Goal: Task Accomplishment & Management: Manage account settings

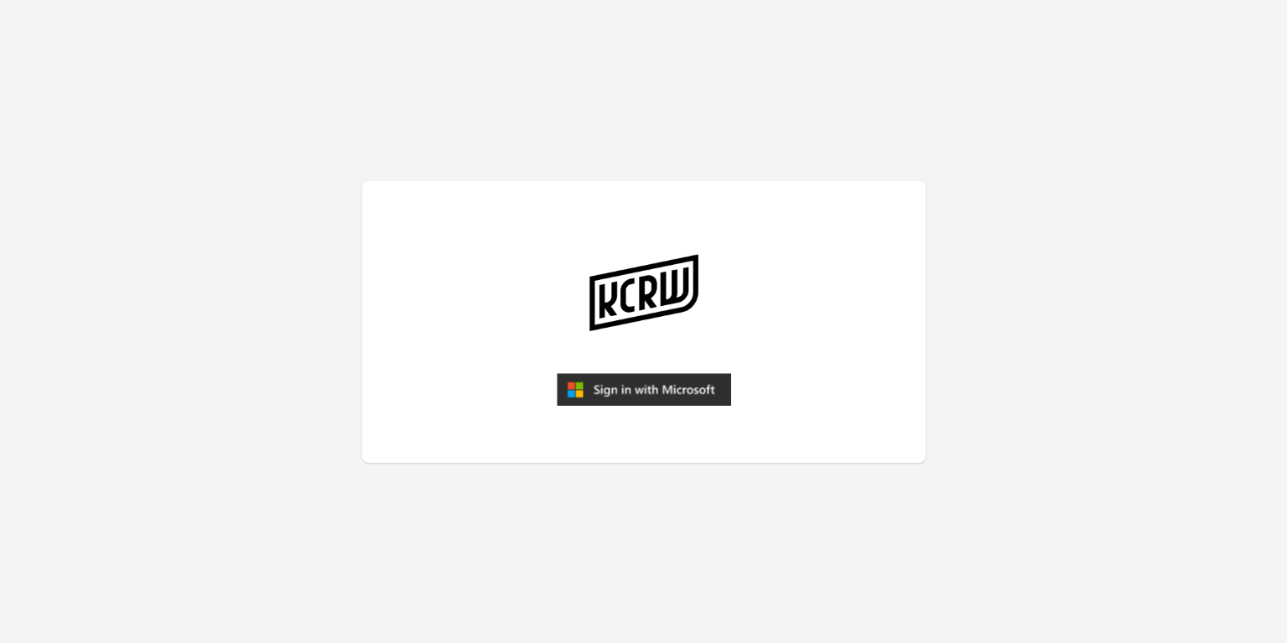
click at [666, 383] on img "submit" at bounding box center [644, 390] width 174 height 34
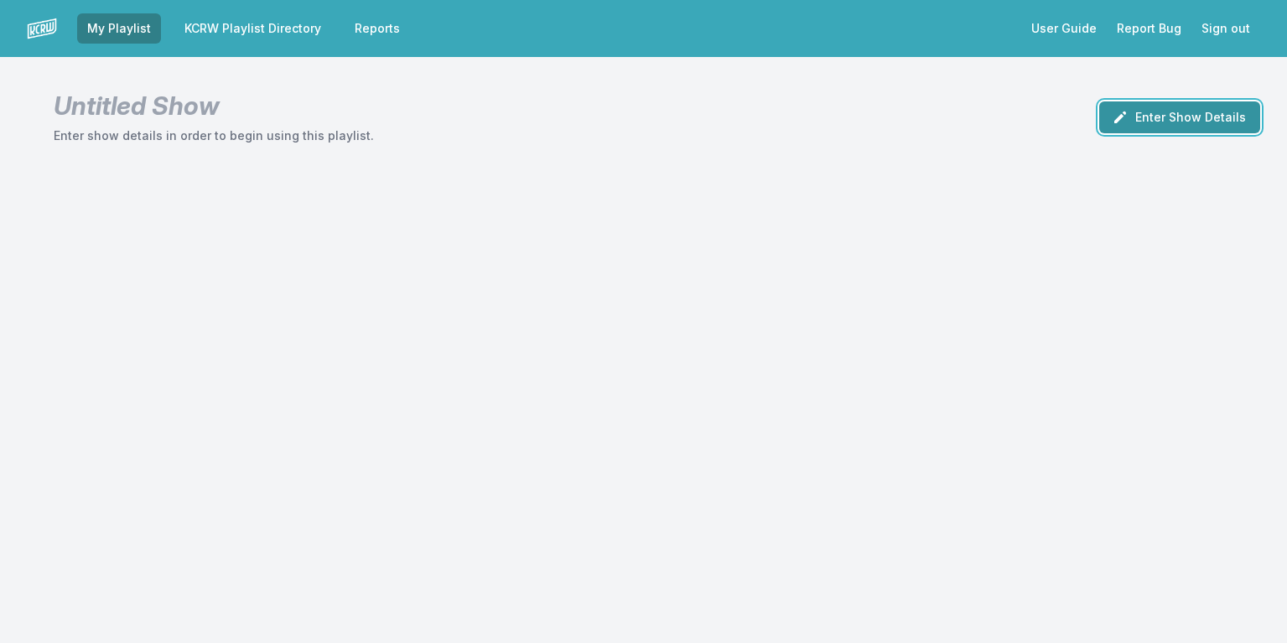
click at [1185, 122] on button "Enter Show Details" at bounding box center [1179, 117] width 161 height 32
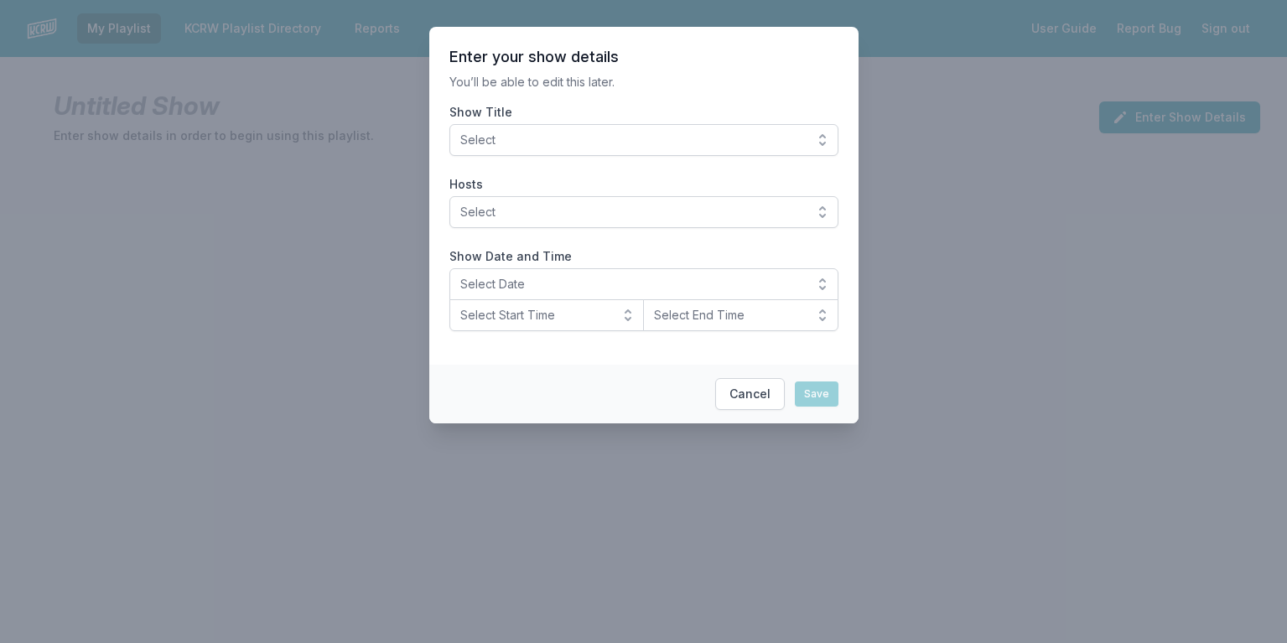
click at [821, 135] on button "Select" at bounding box center [643, 140] width 389 height 32
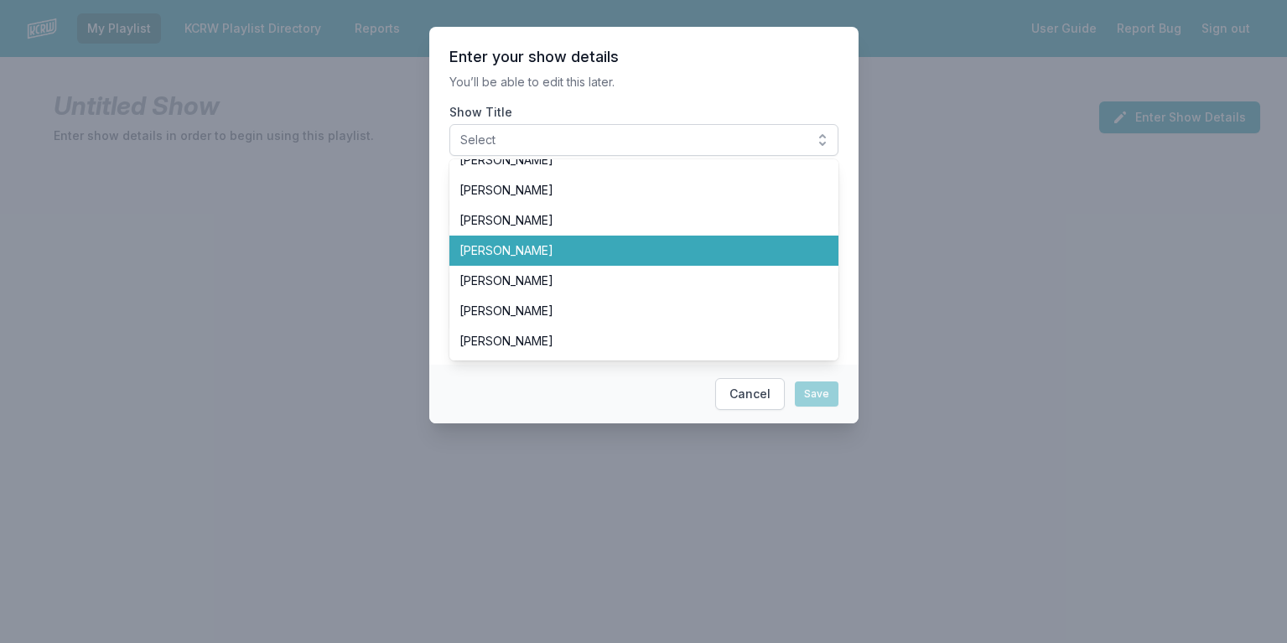
scroll to position [201, 0]
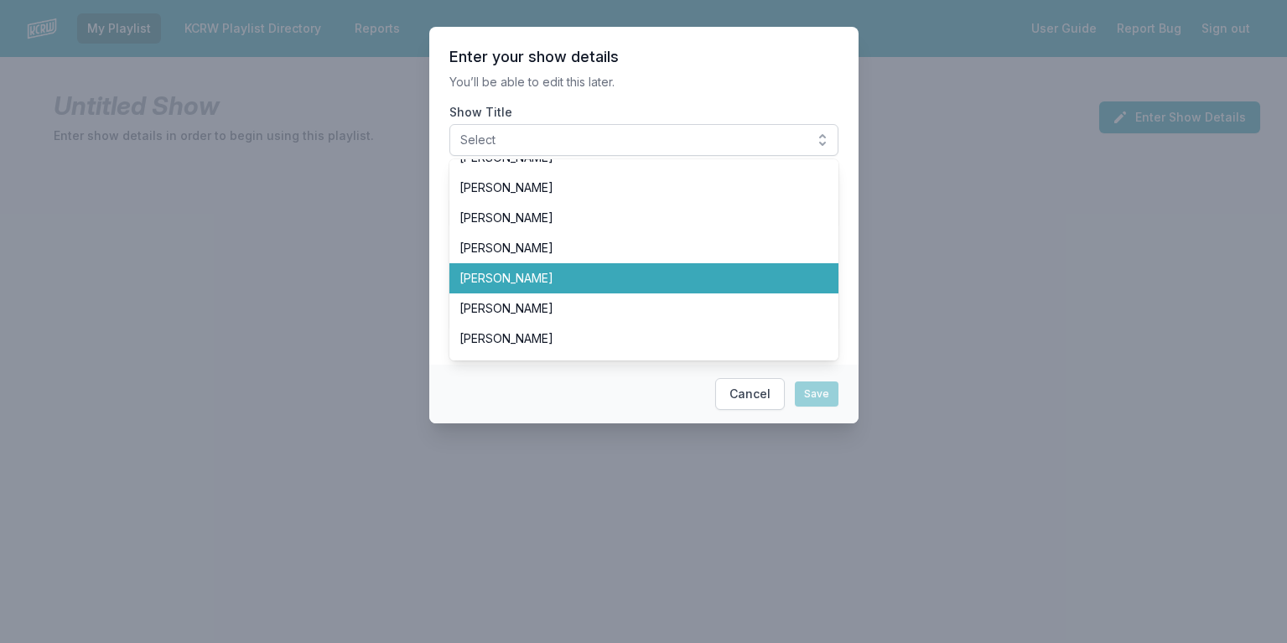
click at [505, 287] on li "[PERSON_NAME]" at bounding box center [643, 278] width 389 height 30
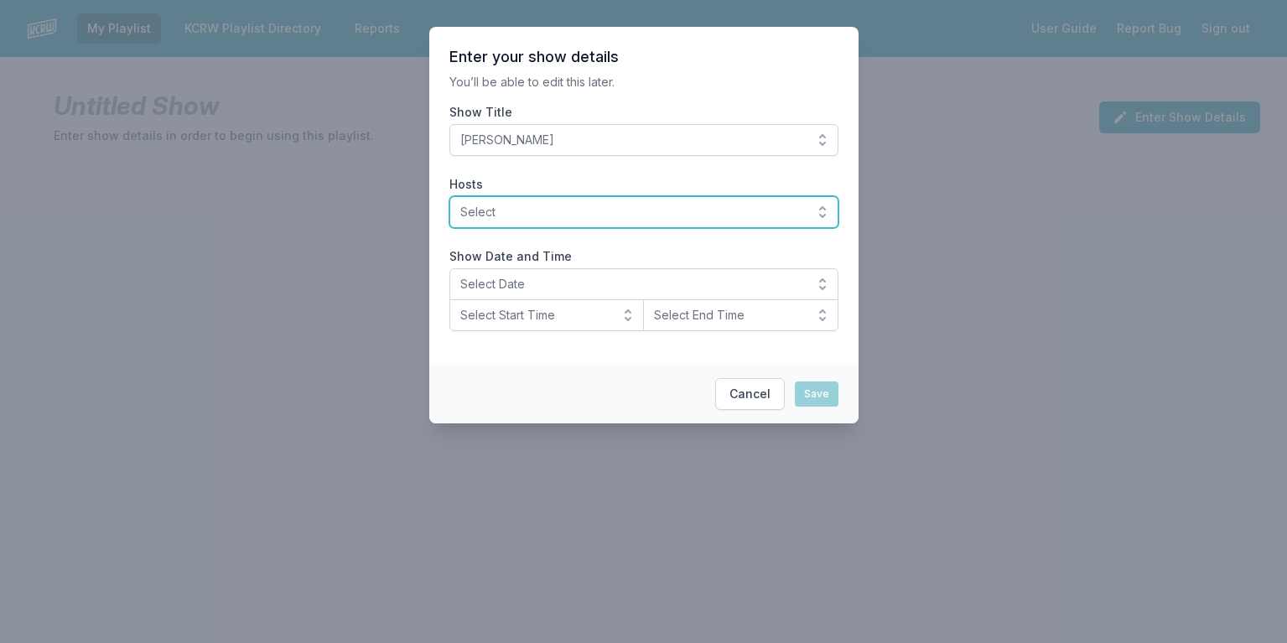
click at [827, 213] on button "Select" at bounding box center [643, 212] width 389 height 32
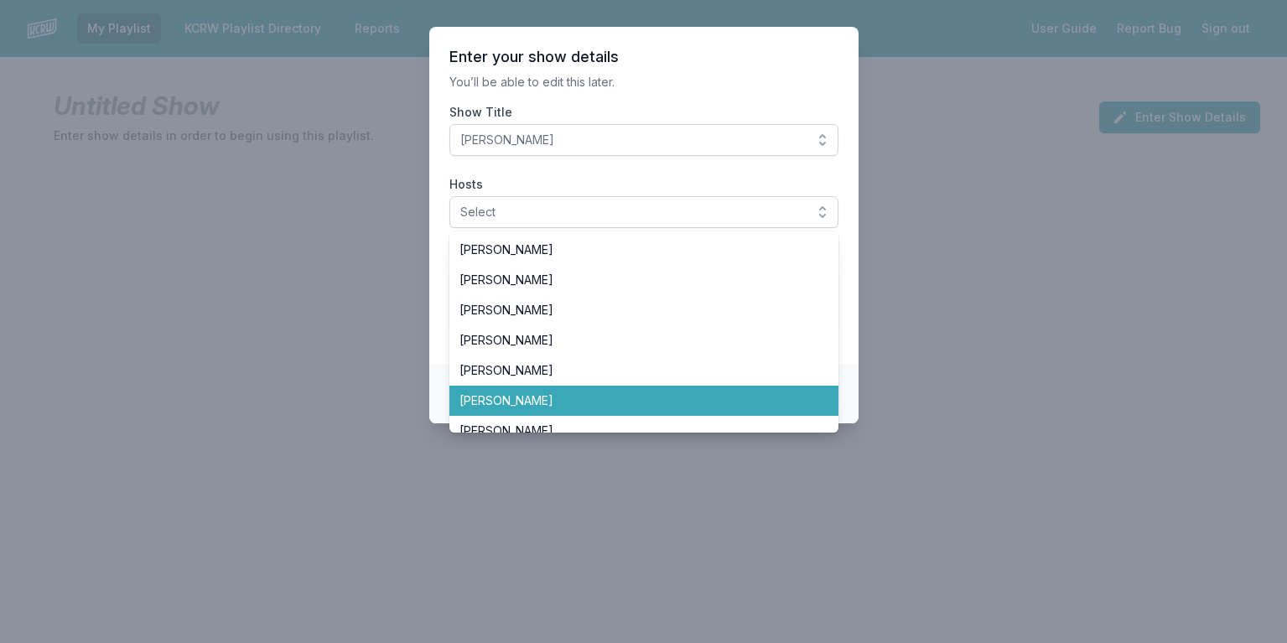
click at [556, 396] on span "[PERSON_NAME]" at bounding box center [633, 400] width 349 height 17
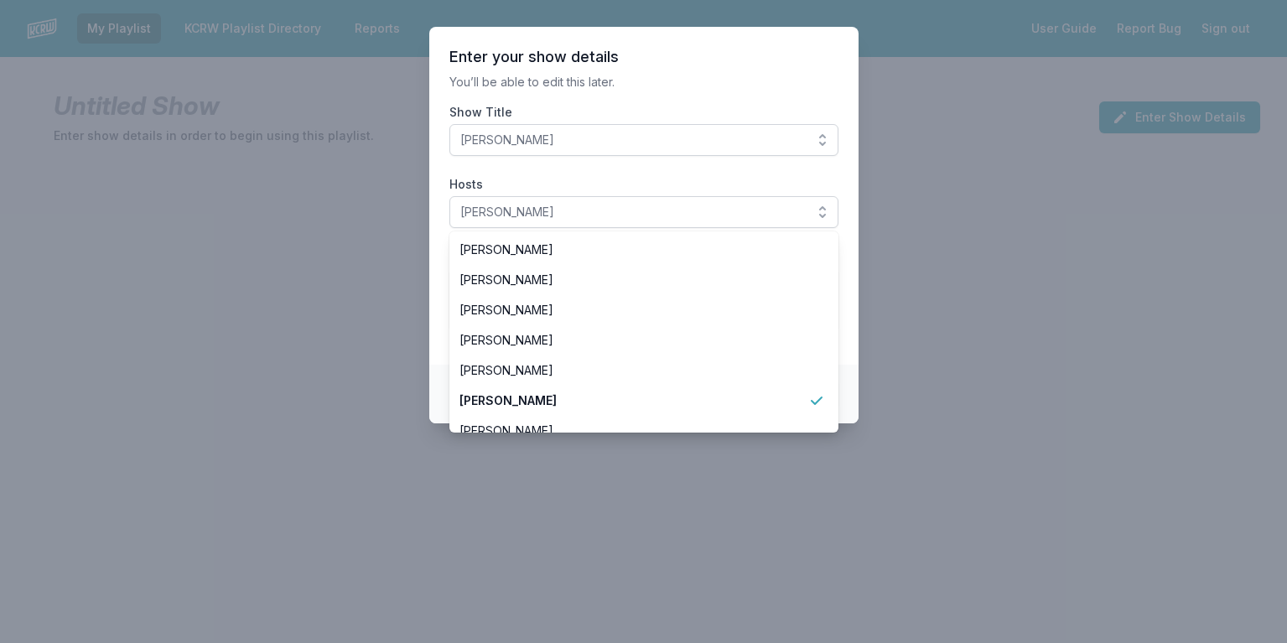
click at [850, 305] on section "Enter your show details You’ll be able to edit this later. Show Title [PERSON_N…" at bounding box center [643, 196] width 429 height 338
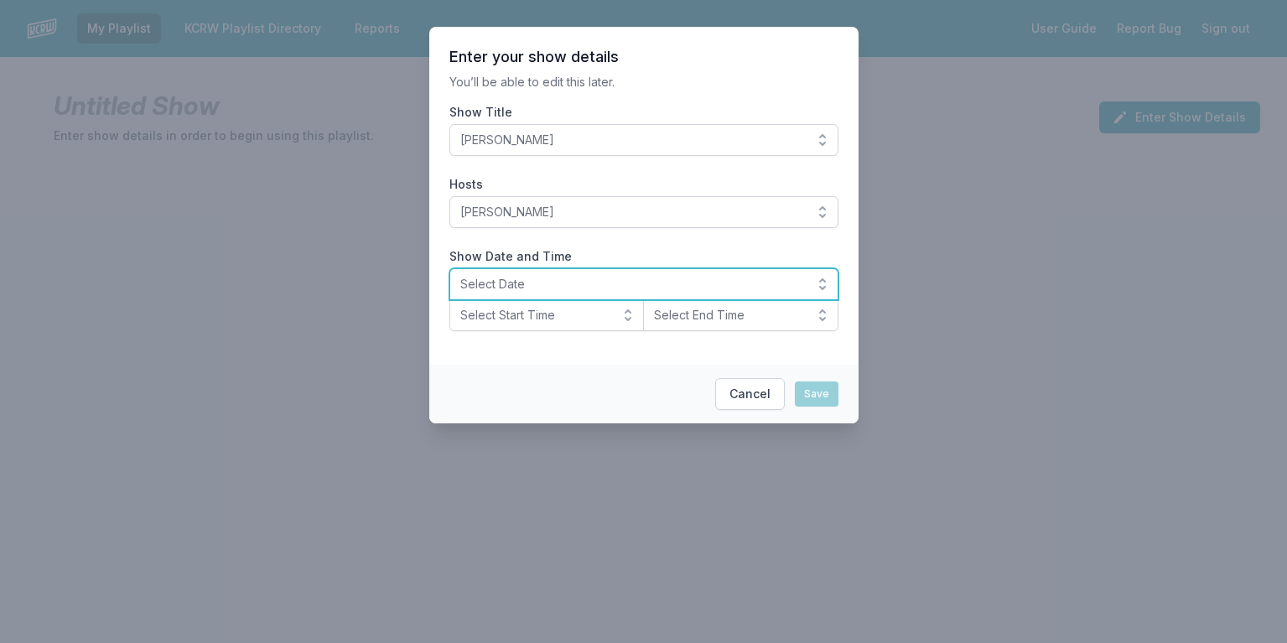
click at [516, 277] on span "Select Date" at bounding box center [632, 284] width 344 height 17
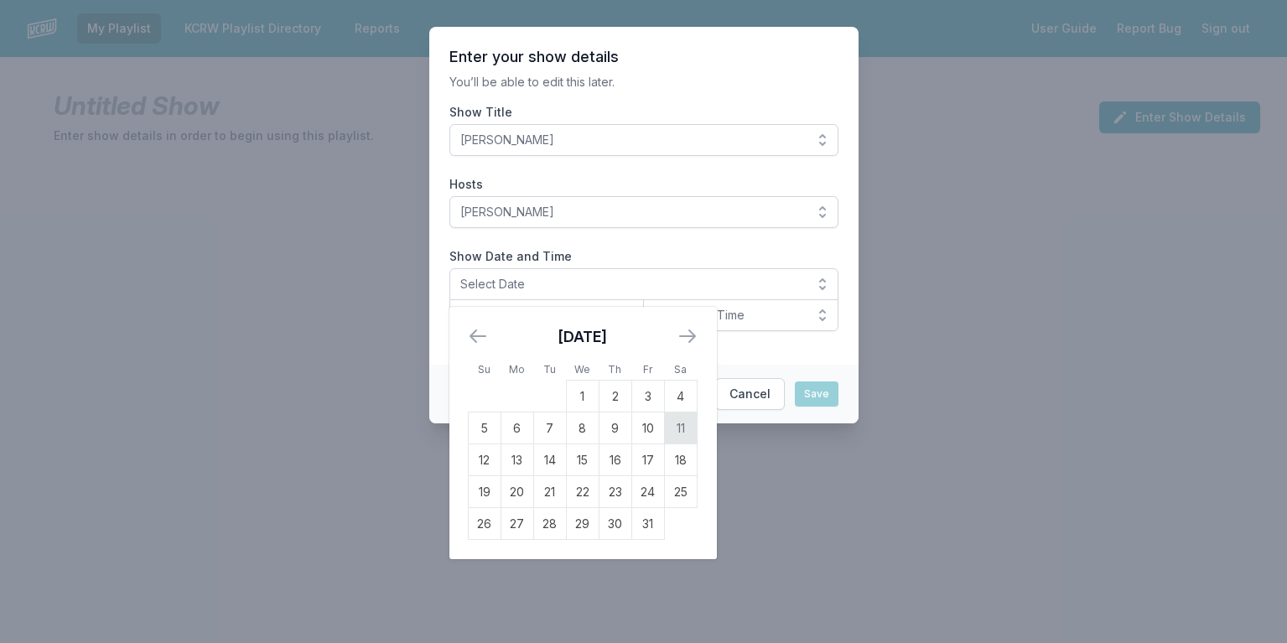
click at [682, 423] on td "11" at bounding box center [680, 428] width 33 height 32
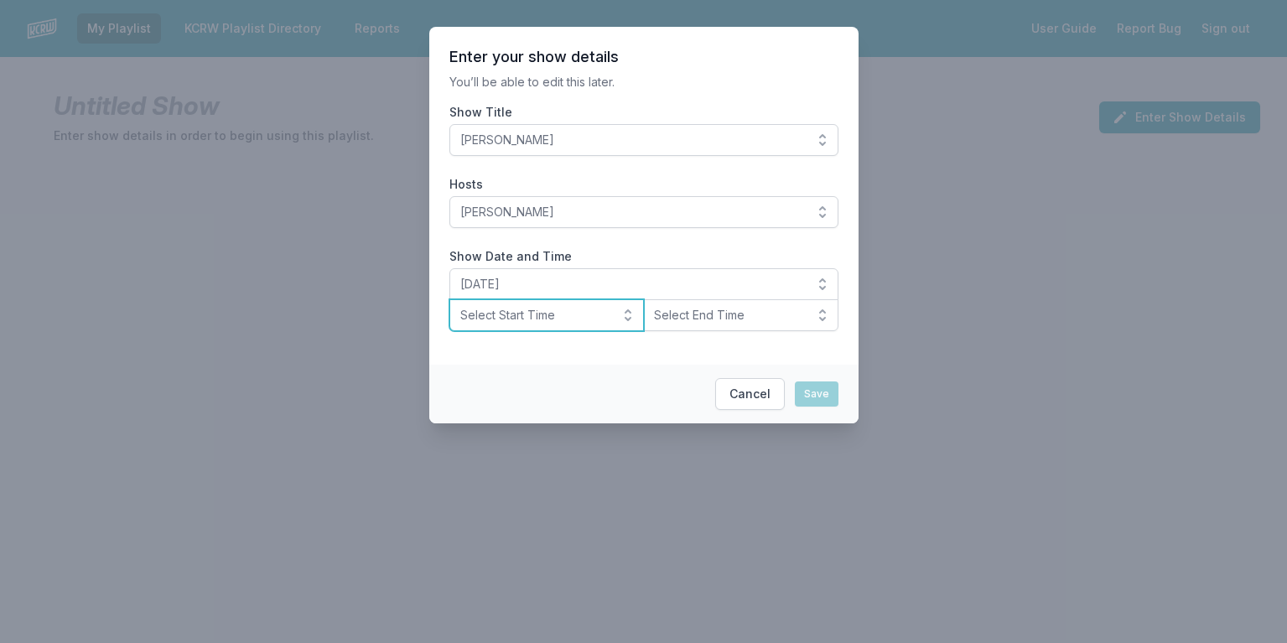
click at [626, 321] on button "Select Start Time" at bounding box center [546, 315] width 195 height 32
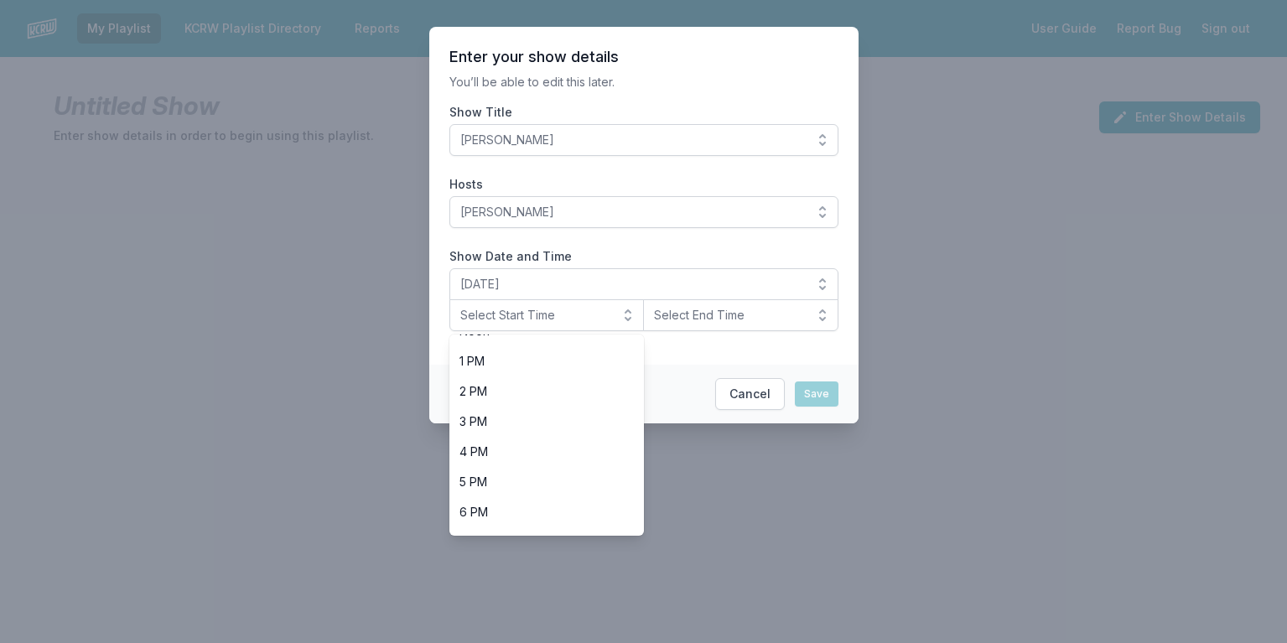
scroll to position [441, 0]
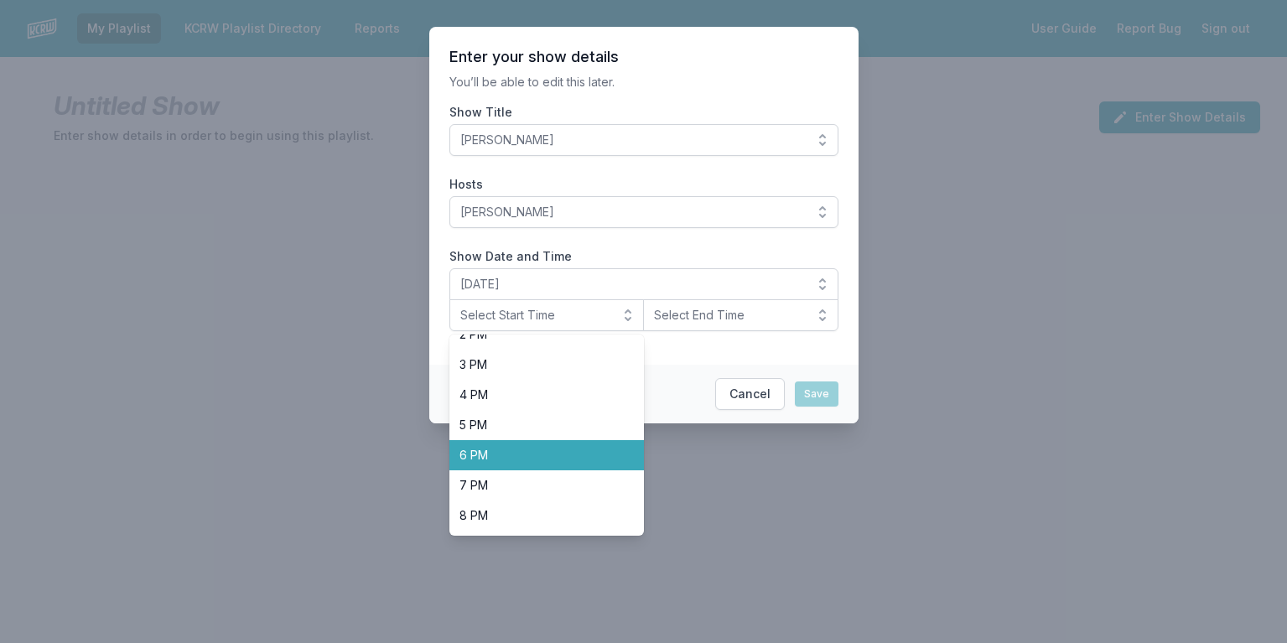
click at [598, 453] on span "6 PM" at bounding box center [536, 455] width 155 height 17
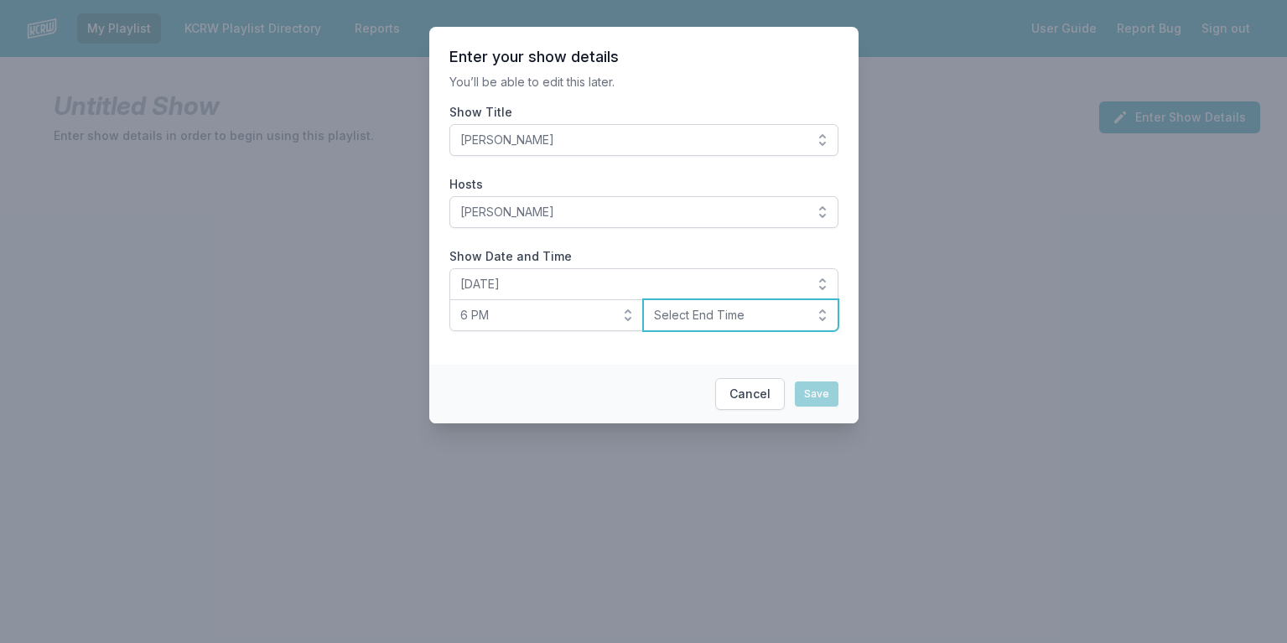
click at [816, 315] on button "Select End Time" at bounding box center [740, 315] width 195 height 32
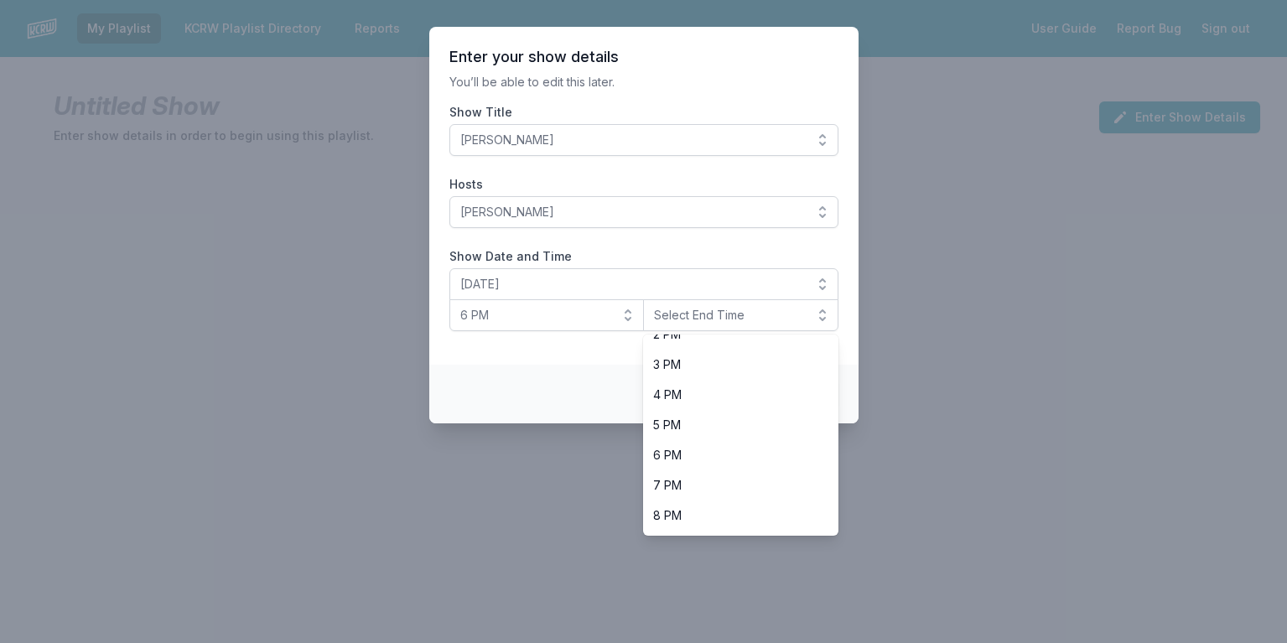
scroll to position [530, 0]
click at [729, 428] on span "8 PM" at bounding box center [730, 426] width 155 height 17
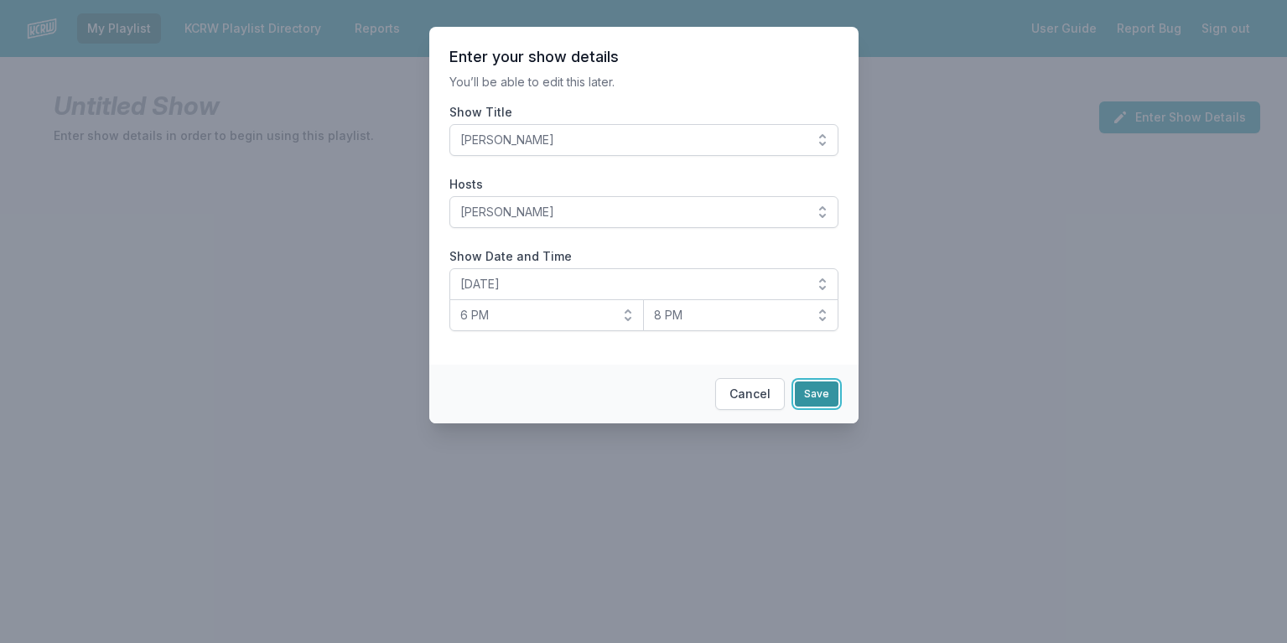
click at [831, 394] on button "Save" at bounding box center [817, 393] width 44 height 25
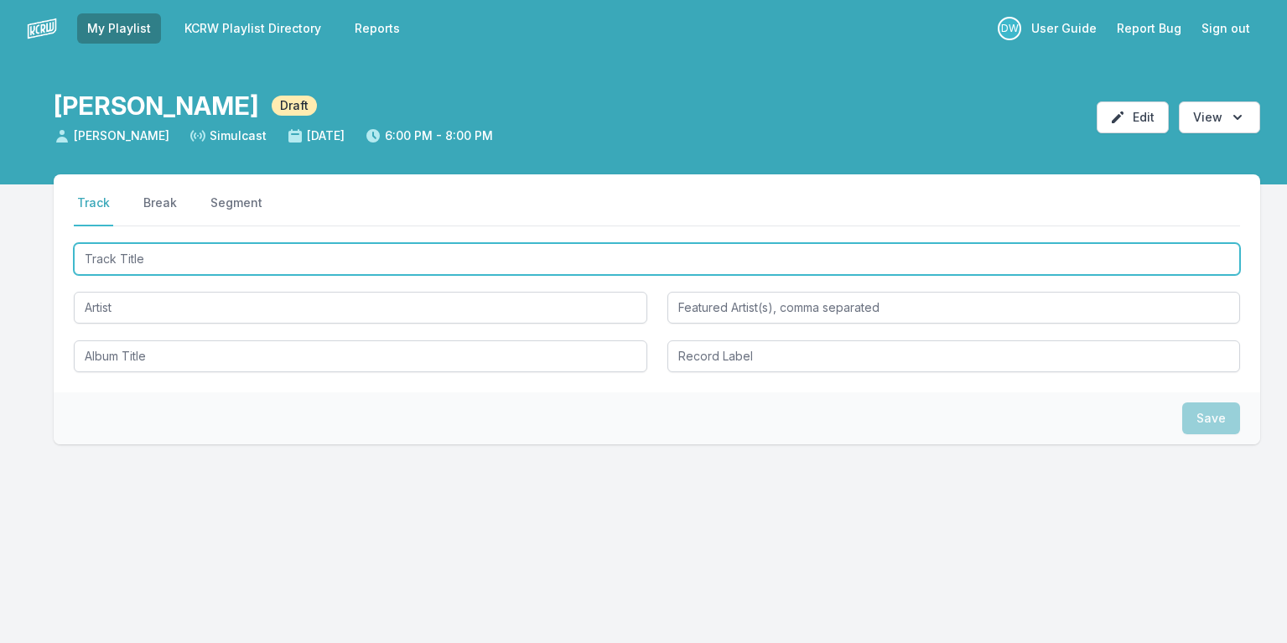
click at [267, 264] on input "Track Title" at bounding box center [657, 259] width 1166 height 32
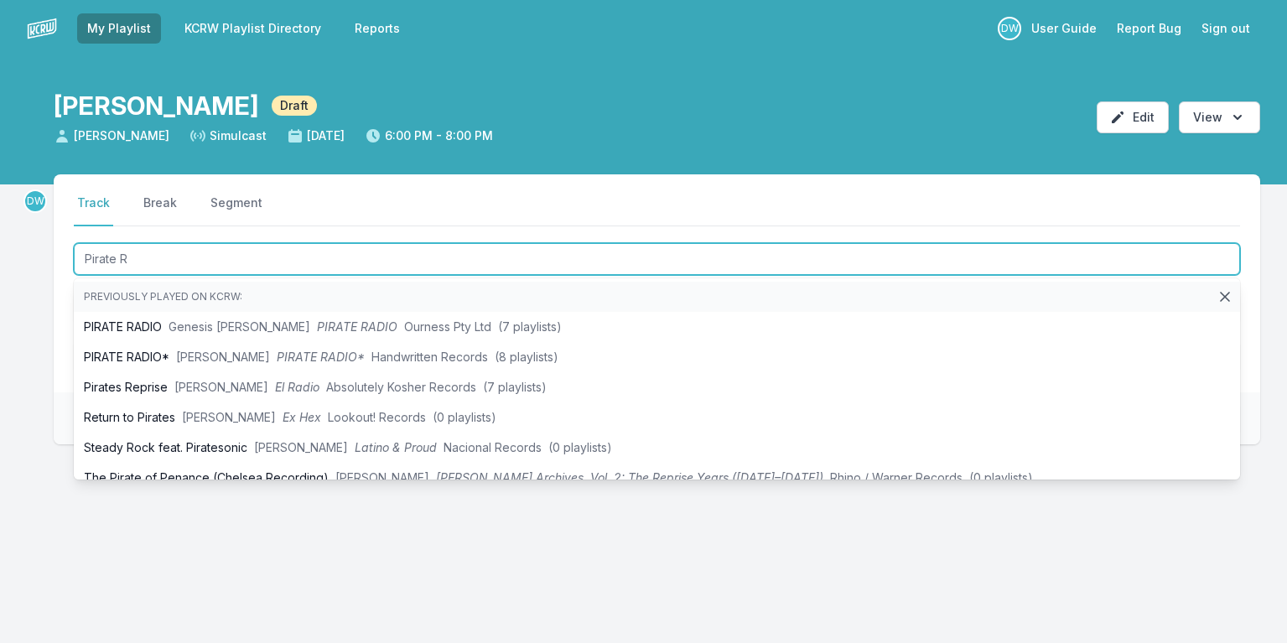
type input "Pirate Ra"
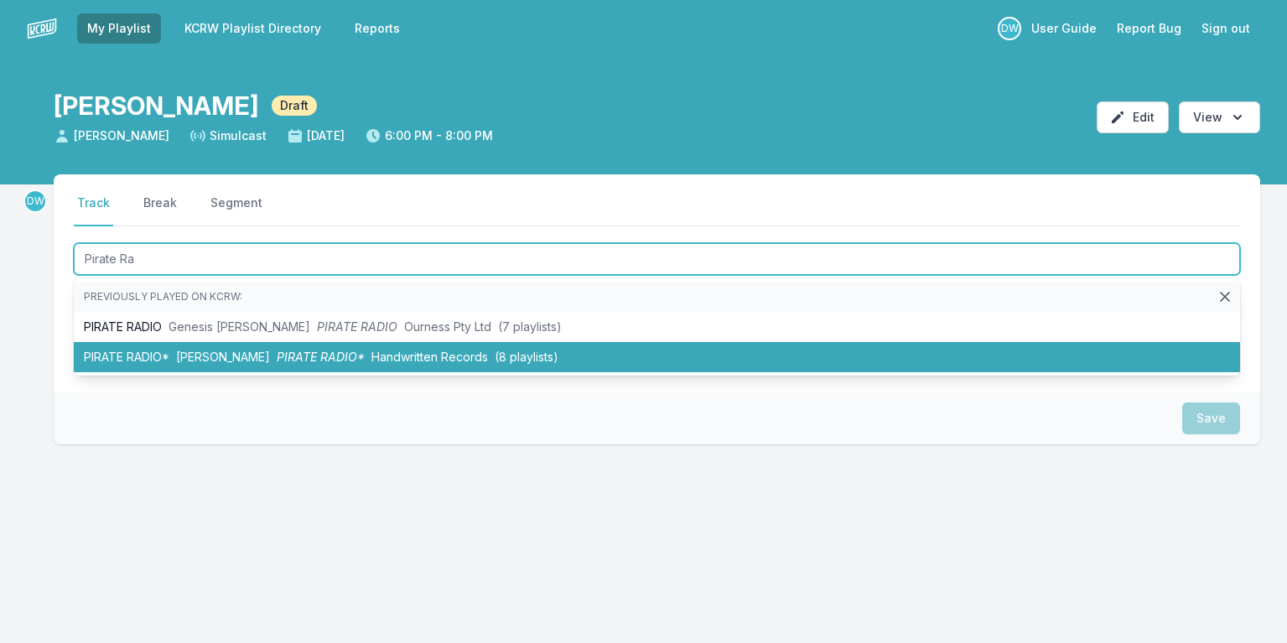
click at [371, 353] on span "Handwritten Records" at bounding box center [429, 357] width 117 height 14
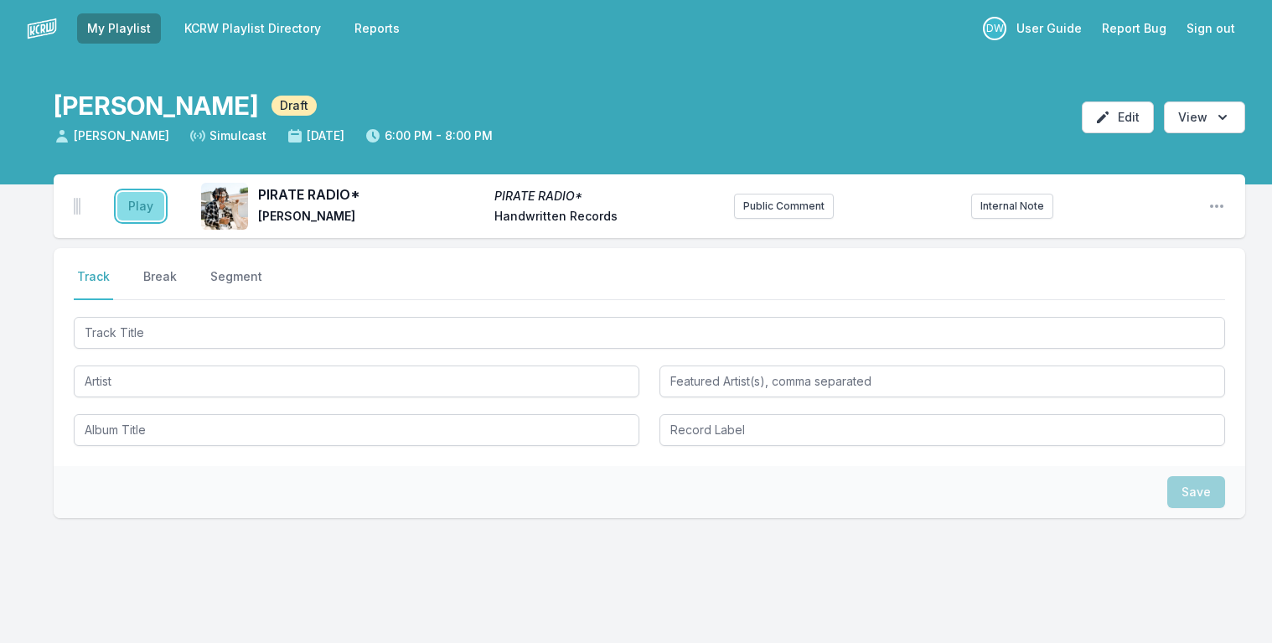
click at [135, 204] on button "Play" at bounding box center [140, 206] width 47 height 29
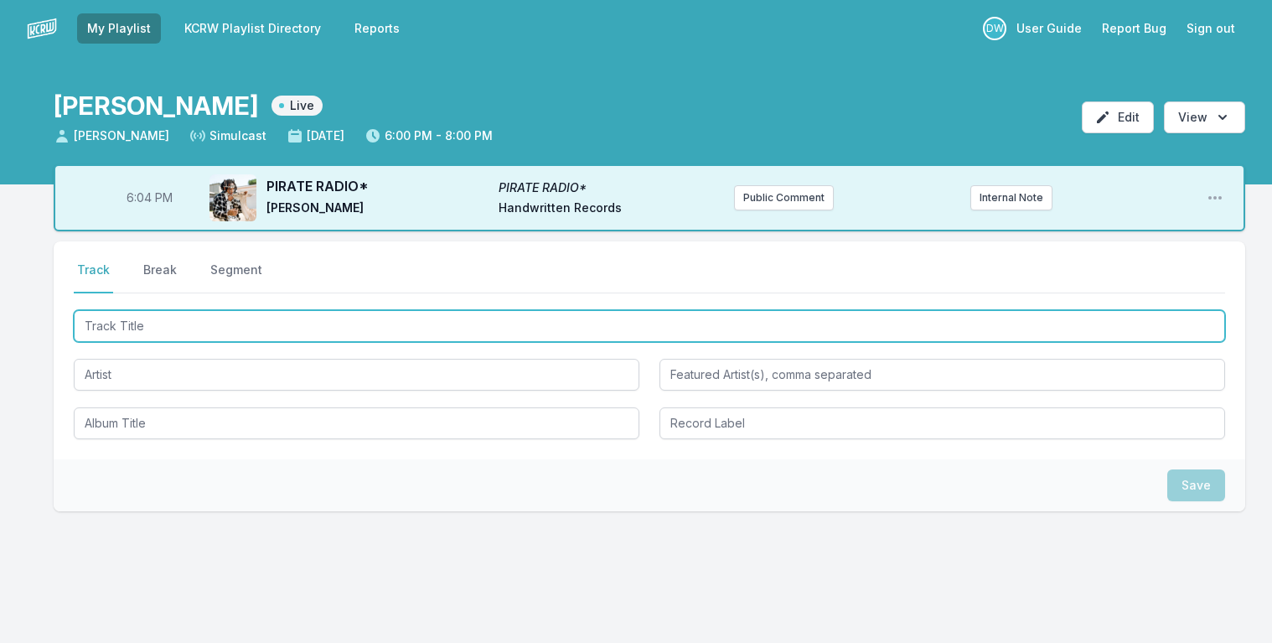
click at [110, 328] on input "Track Title" at bounding box center [650, 326] width 1152 height 32
type input "If I Do My Own"
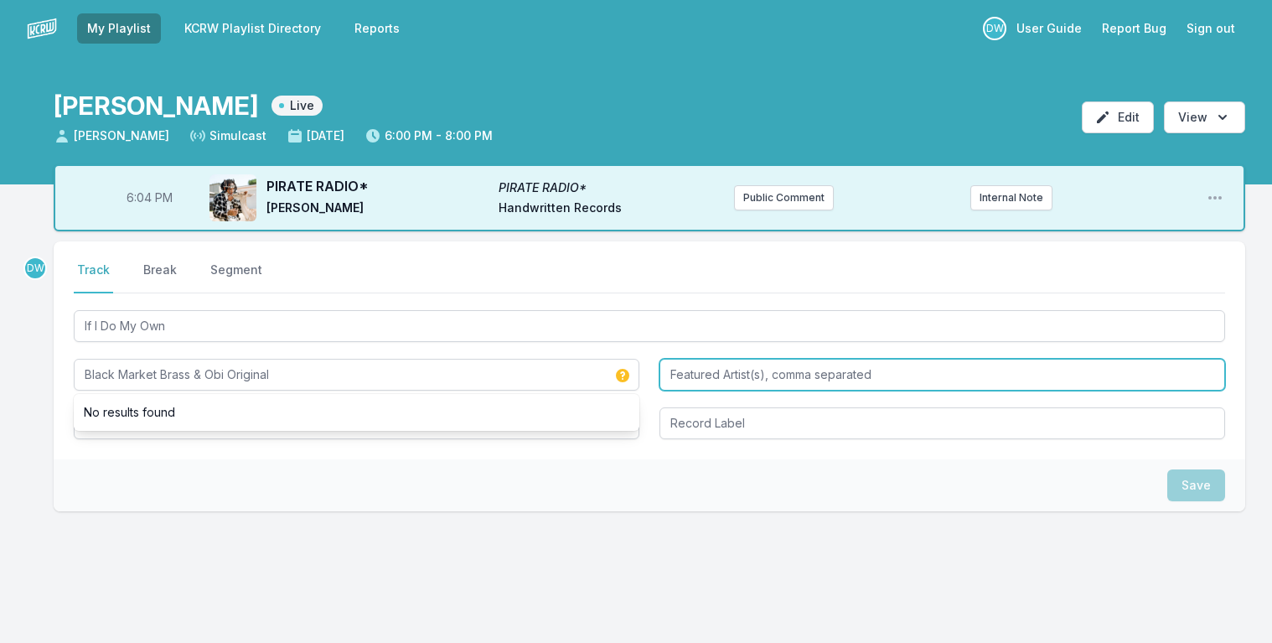
type input "Black Market Brass & Obi Original"
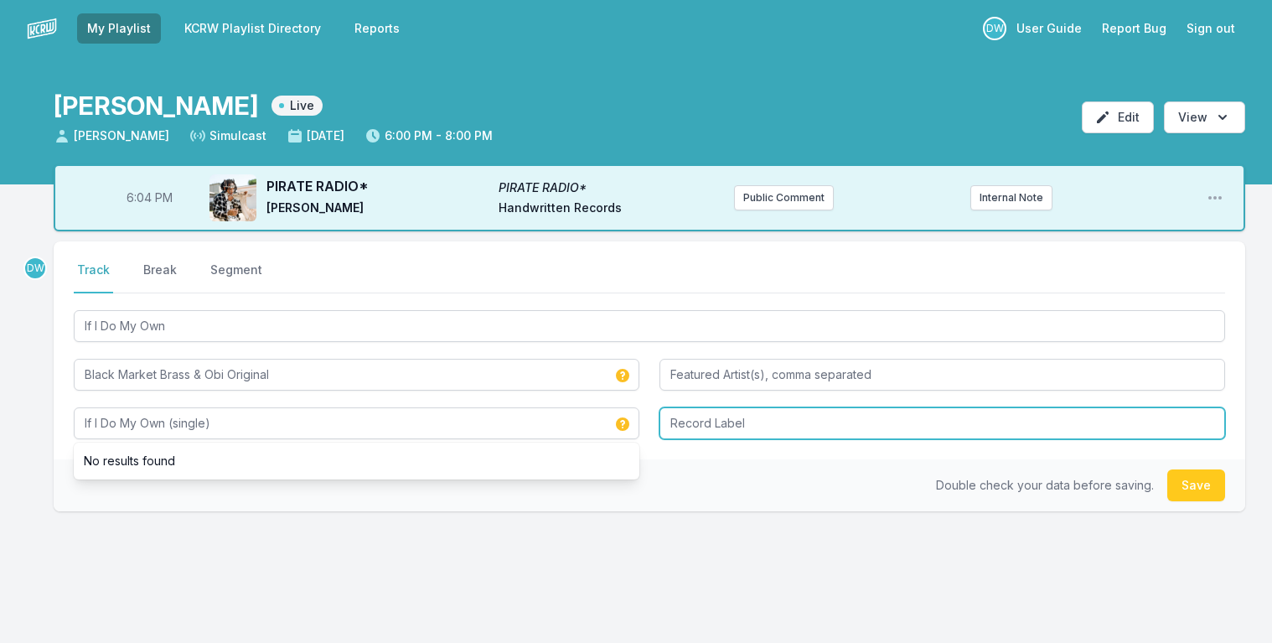
type input "If I Do My Own (single)"
type input "Colemine"
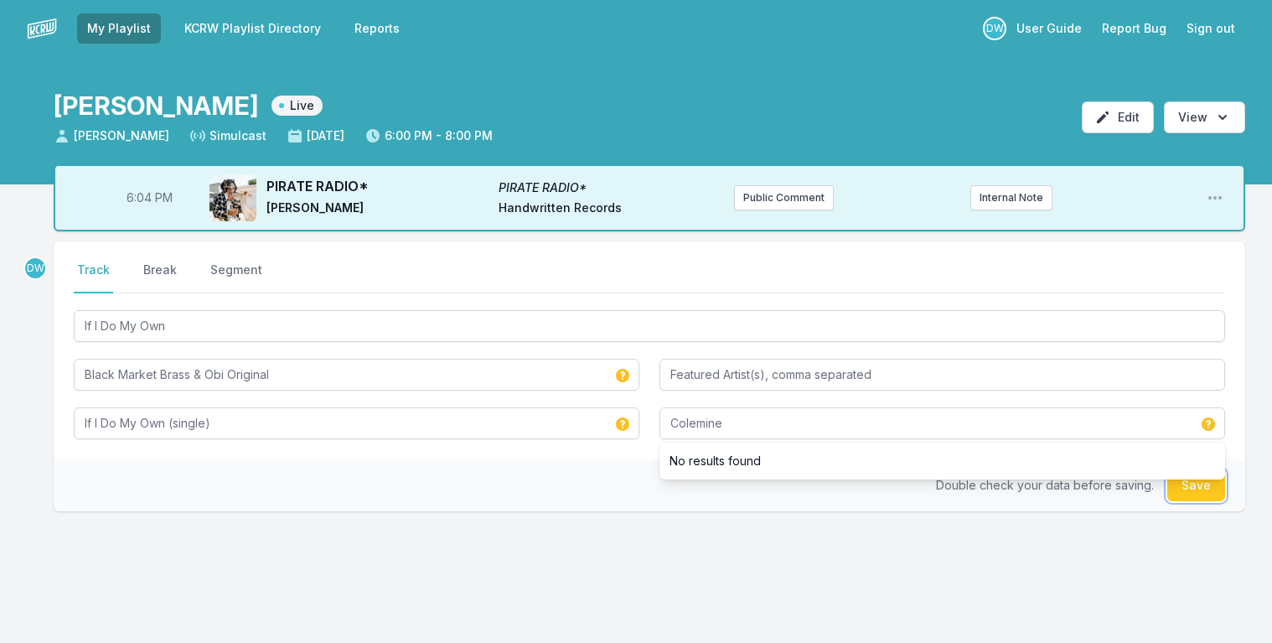
click at [1202, 488] on button "Save" at bounding box center [1197, 485] width 58 height 32
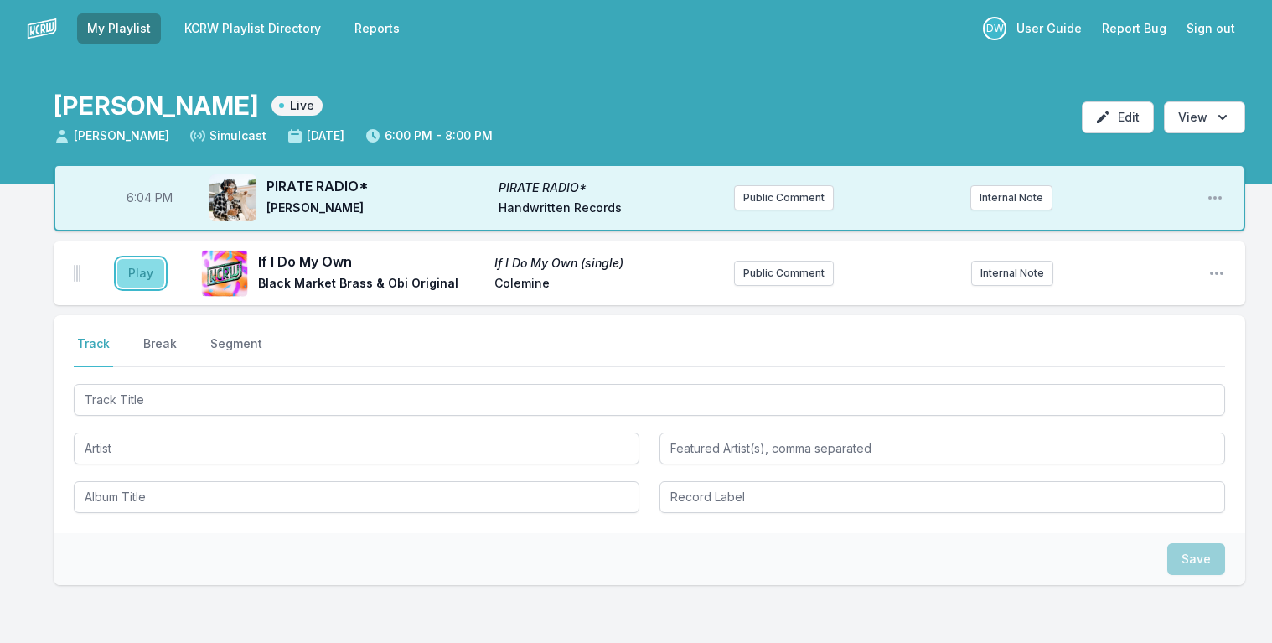
click at [153, 268] on button "Play" at bounding box center [140, 273] width 47 height 29
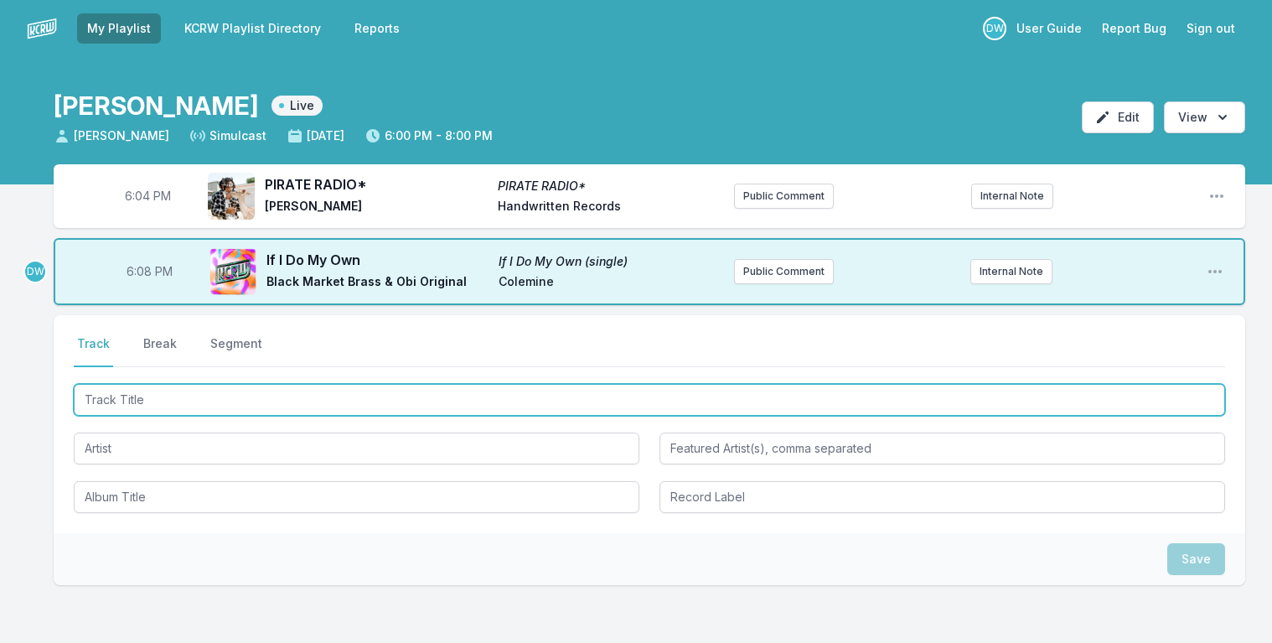
click at [121, 398] on input "Track Title" at bounding box center [650, 400] width 1152 height 32
type input "Confusion (Edit)"
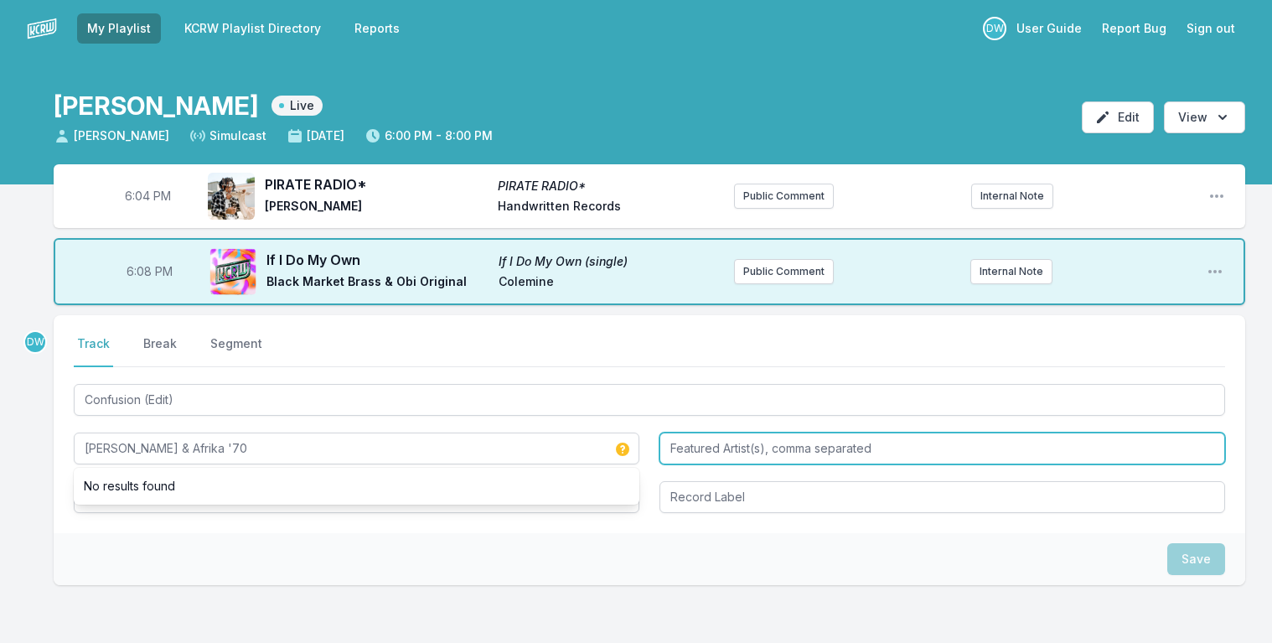
type input "Fela Kuti & Afrika '70"
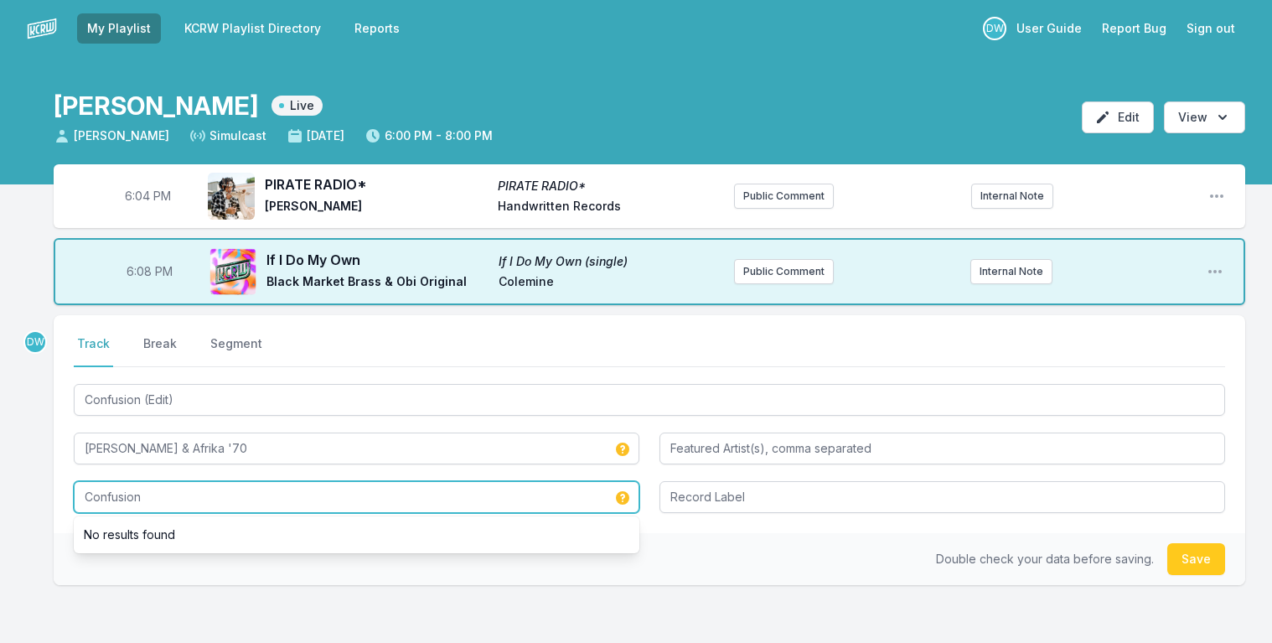
type input "Confusion"
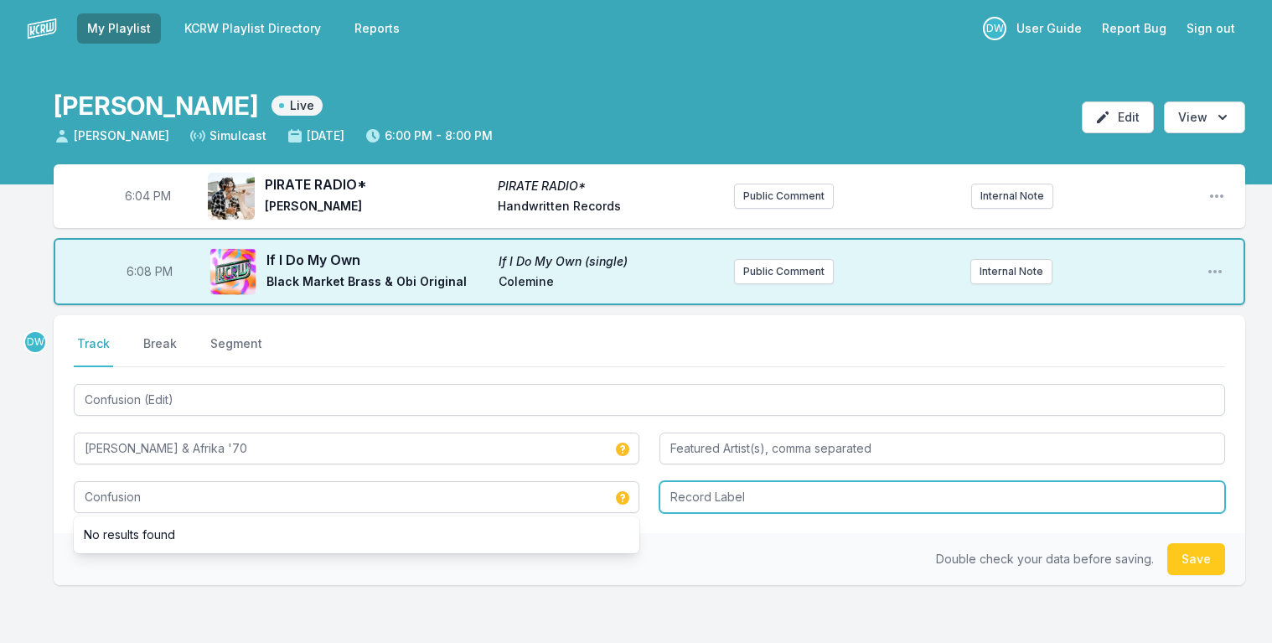
click at [700, 492] on input "Record Label" at bounding box center [943, 497] width 566 height 32
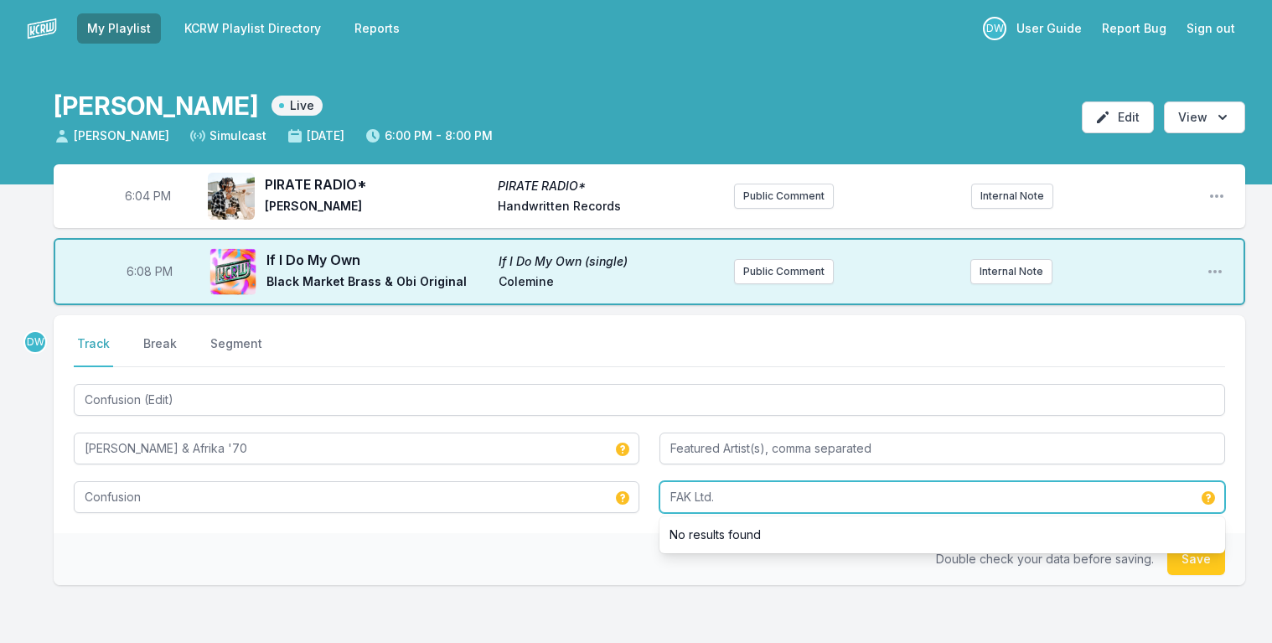
type input "FAK Ltd."
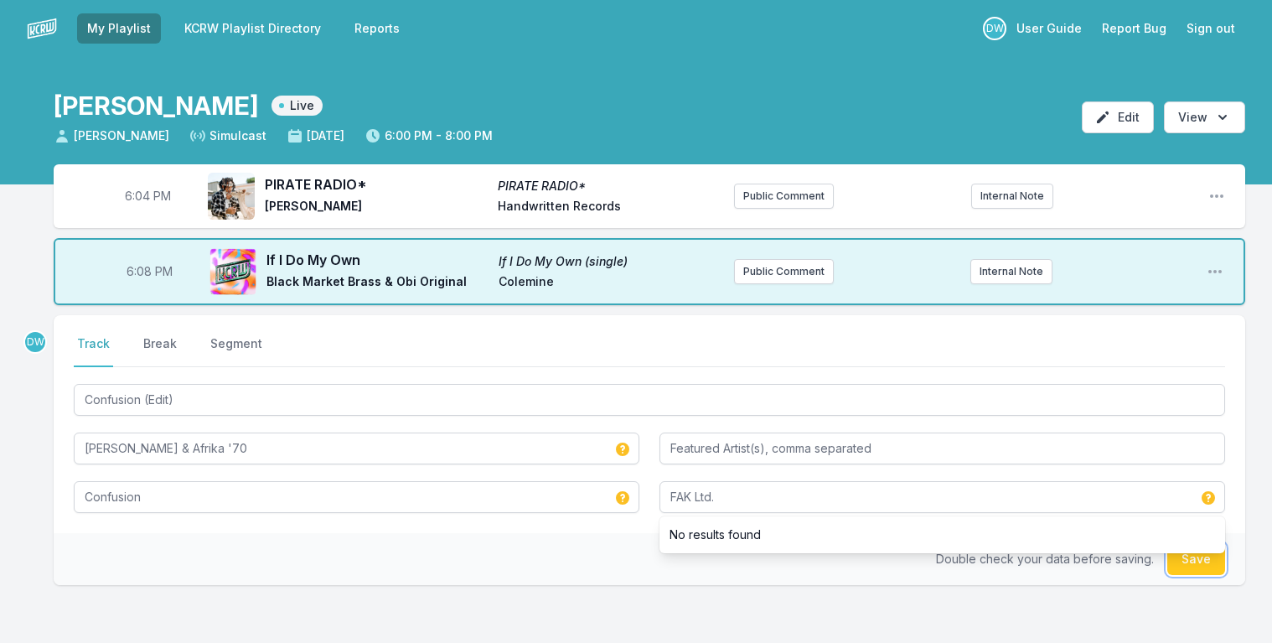
click at [1200, 563] on button "Save" at bounding box center [1197, 559] width 58 height 32
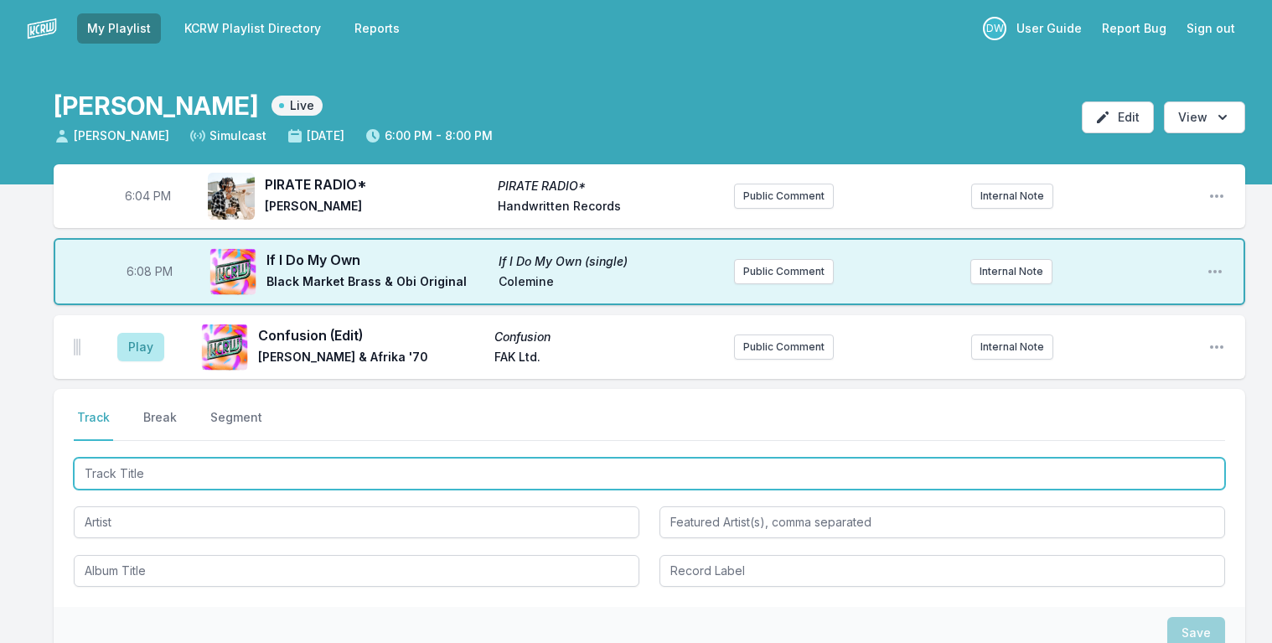
click at [136, 466] on input "Track Title" at bounding box center [650, 474] width 1152 height 32
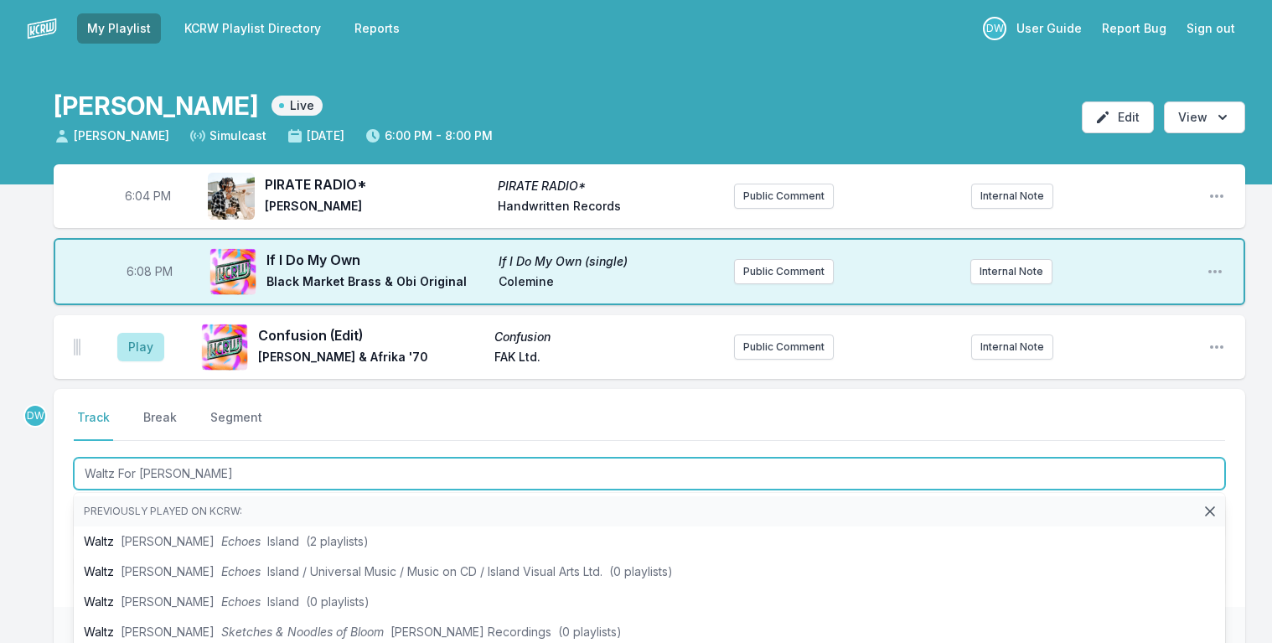
type input "Waltz For Caroline"
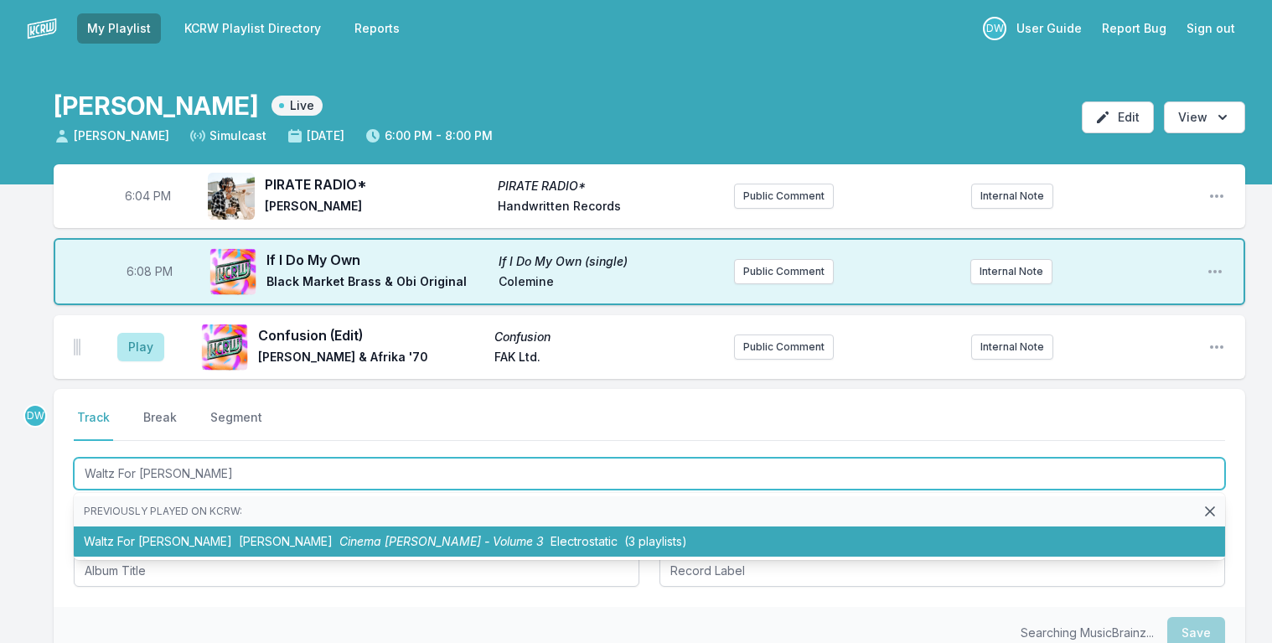
click at [339, 535] on span "Cinema De Funk - Volume 3" at bounding box center [441, 541] width 205 height 14
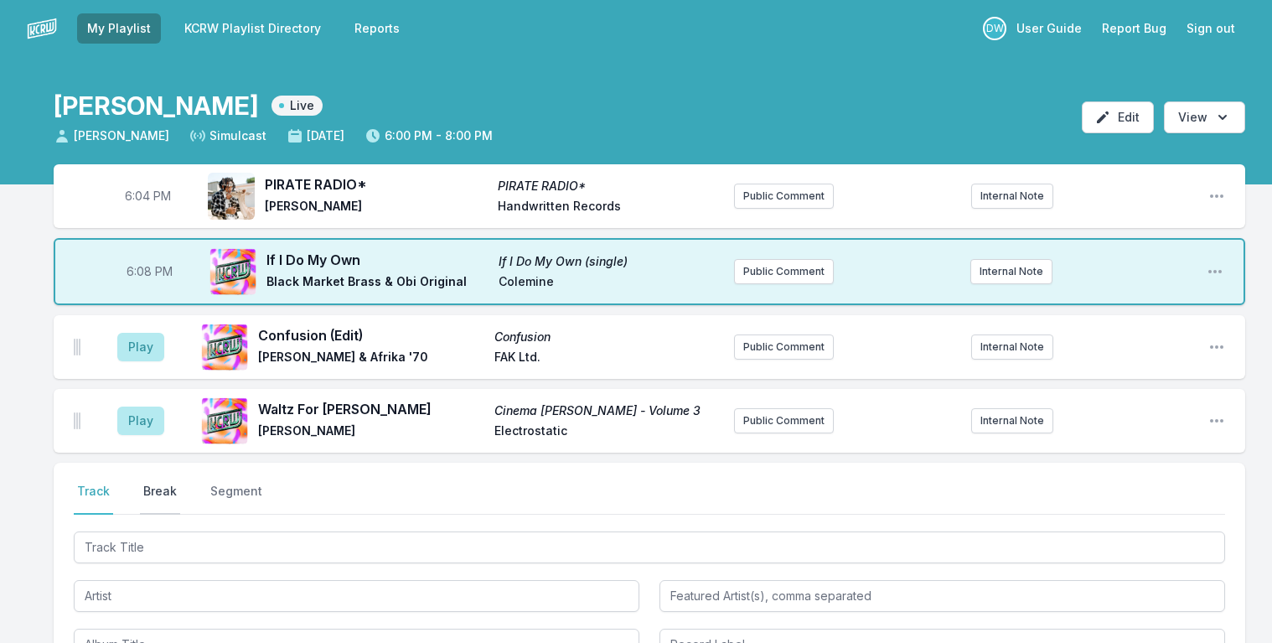
click at [150, 493] on button "Break" at bounding box center [160, 499] width 40 height 32
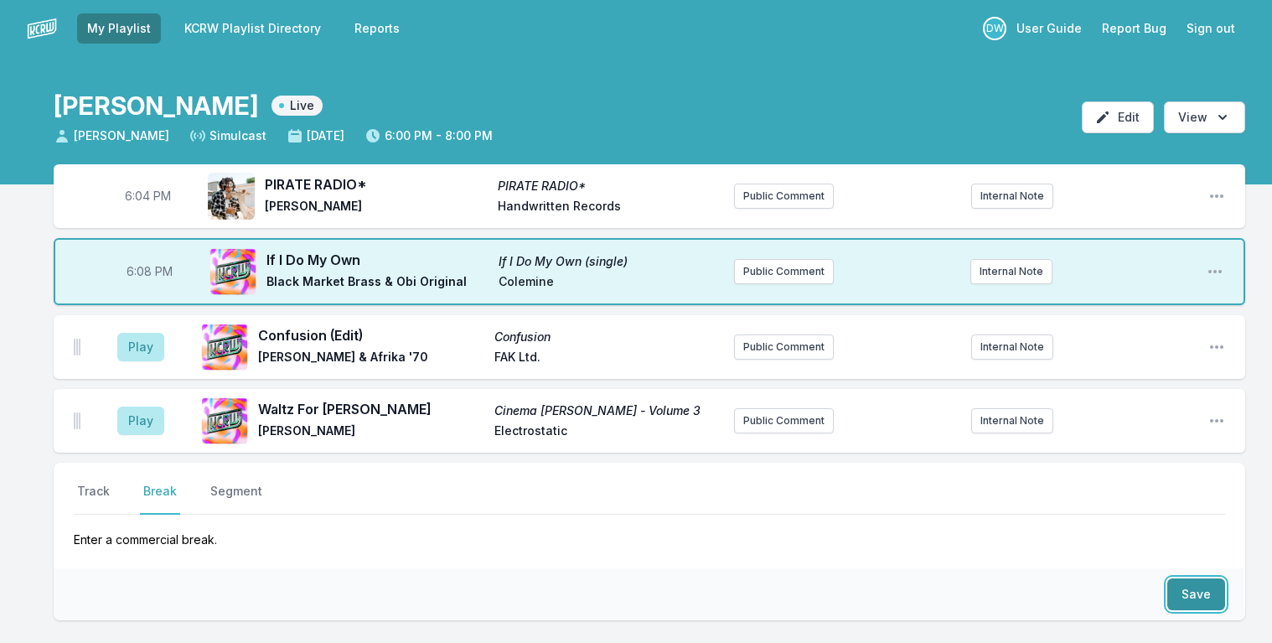
click at [1189, 593] on button "Save" at bounding box center [1197, 594] width 58 height 32
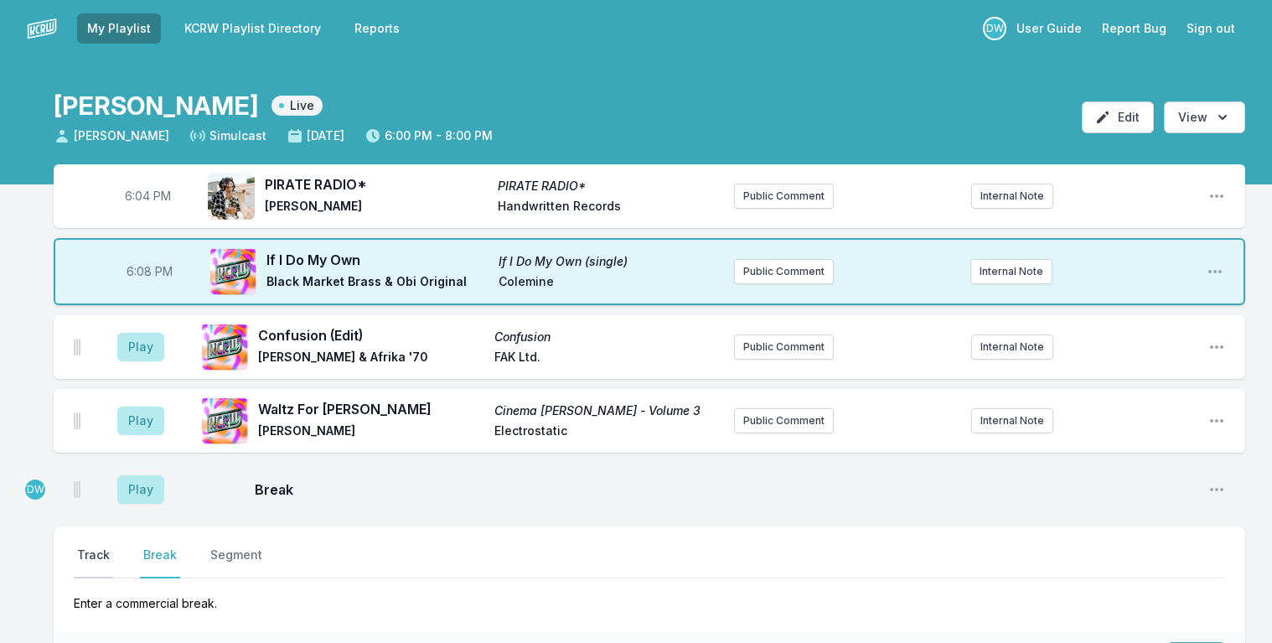
click at [86, 552] on button "Track" at bounding box center [93, 563] width 39 height 32
click at [141, 339] on button "Play" at bounding box center [140, 347] width 47 height 29
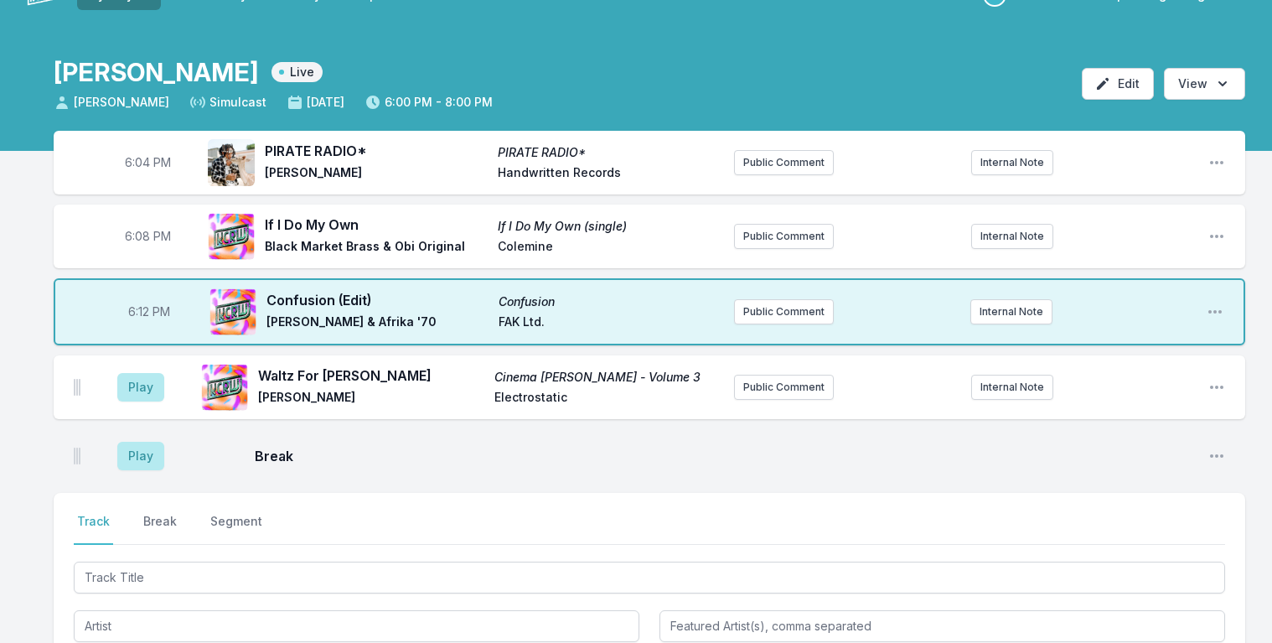
scroll to position [111, 0]
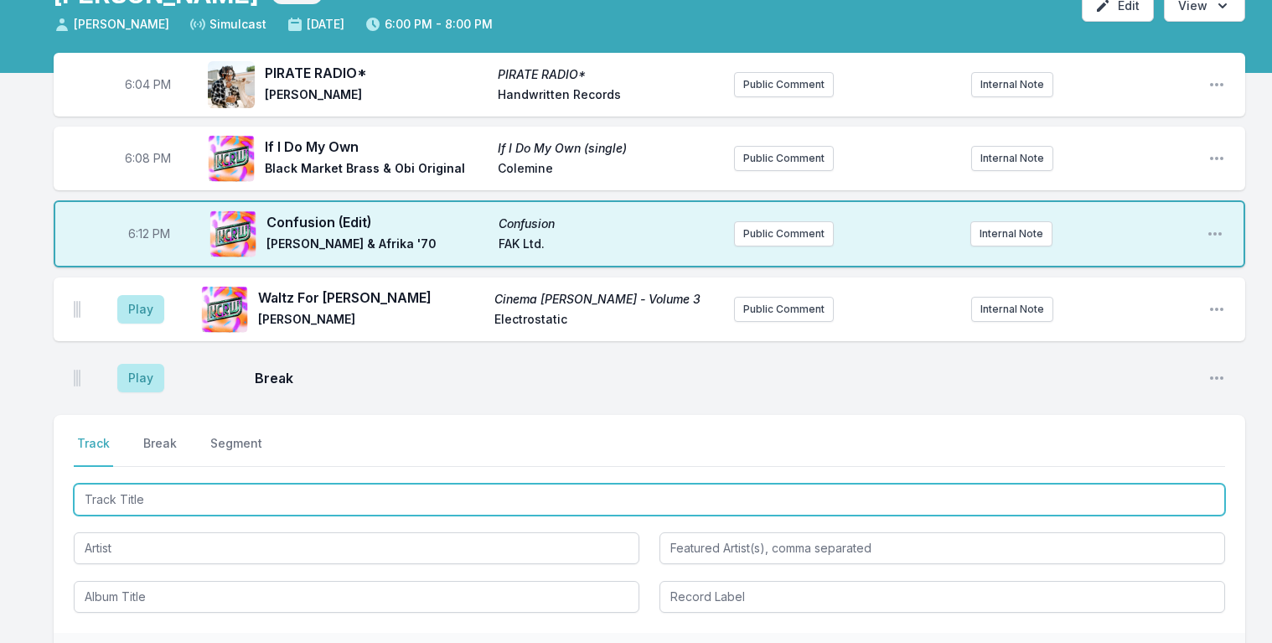
click at [168, 510] on input "Track Title" at bounding box center [650, 500] width 1152 height 32
type input "Seventh Dream of Teenage Heaven"
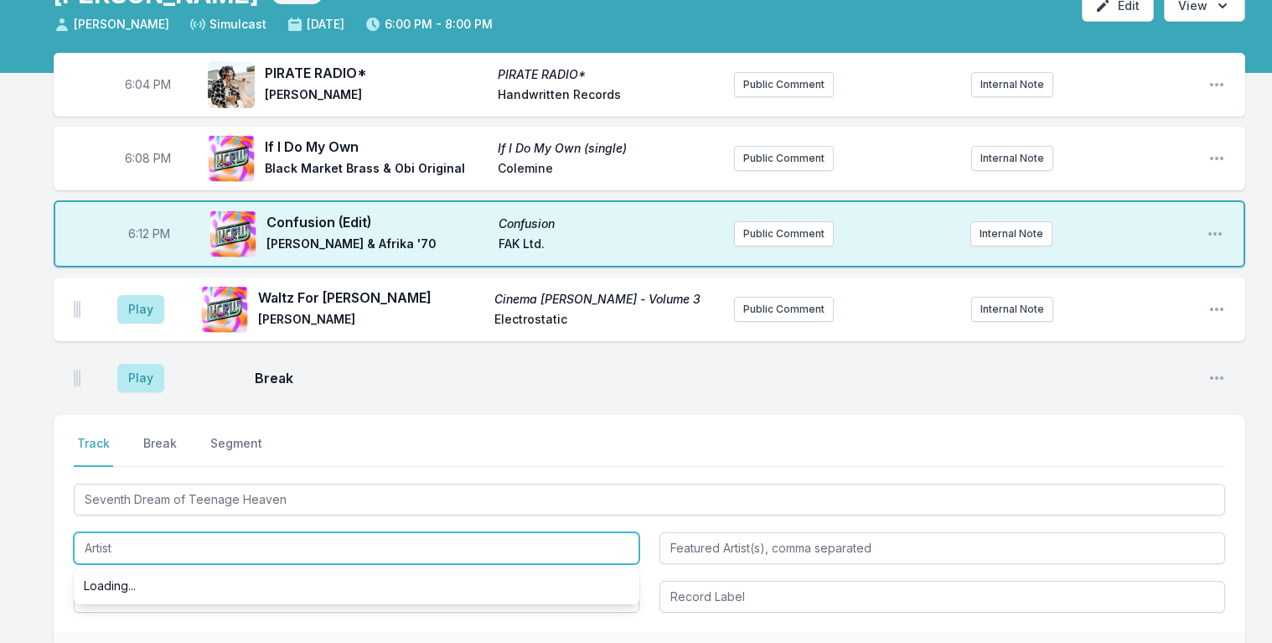
click at [131, 547] on input "Artist" at bounding box center [357, 548] width 566 height 32
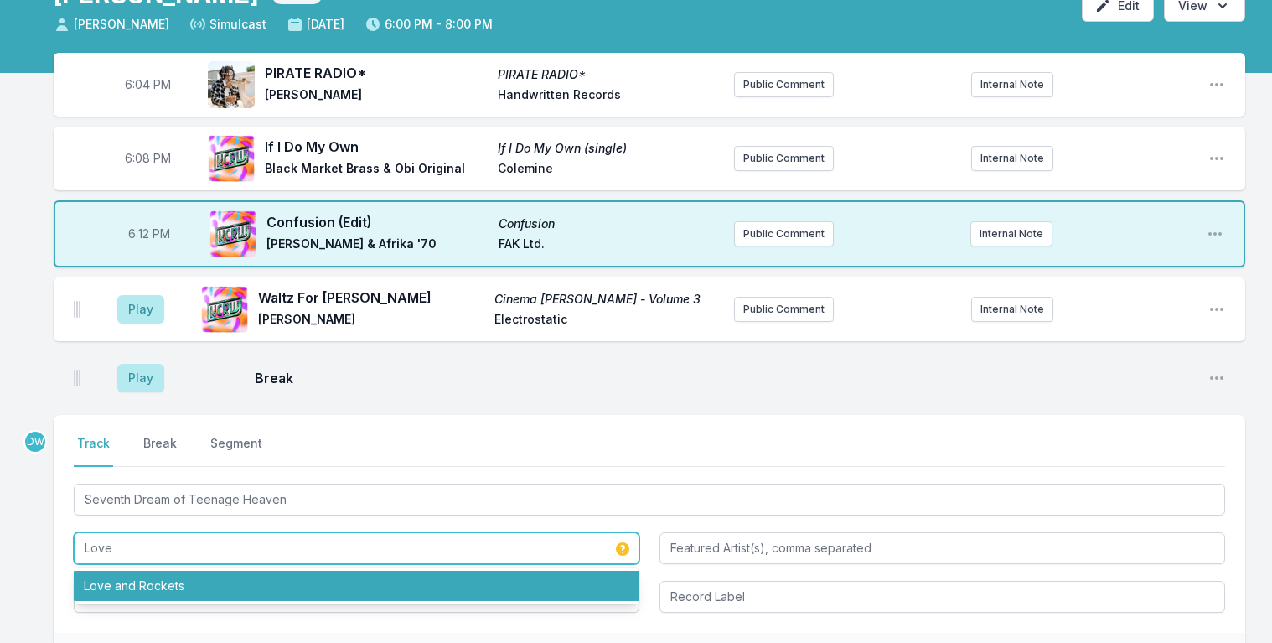
click at [149, 584] on li "Love and Rockets" at bounding box center [357, 586] width 566 height 30
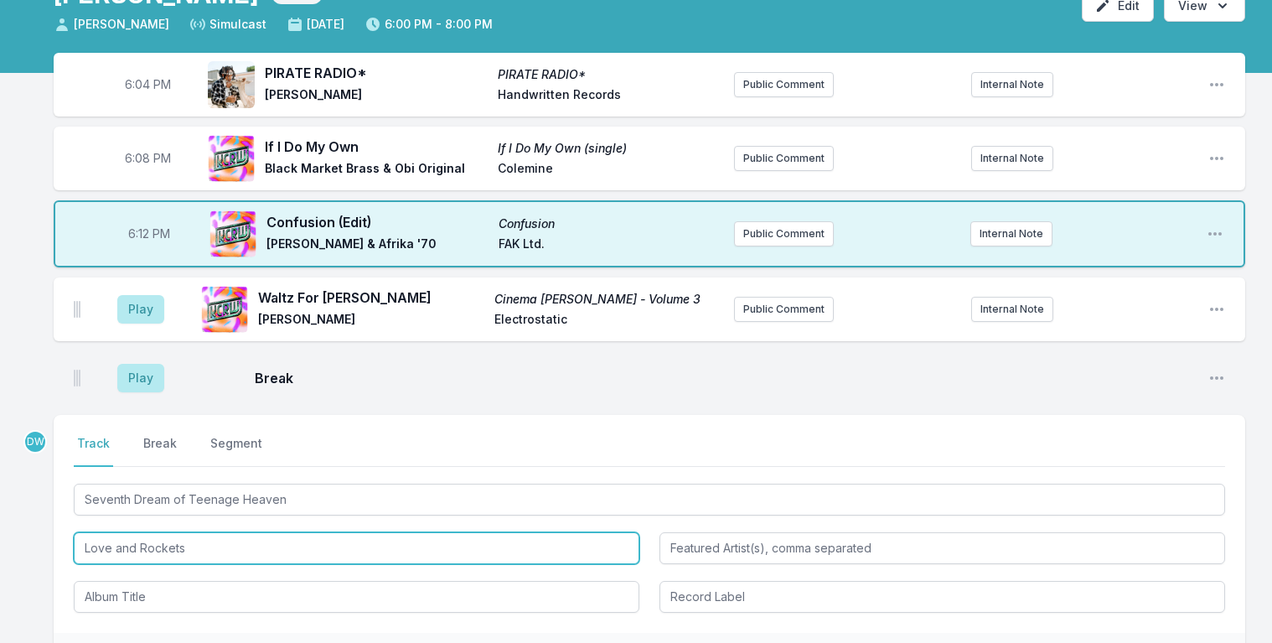
type input "Love and Rockets"
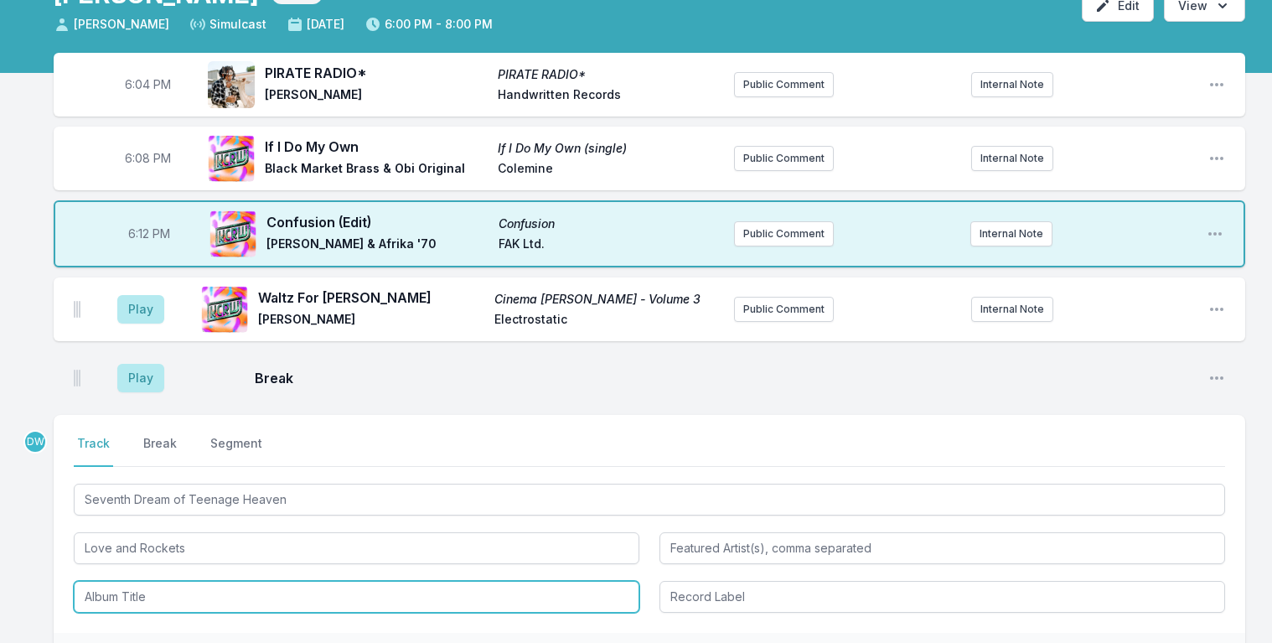
click at [148, 593] on input "Album Title" at bounding box center [357, 597] width 566 height 32
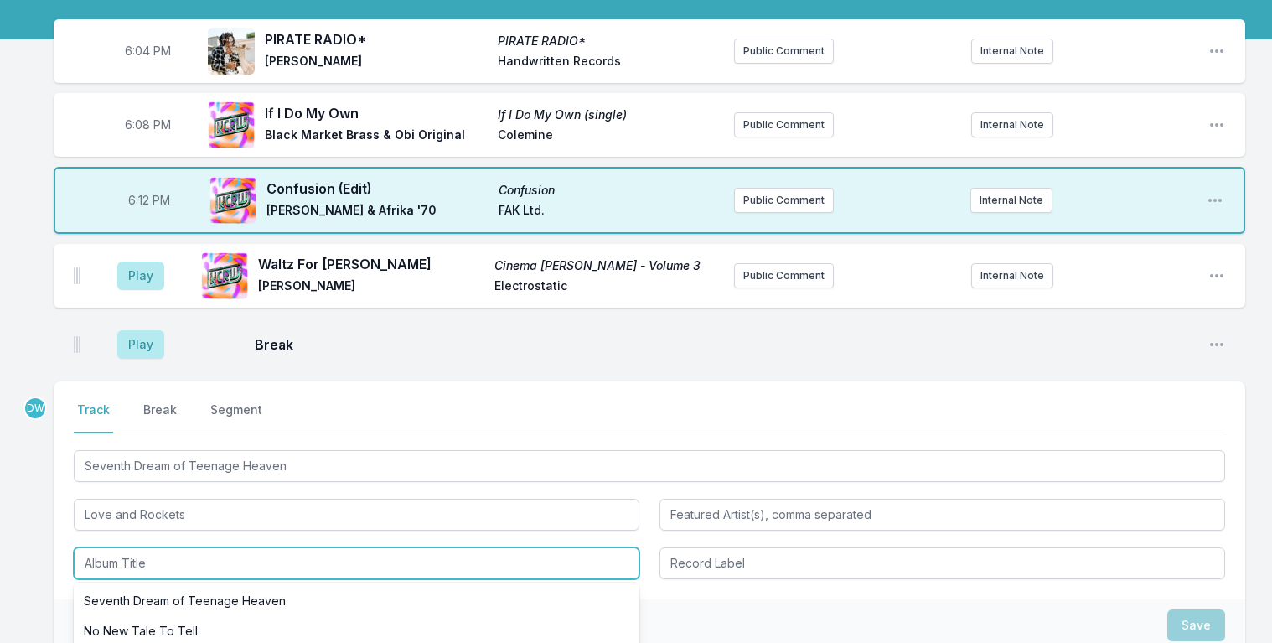
scroll to position [235, 0]
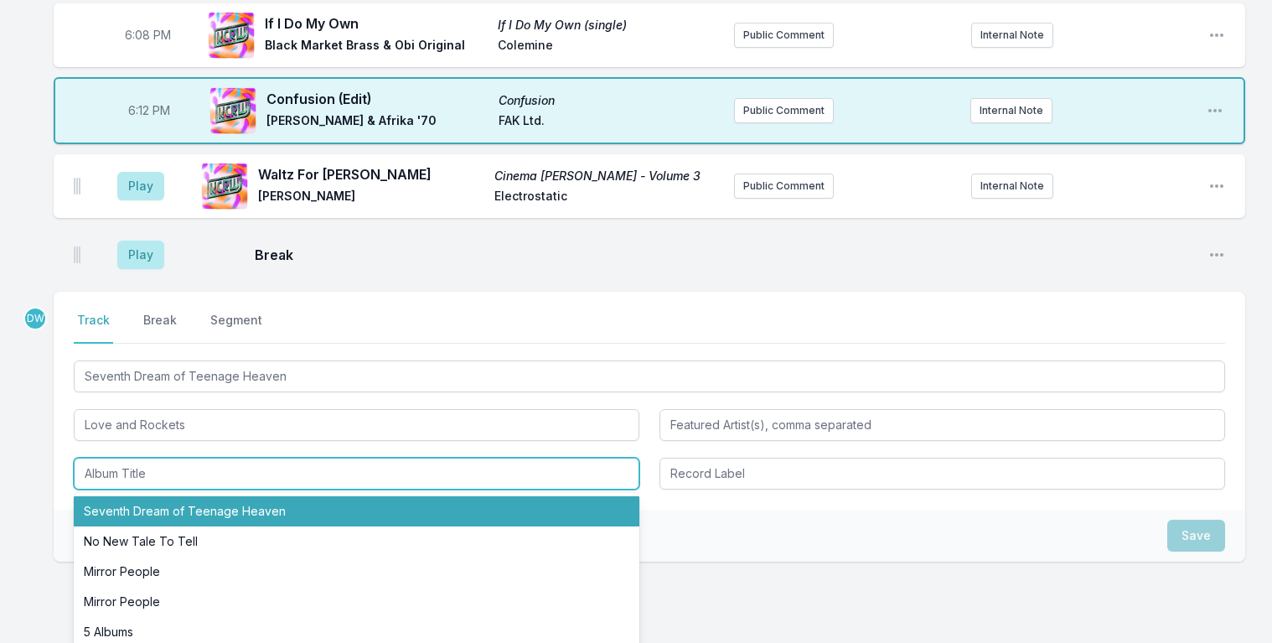
click at [272, 511] on li "Seventh Dream of Teenage Heaven" at bounding box center [357, 511] width 566 height 30
type input "Seventh Dream of Teenage Heaven"
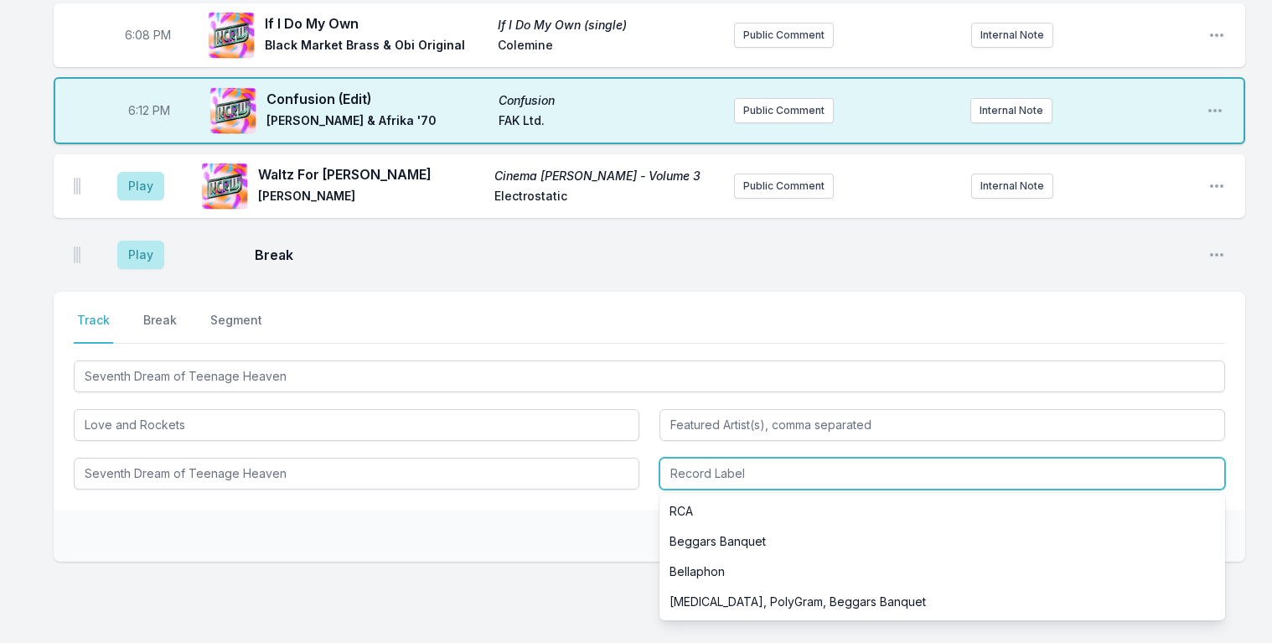
click at [716, 465] on input "Record Label" at bounding box center [943, 474] width 566 height 32
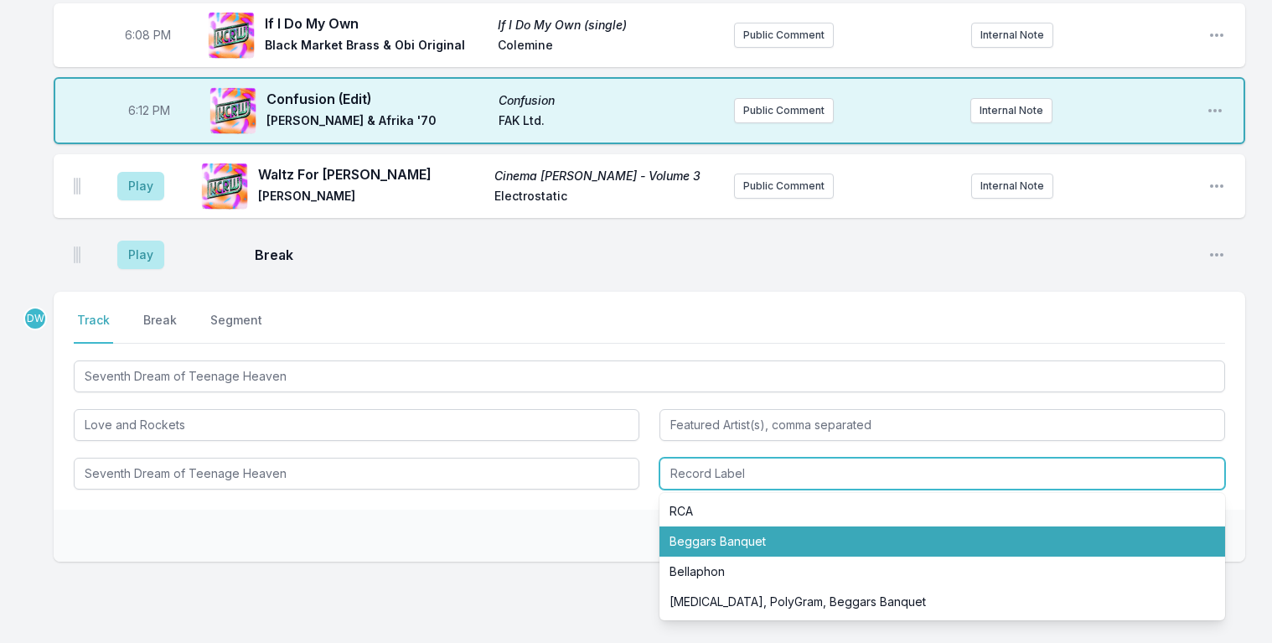
click at [711, 546] on li "Beggars Banquet" at bounding box center [943, 541] width 566 height 30
type input "Beggars Banquet"
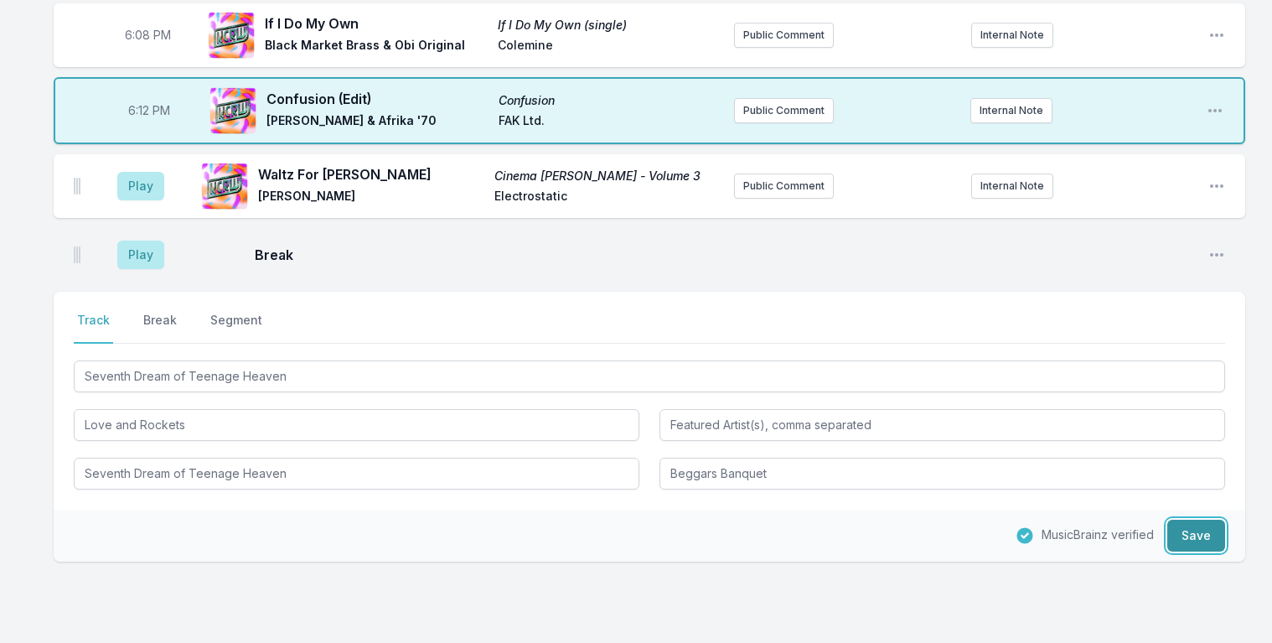
click at [1196, 537] on button "Save" at bounding box center [1197, 536] width 58 height 32
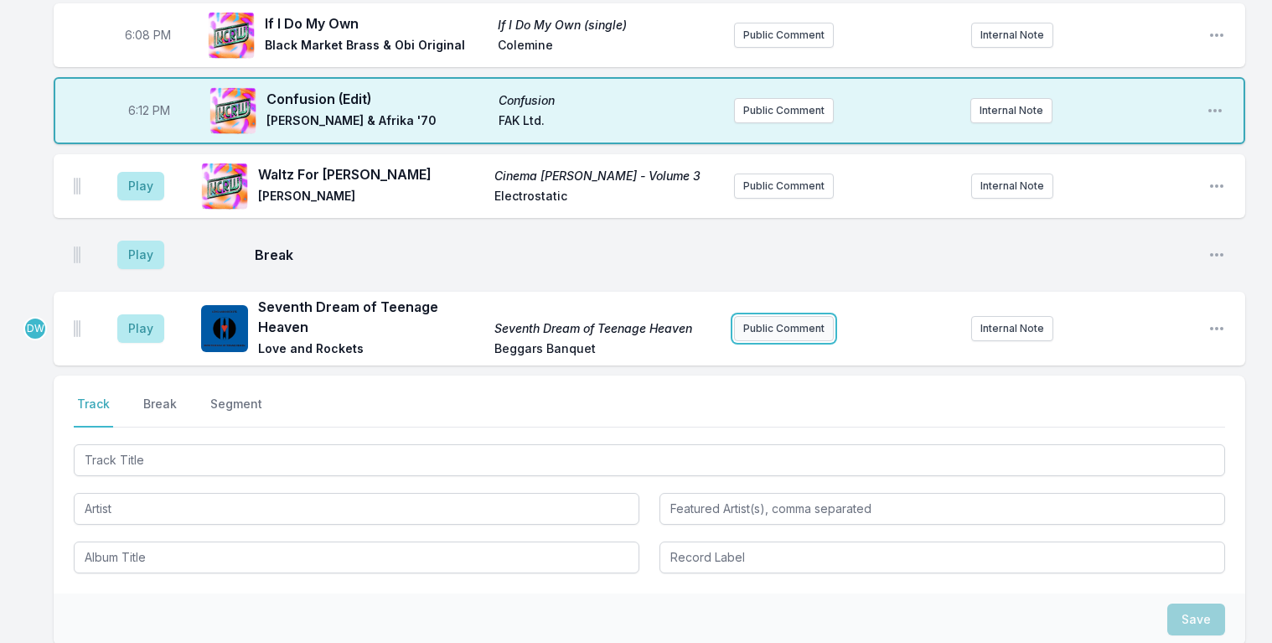
click at [779, 324] on button "Public Comment" at bounding box center [784, 328] width 100 height 25
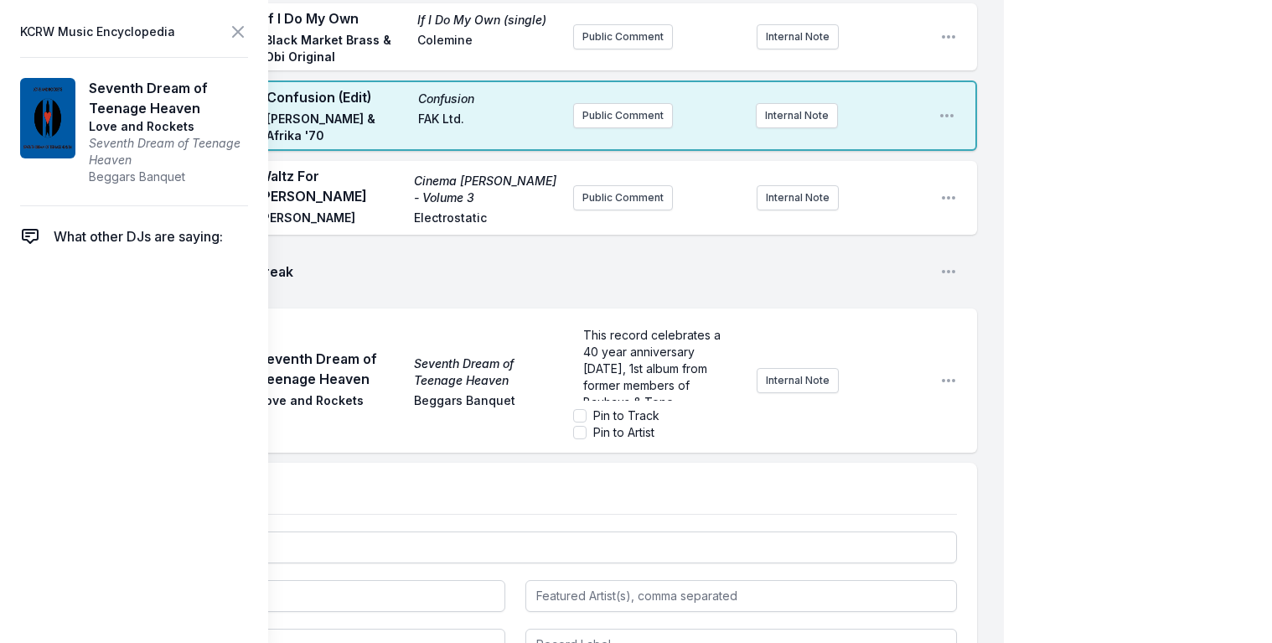
scroll to position [9, 0]
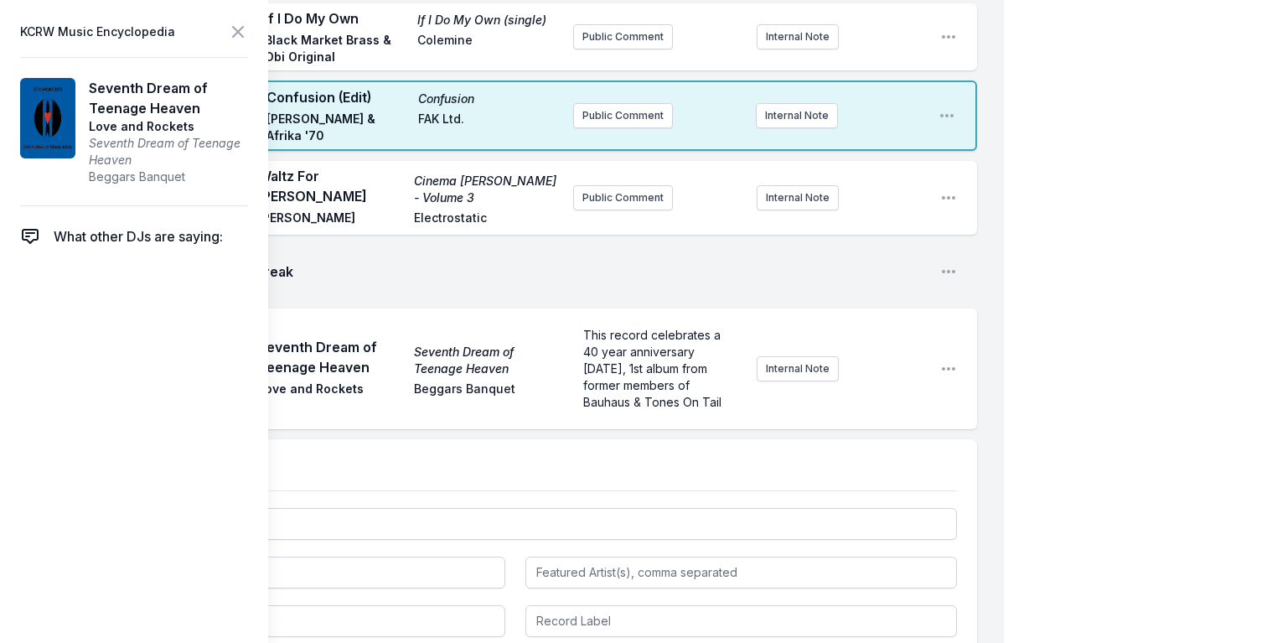
click at [748, 274] on div "Play Break Open playlist item options" at bounding box center [516, 272] width 924 height 54
click at [681, 385] on p "This record celebrates a 40 year anniversary today, 1st album from former membe…" at bounding box center [658, 369] width 150 height 84
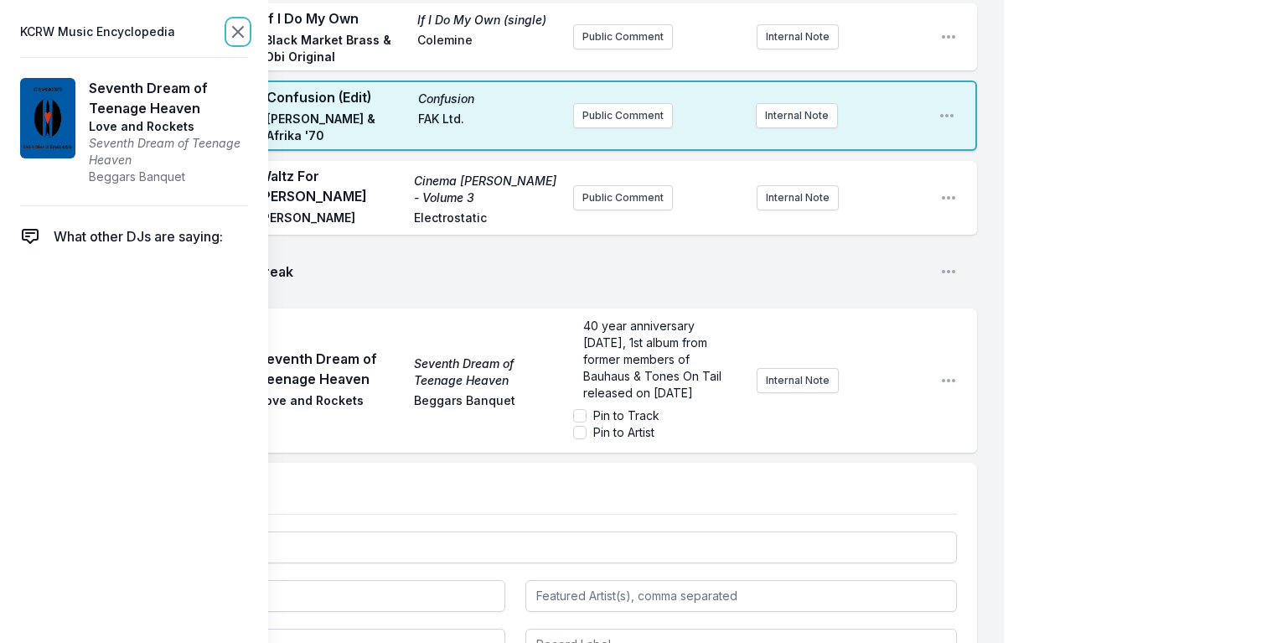
scroll to position [0, 0]
click at [237, 33] on icon at bounding box center [238, 32] width 10 height 10
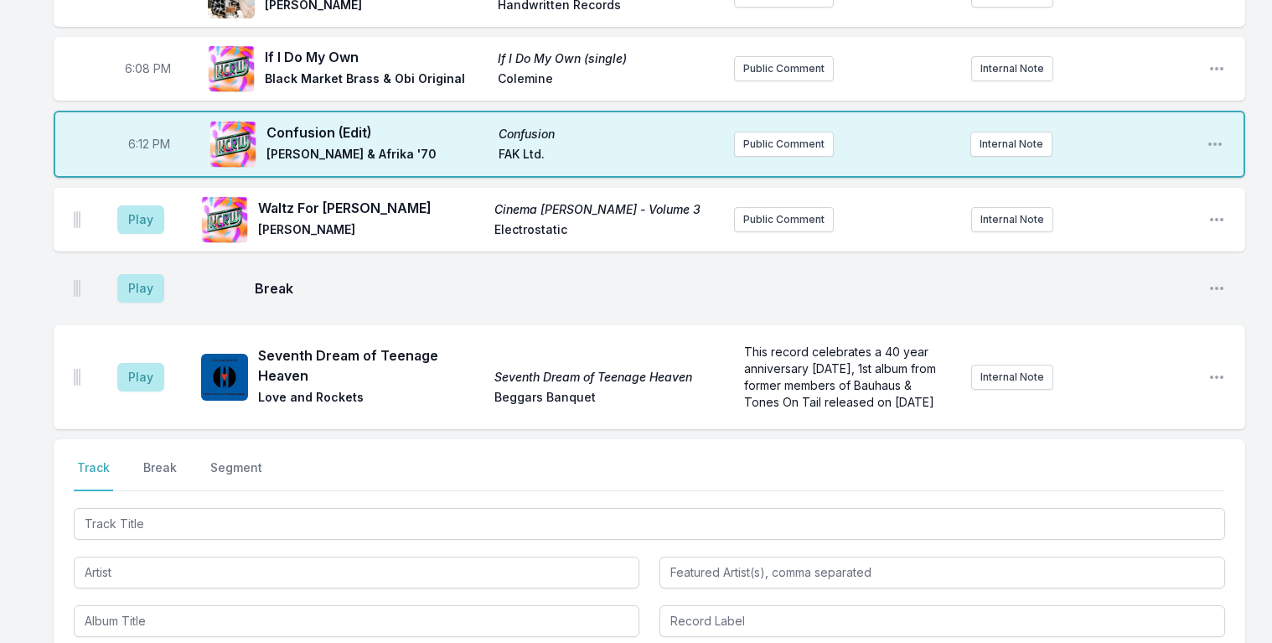
scroll to position [190, 0]
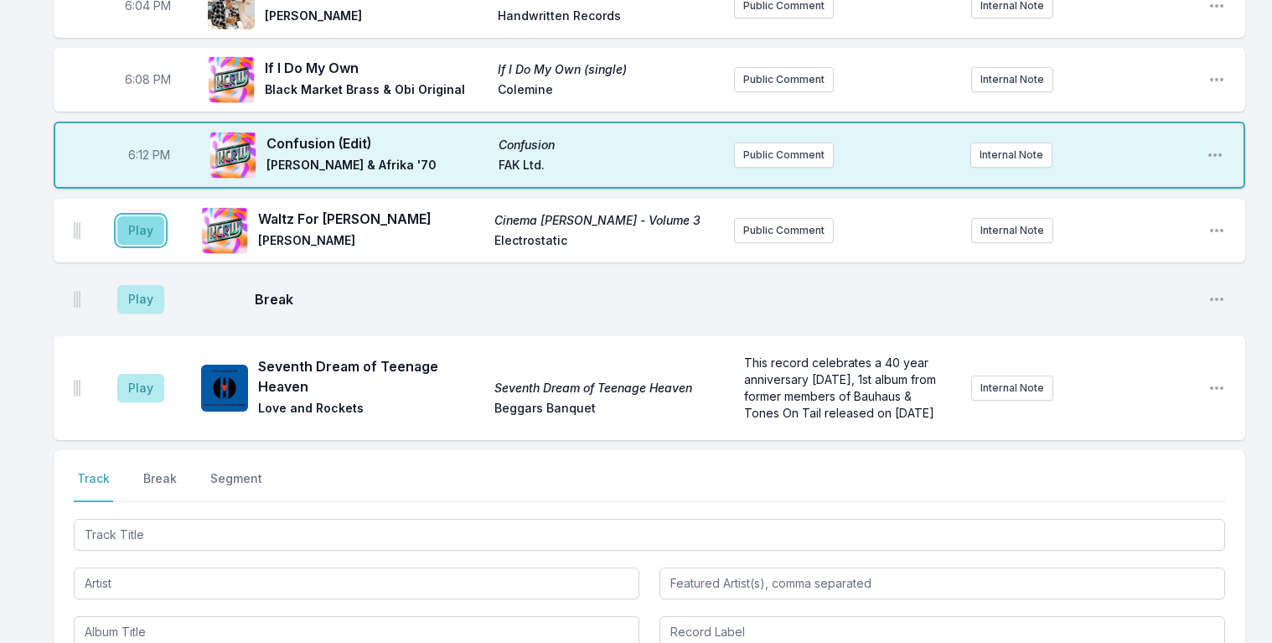
click at [145, 225] on button "Play" at bounding box center [140, 230] width 47 height 29
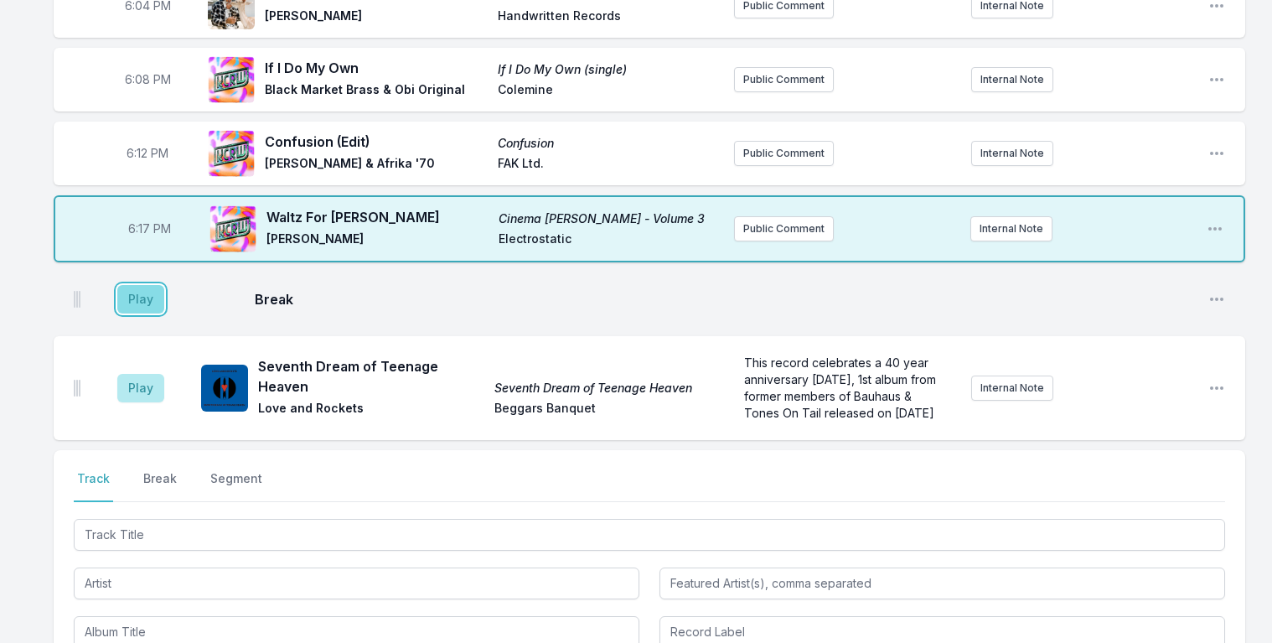
click at [142, 296] on button "Play" at bounding box center [140, 299] width 47 height 29
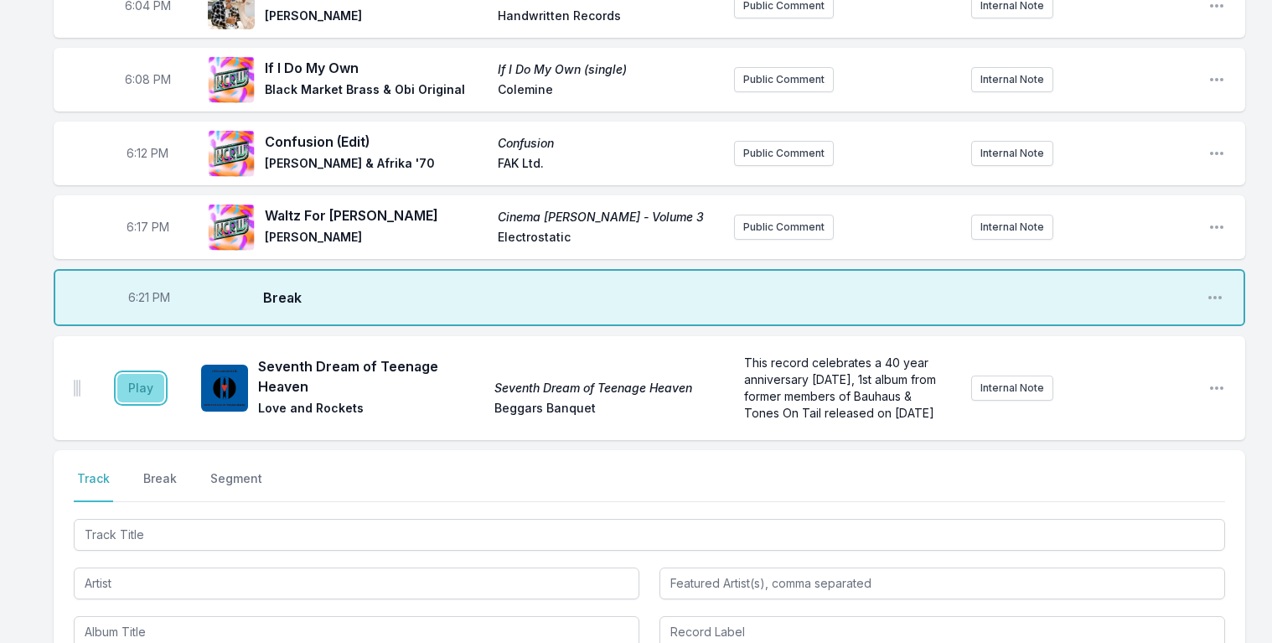
click at [133, 382] on button "Play" at bounding box center [140, 388] width 47 height 29
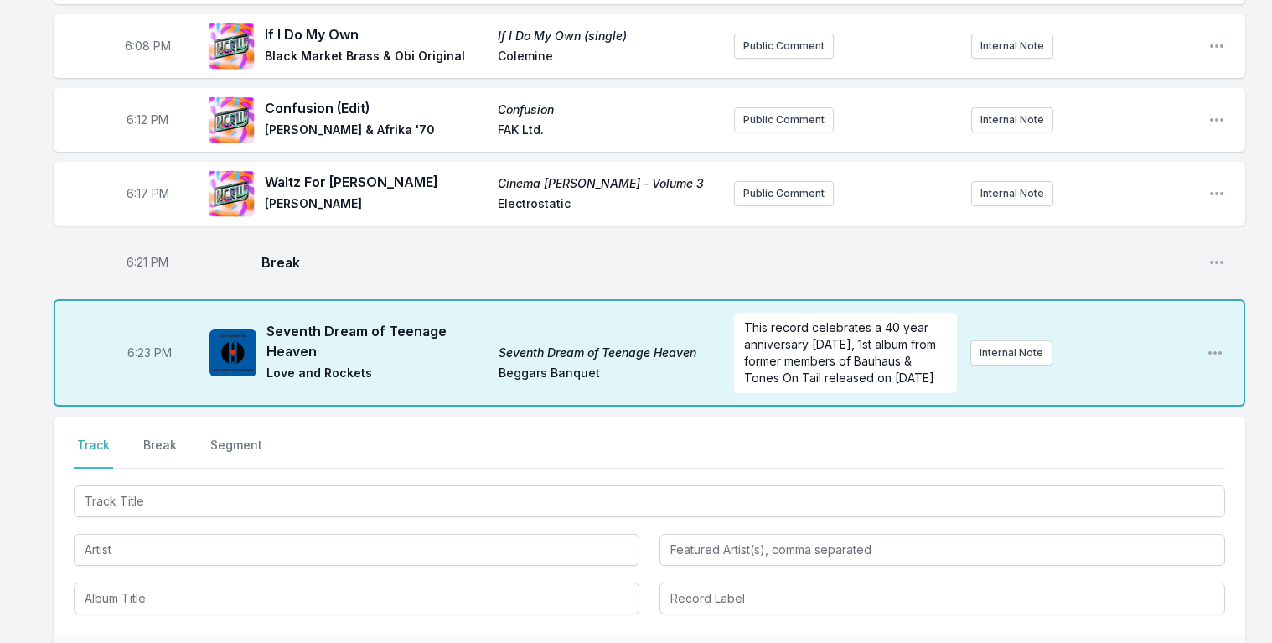
scroll to position [268, 0]
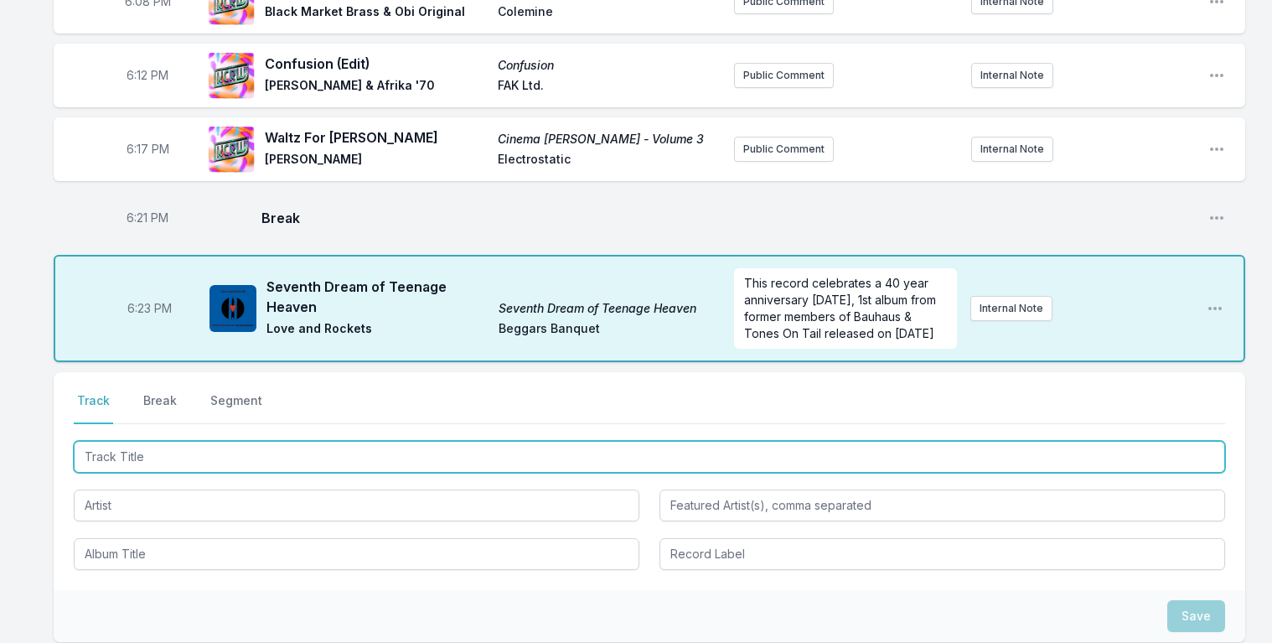
click at [132, 464] on input "Track Title" at bounding box center [650, 457] width 1152 height 32
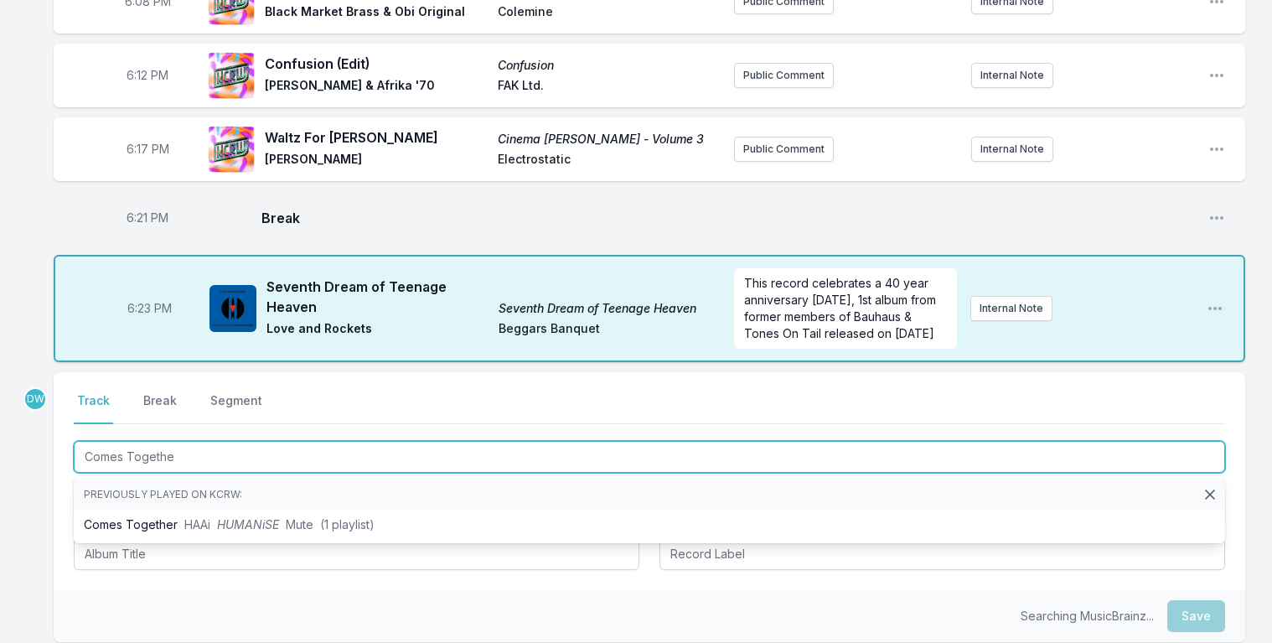
type input "Comes Together"
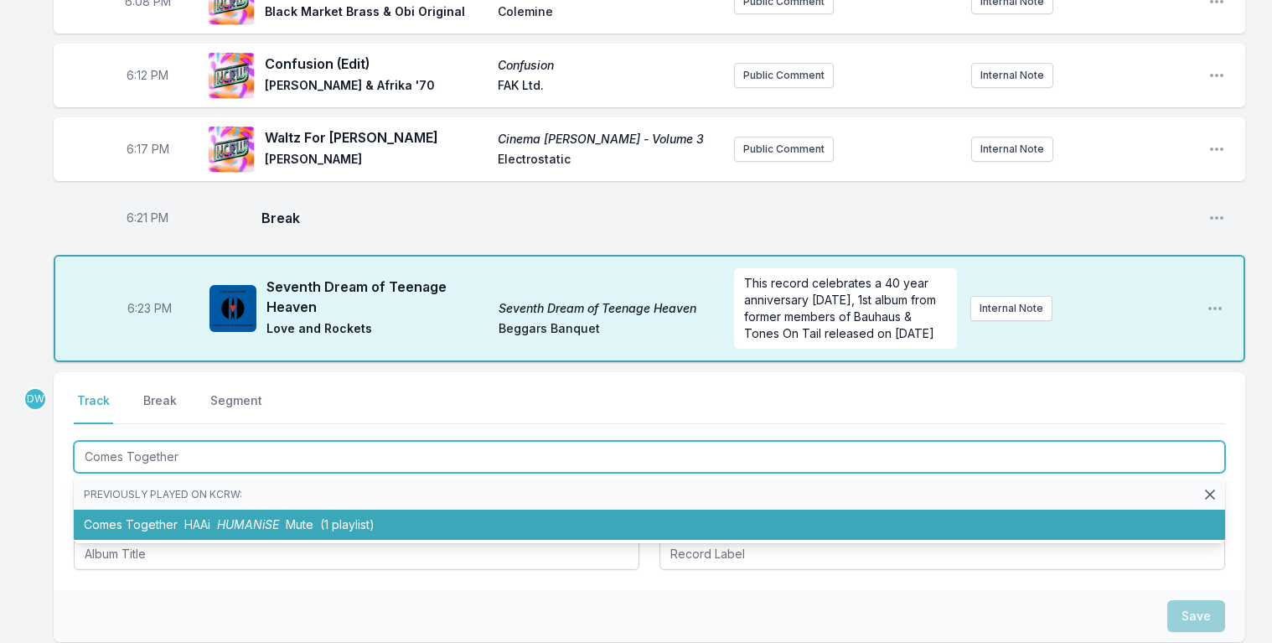
click at [242, 520] on span "HUMANiSE" at bounding box center [248, 524] width 62 height 14
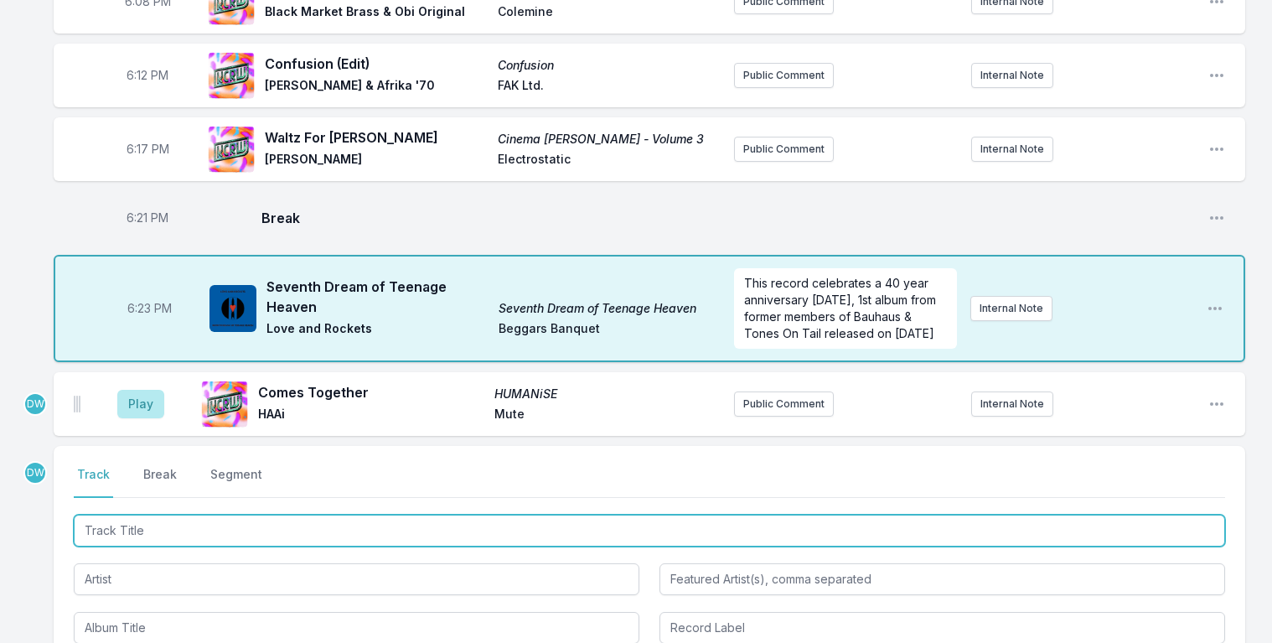
click at [130, 532] on input "Track Title" at bounding box center [650, 531] width 1152 height 32
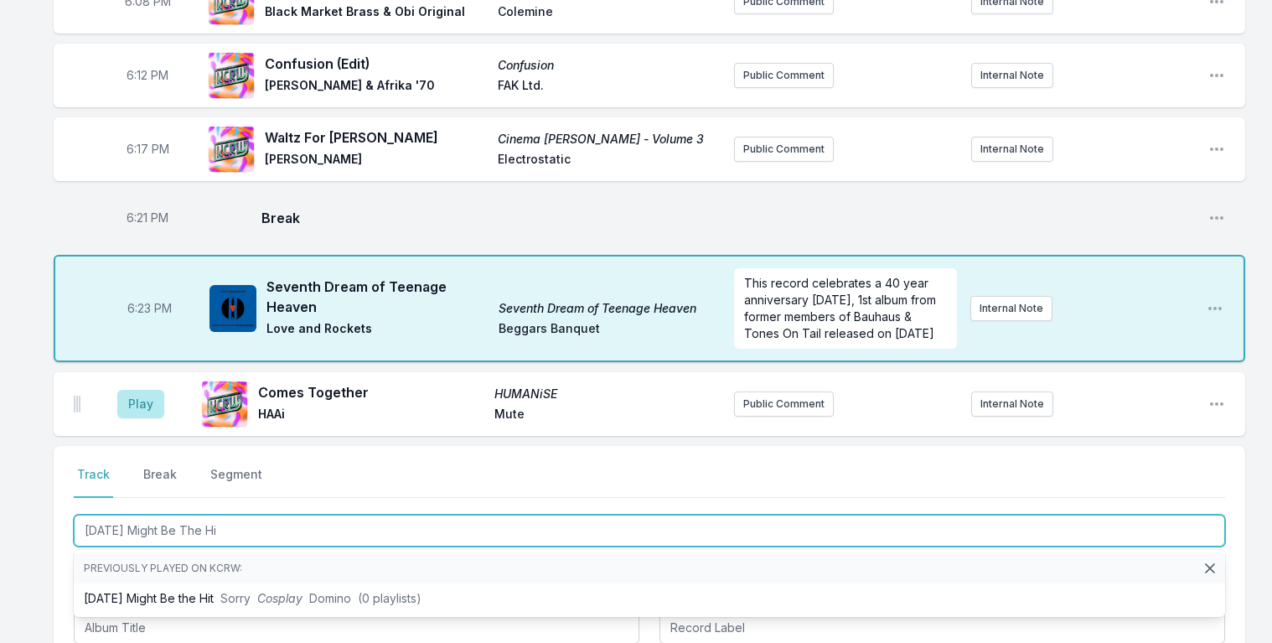
type input "Today Might Be The Hit"
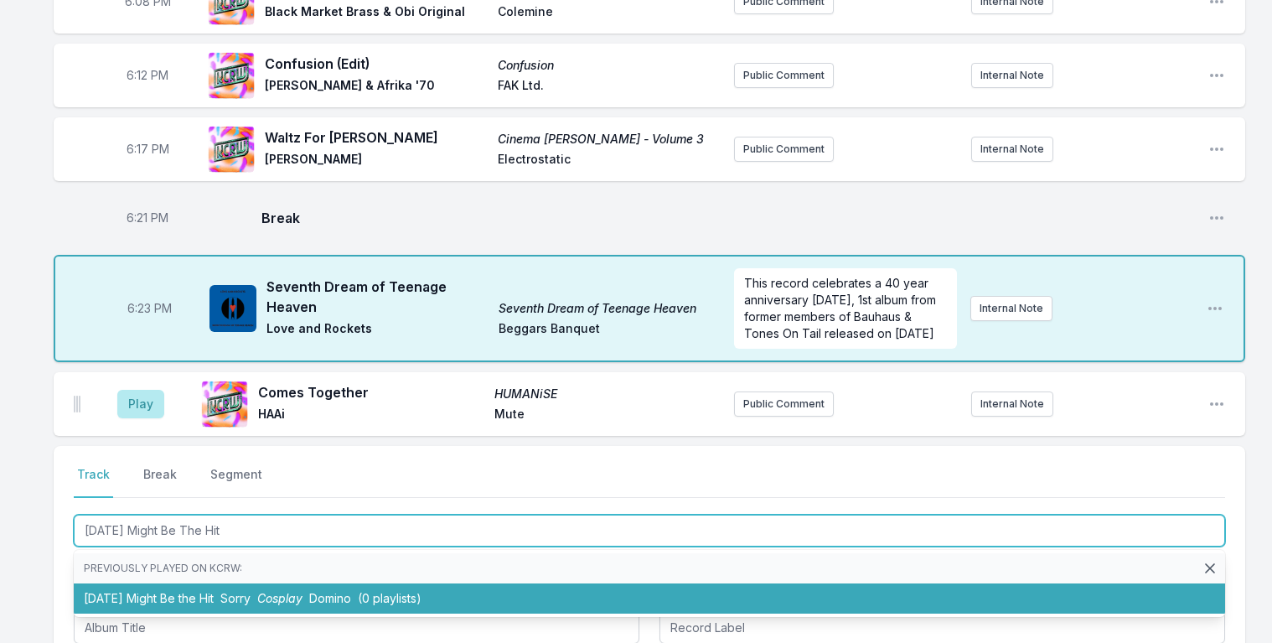
click at [318, 597] on span "Domino" at bounding box center [330, 598] width 42 height 14
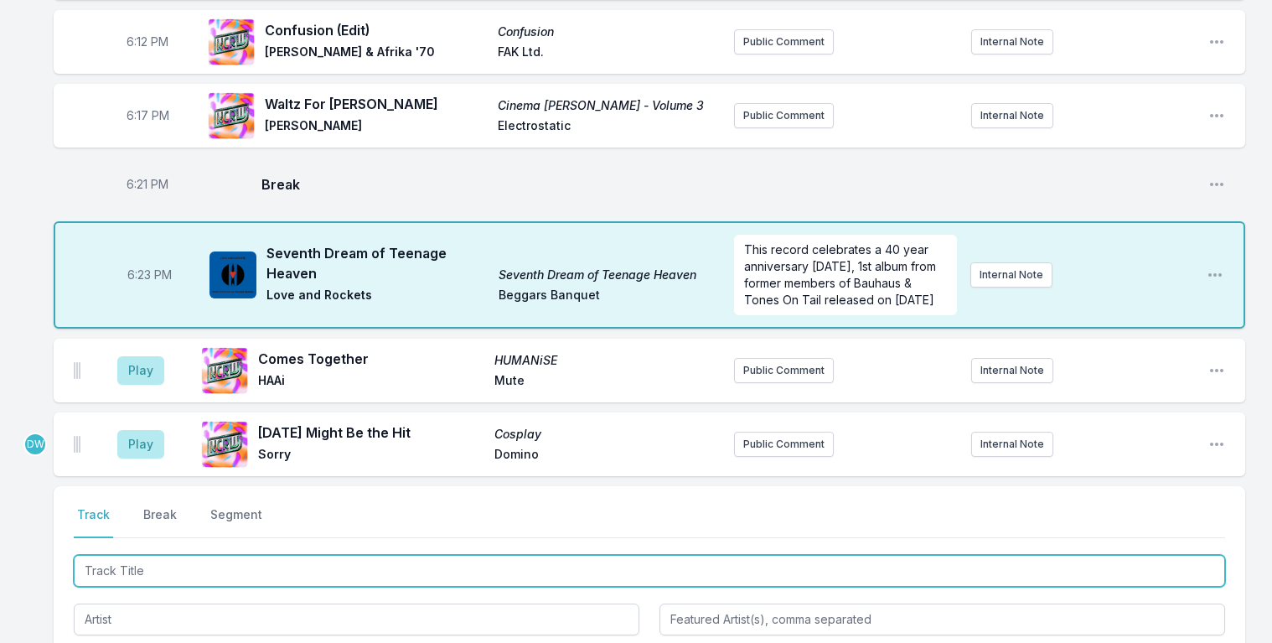
scroll to position [381, 0]
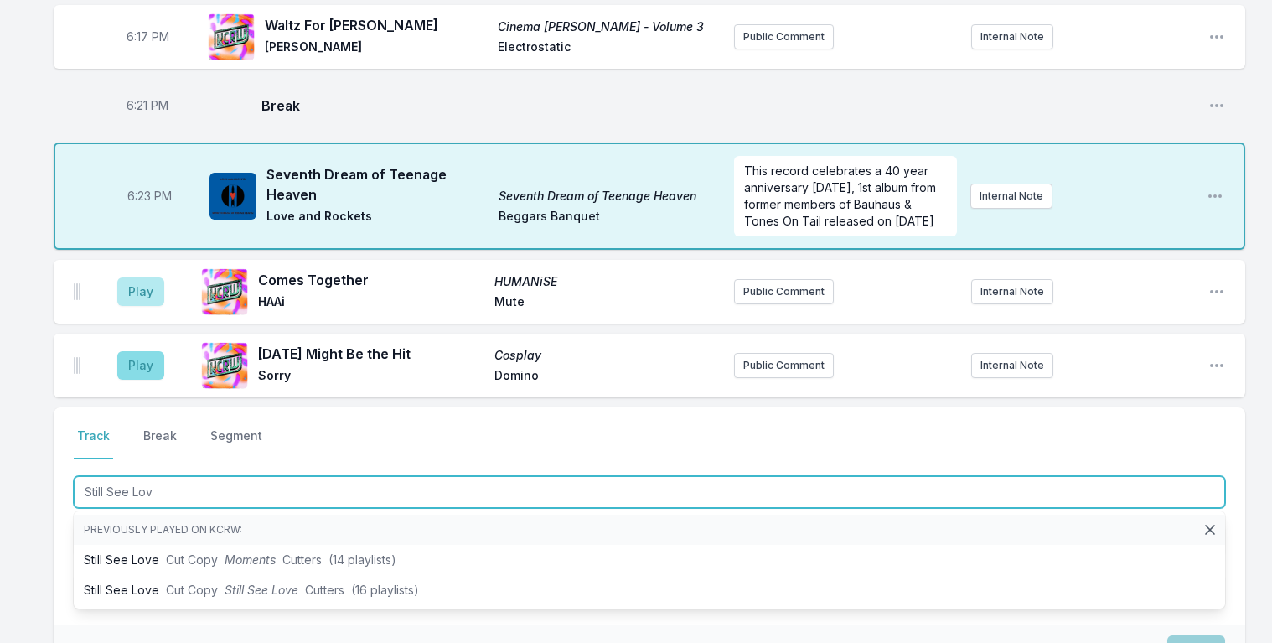
type input "Still See Love"
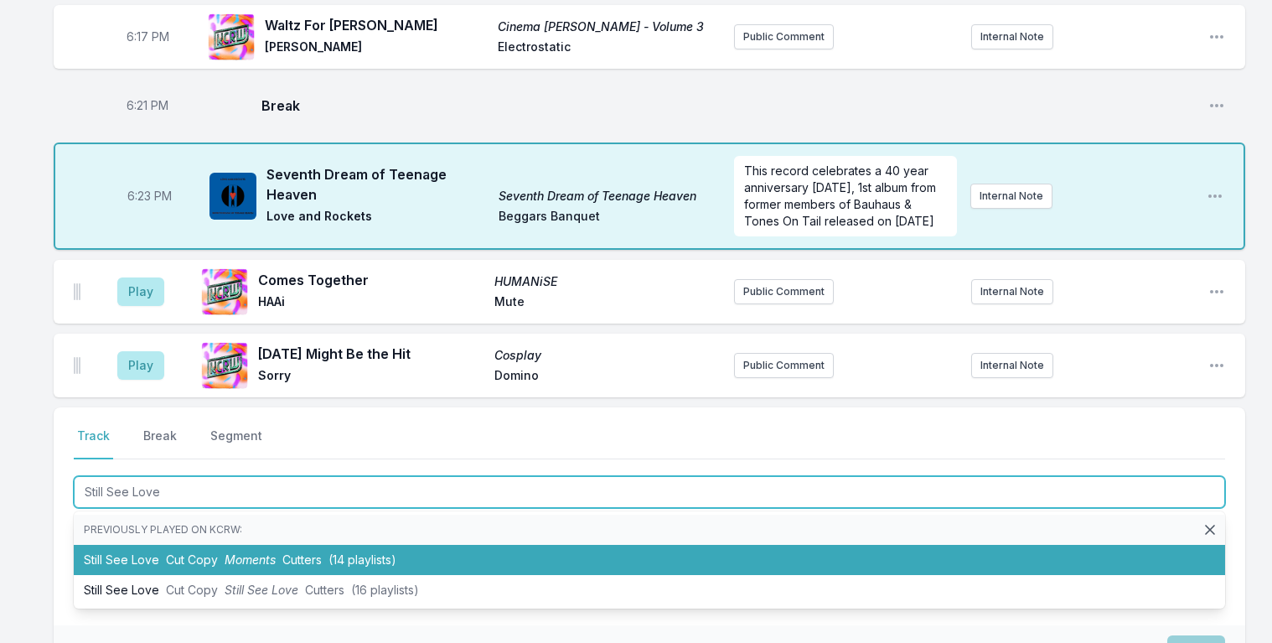
click at [251, 564] on span "Moments" at bounding box center [250, 559] width 51 height 14
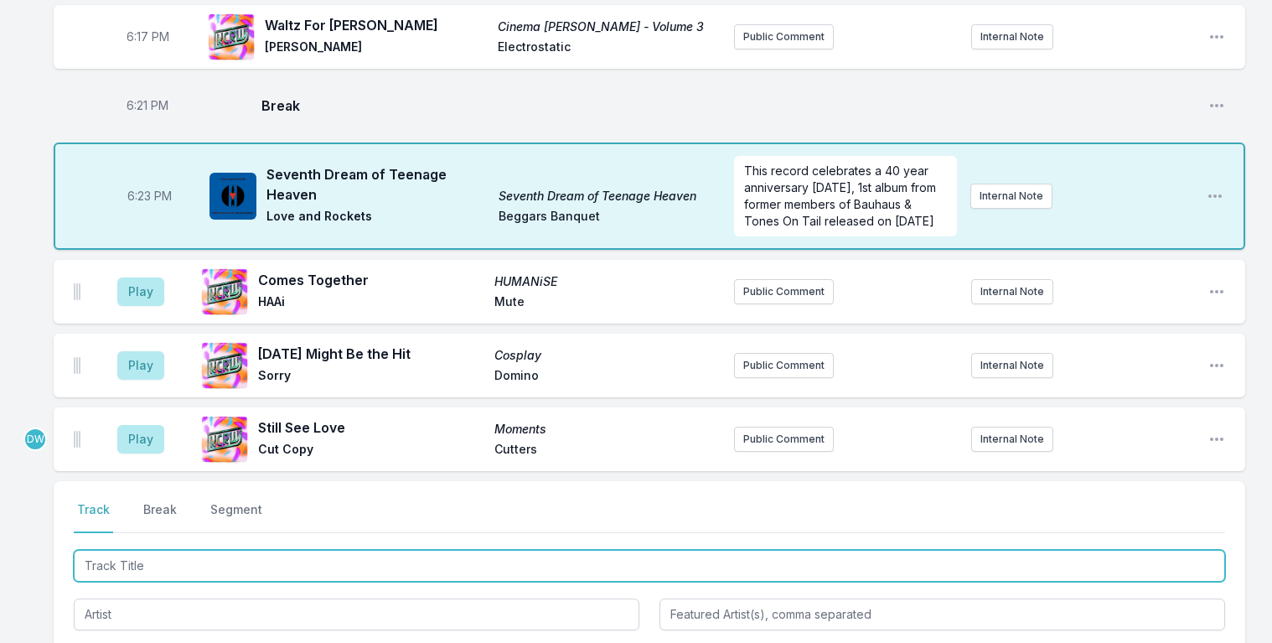
click at [197, 574] on input "Track Title" at bounding box center [650, 566] width 1152 height 32
type input "Bars & Twists"
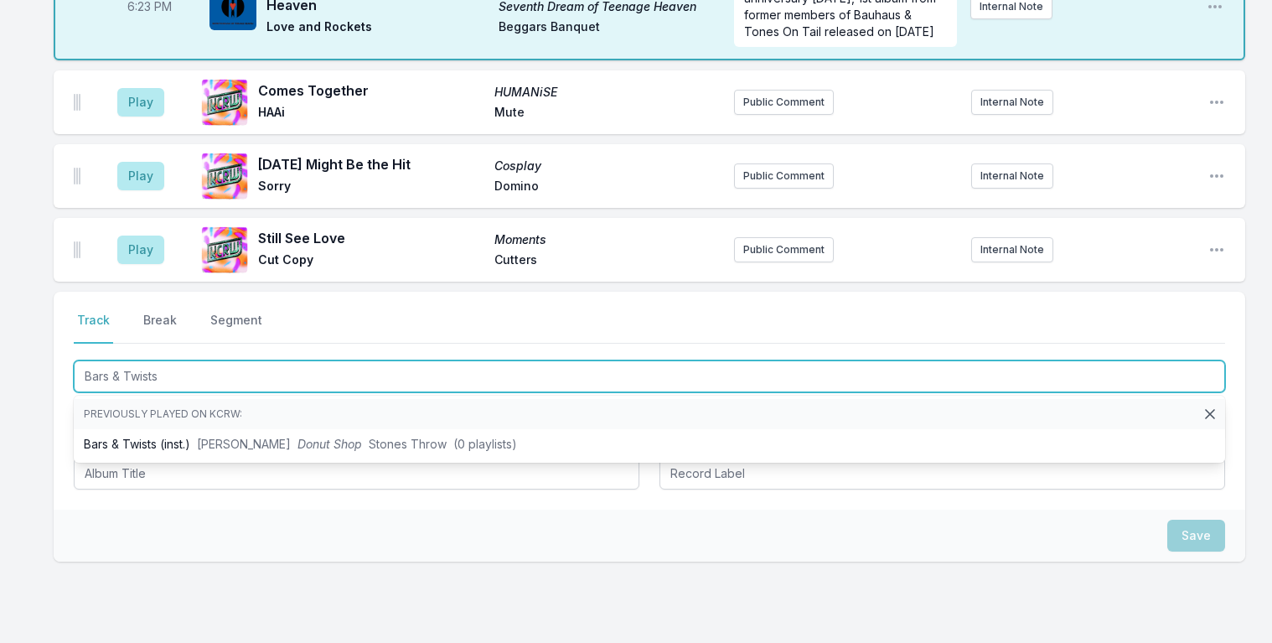
scroll to position [615, 0]
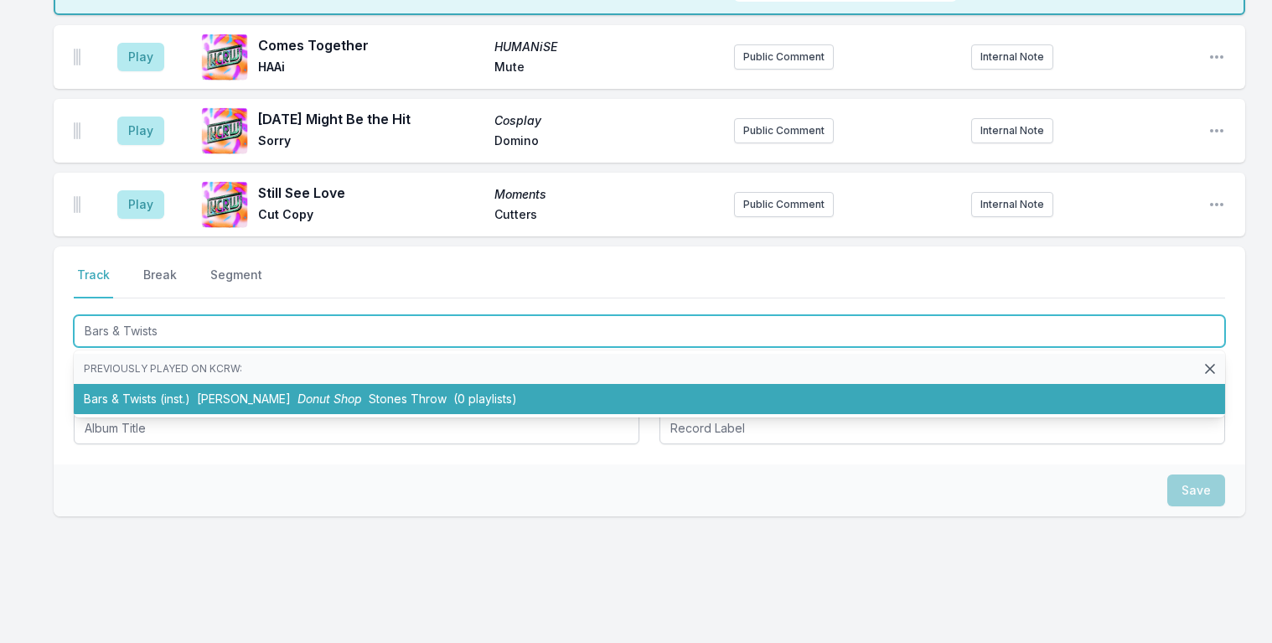
click at [298, 400] on span "Donut Shop" at bounding box center [330, 398] width 65 height 14
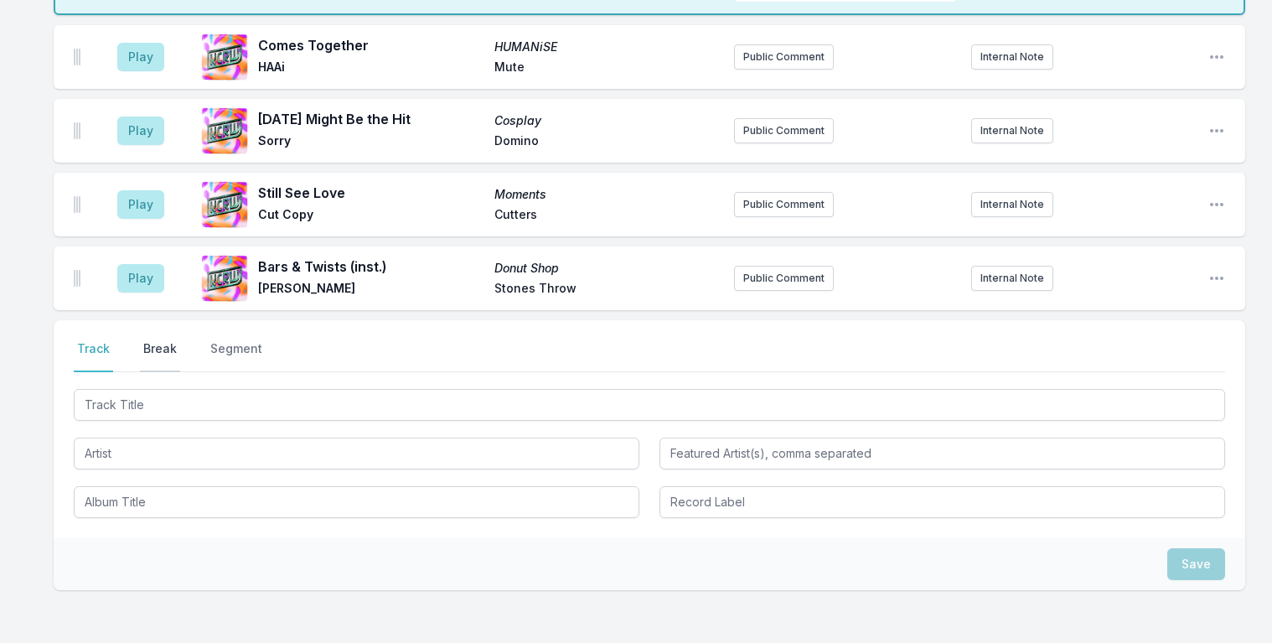
click at [152, 348] on button "Break" at bounding box center [160, 356] width 40 height 32
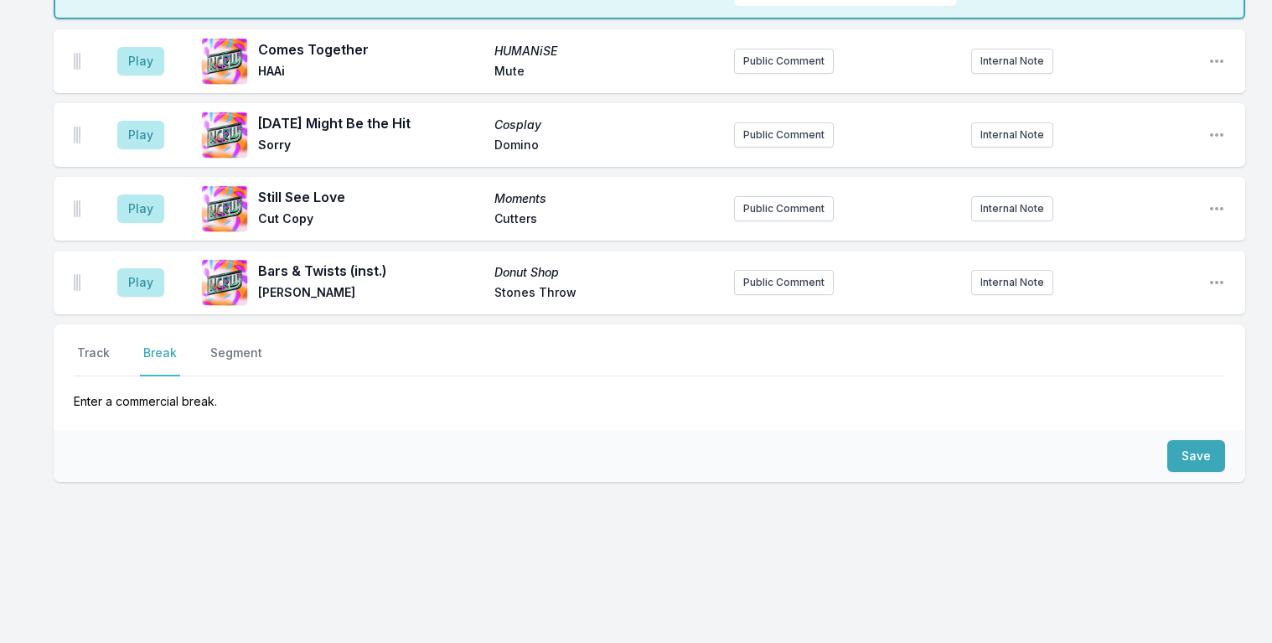
scroll to position [611, 0]
click at [1194, 451] on button "Save" at bounding box center [1197, 456] width 58 height 32
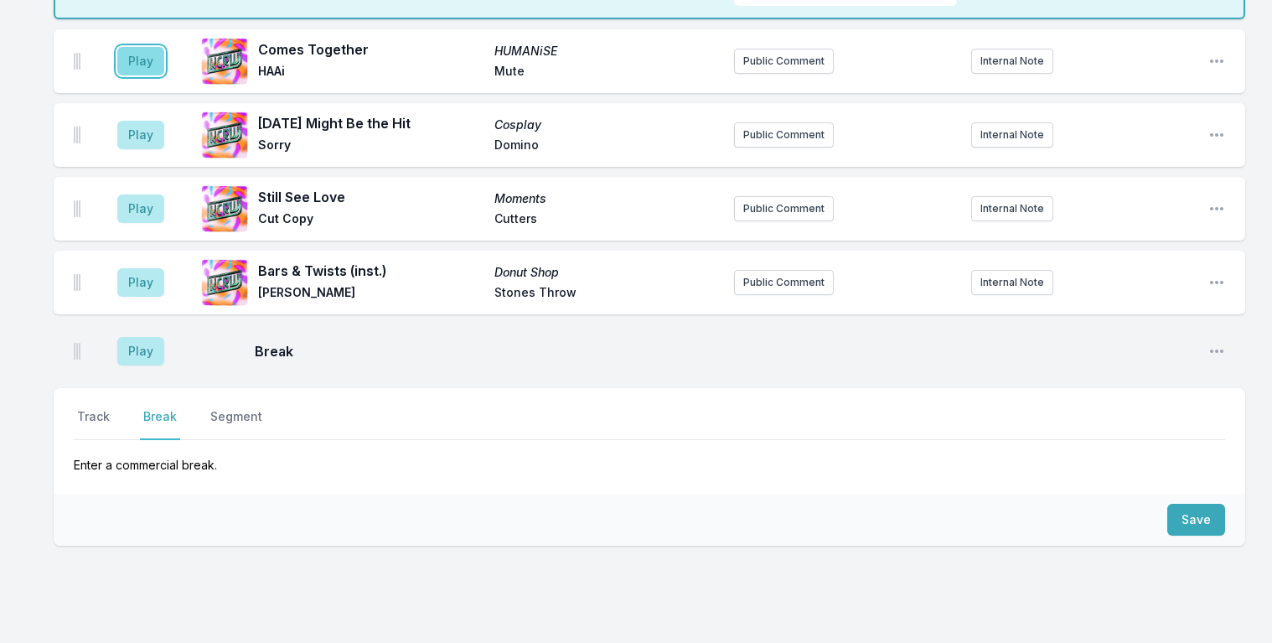
click at [147, 59] on button "Play" at bounding box center [140, 61] width 47 height 29
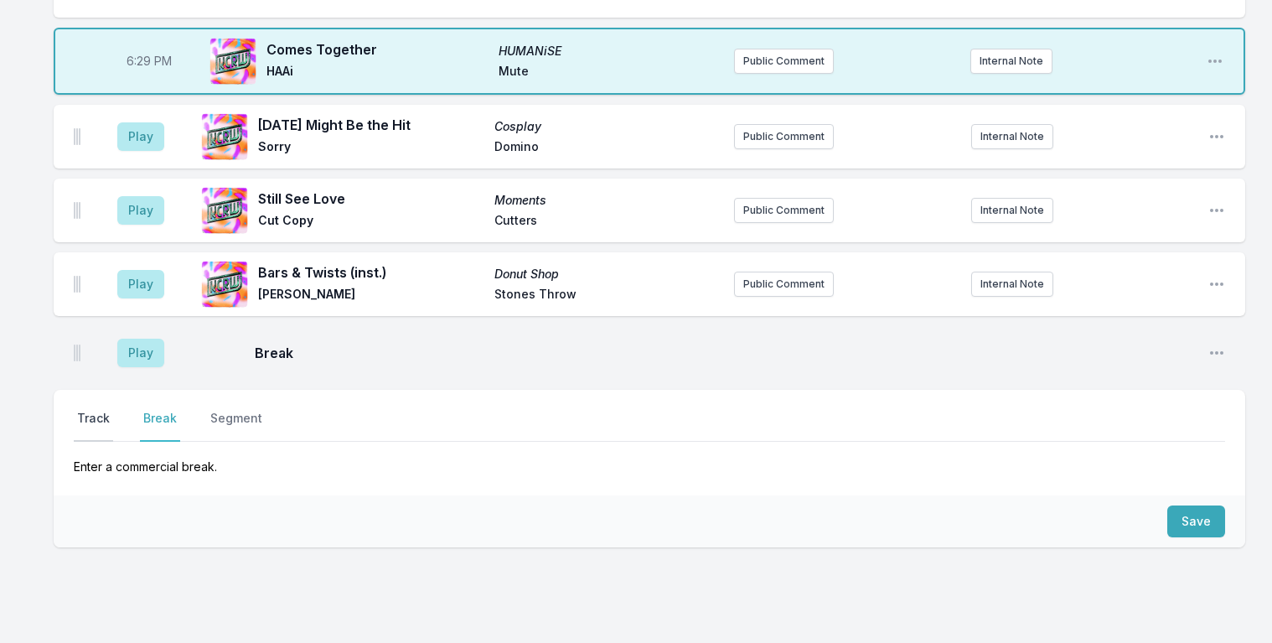
click at [82, 415] on button "Track" at bounding box center [93, 426] width 39 height 32
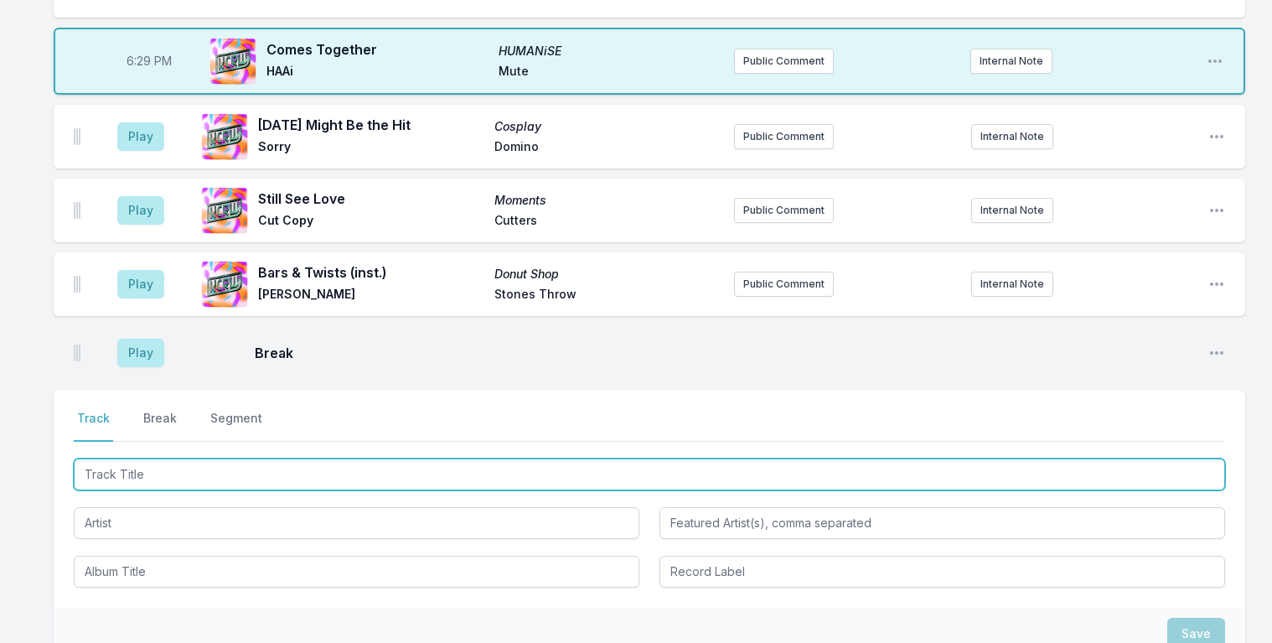
click at [138, 468] on input "Track Title" at bounding box center [650, 475] width 1152 height 32
type input "Paper Thin"
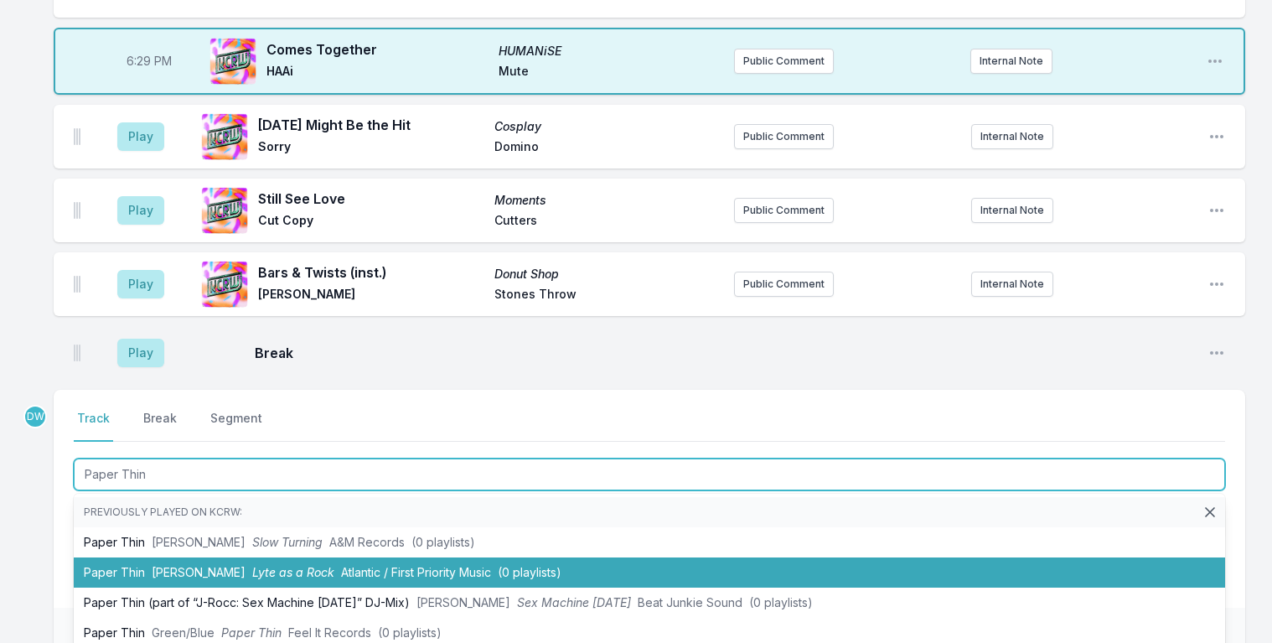
click at [252, 567] on span "Lyte as a Rock" at bounding box center [293, 572] width 82 height 14
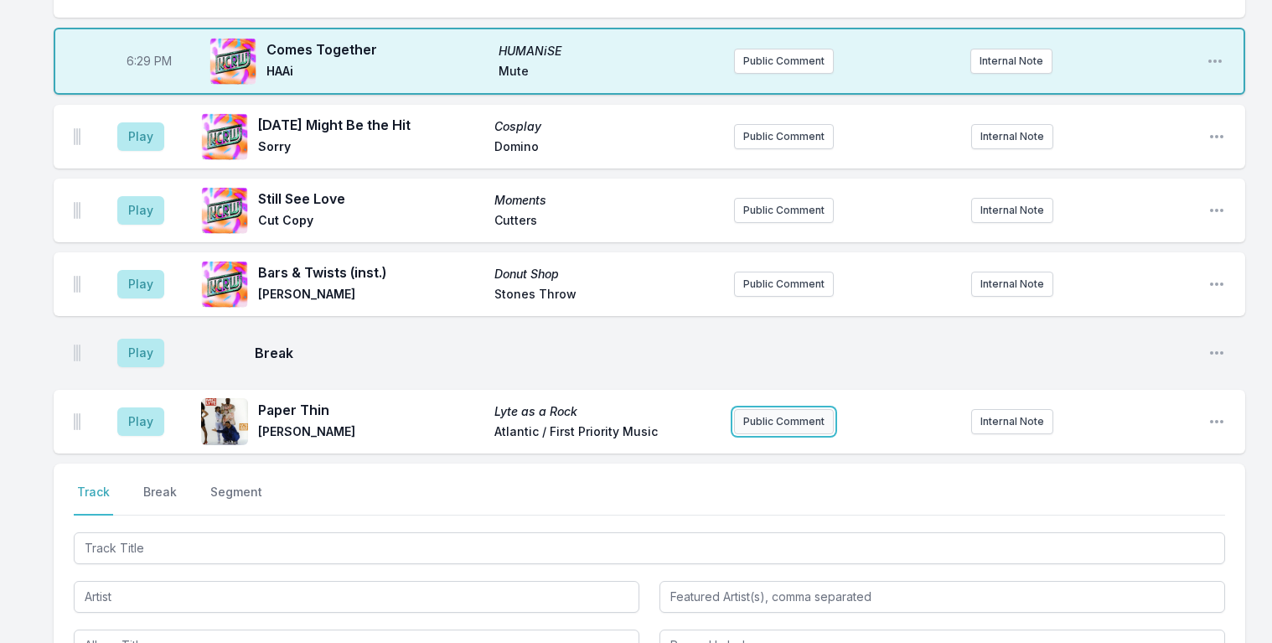
click at [789, 421] on button "Public Comment" at bounding box center [784, 421] width 100 height 25
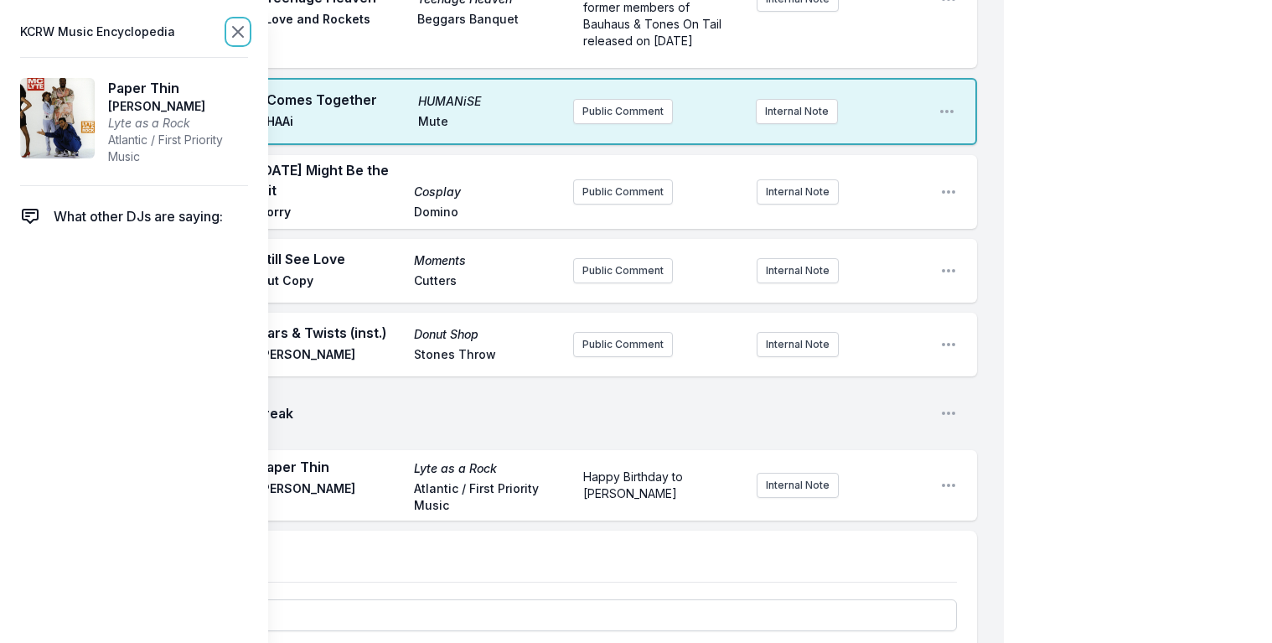
click at [239, 28] on icon at bounding box center [238, 32] width 20 height 20
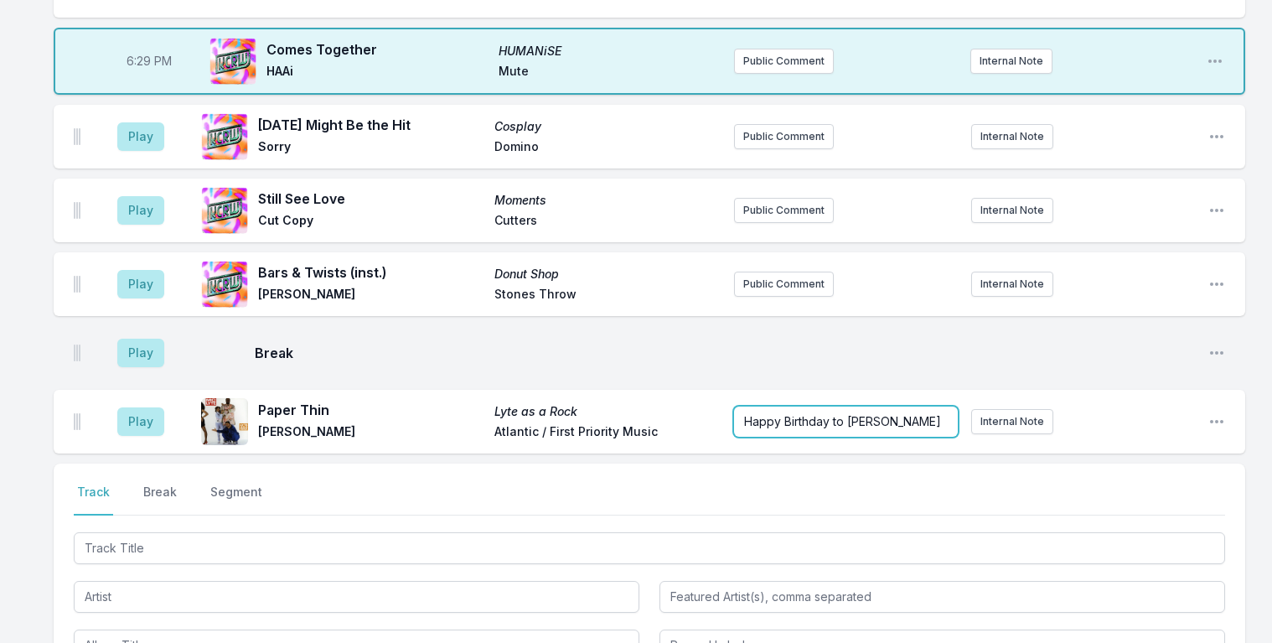
click at [832, 430] on p "Happy Birthday to Lana Michele Moorer" at bounding box center [846, 421] width 204 height 17
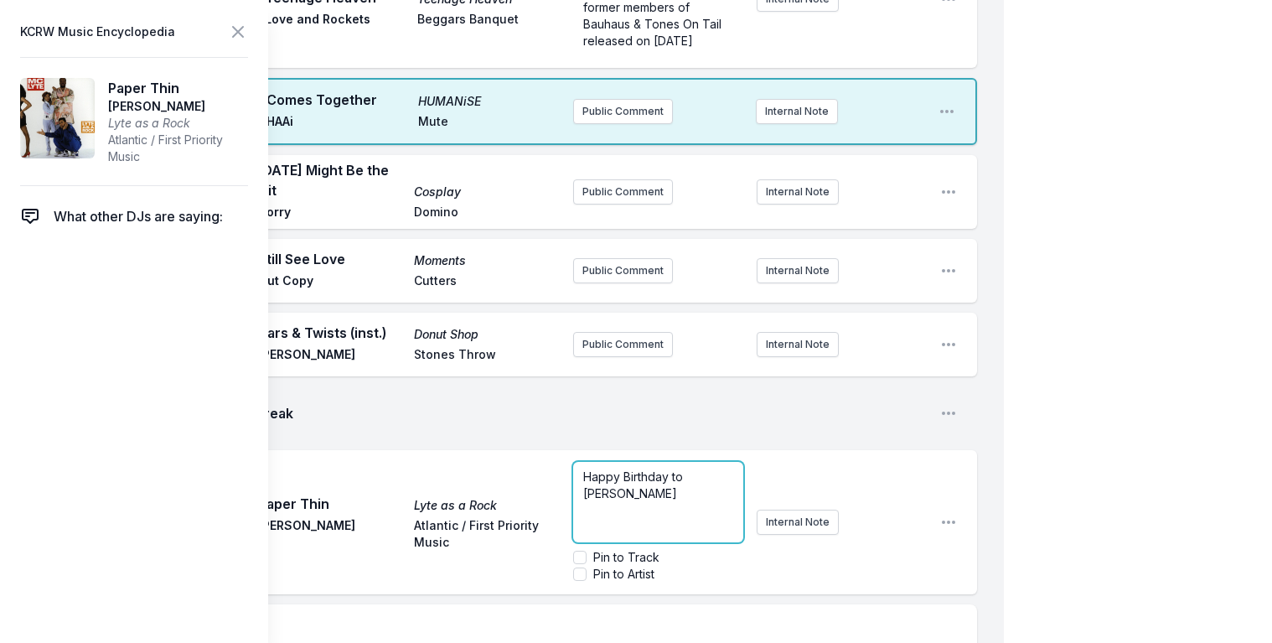
click at [716, 478] on p "Happy Birthday to Lana Michele Moorer" at bounding box center [658, 486] width 150 height 34
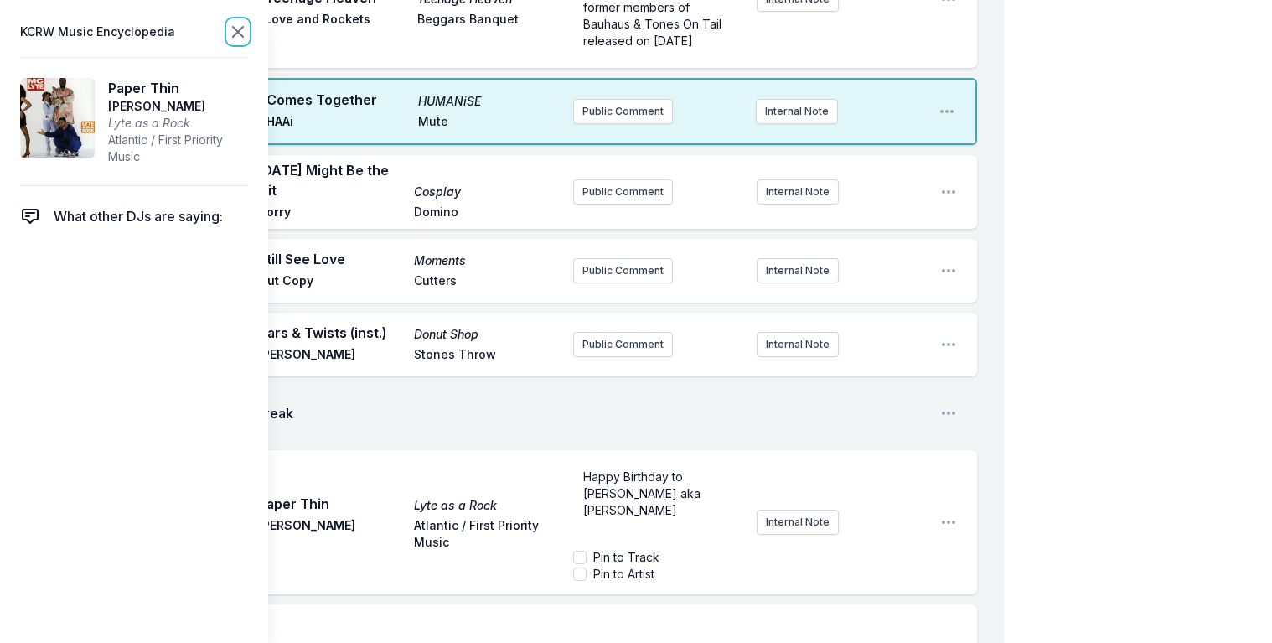
click at [231, 28] on icon at bounding box center [238, 32] width 20 height 20
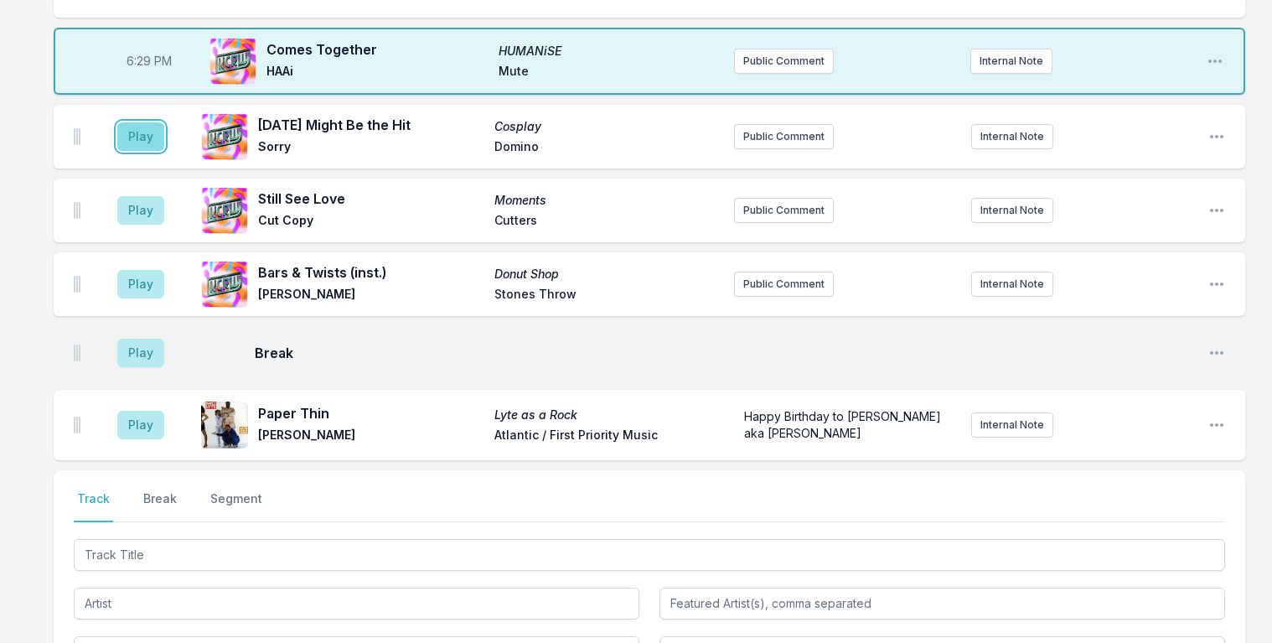
click at [129, 132] on button "Play" at bounding box center [140, 136] width 47 height 29
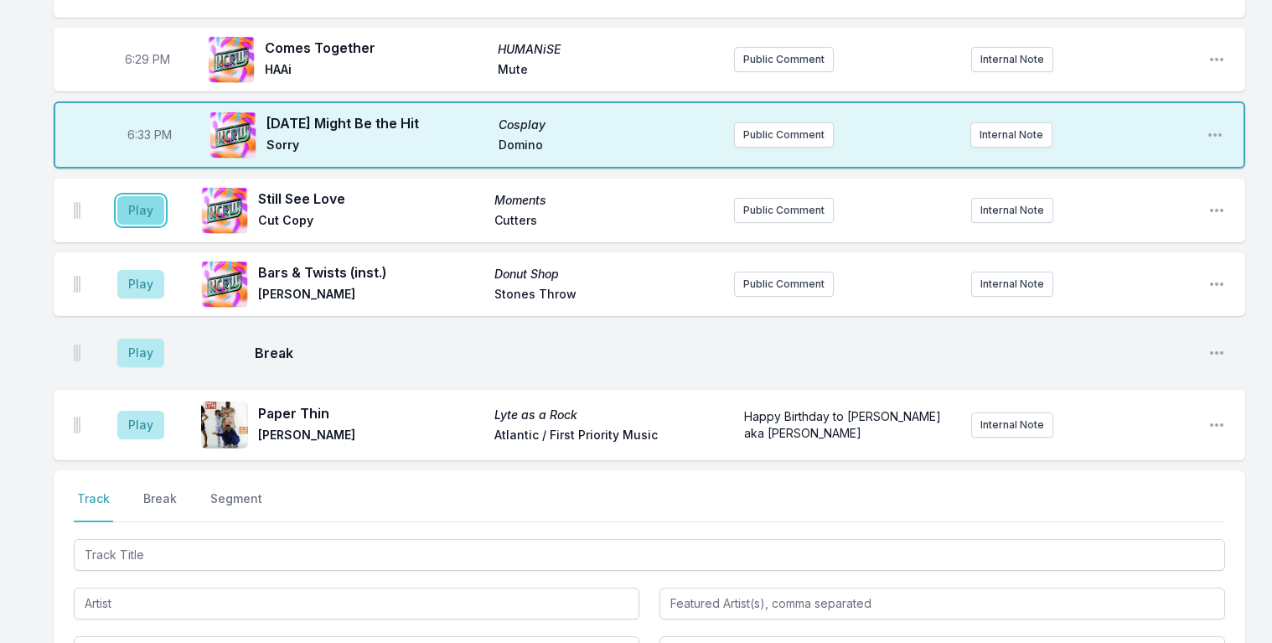
click at [135, 220] on button "Play" at bounding box center [140, 210] width 47 height 29
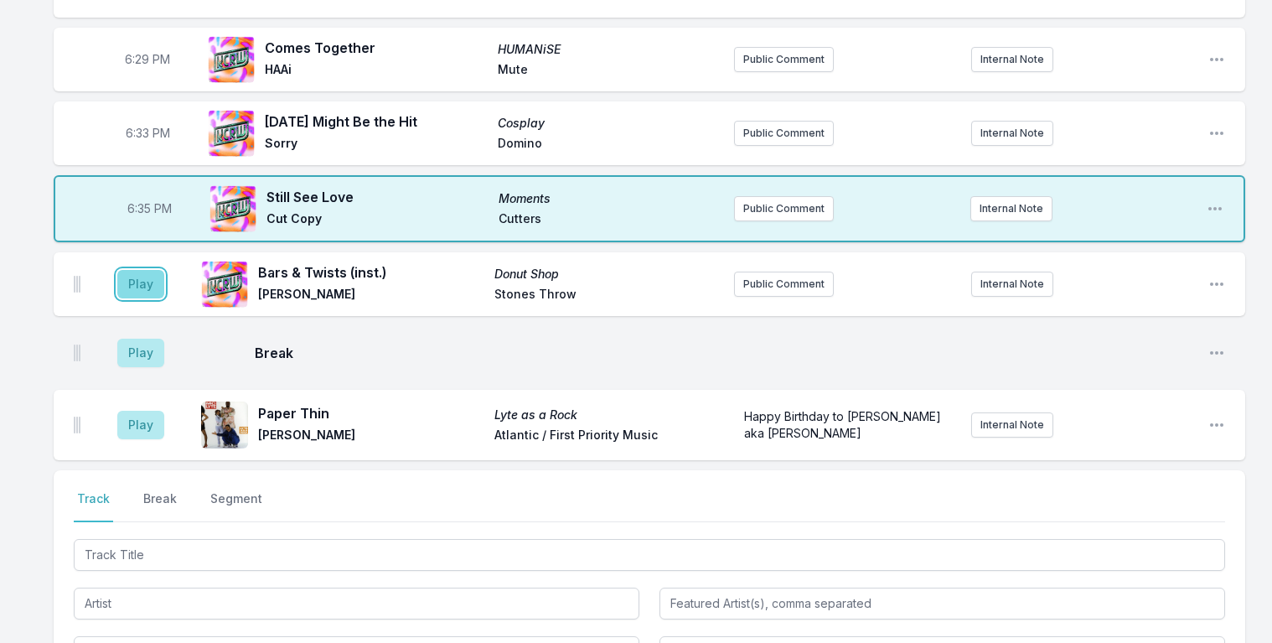
drag, startPoint x: 126, startPoint y: 286, endPoint x: 127, endPoint y: 277, distance: 9.3
click at [127, 284] on button "Play" at bounding box center [140, 284] width 47 height 29
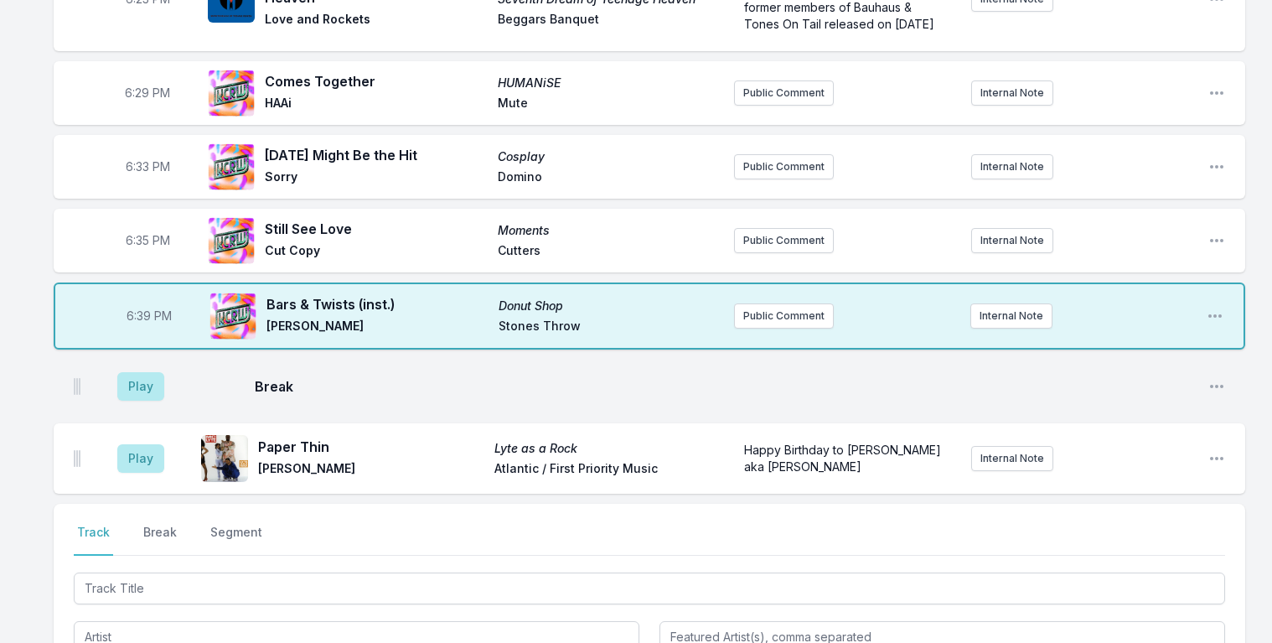
scroll to position [486, 0]
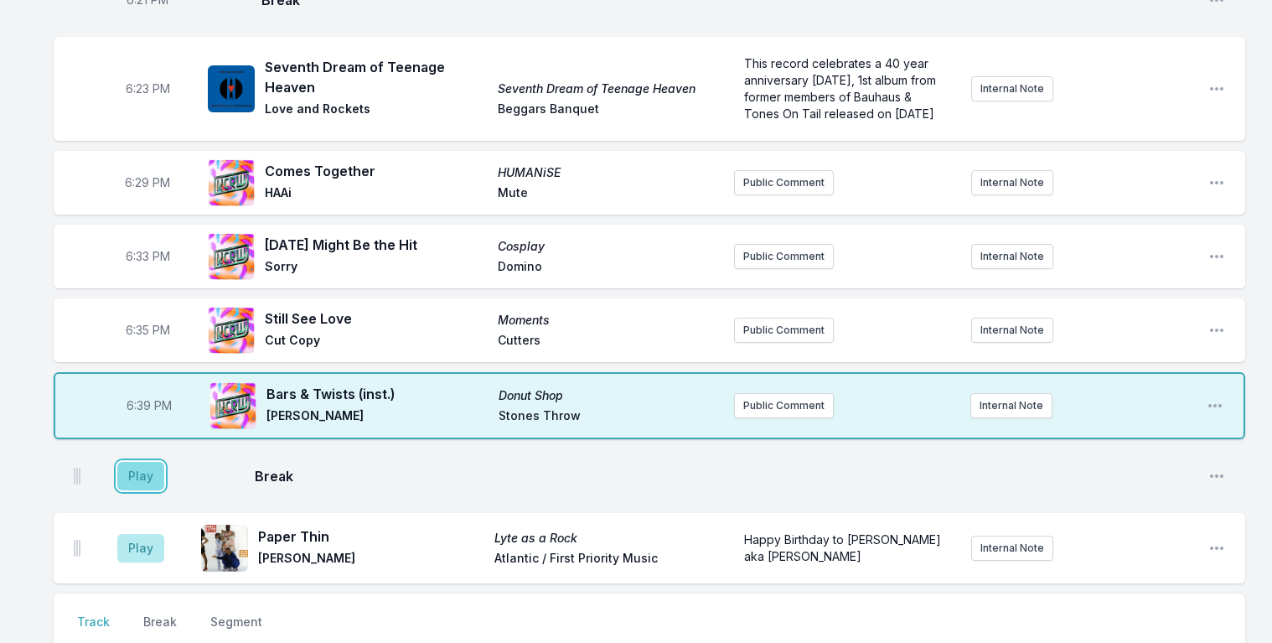
click at [137, 478] on button "Play" at bounding box center [140, 476] width 47 height 29
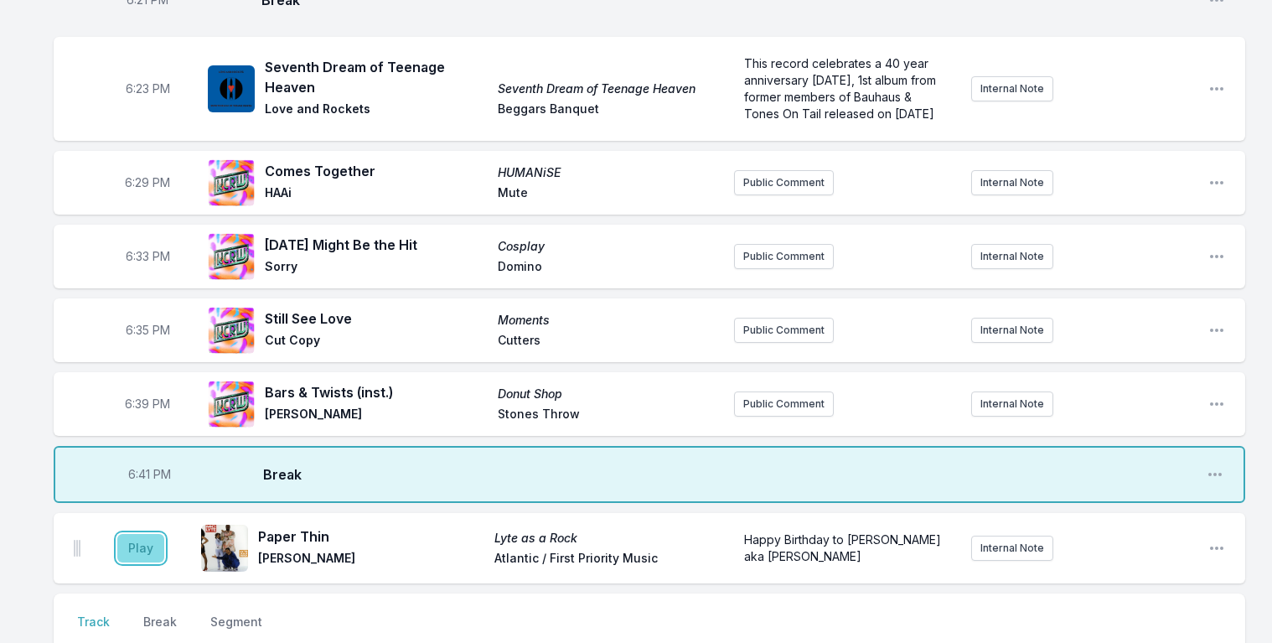
click at [148, 543] on button "Play" at bounding box center [140, 548] width 47 height 29
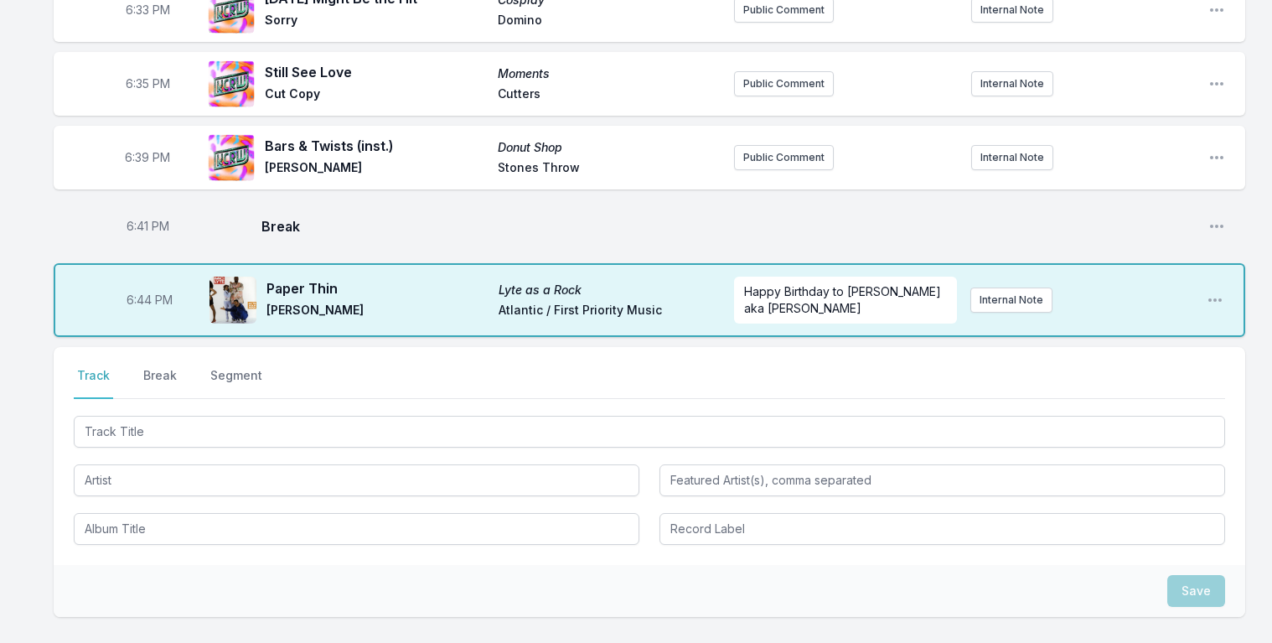
scroll to position [800, 0]
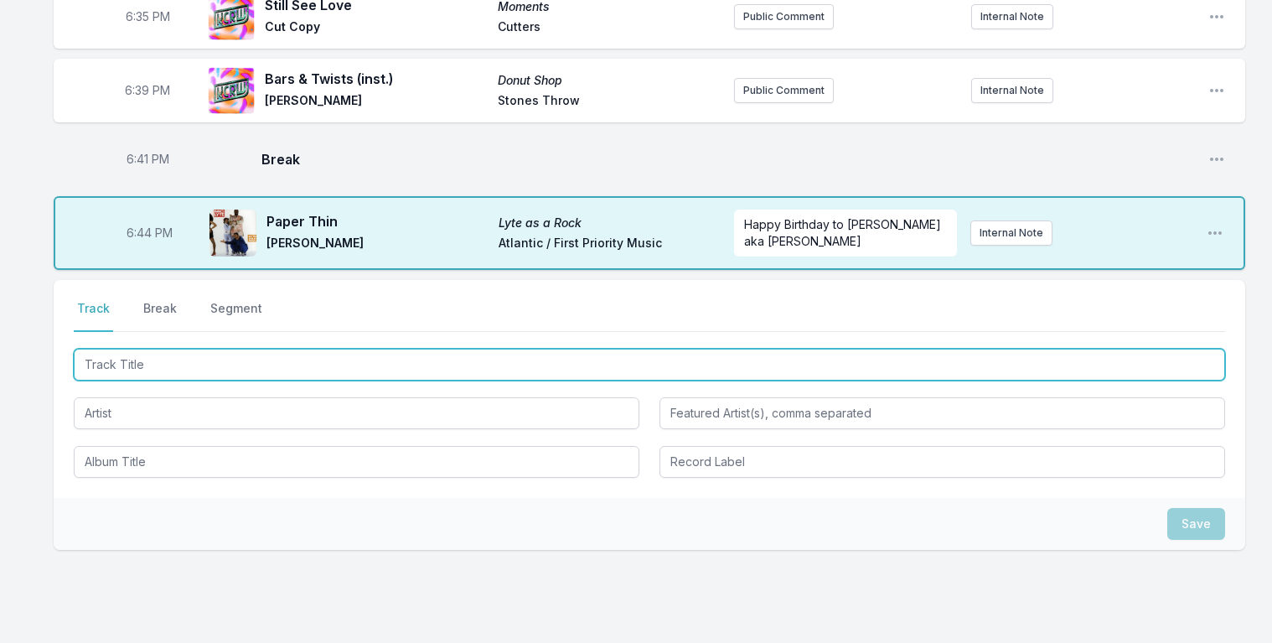
click at [151, 369] on input "Track Title" at bounding box center [650, 365] width 1152 height 32
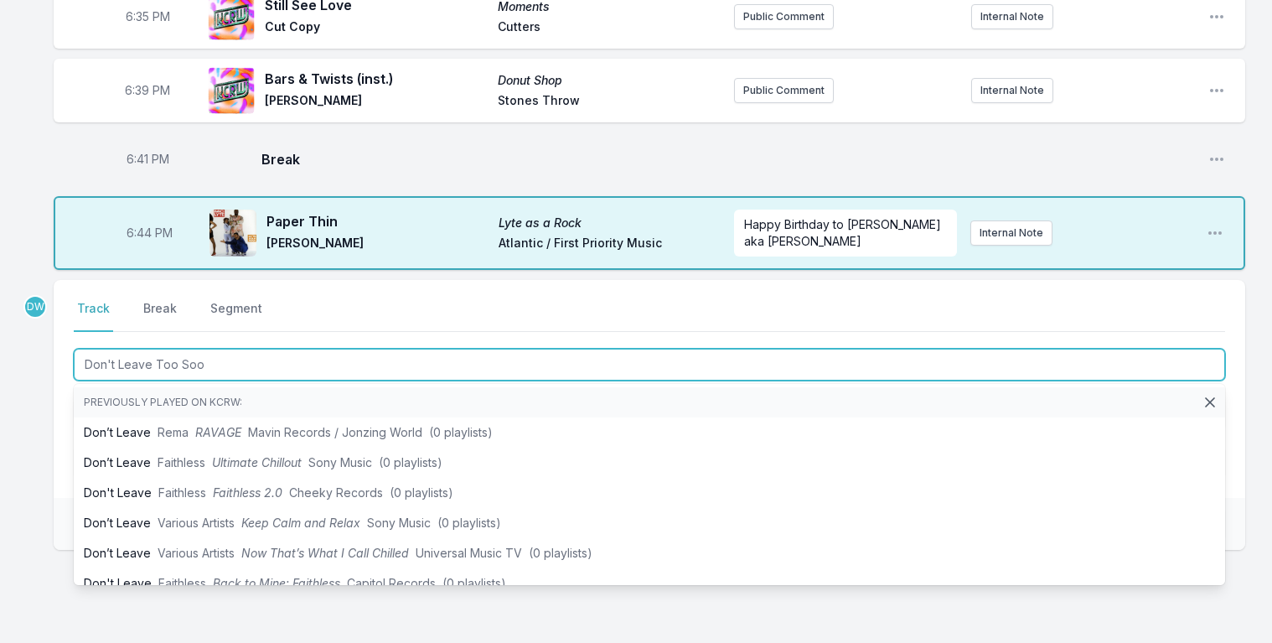
type input "Don't Leave Too Soon"
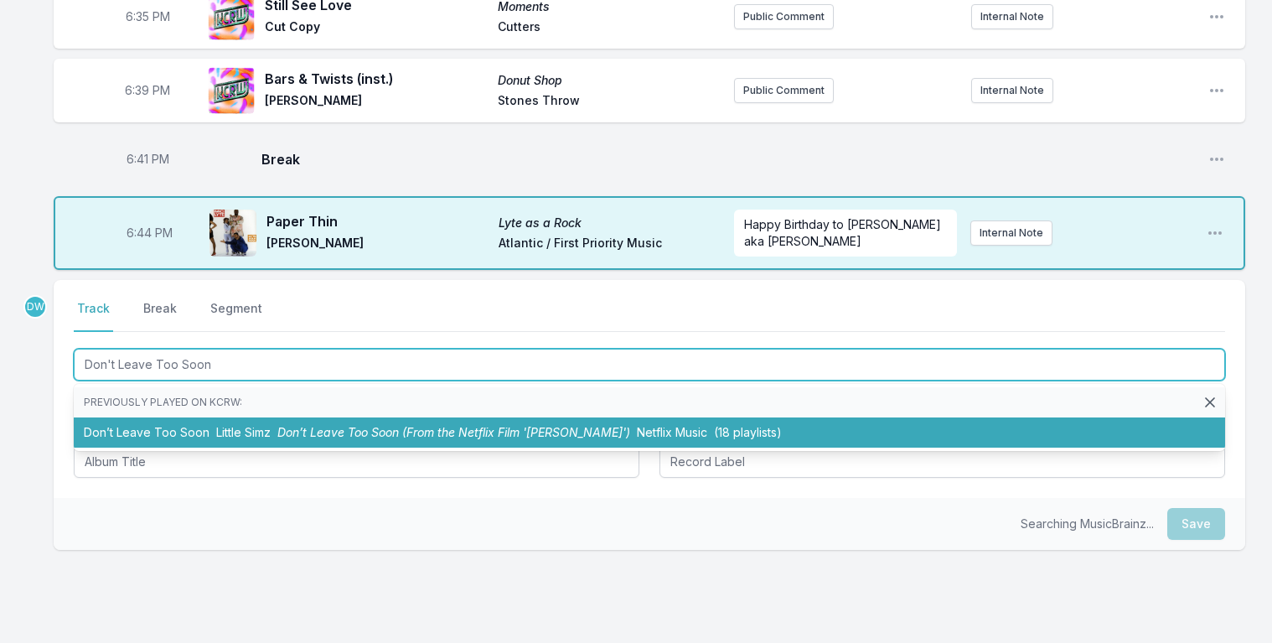
click at [277, 430] on span "Don’t Leave Too Soon (From the Netflix Film 'Steve')" at bounding box center [453, 432] width 353 height 14
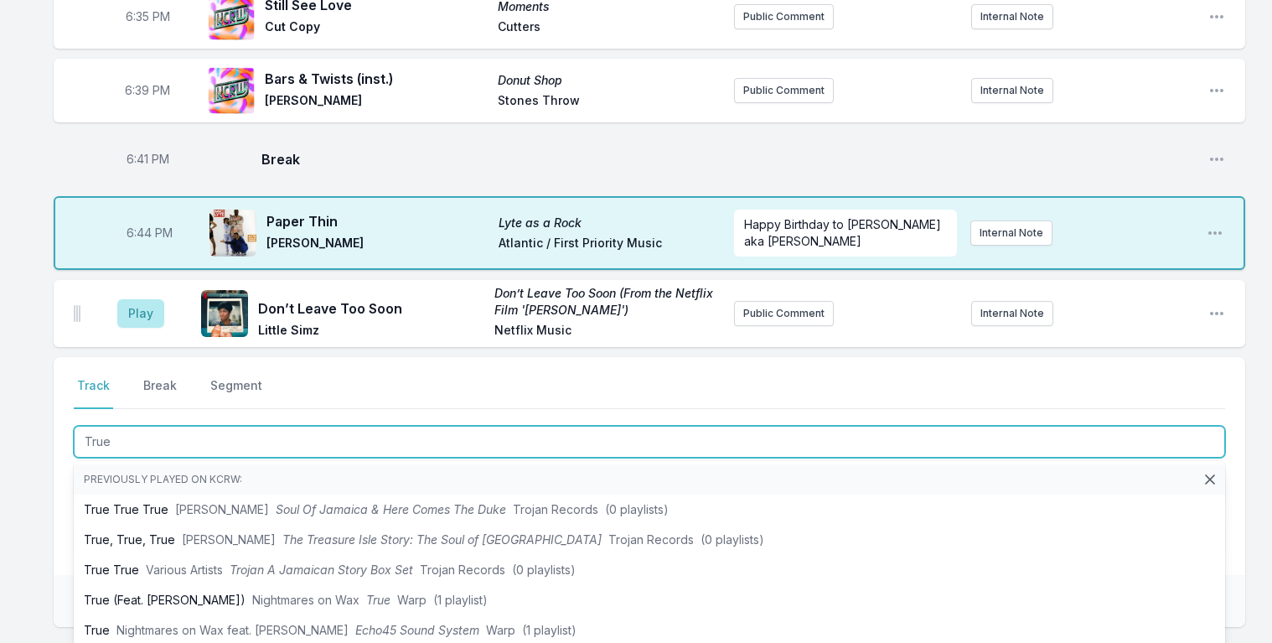
type input "True"
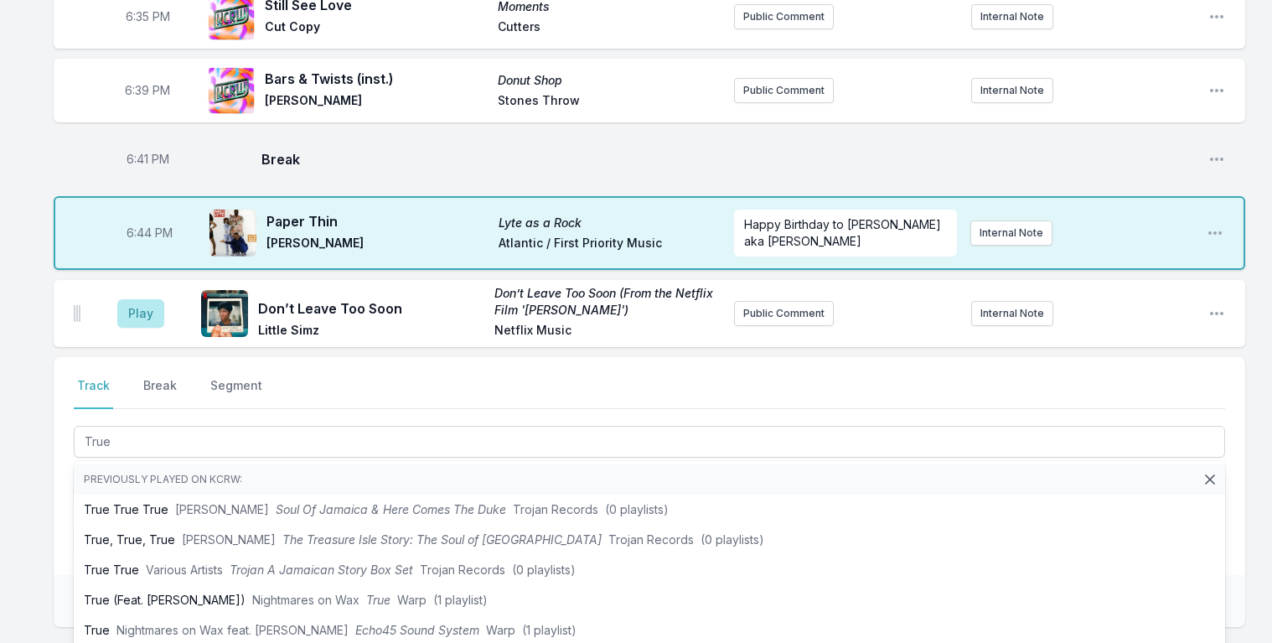
click at [52, 492] on div "6:04 PM PIRATE RADIO* PIRATE RADIO* Jean Dawson Handwritten Records Public Comm…" at bounding box center [636, 76] width 1272 height 1423
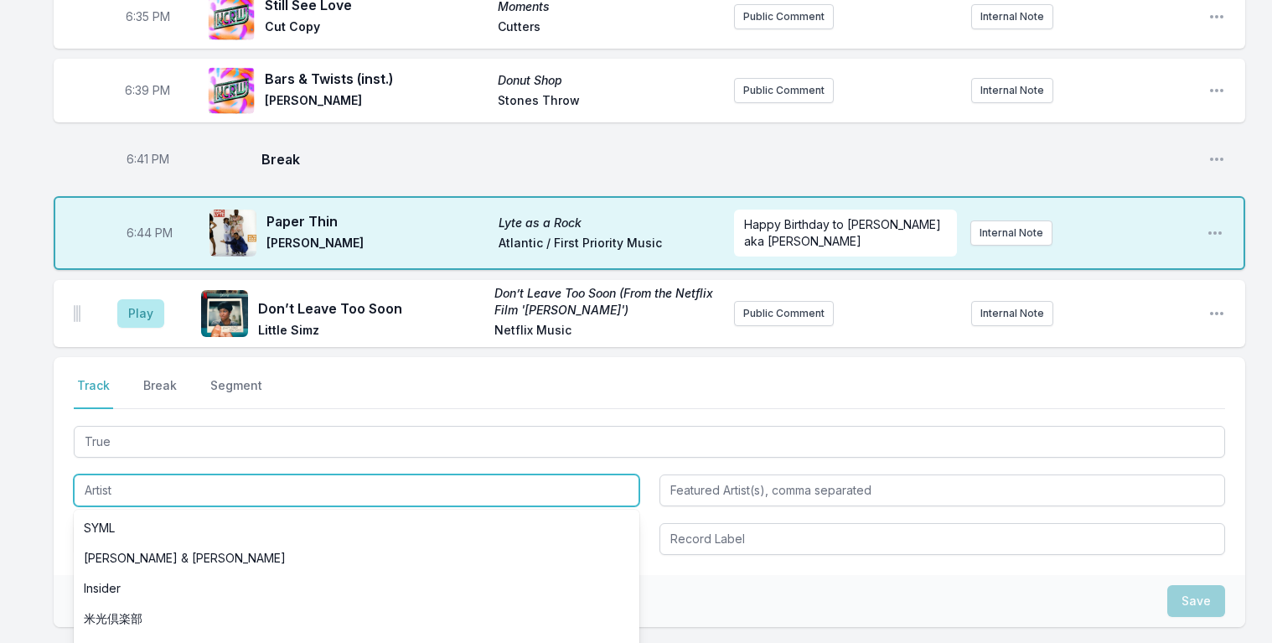
click at [114, 499] on input "Artist" at bounding box center [357, 490] width 566 height 32
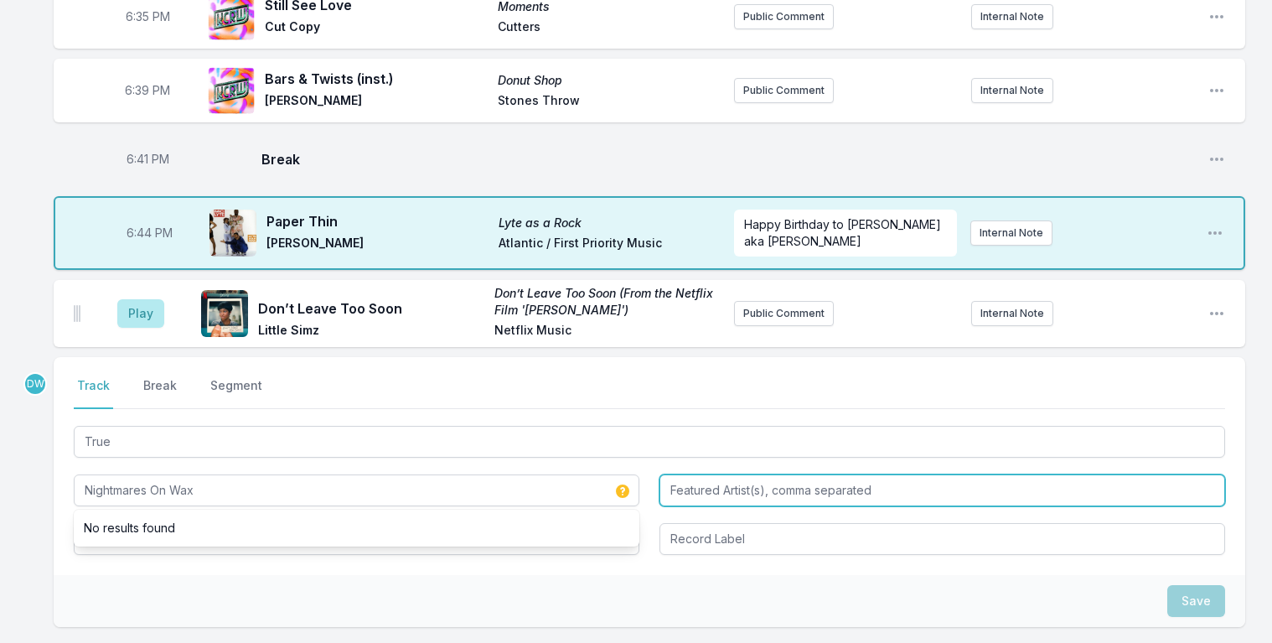
type input "Nightmares On Wax"
type input "Sadie Walker"
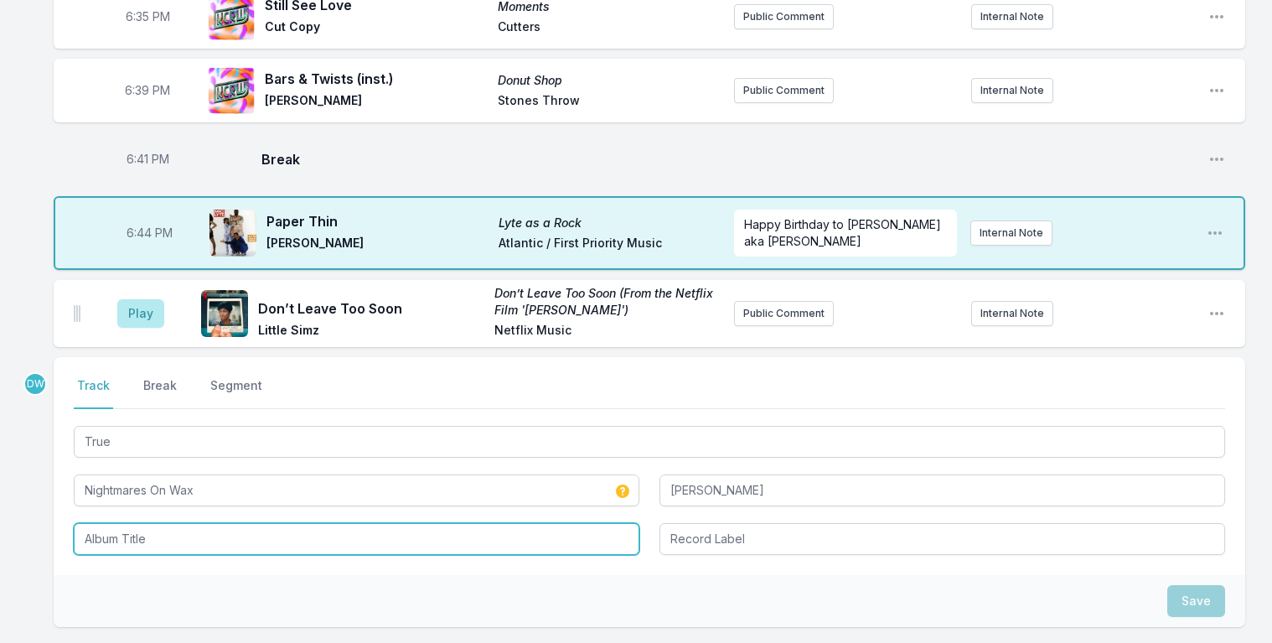
click at [113, 543] on input "Album Title" at bounding box center [357, 539] width 566 height 32
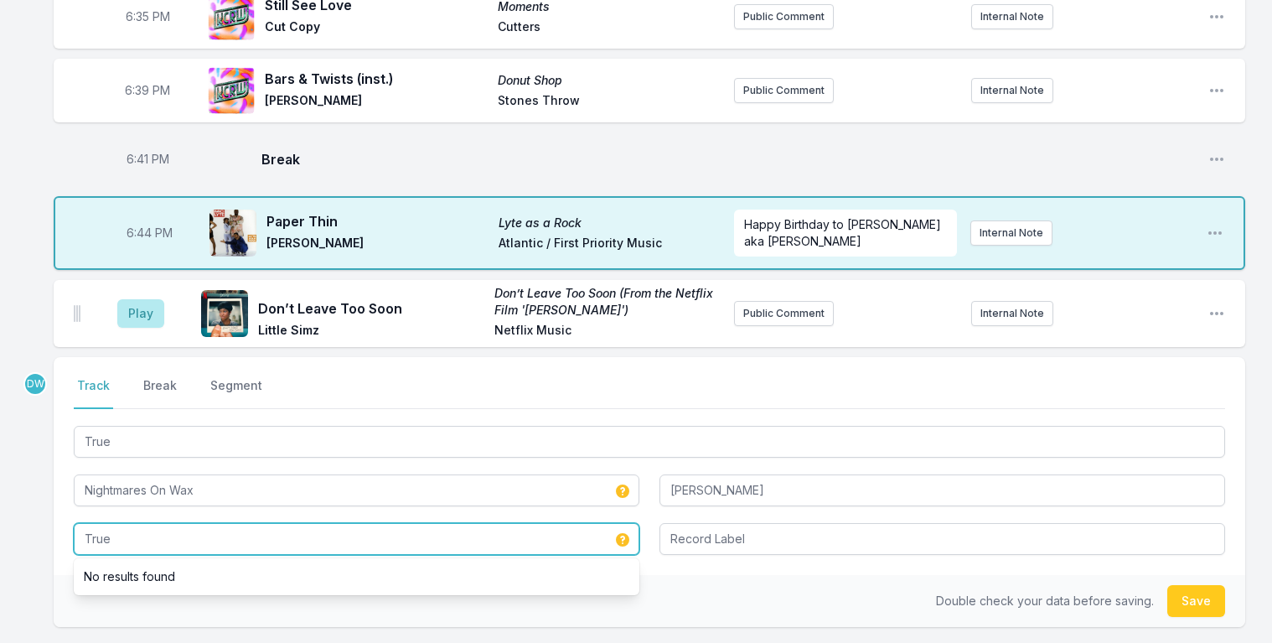
type input "True"
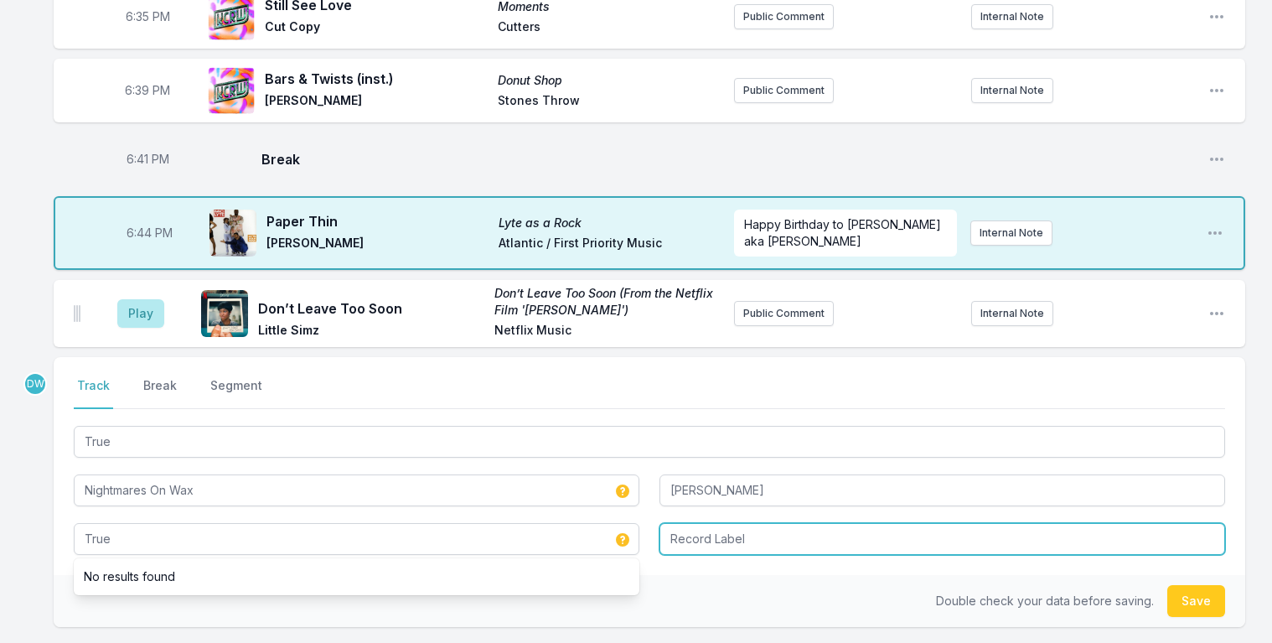
click at [728, 542] on input "Record Label" at bounding box center [943, 539] width 566 height 32
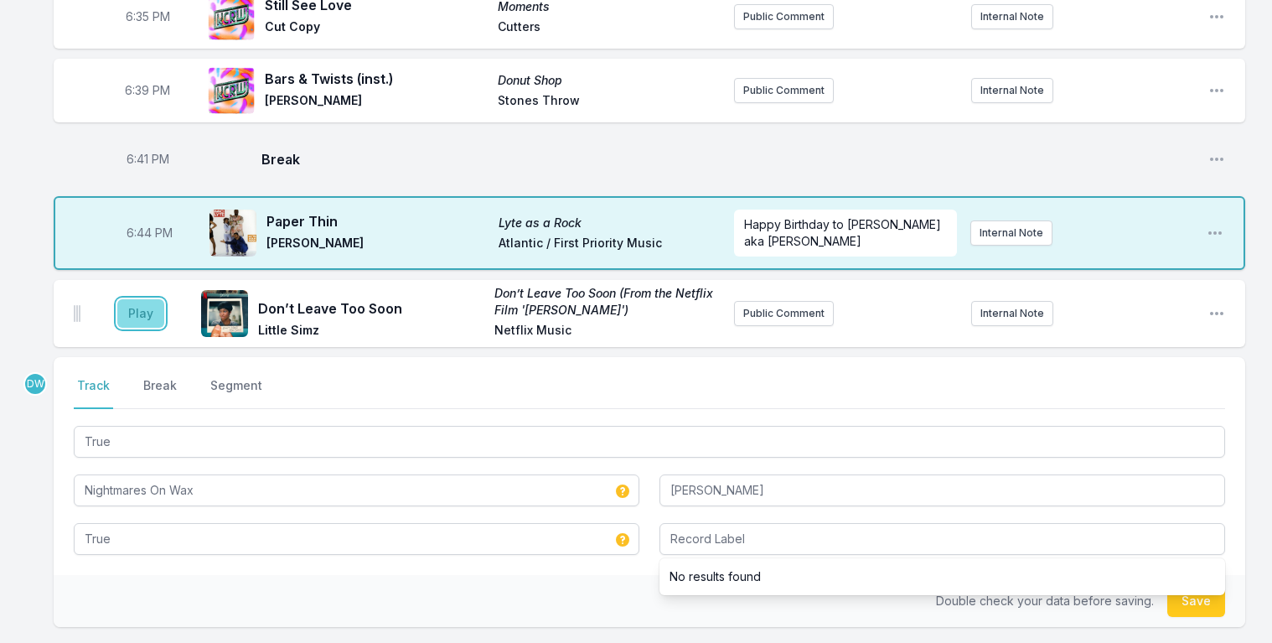
click at [139, 314] on button "Play" at bounding box center [140, 313] width 47 height 29
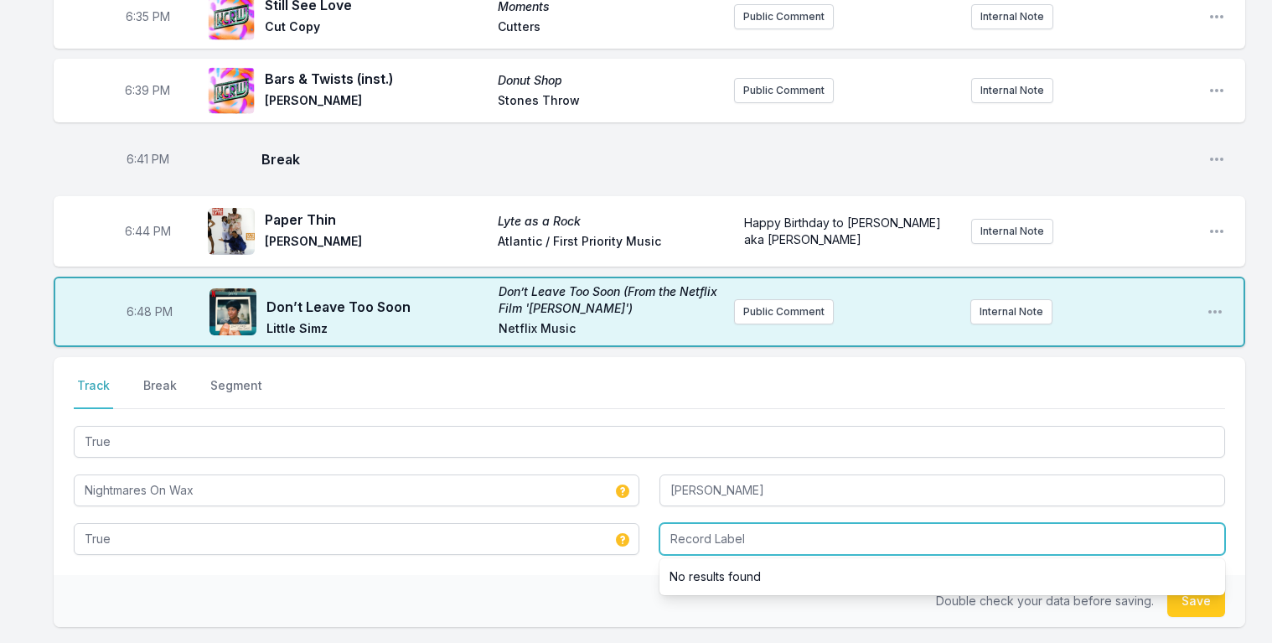
click at [702, 542] on input "Record Label" at bounding box center [943, 539] width 566 height 32
type input "Warp Records"
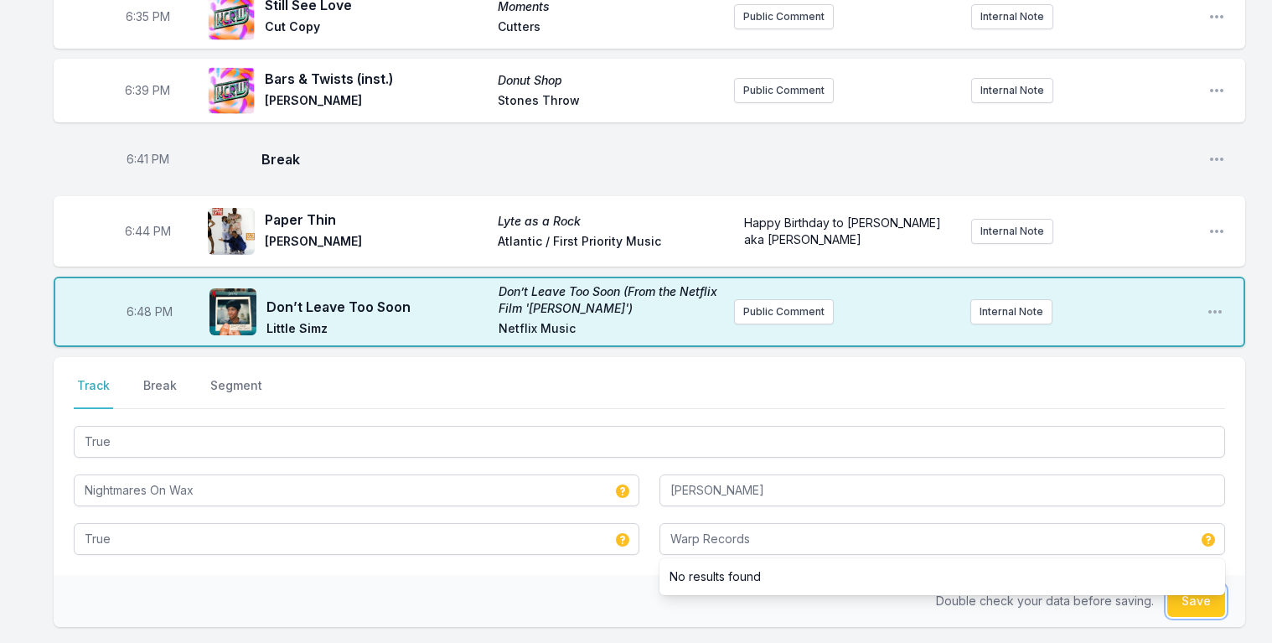
click at [1193, 600] on button "Save" at bounding box center [1197, 601] width 58 height 32
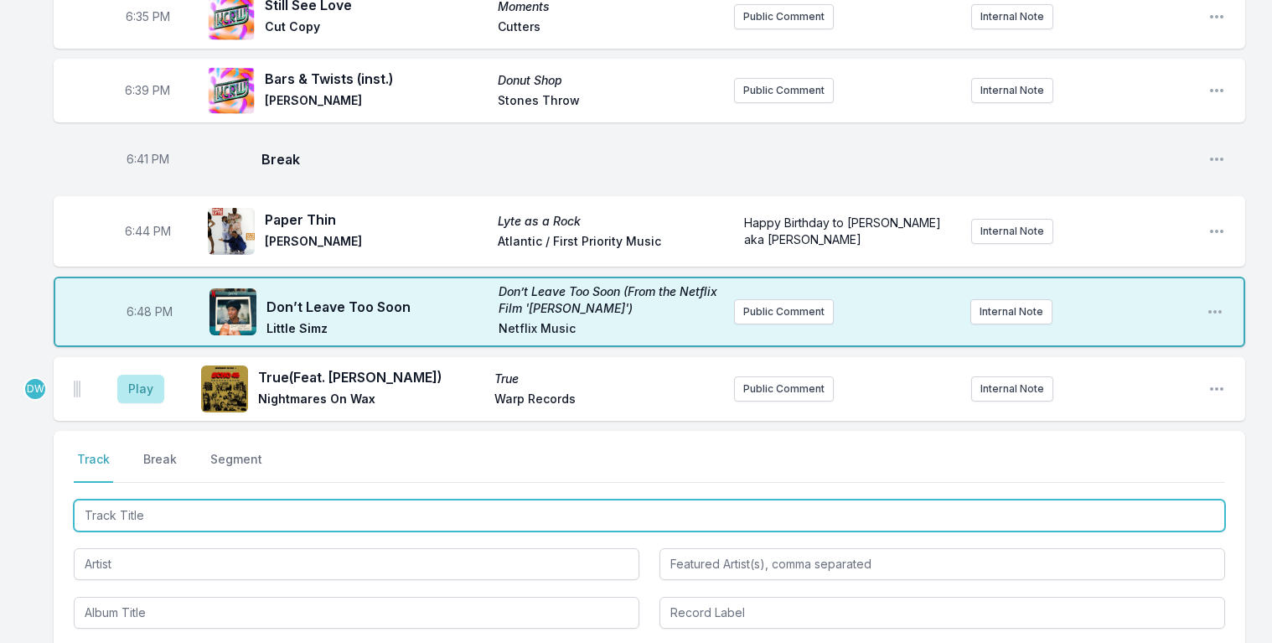
click at [101, 521] on input "Track Title" at bounding box center [650, 516] width 1152 height 32
type input "In the Silent Night"
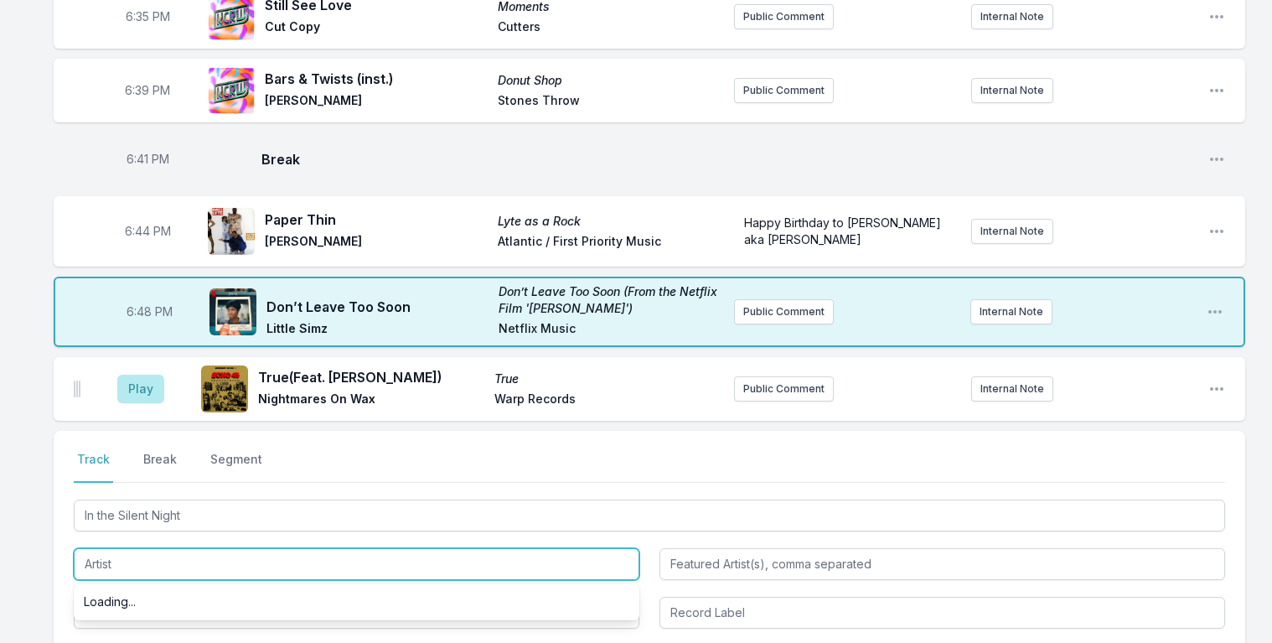
click at [117, 552] on input "Artist" at bounding box center [357, 564] width 566 height 32
type input "Sex Judas"
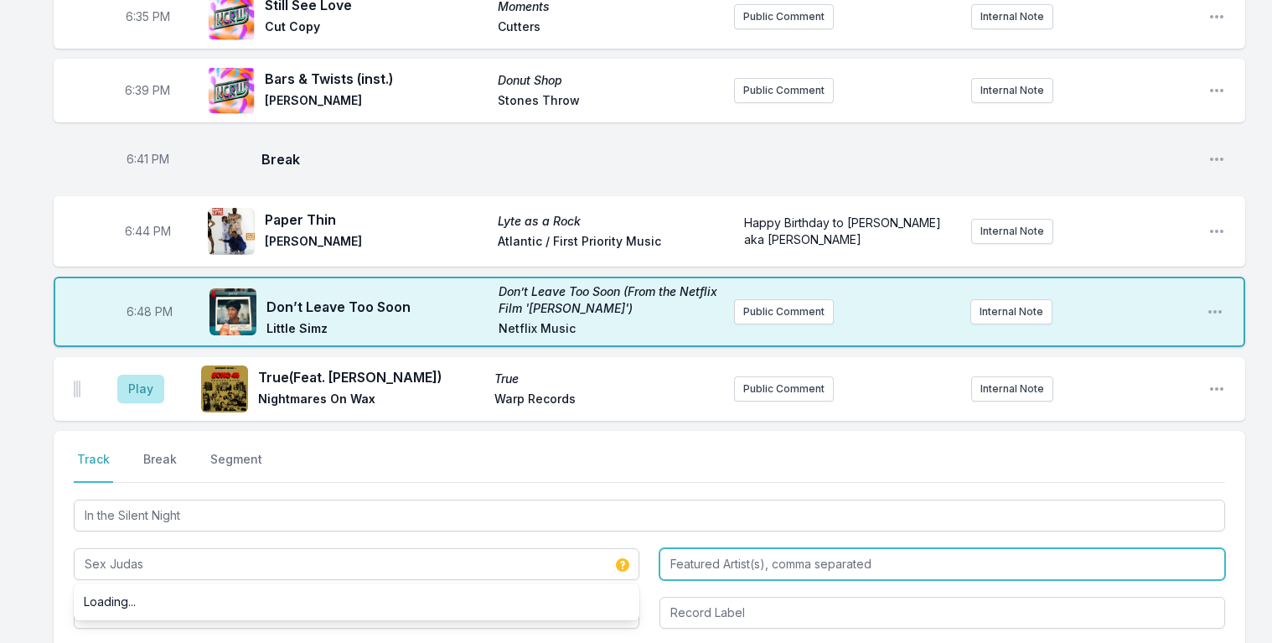
click at [734, 567] on input "Featured Artist(s), comma separated" at bounding box center [943, 564] width 566 height 32
type input "Ricky"
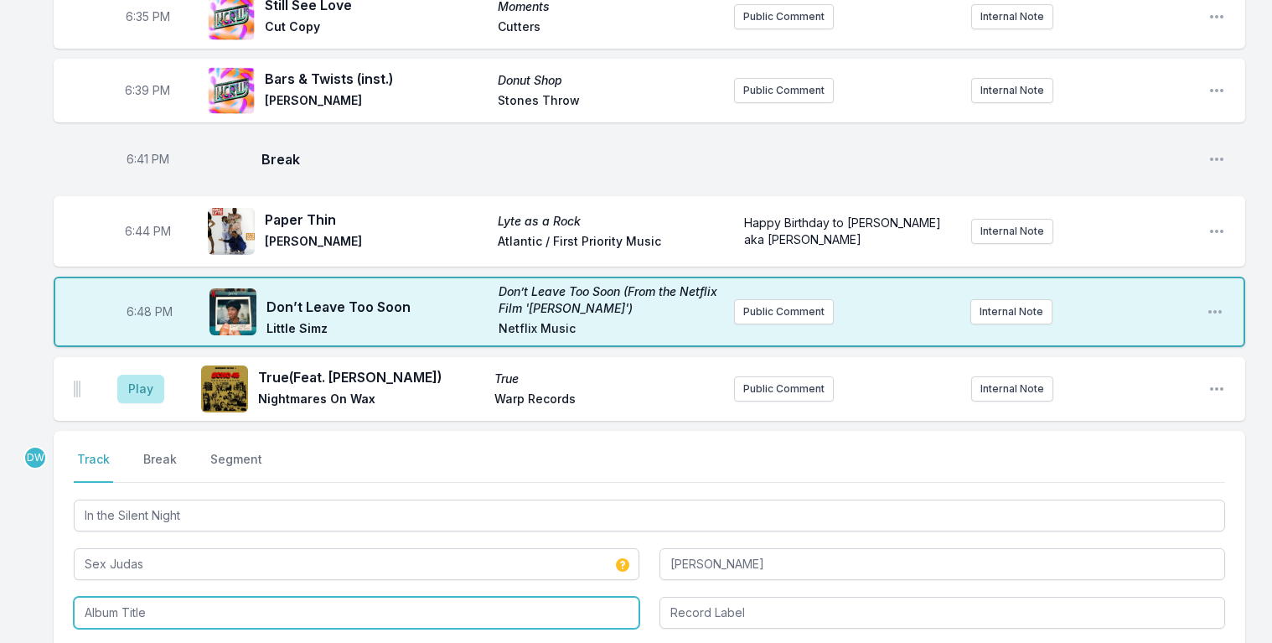
click at [137, 612] on input "Album Title" at bounding box center [357, 613] width 566 height 32
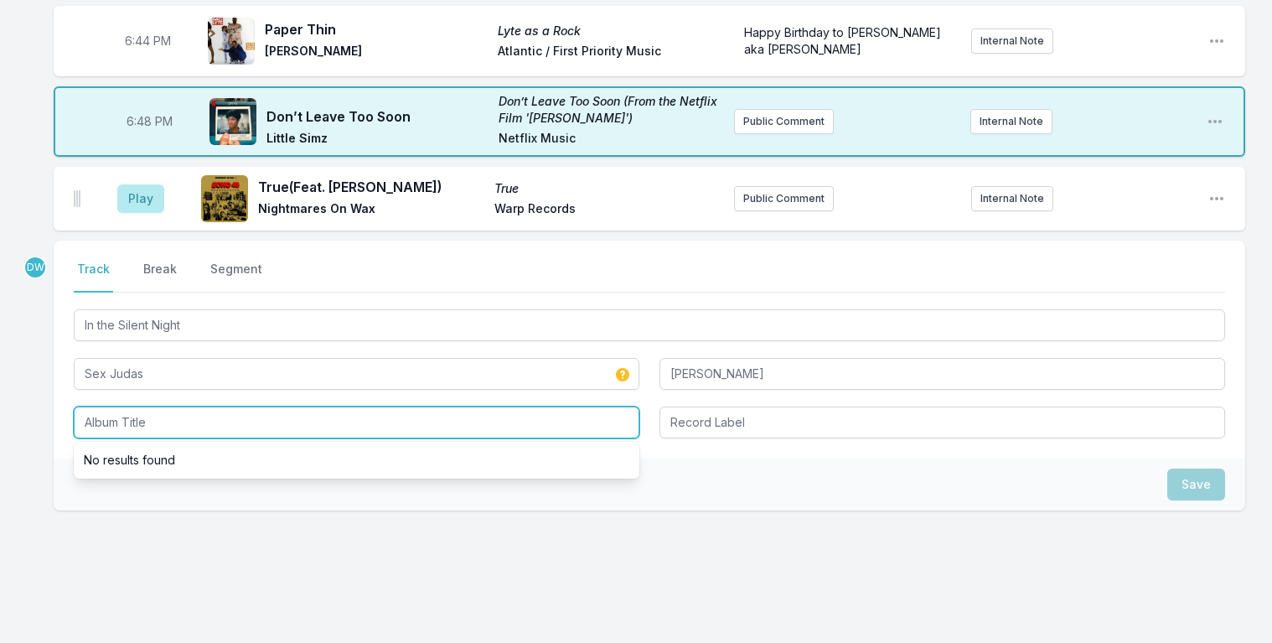
scroll to position [1018, 0]
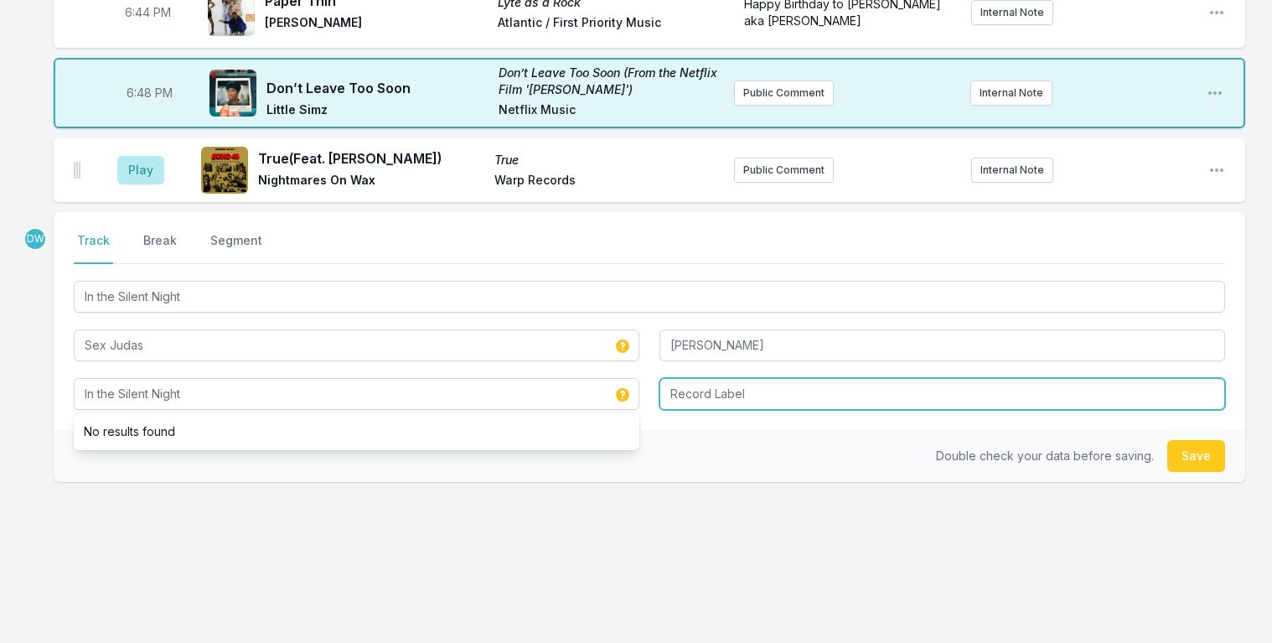
type input "In the Silent Night"
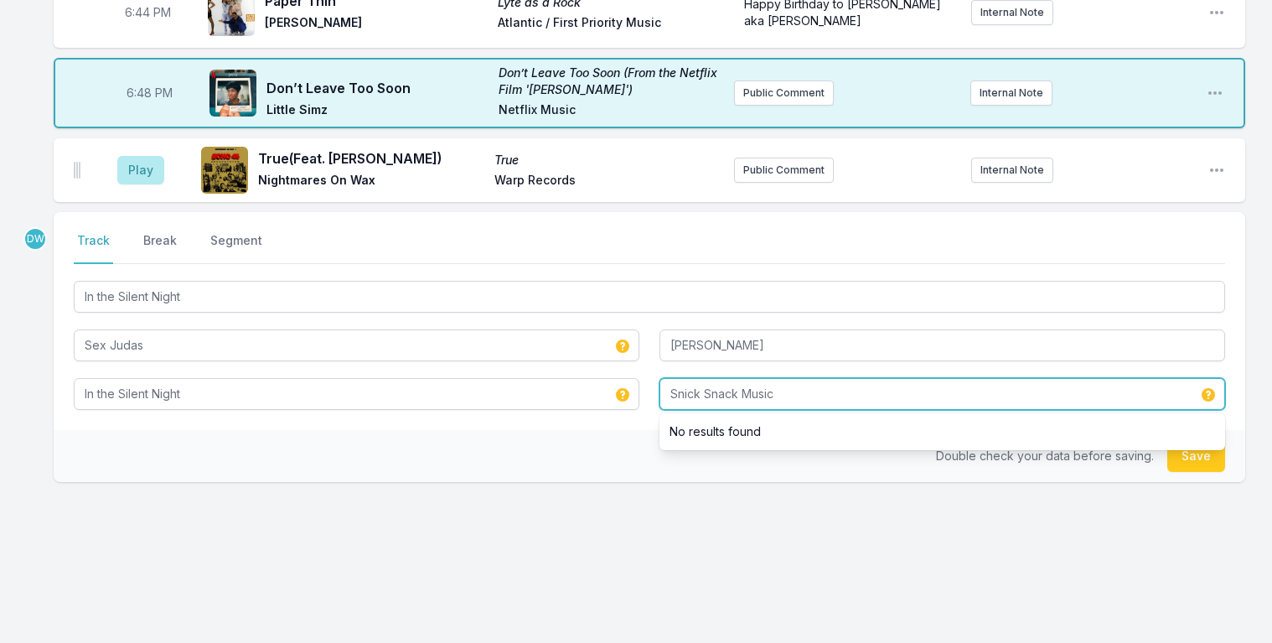
type input "Snick Snack Music"
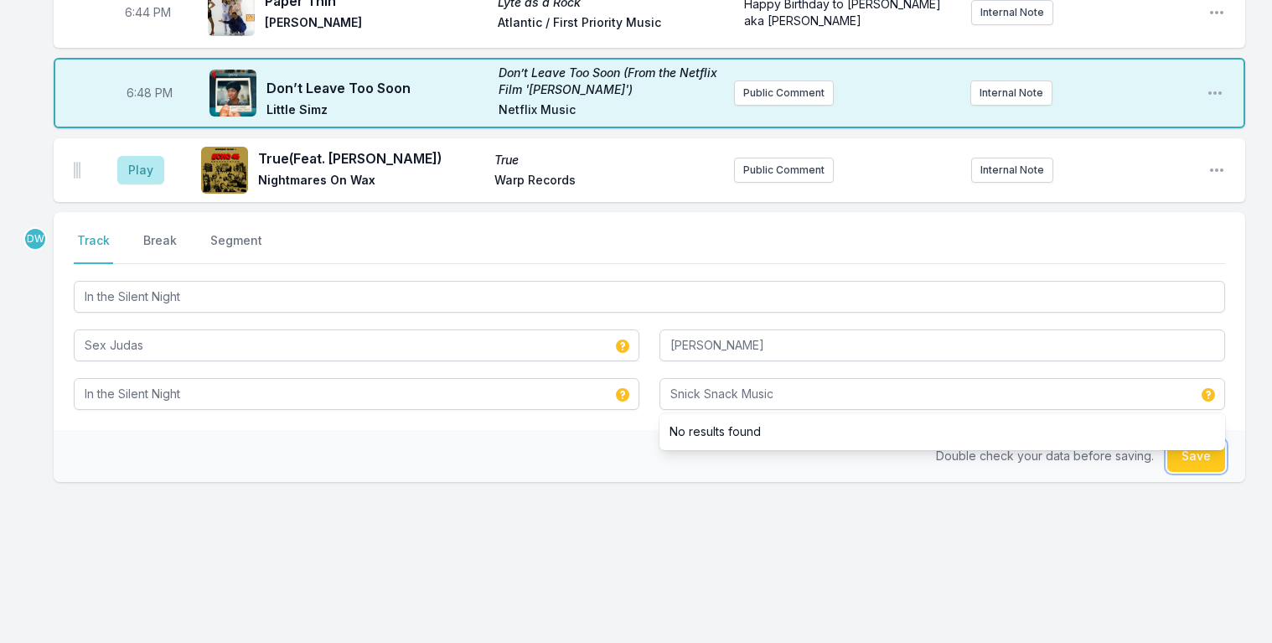
click at [1202, 461] on button "Save" at bounding box center [1197, 456] width 58 height 32
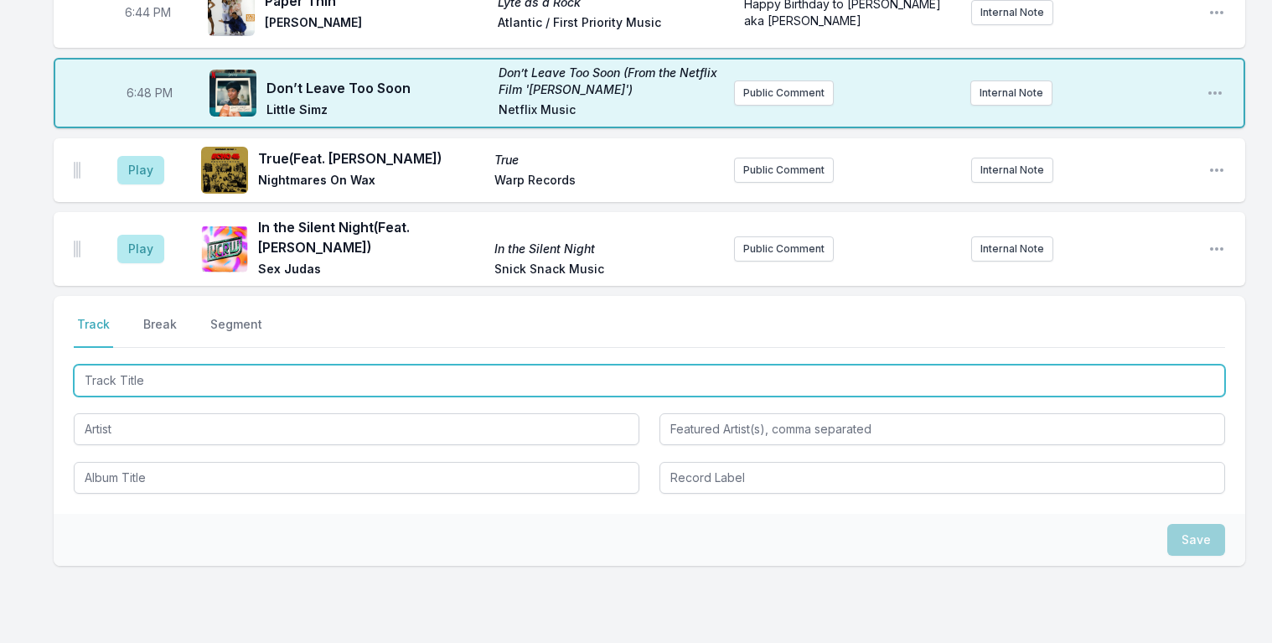
click at [189, 365] on input "Track Title" at bounding box center [650, 381] width 1152 height 32
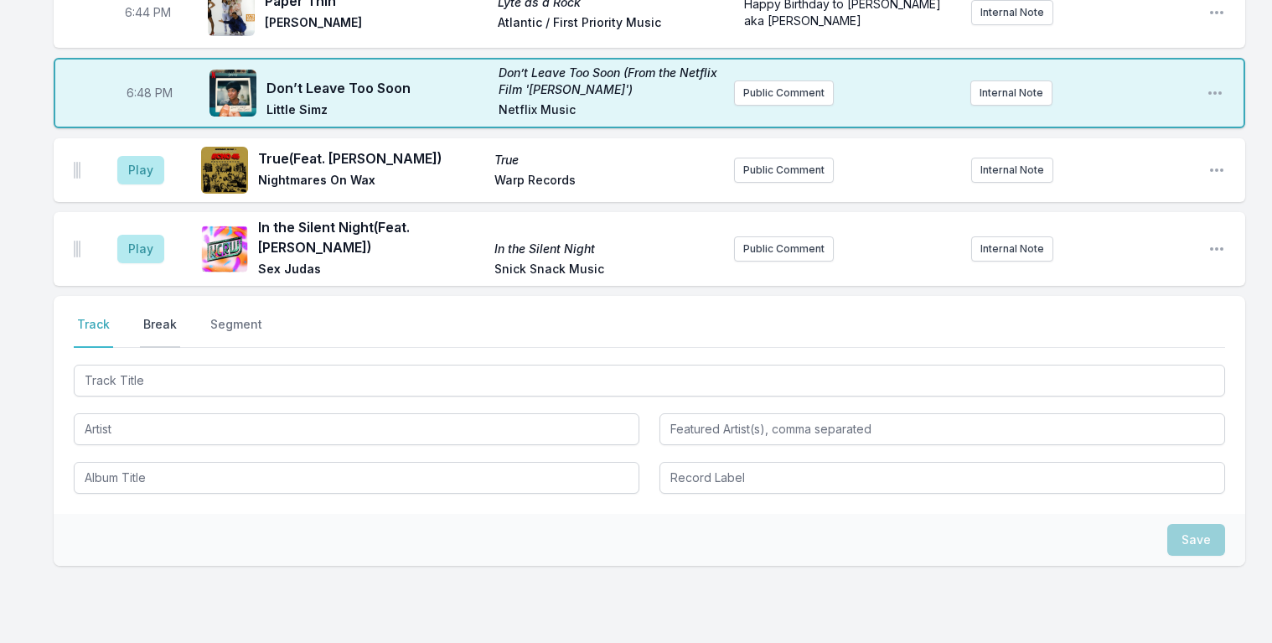
click at [152, 316] on button "Break" at bounding box center [160, 332] width 40 height 32
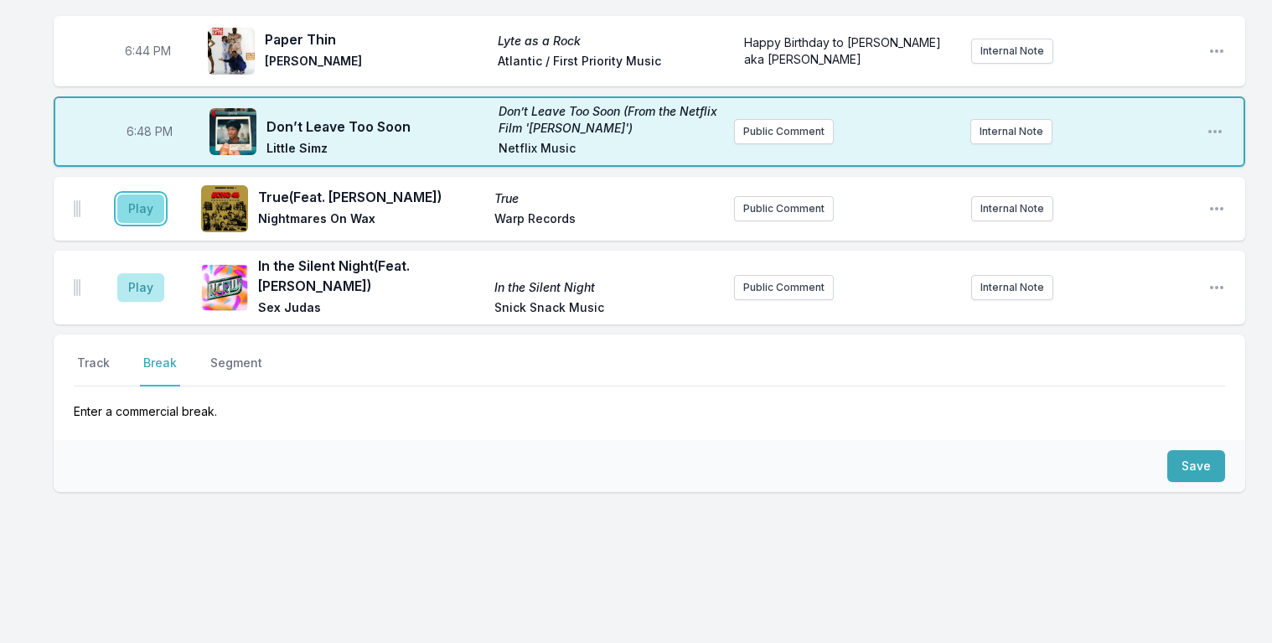
click at [138, 205] on button "Play" at bounding box center [140, 208] width 47 height 29
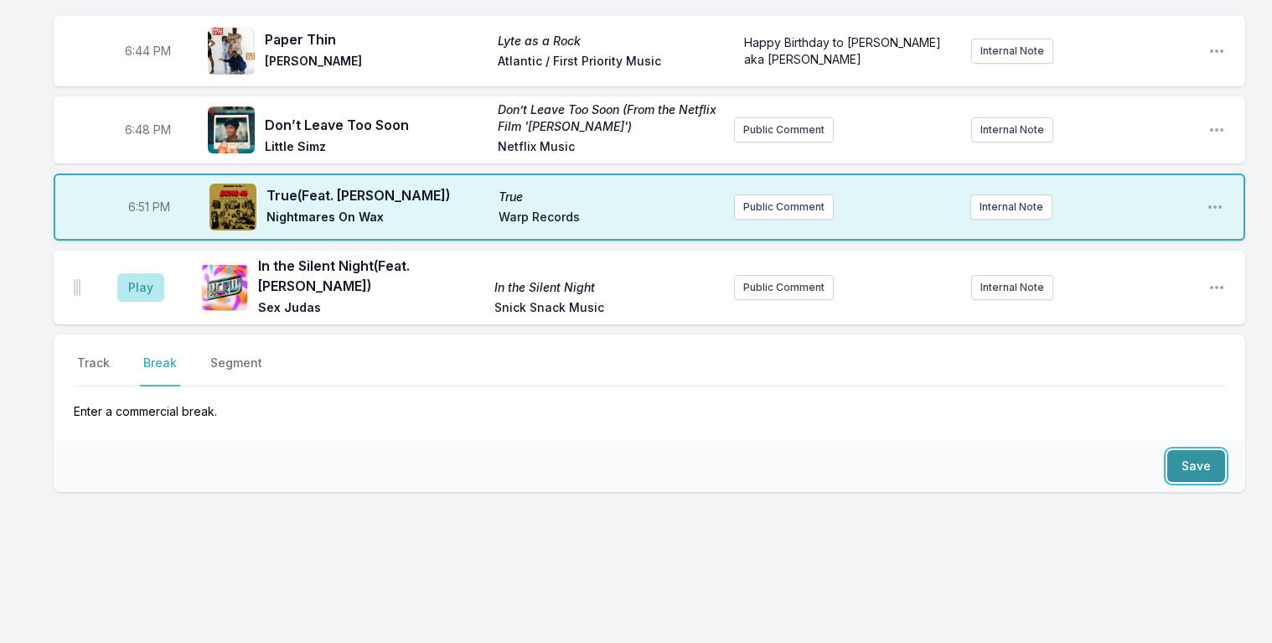
click at [1203, 458] on button "Save" at bounding box center [1197, 466] width 58 height 32
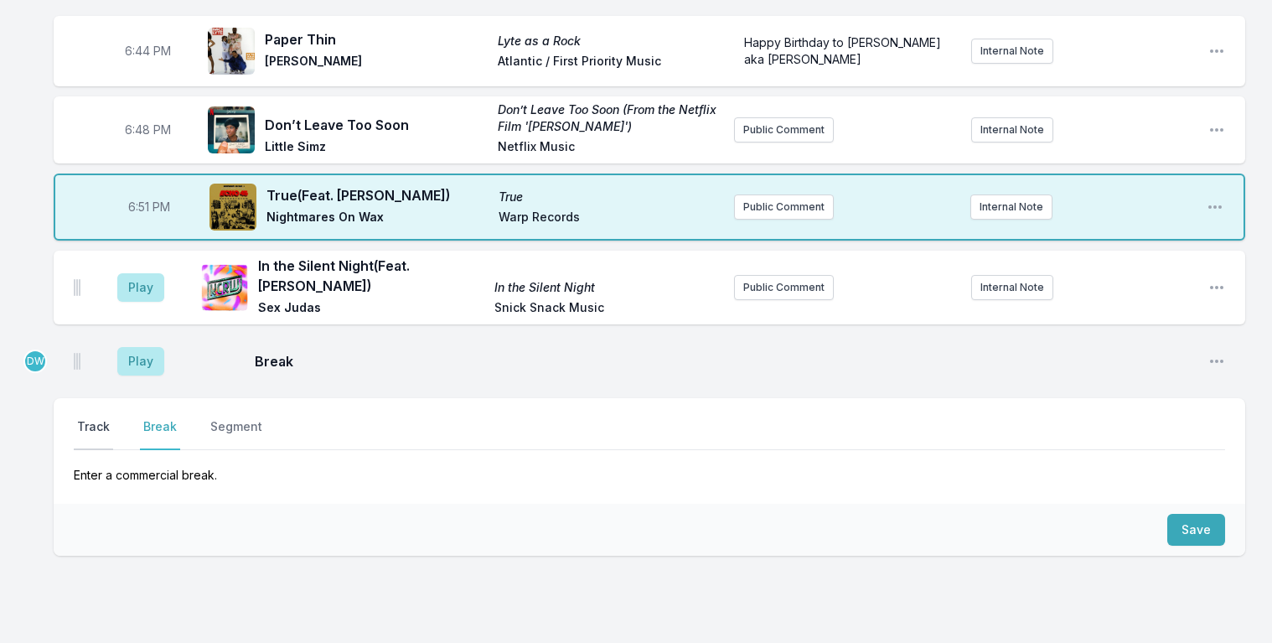
click at [83, 421] on button "Track" at bounding box center [93, 434] width 39 height 32
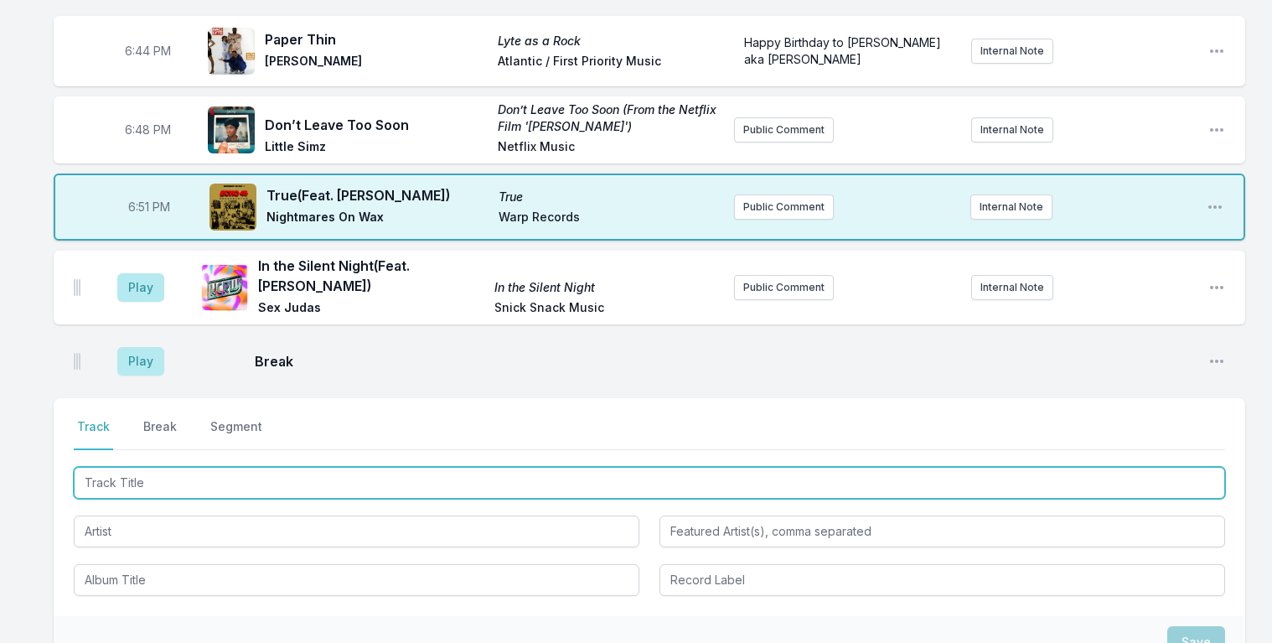
click at [108, 474] on input "Track Title" at bounding box center [650, 483] width 1152 height 32
type input "Start the Rumba (Will Alonso Latin Tribe Remix)"
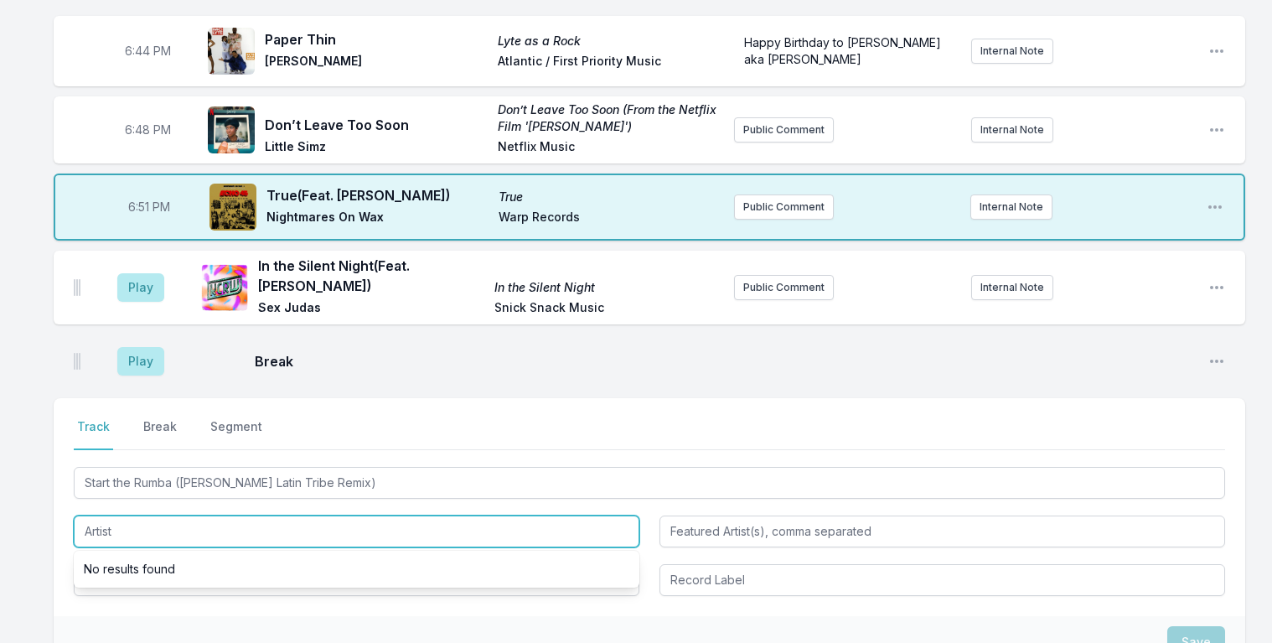
click at [110, 521] on input "Artist" at bounding box center [357, 532] width 566 height 32
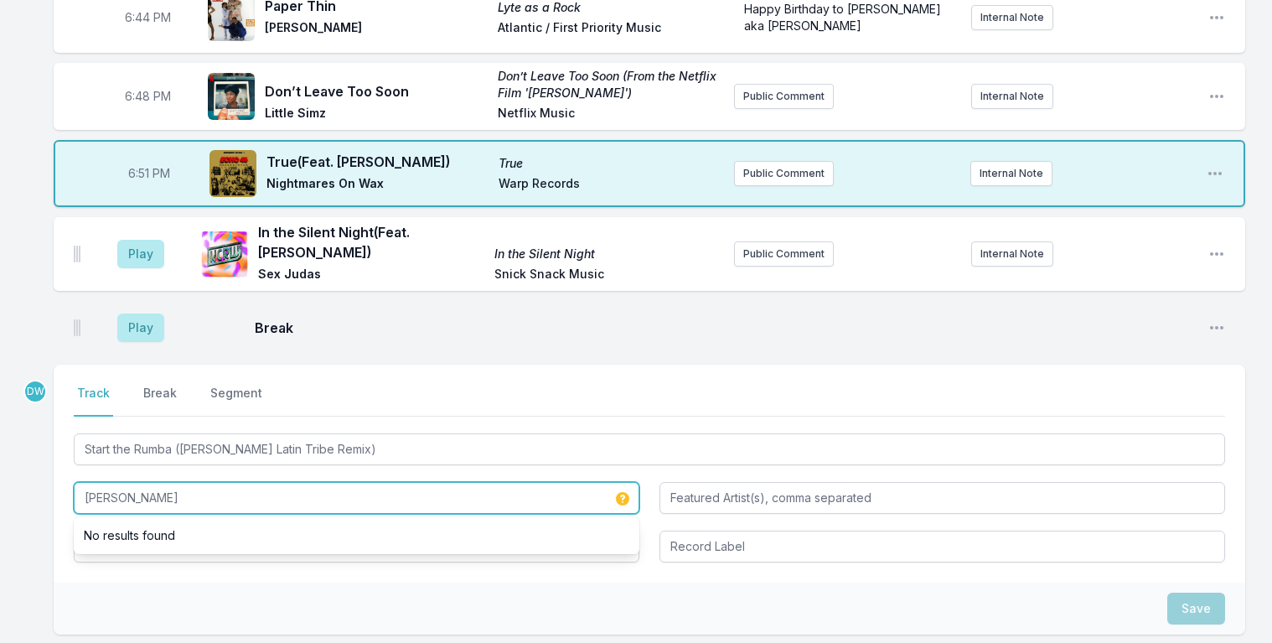
scroll to position [1070, 0]
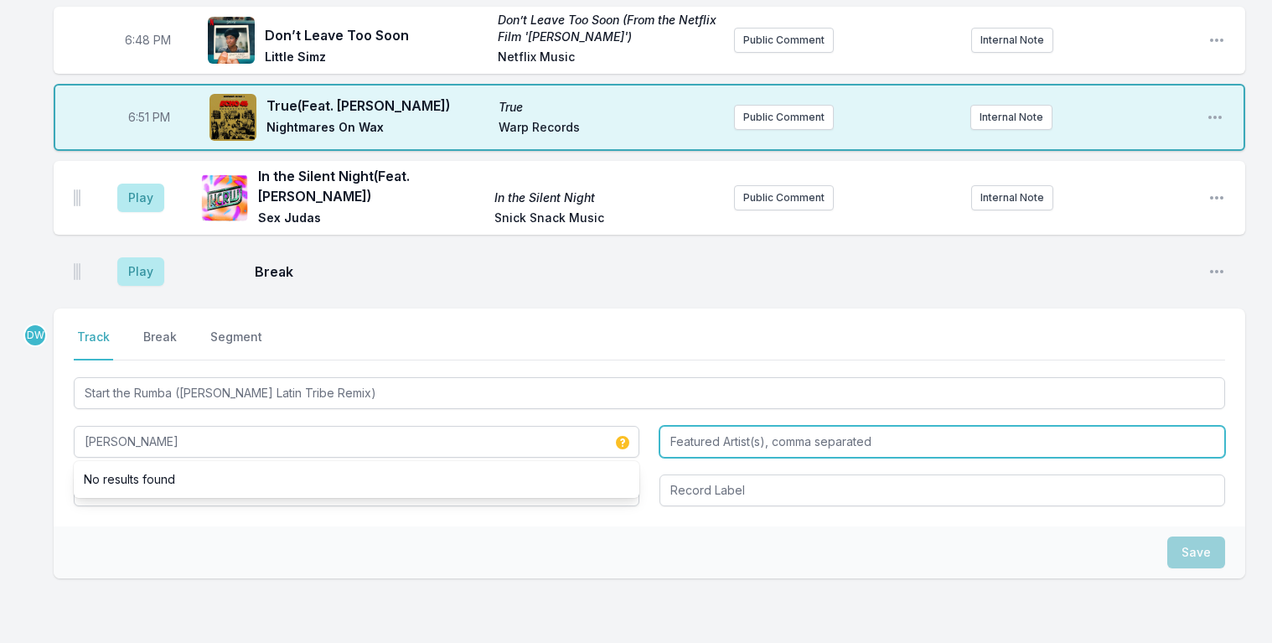
type input "Furious George"
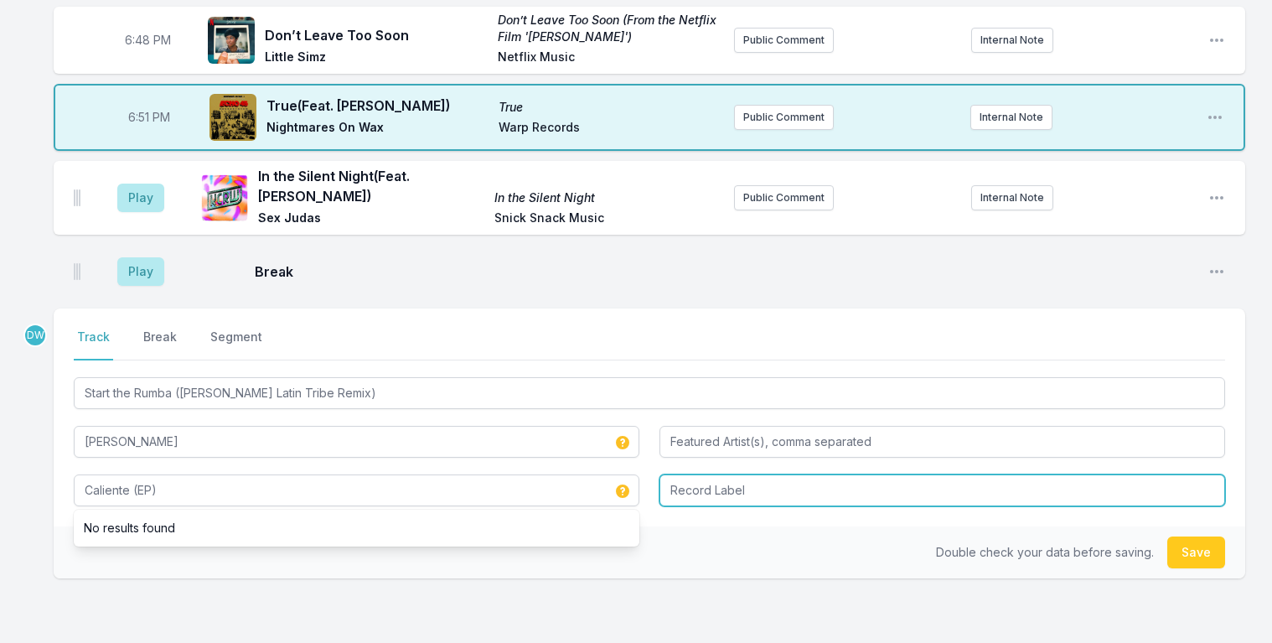
type input "Caliente (EP)"
type input "Brooklyn South Recordings"
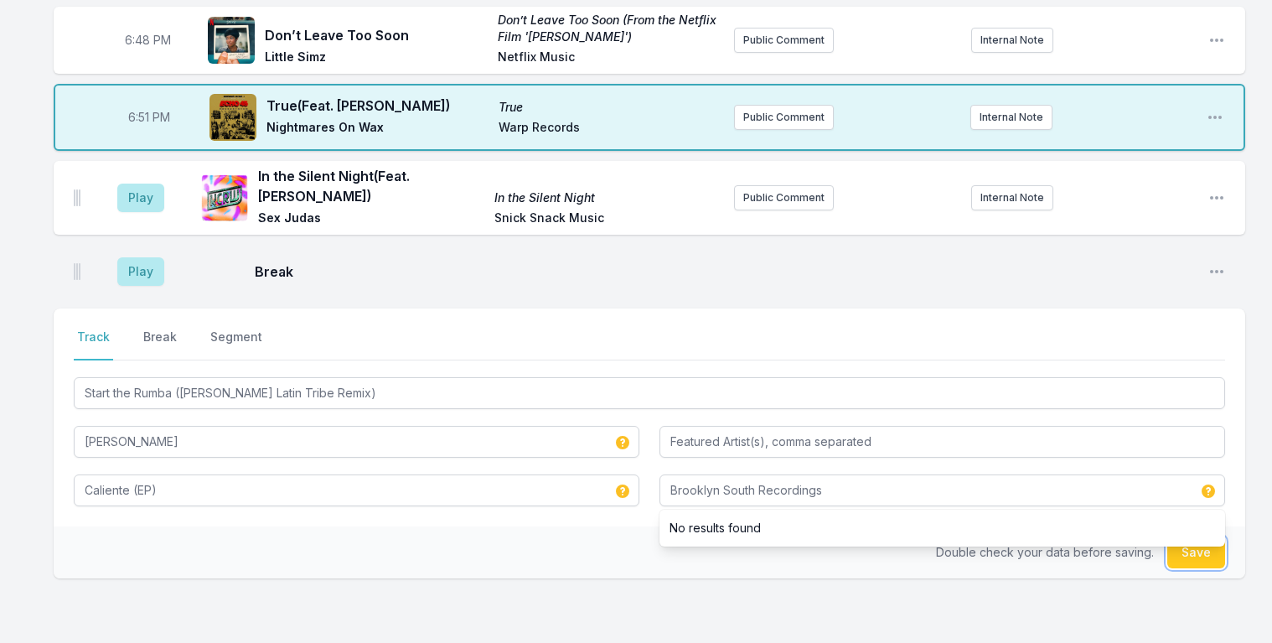
click at [1203, 546] on button "Save" at bounding box center [1197, 552] width 58 height 32
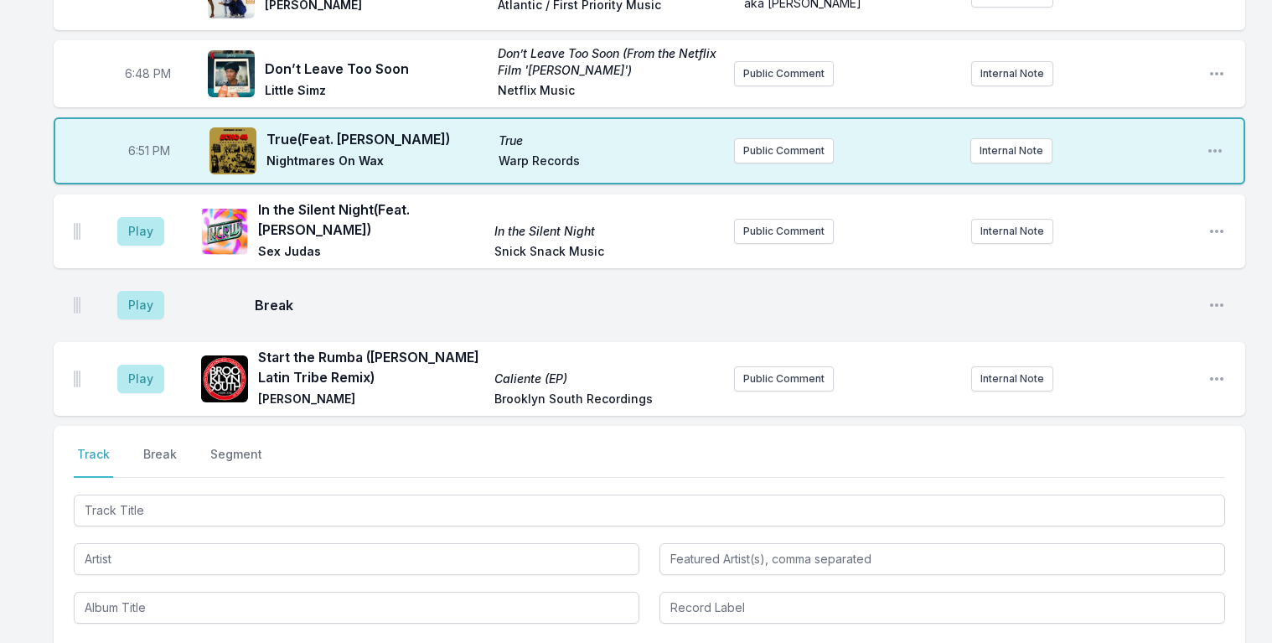
scroll to position [969, 0]
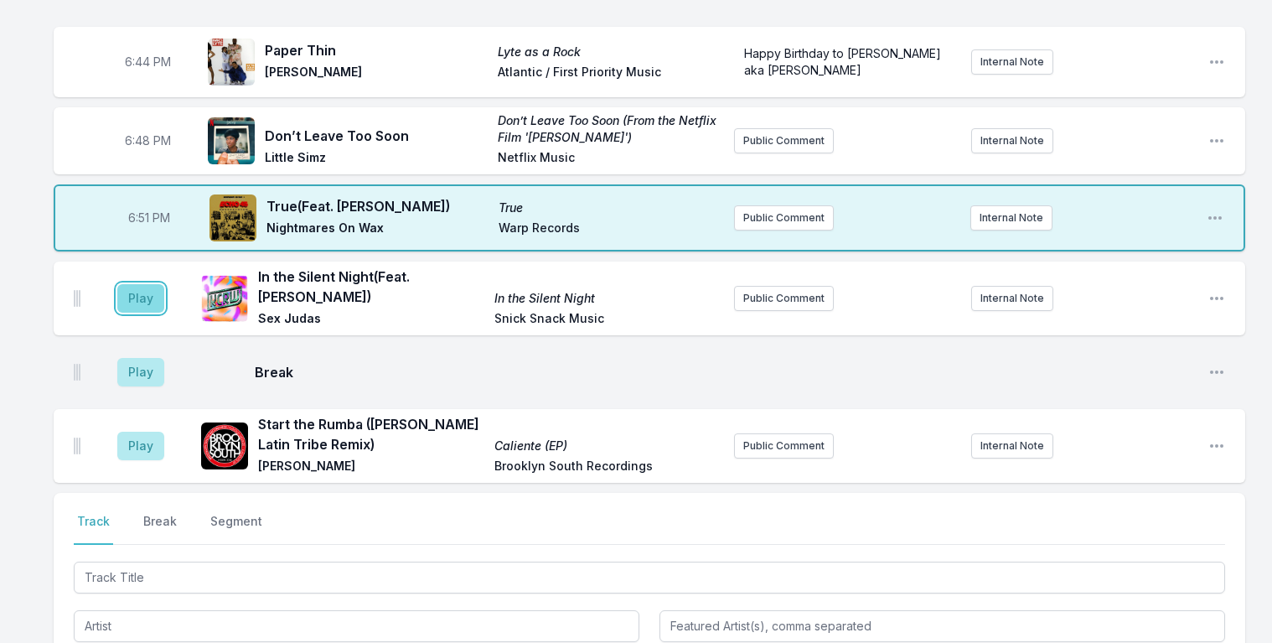
click at [134, 297] on button "Play" at bounding box center [140, 298] width 47 height 29
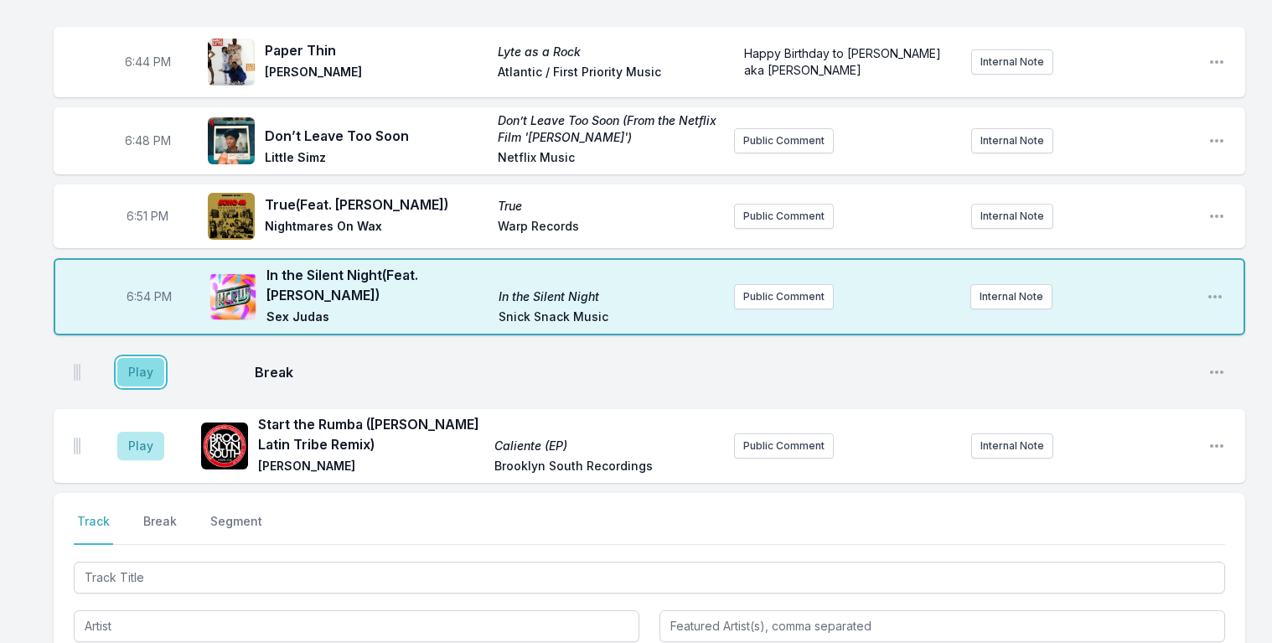
click at [135, 367] on button "Play" at bounding box center [140, 372] width 47 height 29
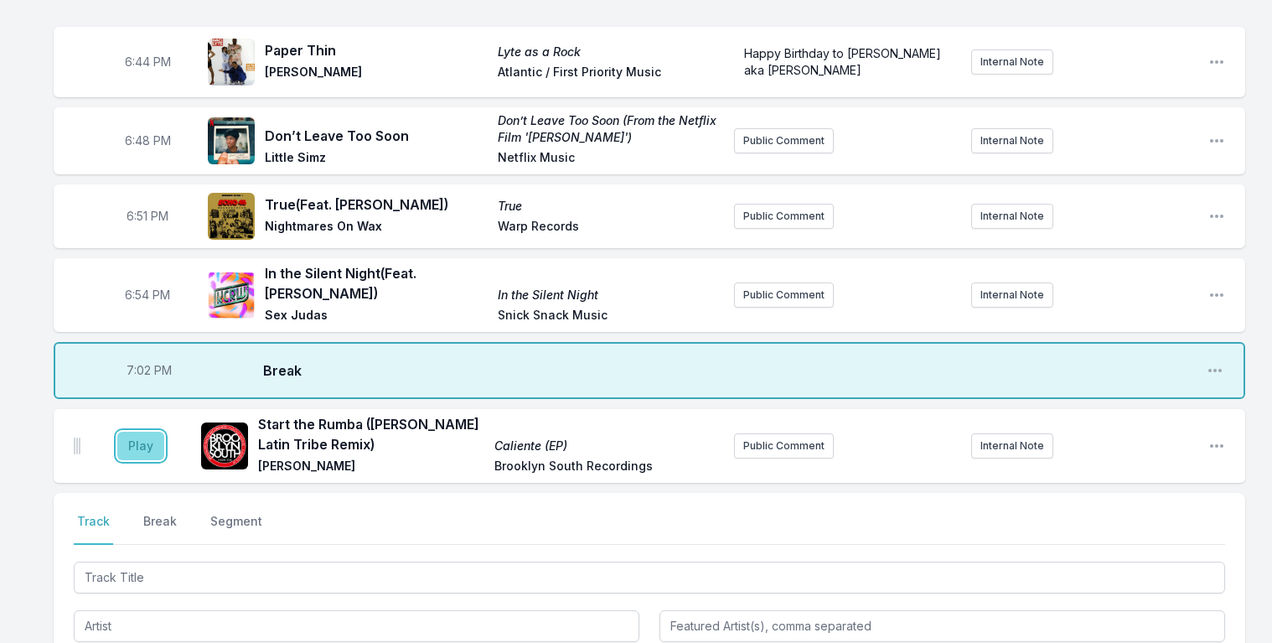
click at [139, 433] on button "Play" at bounding box center [140, 446] width 47 height 29
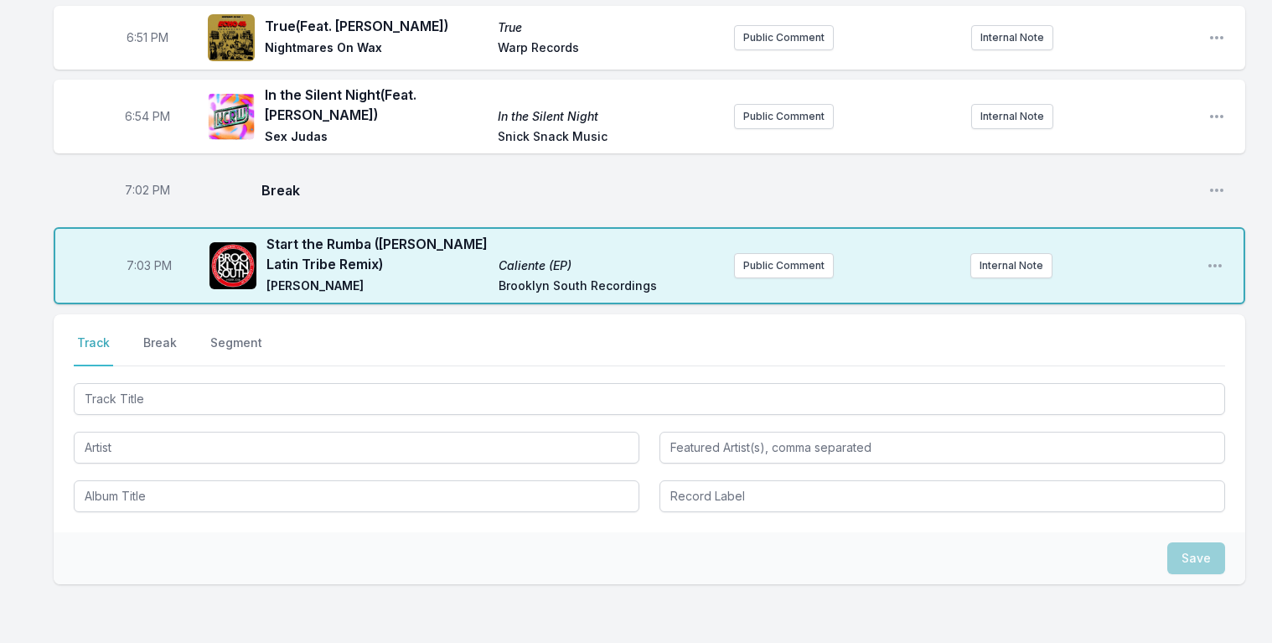
scroll to position [1181, 0]
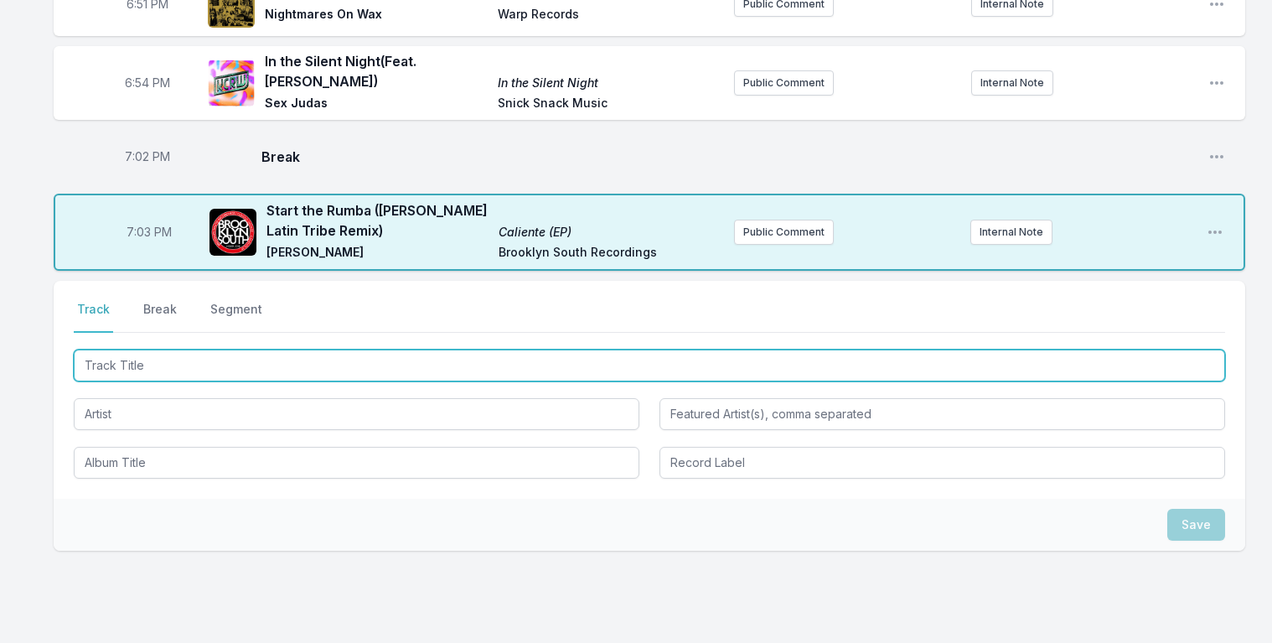
click at [153, 351] on input "Track Title" at bounding box center [650, 366] width 1152 height 32
type input "Tropical Storm"
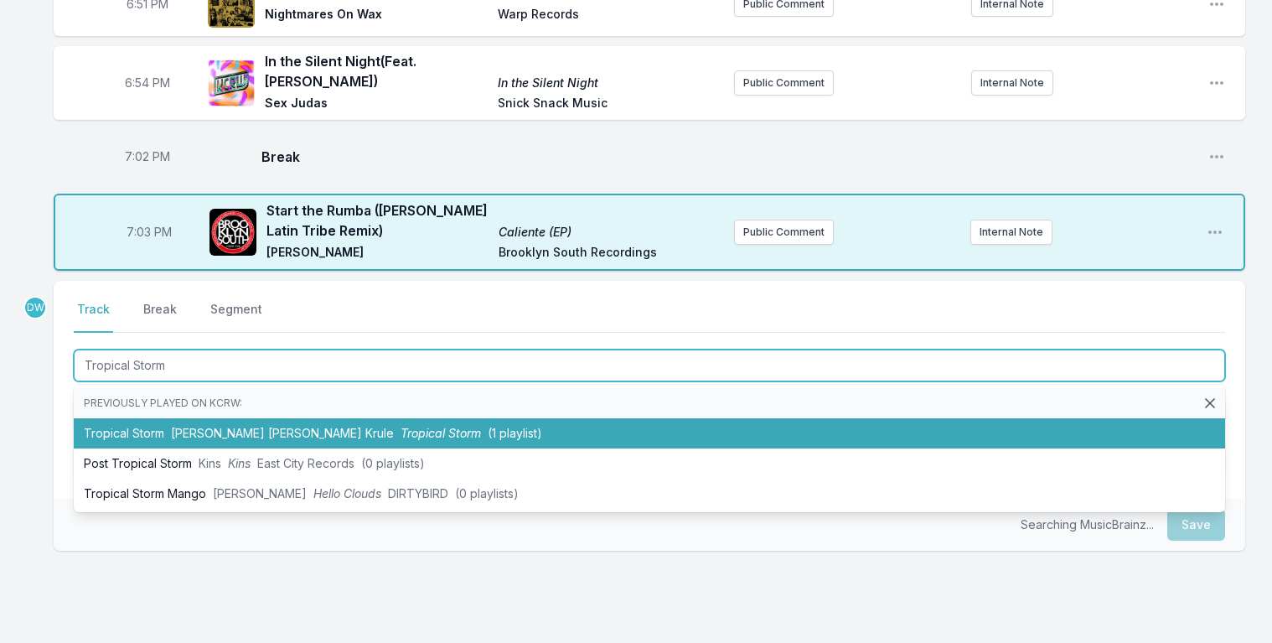
click at [198, 426] on span "Tara Lily x King Krule" at bounding box center [282, 433] width 223 height 14
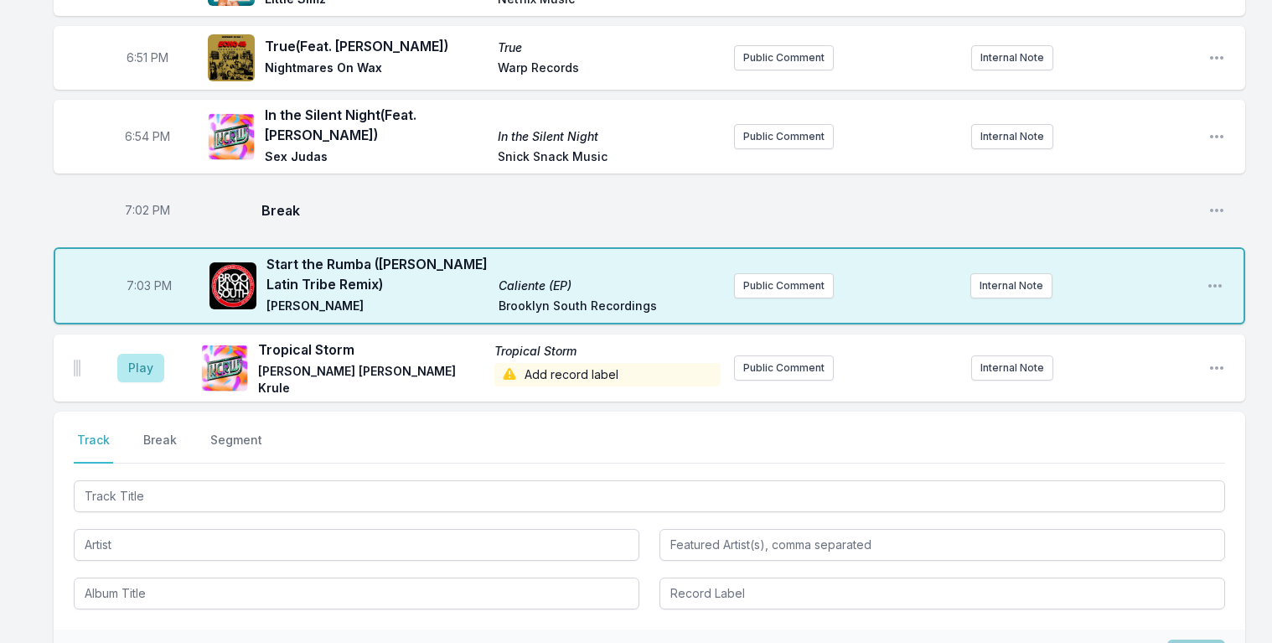
click at [538, 365] on span "Add record label" at bounding box center [608, 374] width 226 height 23
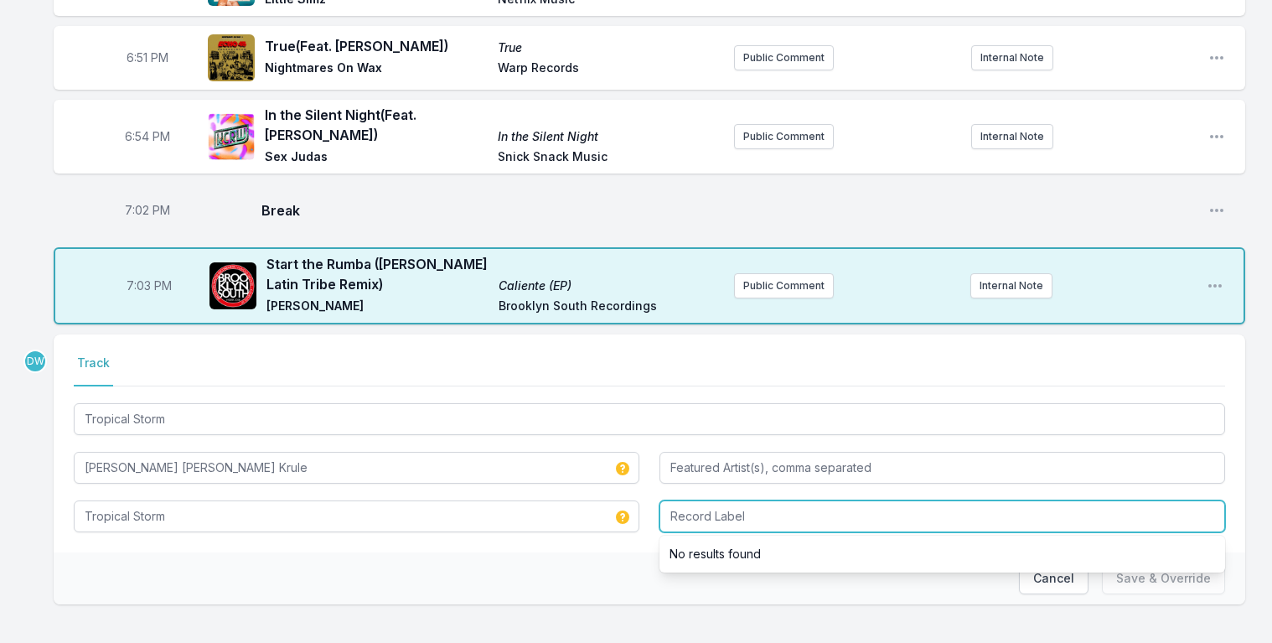
click at [696, 515] on input "Record Label" at bounding box center [943, 516] width 566 height 32
type input "Tru Thoughts"
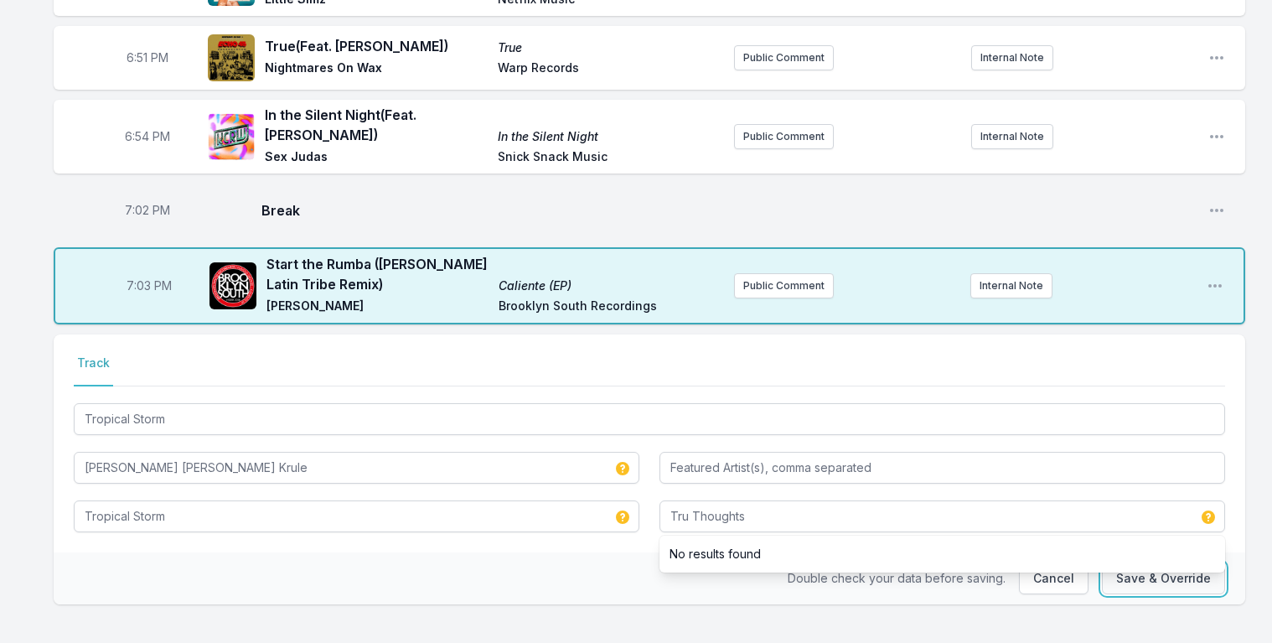
click at [1157, 568] on button "Save & Override" at bounding box center [1163, 578] width 123 height 32
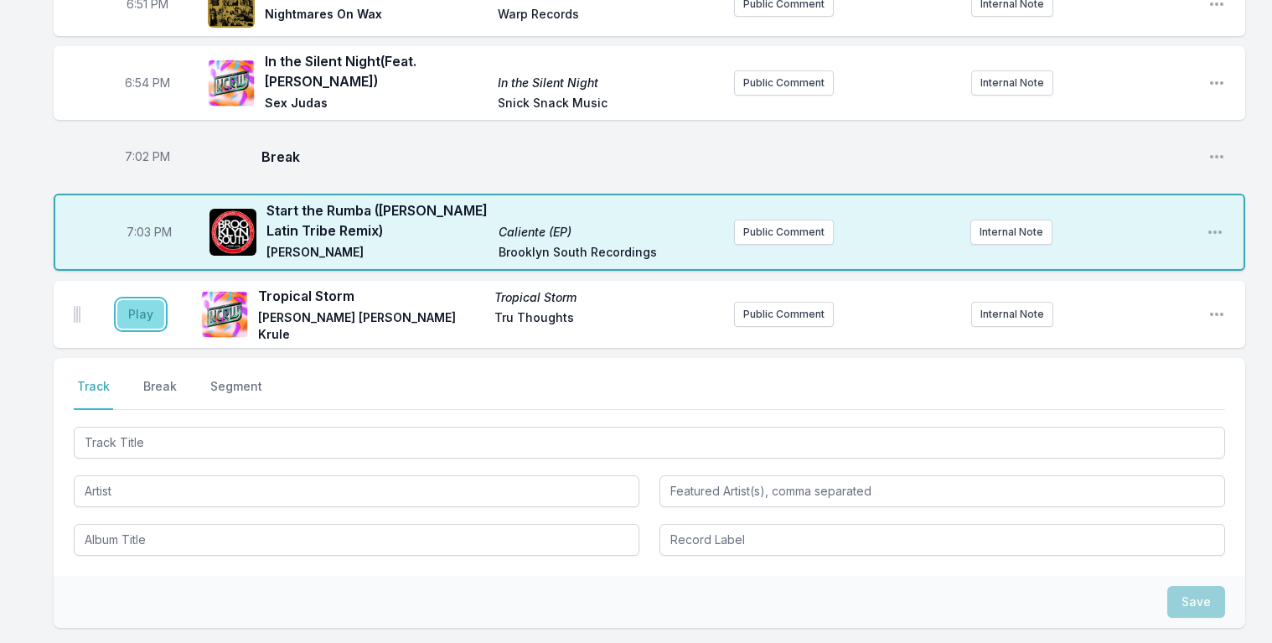
click at [149, 300] on button "Play" at bounding box center [140, 314] width 47 height 29
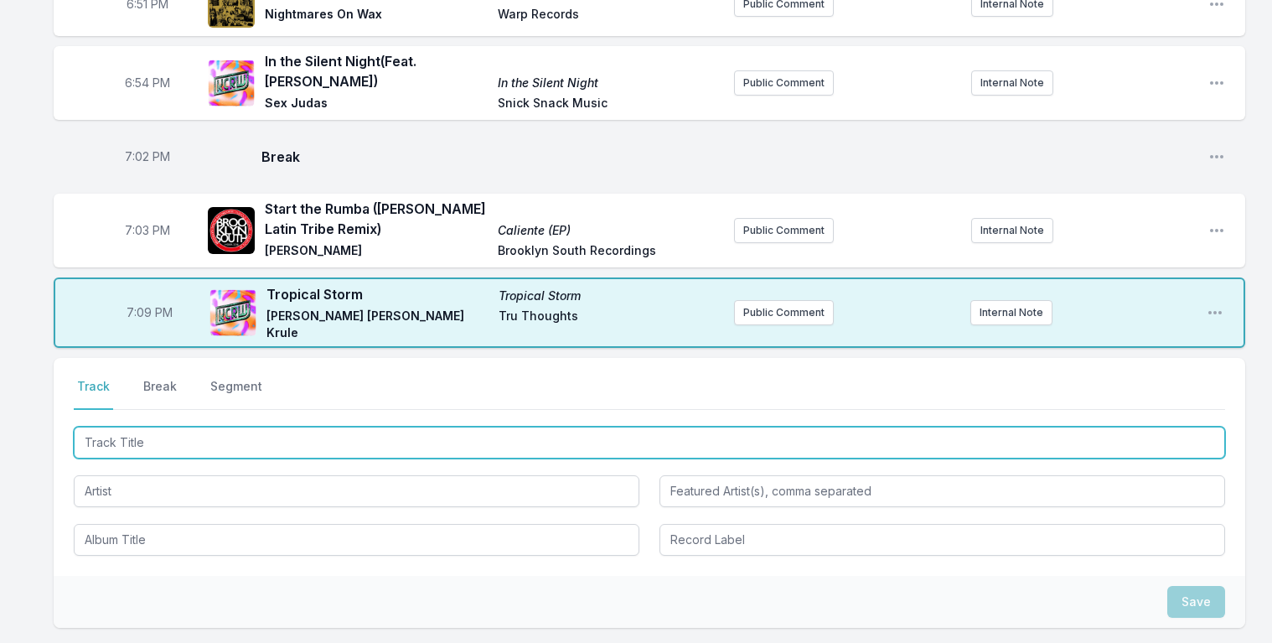
click at [206, 427] on input "Track Title" at bounding box center [650, 443] width 1152 height 32
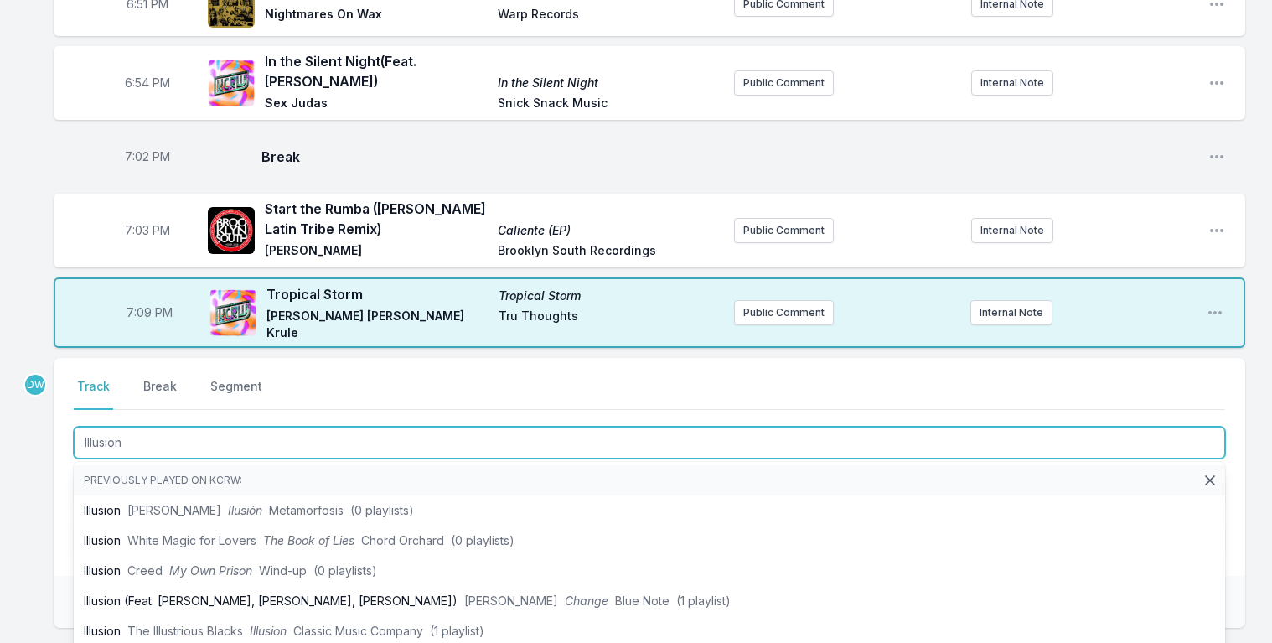
type input "Illusion"
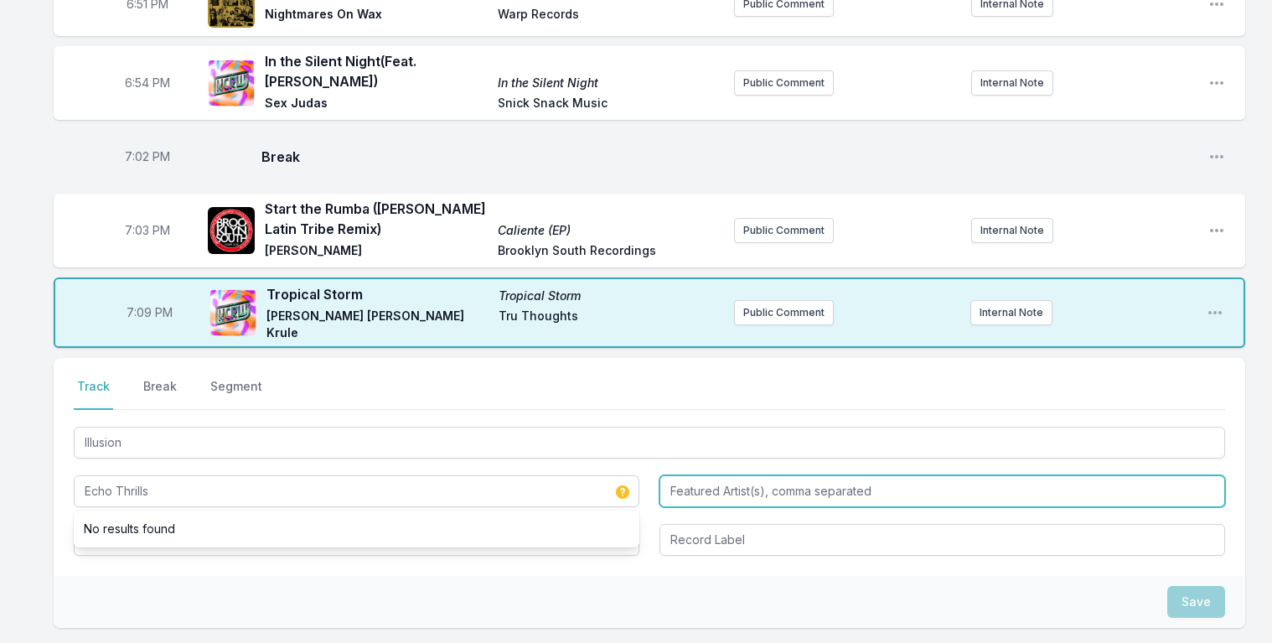
type input "Echo Thrills"
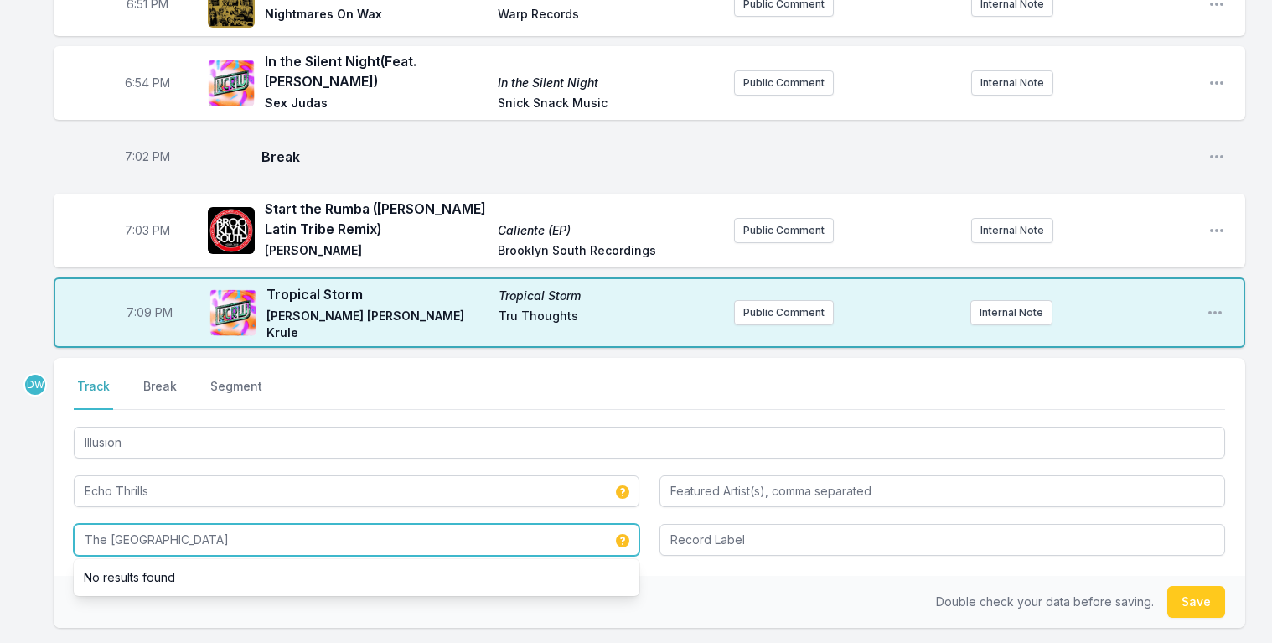
type input "The Inner City"
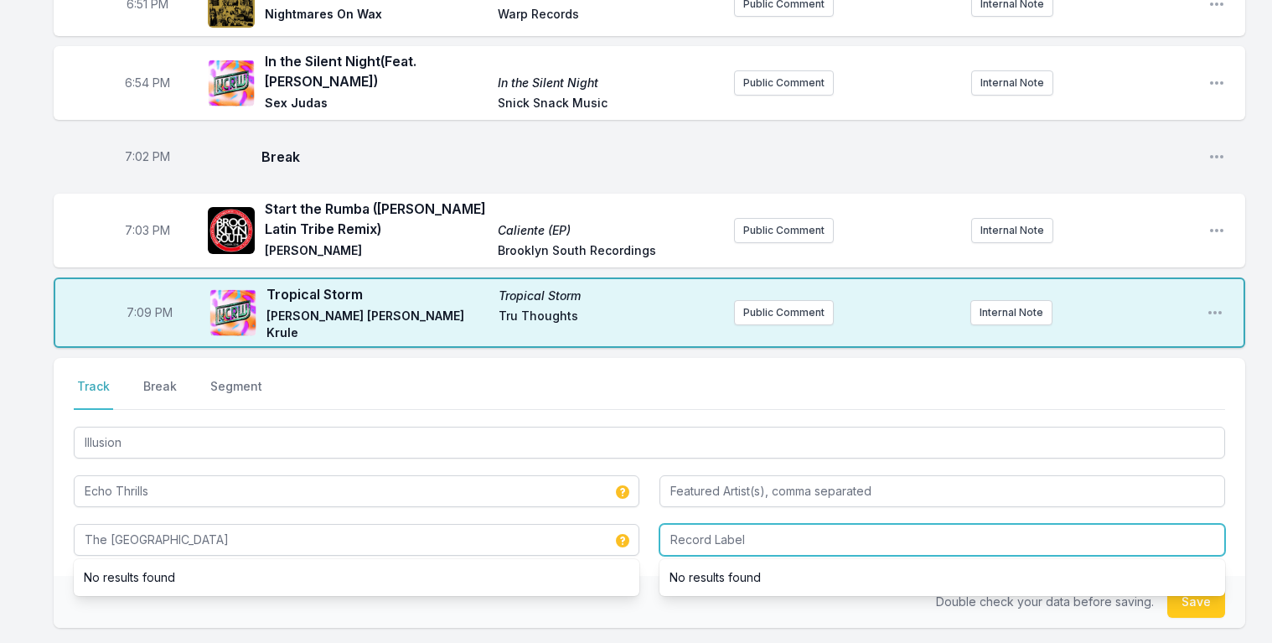
click at [707, 525] on input "Record Label" at bounding box center [943, 540] width 566 height 32
type input "B3SCI"
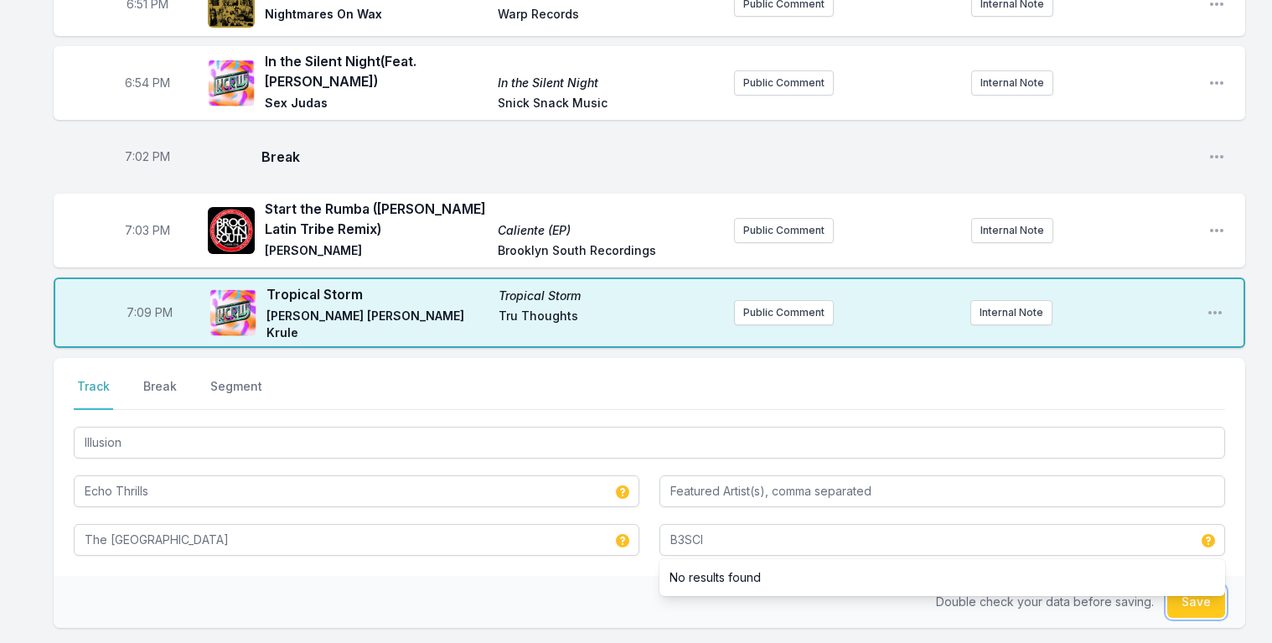
click at [1207, 598] on button "Save" at bounding box center [1197, 602] width 58 height 32
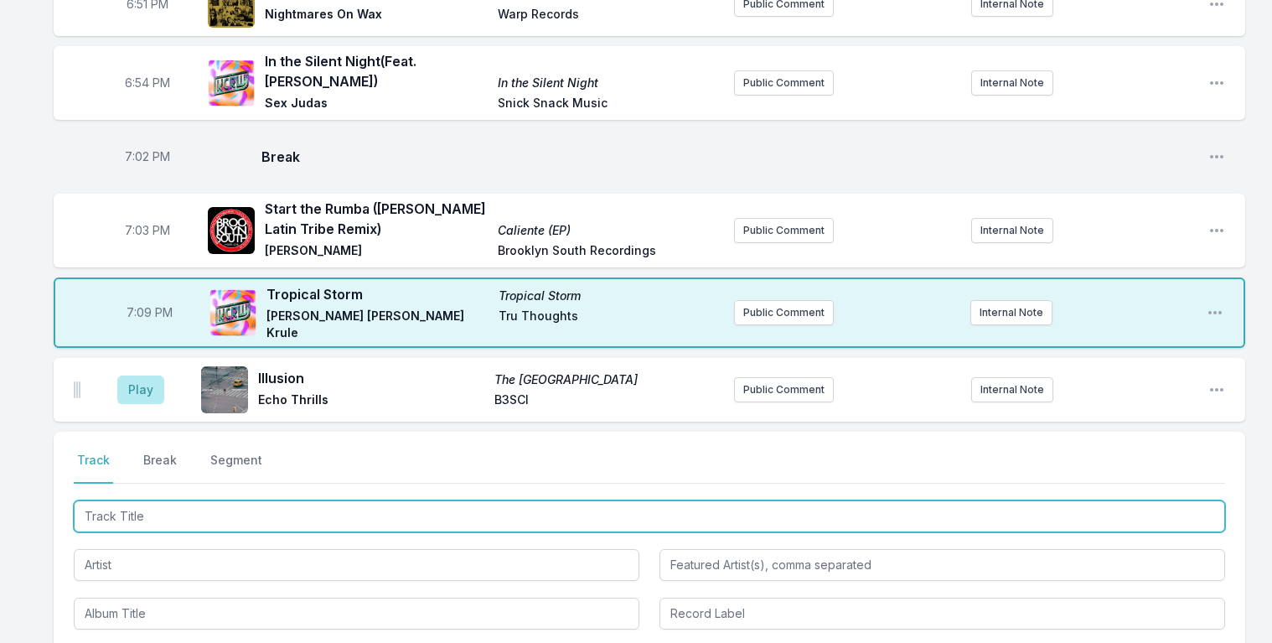
click at [105, 507] on input "Track Title" at bounding box center [650, 516] width 1152 height 32
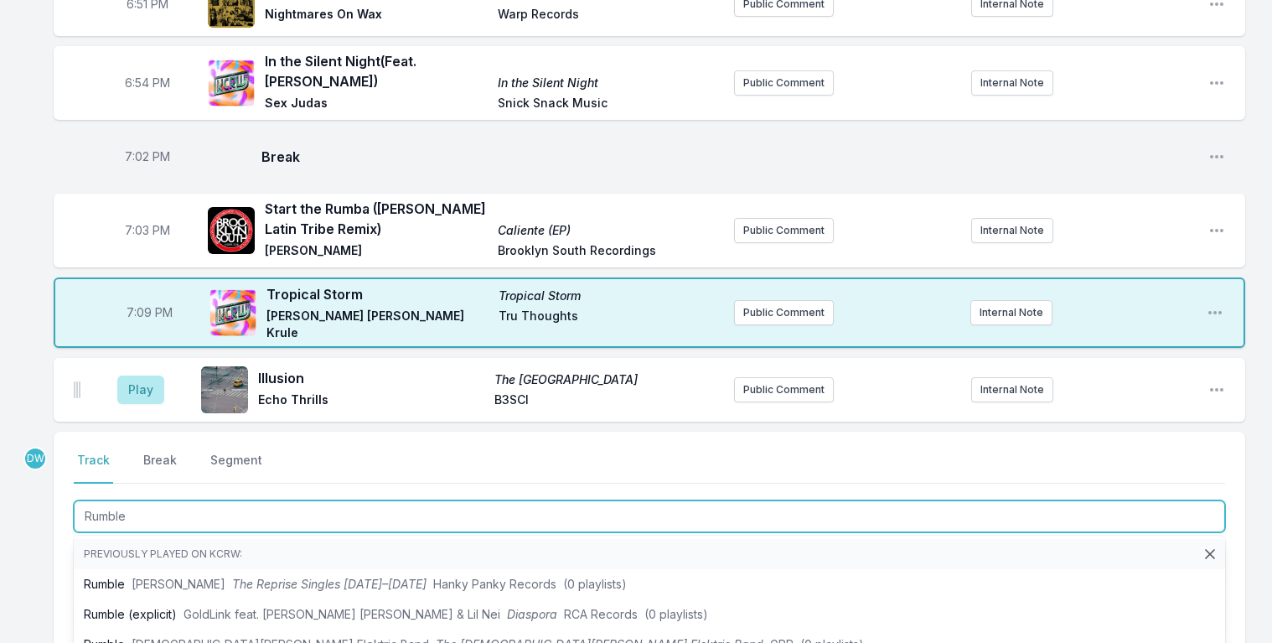
type input "Rumble"
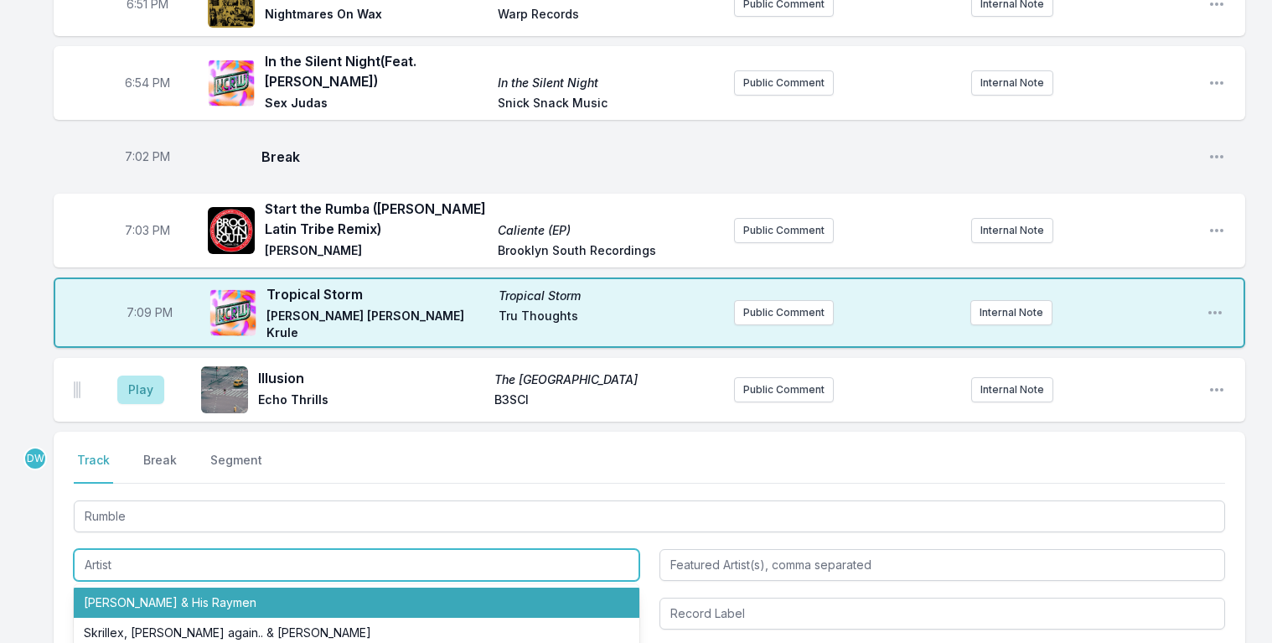
click at [173, 588] on li "Link Wray & His Raymen" at bounding box center [357, 603] width 566 height 30
type input "Link Wray & His Raymen"
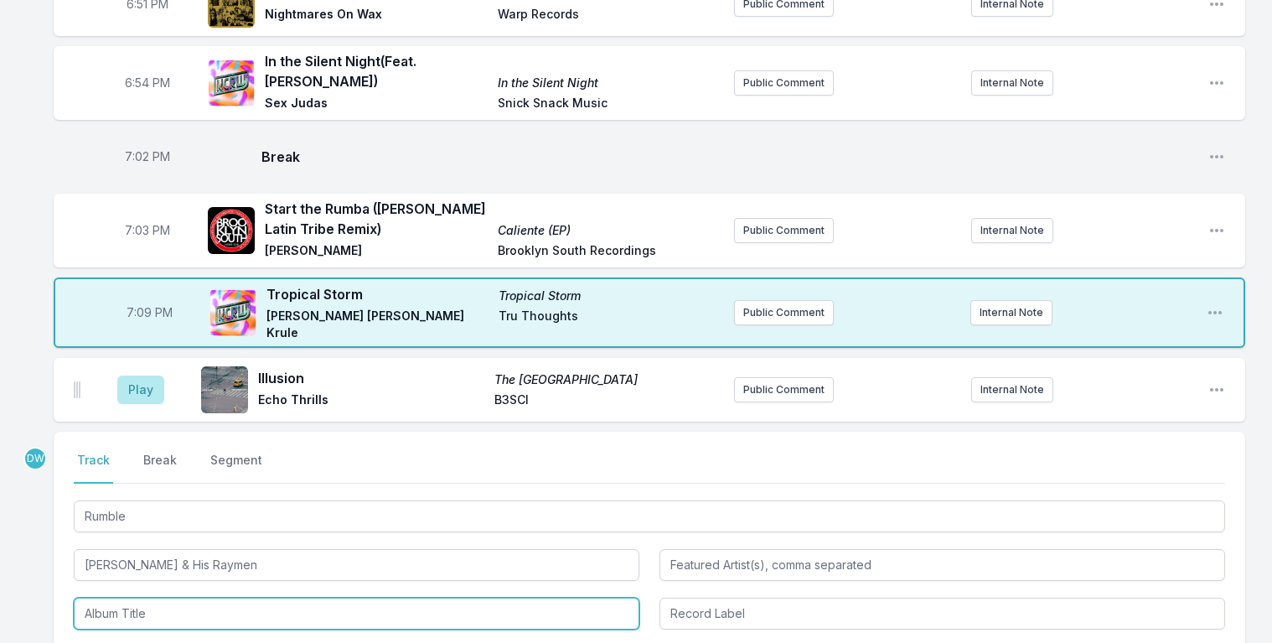
click at [143, 599] on input "Album Title" at bounding box center [357, 614] width 566 height 32
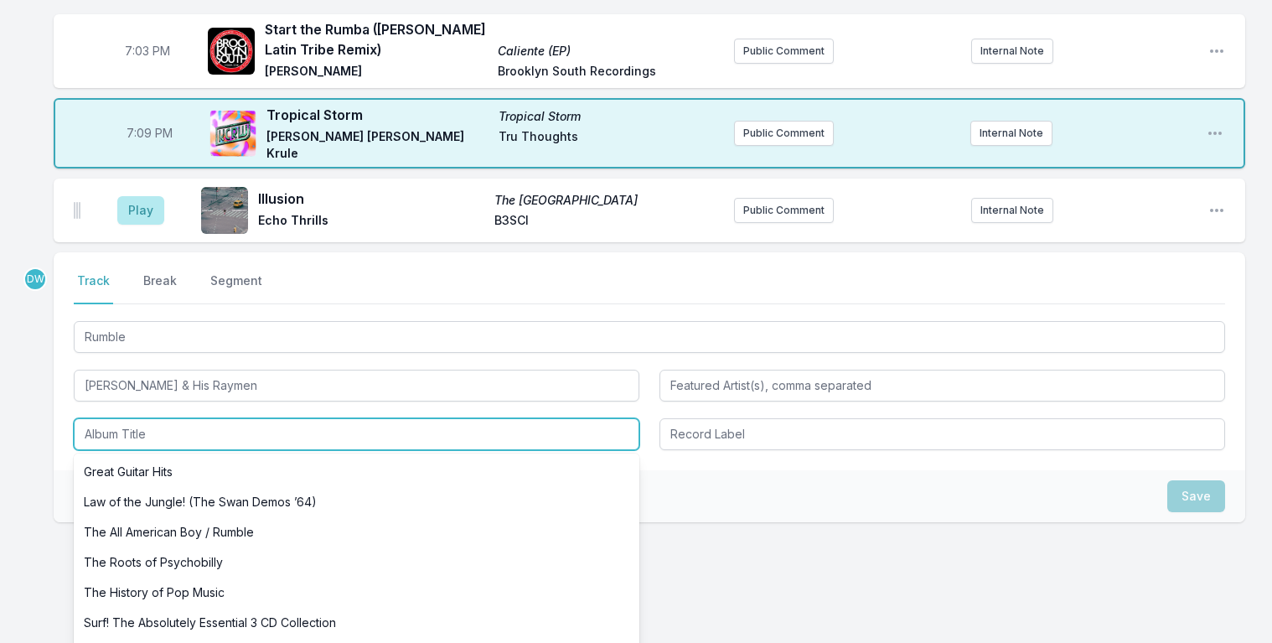
scroll to position [1387, 0]
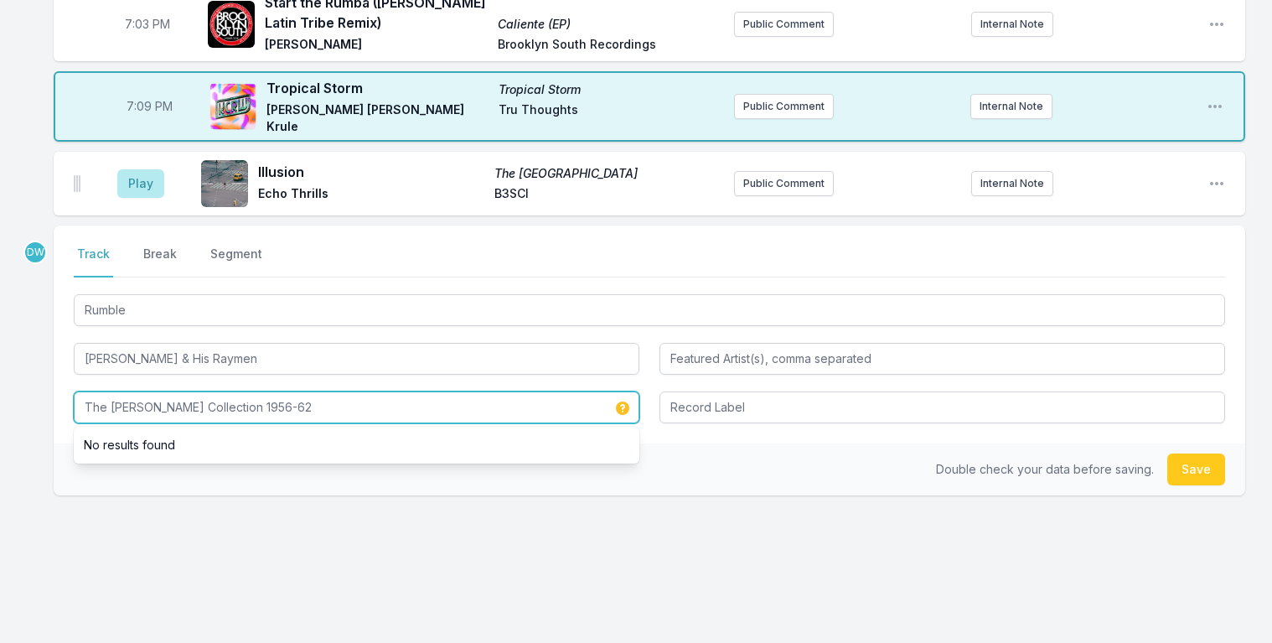
type input "The Link Wray Collection 1956-62"
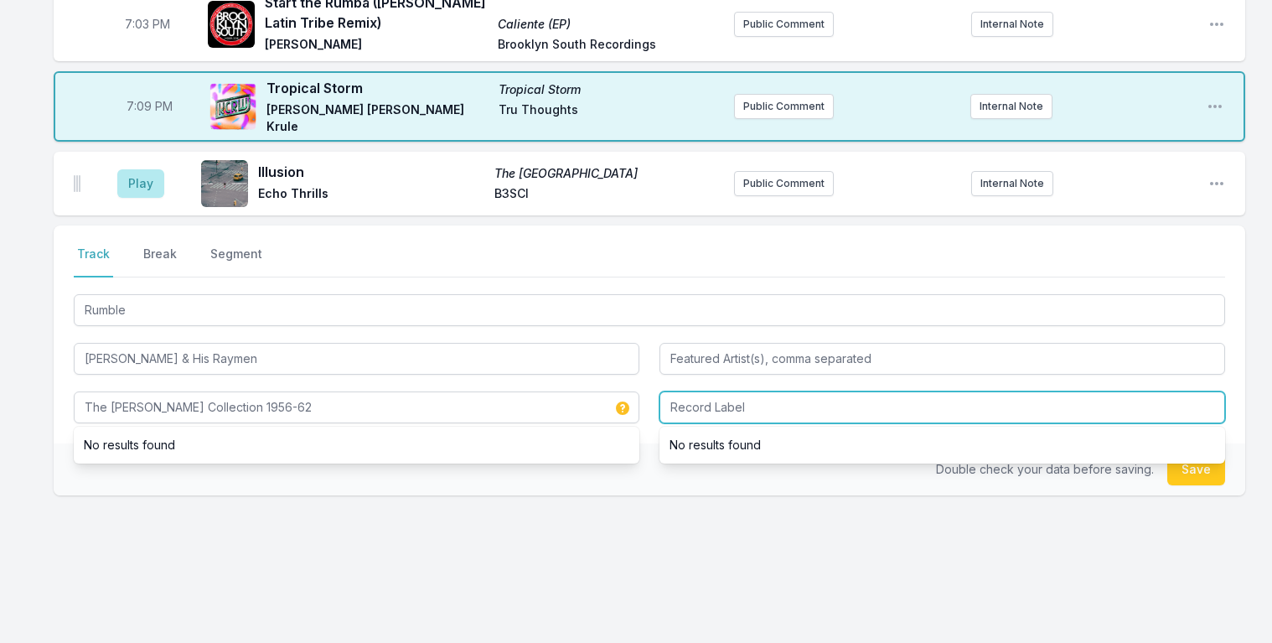
click at [798, 401] on input "Record Label" at bounding box center [943, 407] width 566 height 32
type input "Acrobat"
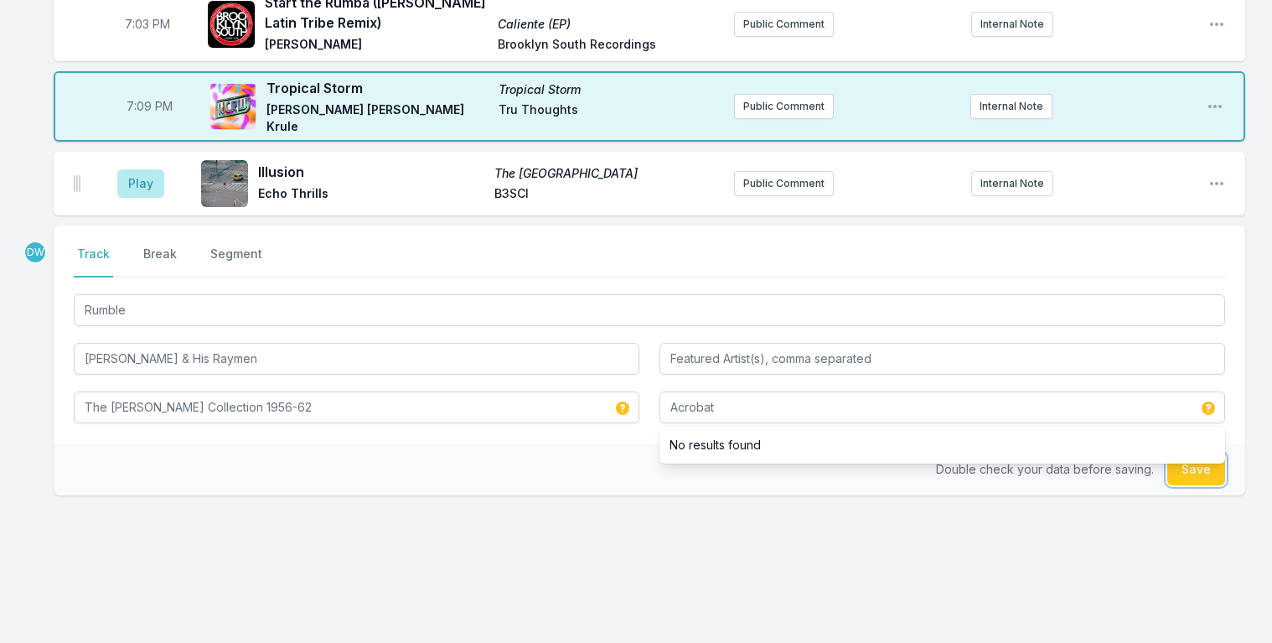
click at [1206, 457] on button "Save" at bounding box center [1197, 469] width 58 height 32
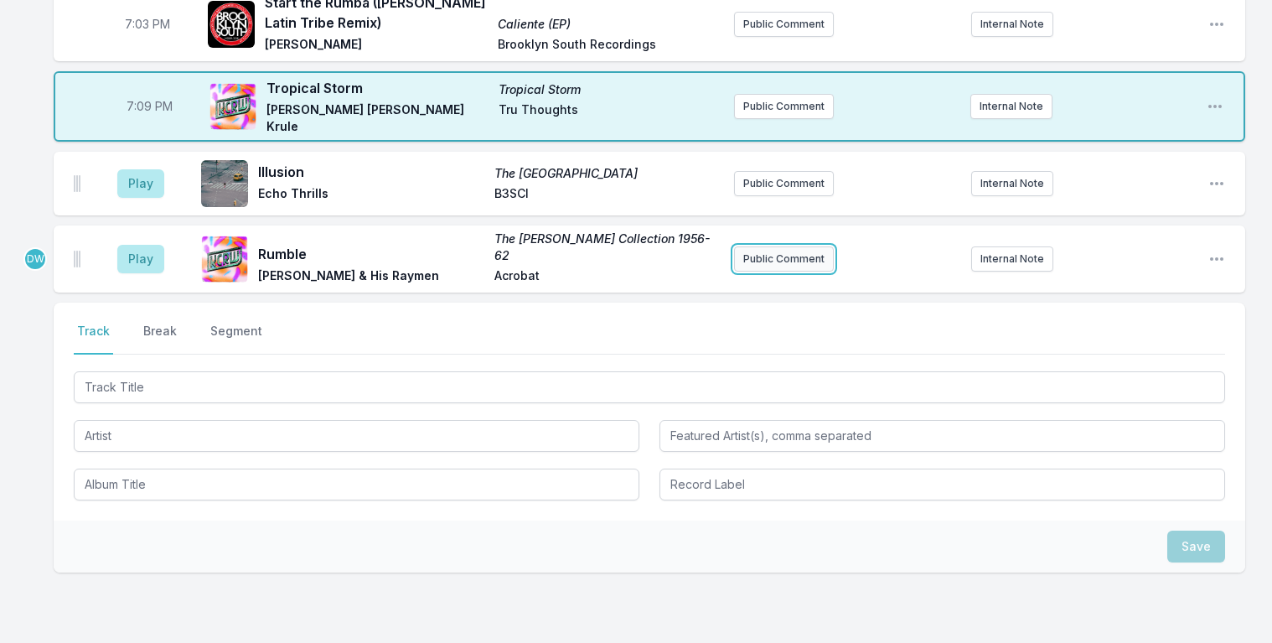
click at [762, 248] on button "Public Comment" at bounding box center [784, 258] width 100 height 25
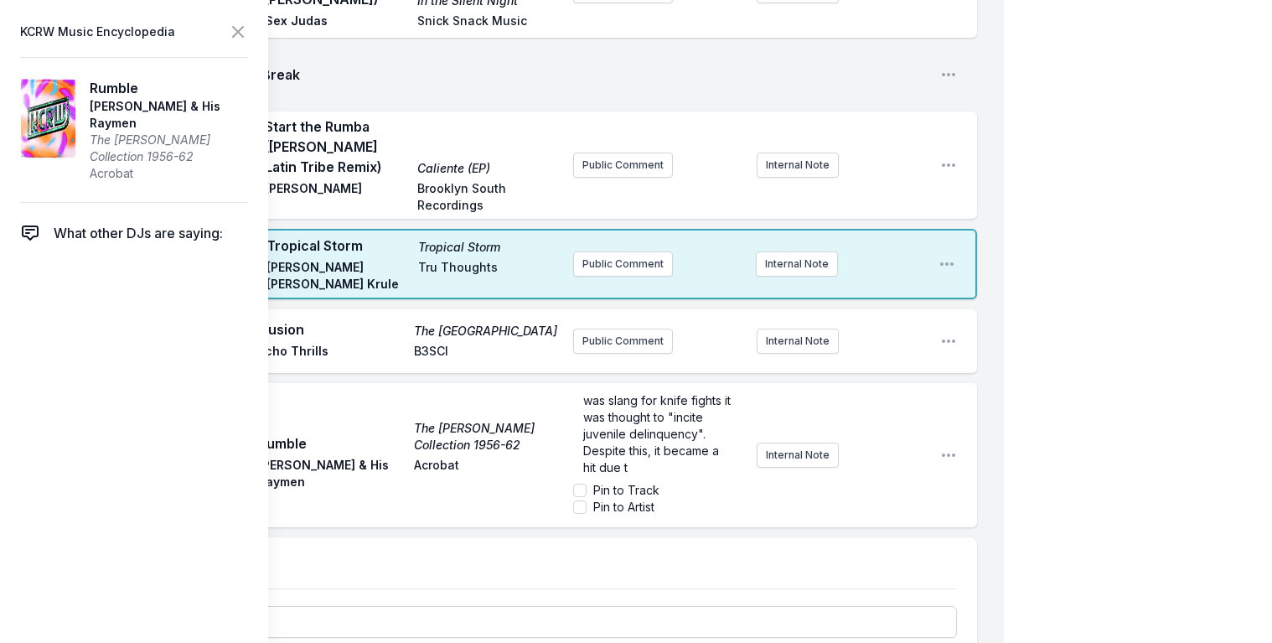
scroll to position [76, 0]
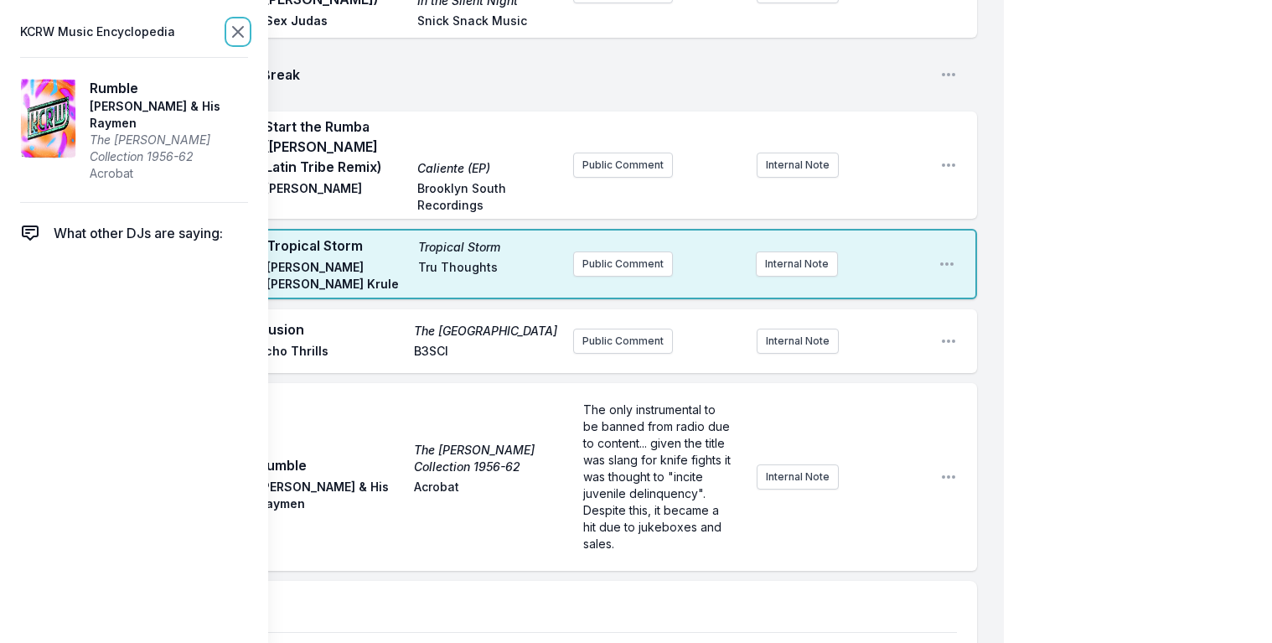
click at [238, 24] on icon at bounding box center [238, 32] width 20 height 20
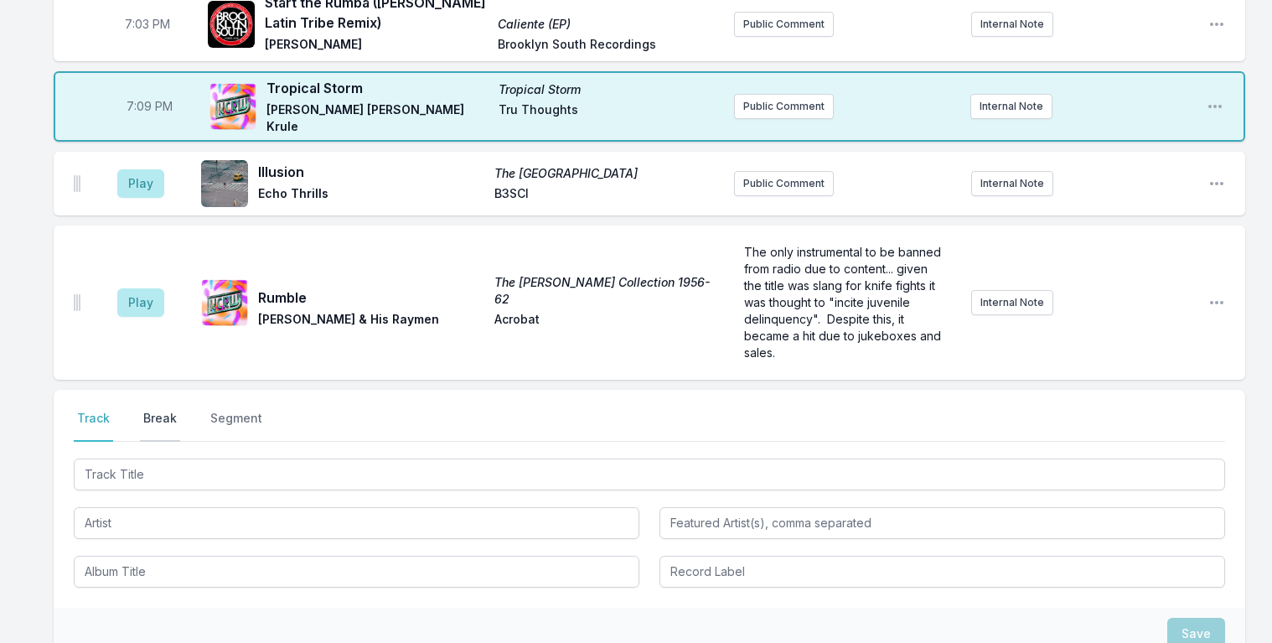
click at [153, 410] on button "Break" at bounding box center [160, 426] width 40 height 32
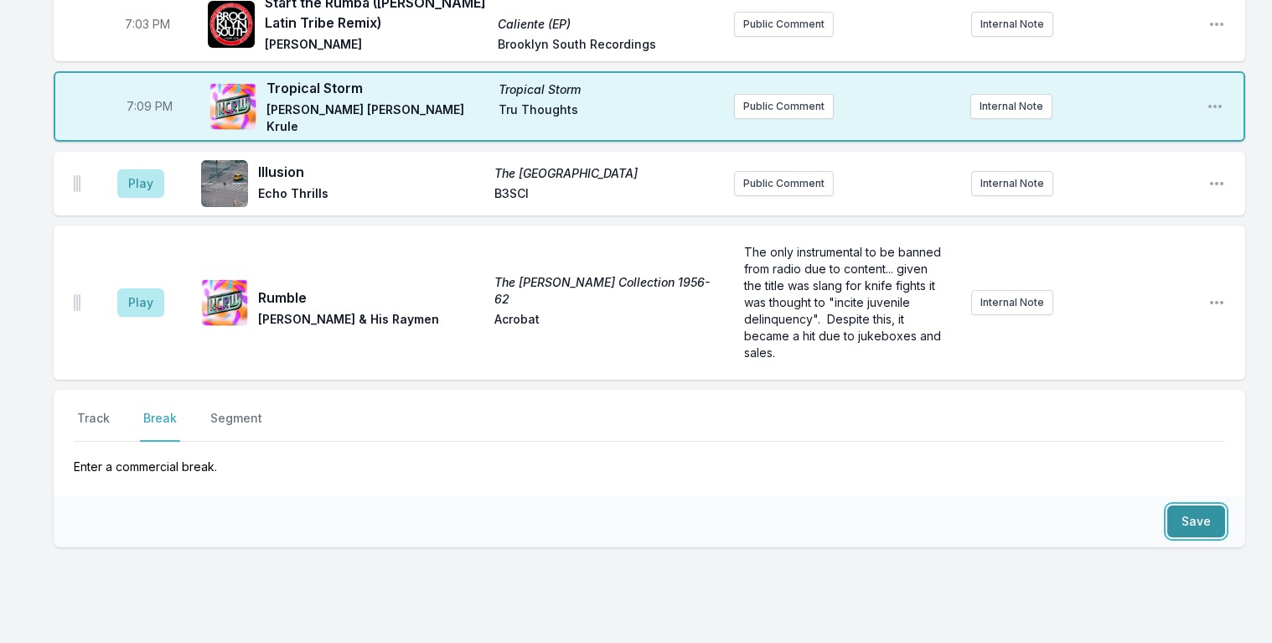
click at [1220, 505] on button "Save" at bounding box center [1197, 521] width 58 height 32
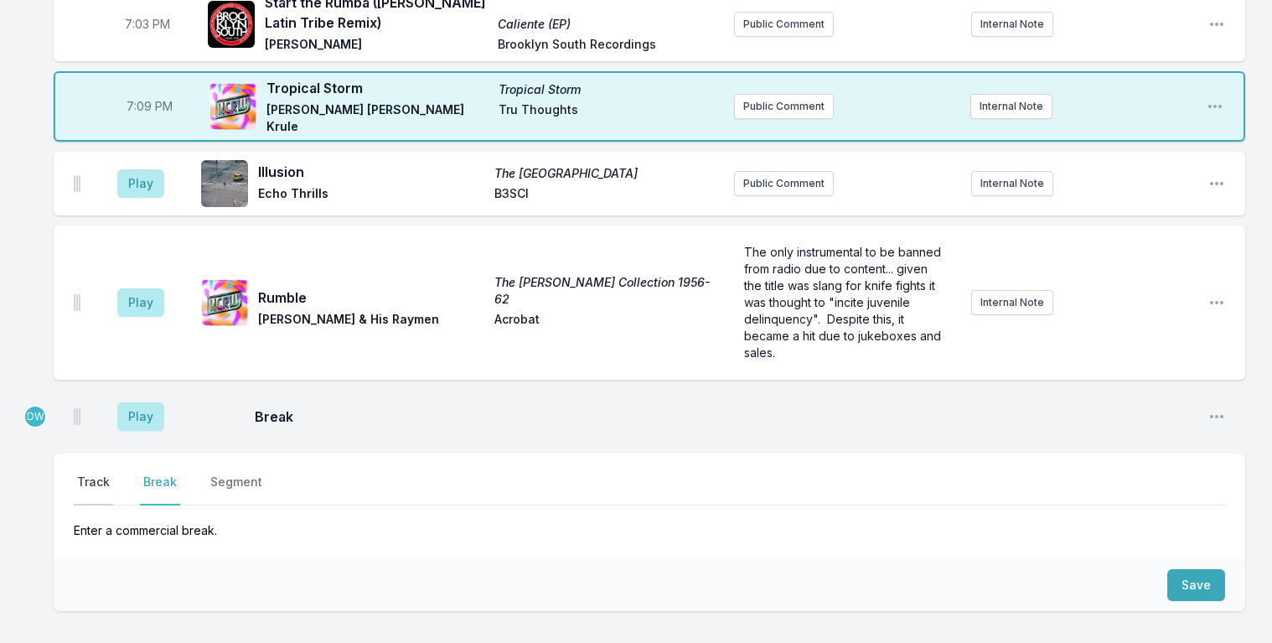
click at [87, 474] on button "Track" at bounding box center [93, 490] width 39 height 32
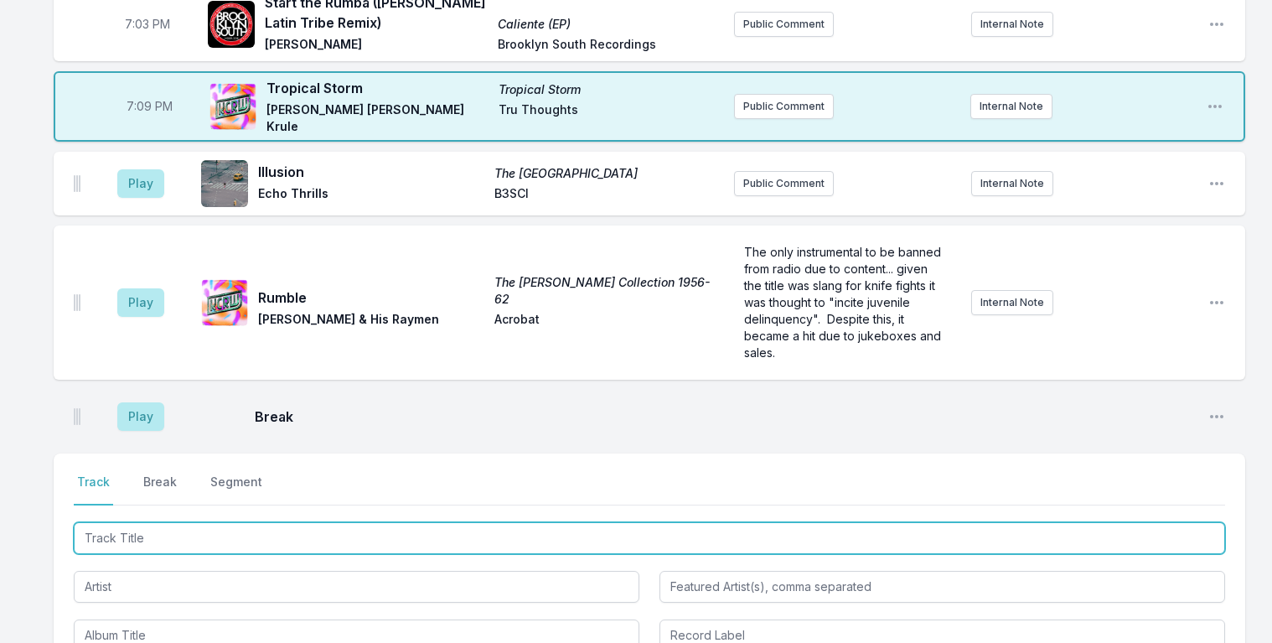
click at [120, 522] on input "Track Title" at bounding box center [650, 538] width 1152 height 32
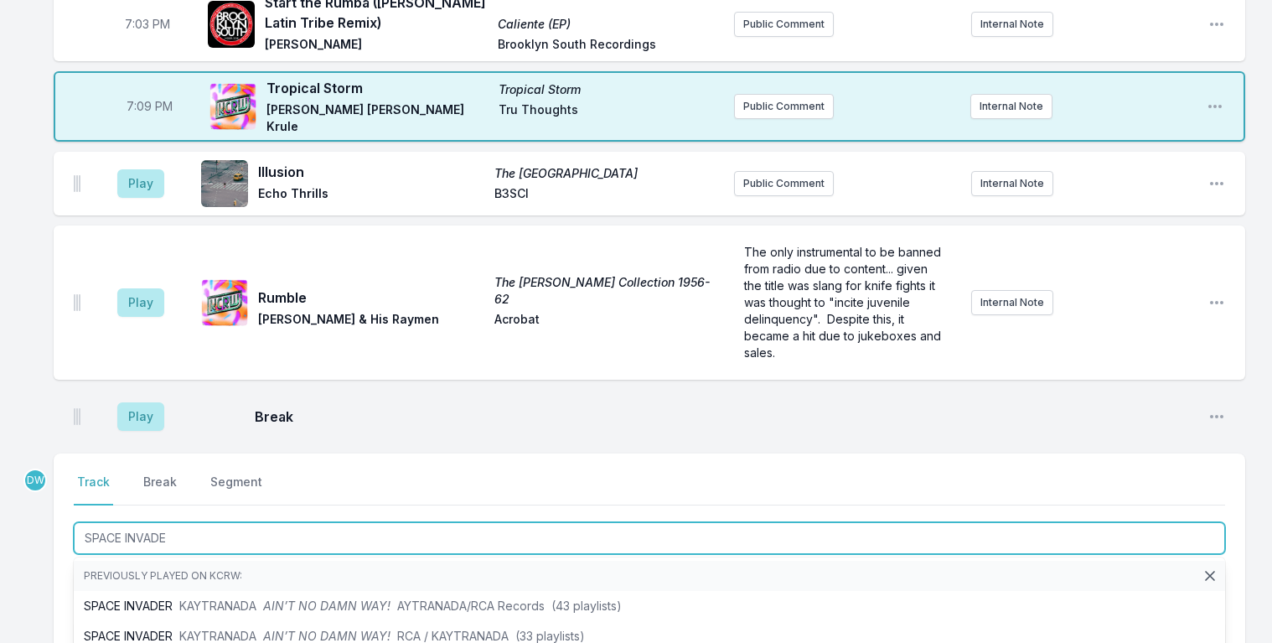
type input "SPACE INVADER"
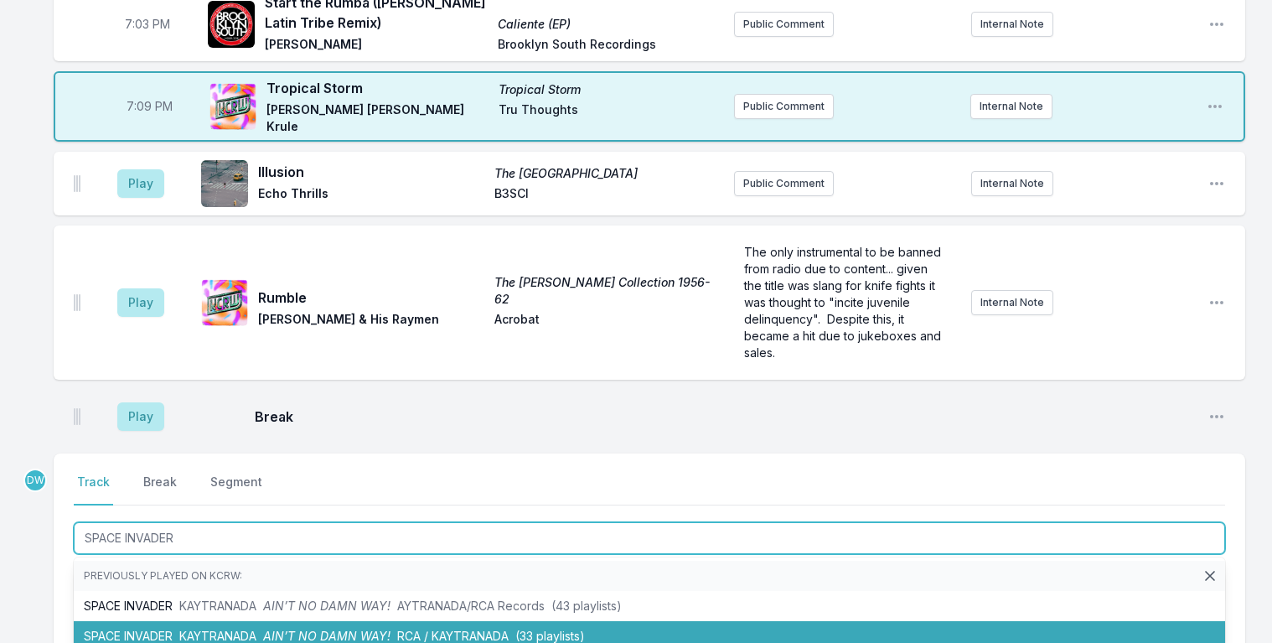
click at [251, 621] on li "SPACE INVADER KAYTRANADA AIN’T NO DAMN WAY! RCA / KAYTRANADA (33 playlists)" at bounding box center [650, 636] width 1152 height 30
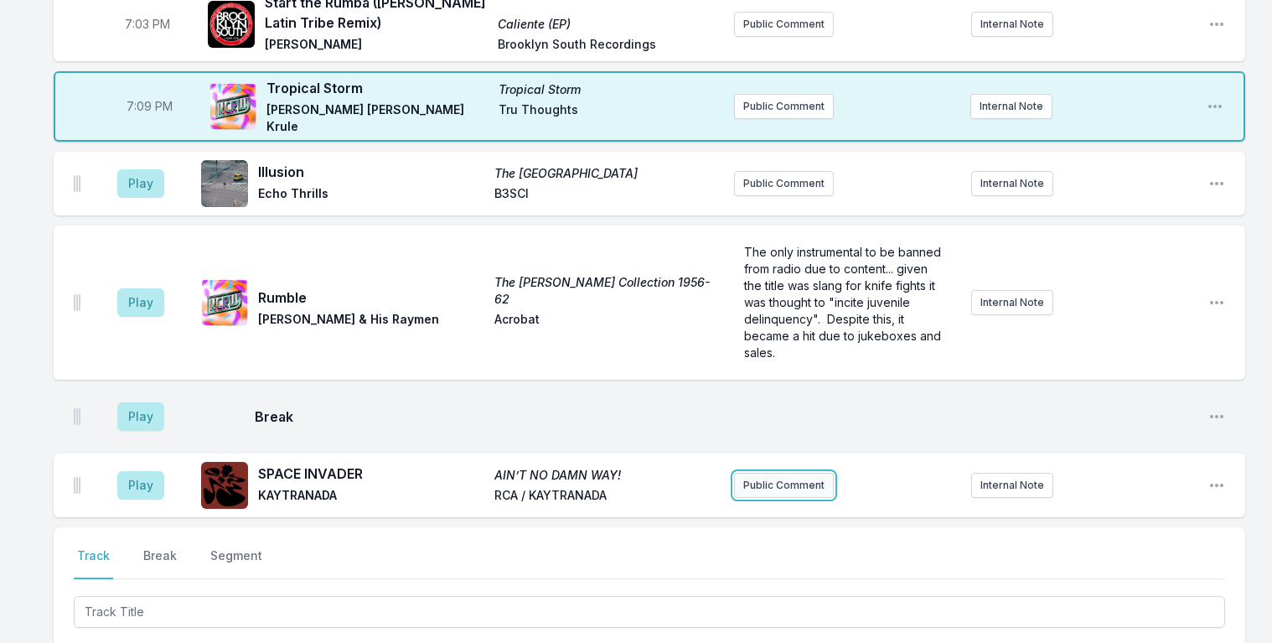
click at [764, 473] on button "Public Comment" at bounding box center [784, 485] width 100 height 25
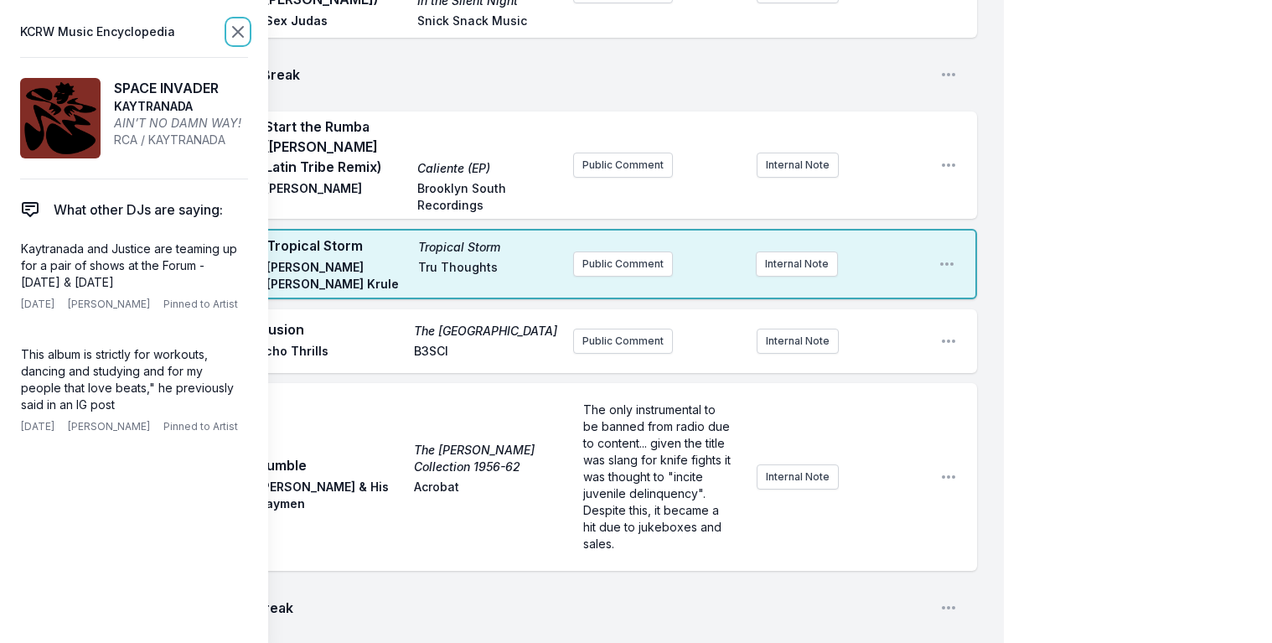
click at [240, 30] on icon at bounding box center [238, 32] width 10 height 10
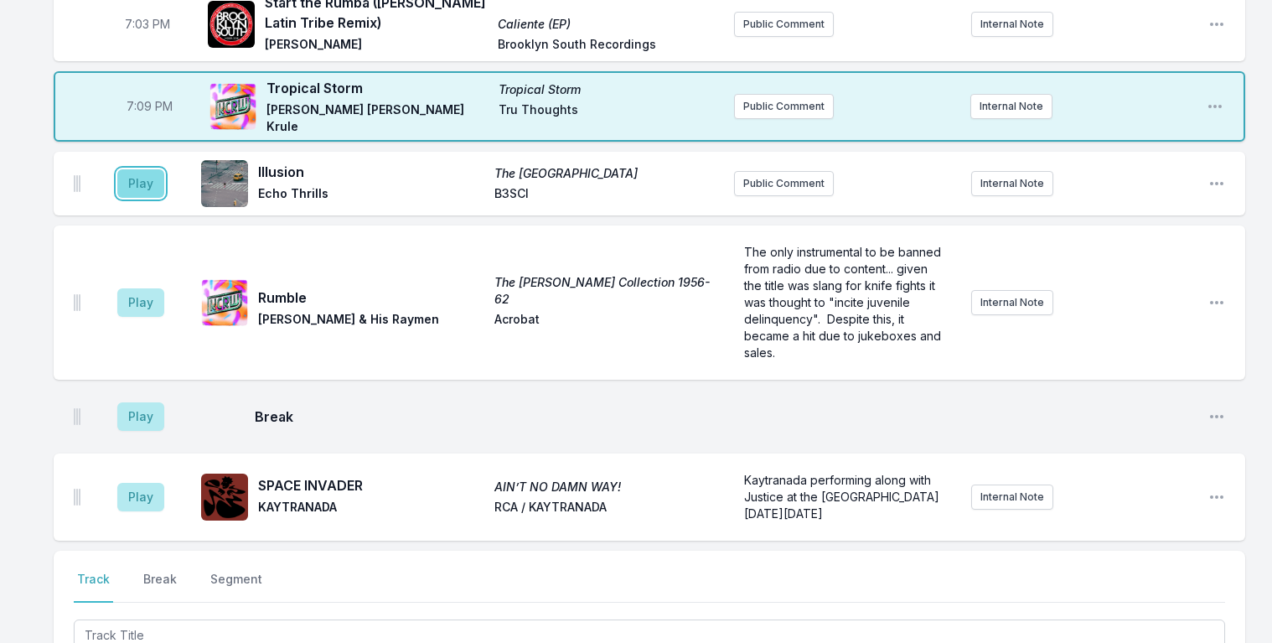
click at [133, 171] on button "Play" at bounding box center [140, 183] width 47 height 29
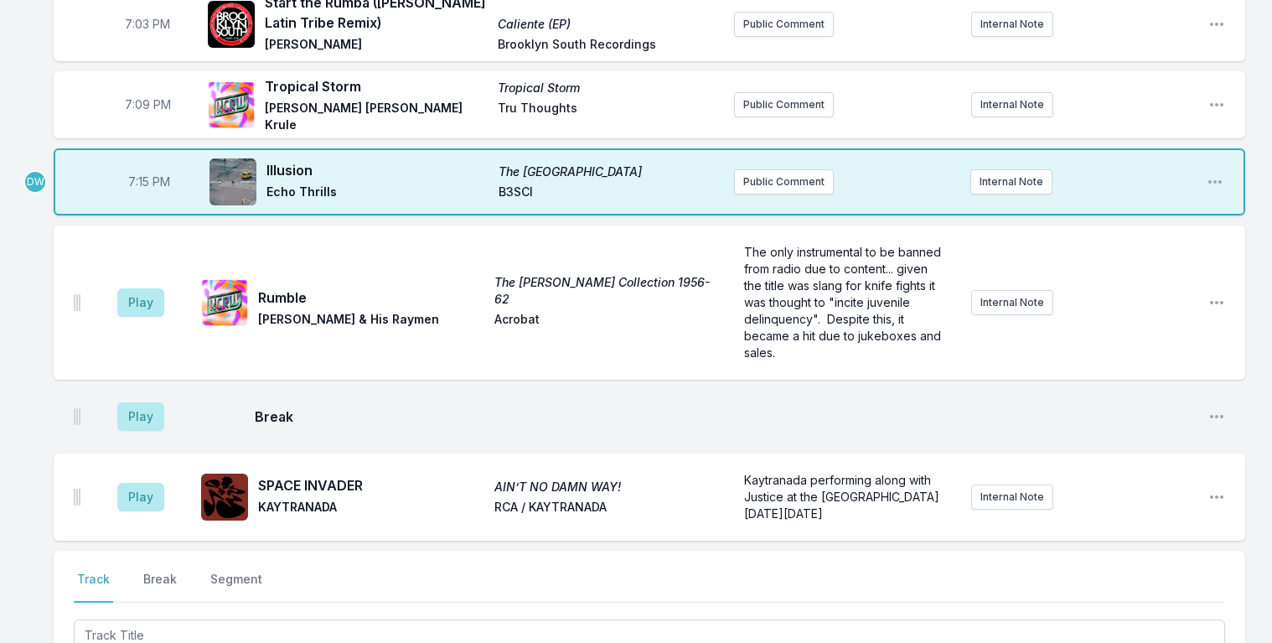
click at [143, 174] on span "7:15 PM" at bounding box center [149, 182] width 42 height 17
click at [137, 170] on input "19:15" at bounding box center [149, 182] width 94 height 32
type input "19:13"
drag, startPoint x: 132, startPoint y: 277, endPoint x: 122, endPoint y: 266, distance: 15.4
click at [132, 288] on button "Play" at bounding box center [140, 302] width 47 height 29
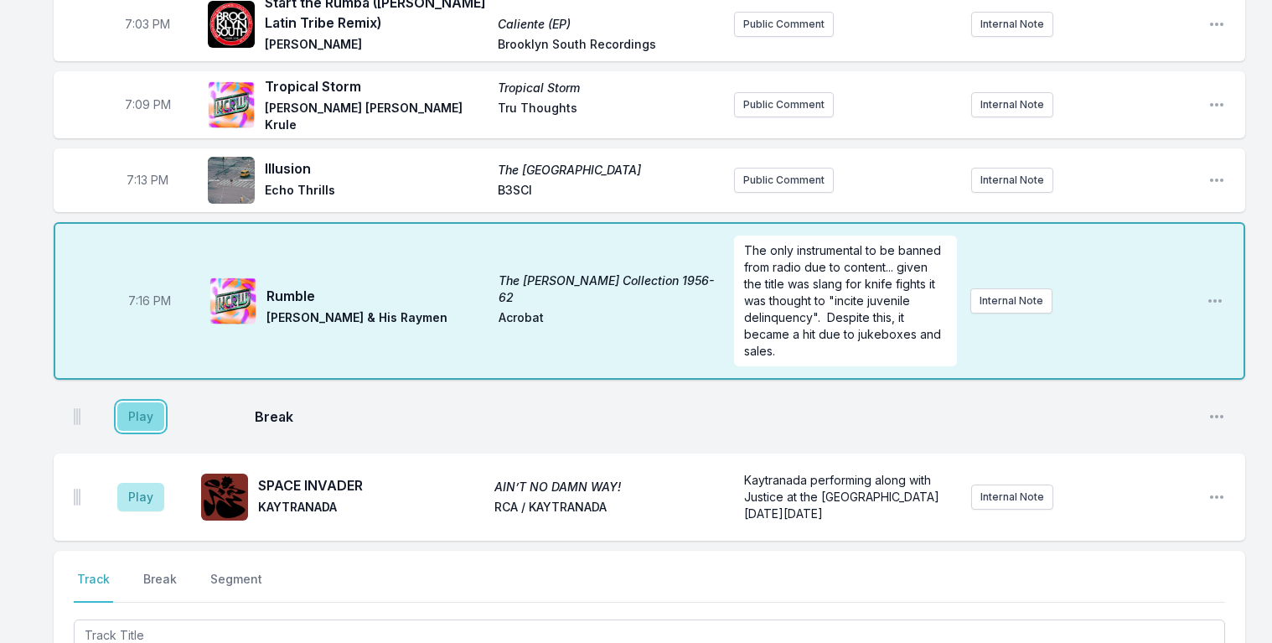
drag, startPoint x: 140, startPoint y: 393, endPoint x: 136, endPoint y: 383, distance: 10.9
click at [138, 402] on button "Play" at bounding box center [140, 416] width 47 height 29
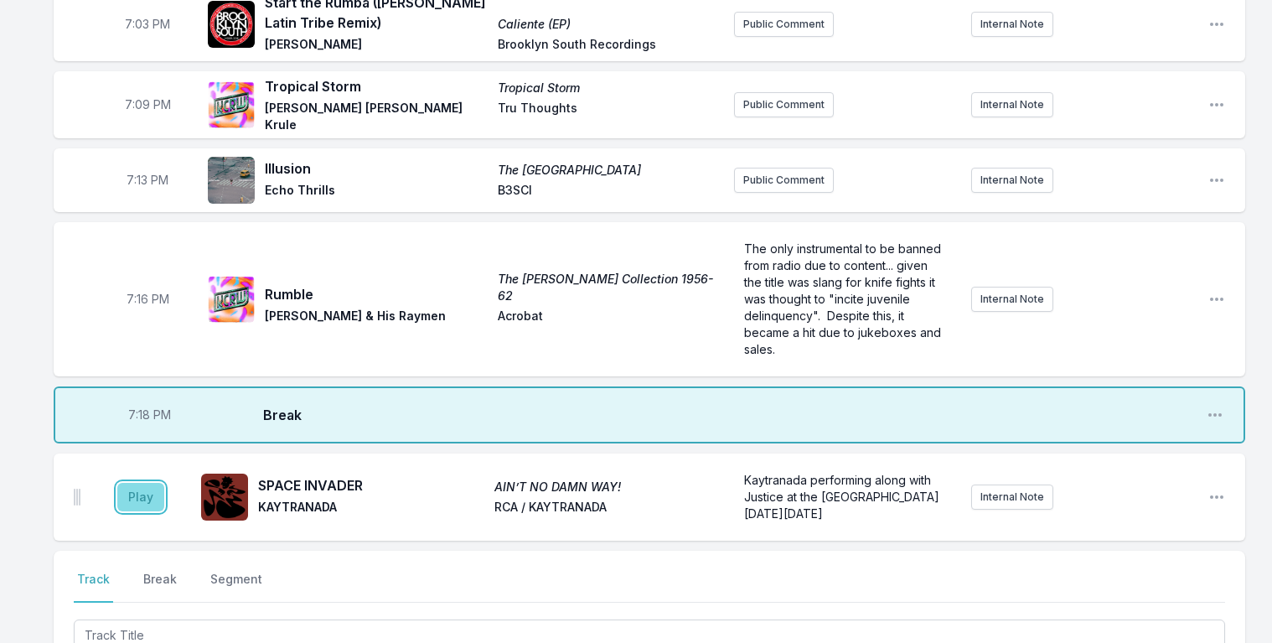
drag, startPoint x: 140, startPoint y: 473, endPoint x: 137, endPoint y: 463, distance: 10.6
click at [141, 483] on button "Play" at bounding box center [140, 497] width 47 height 29
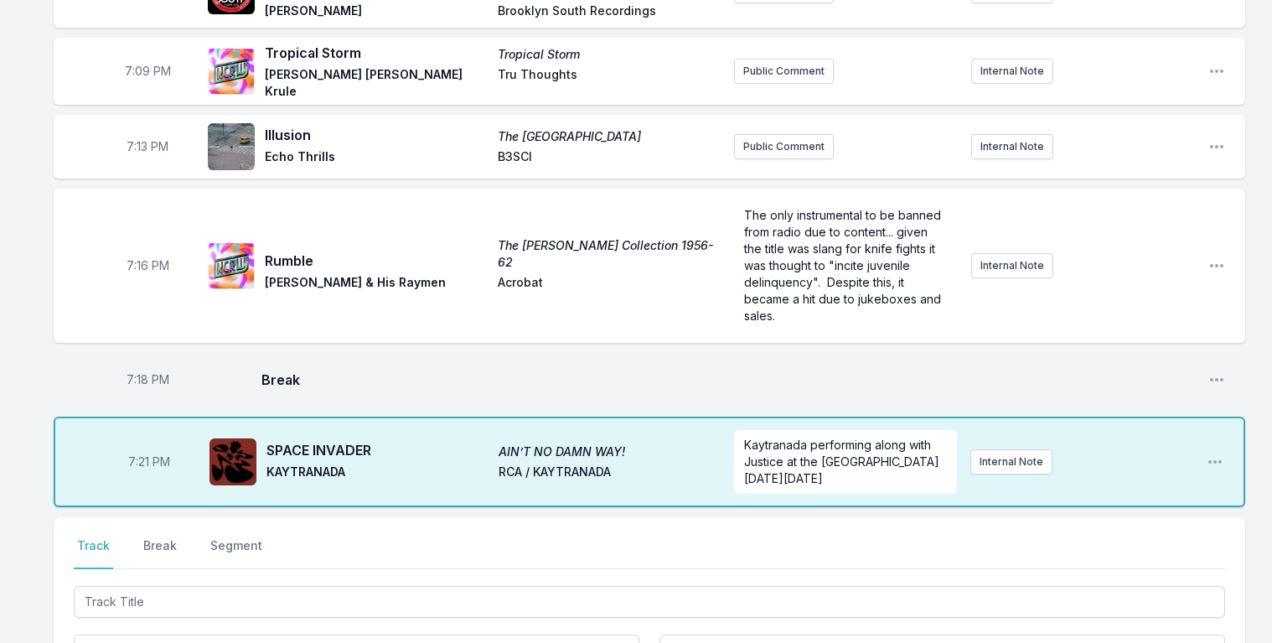
scroll to position [1578, 0]
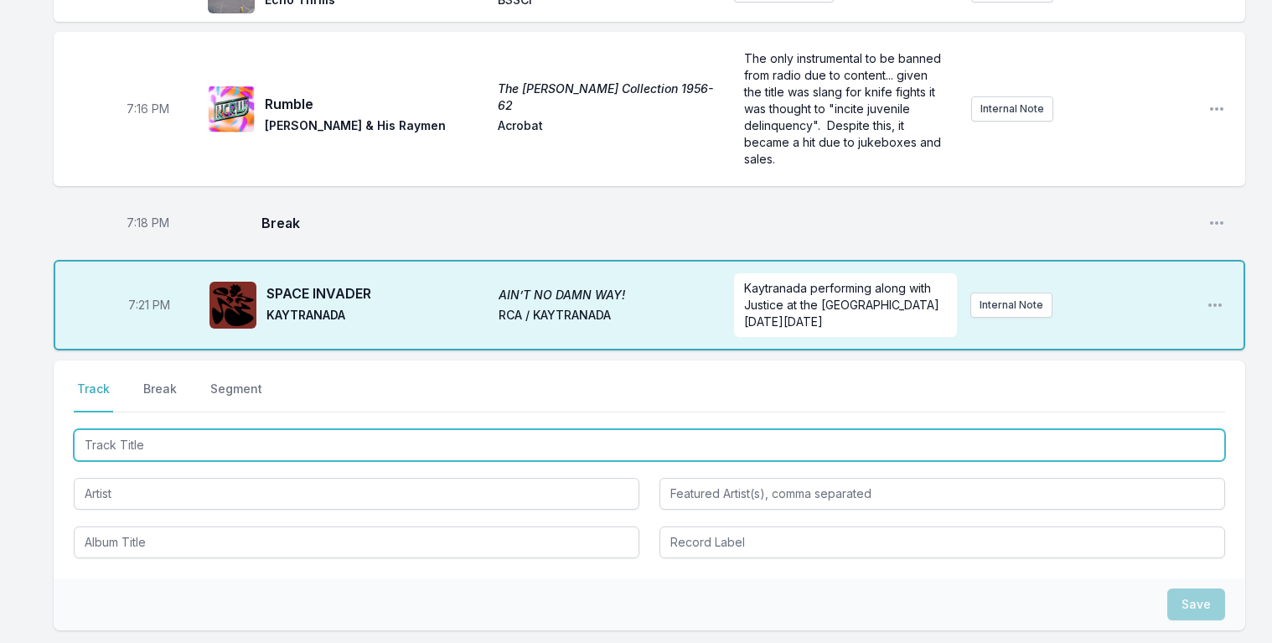
click at [174, 429] on input "Track Title" at bounding box center [650, 445] width 1152 height 32
type input "M"
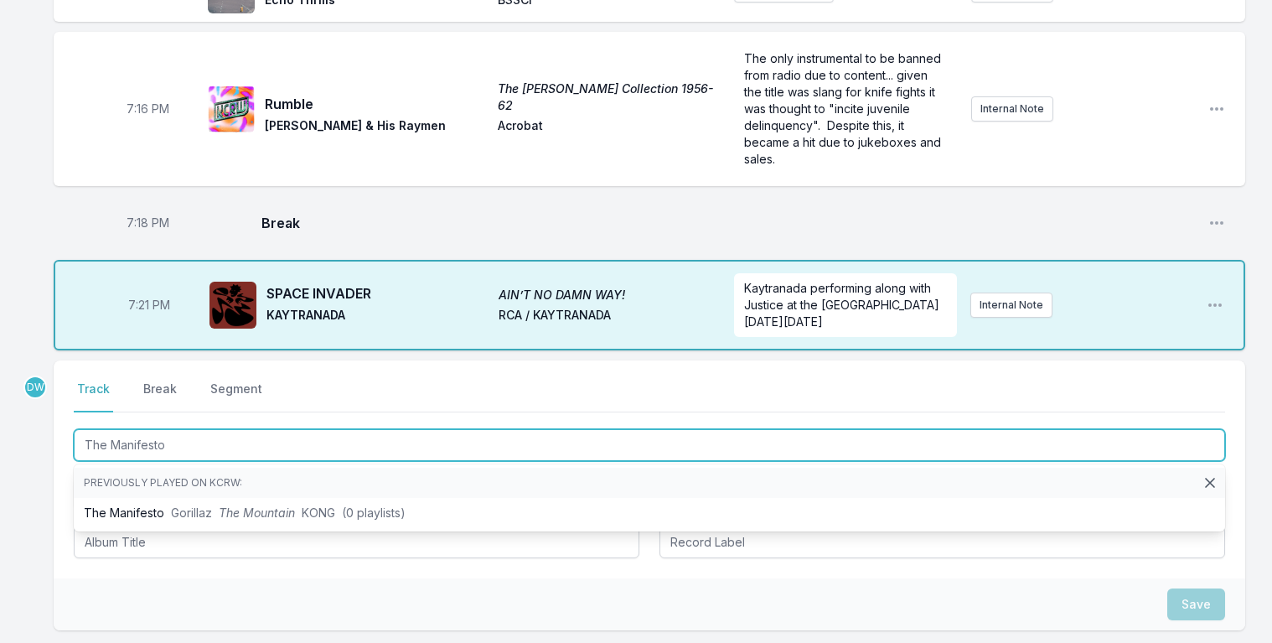
type input "The Manifesto"
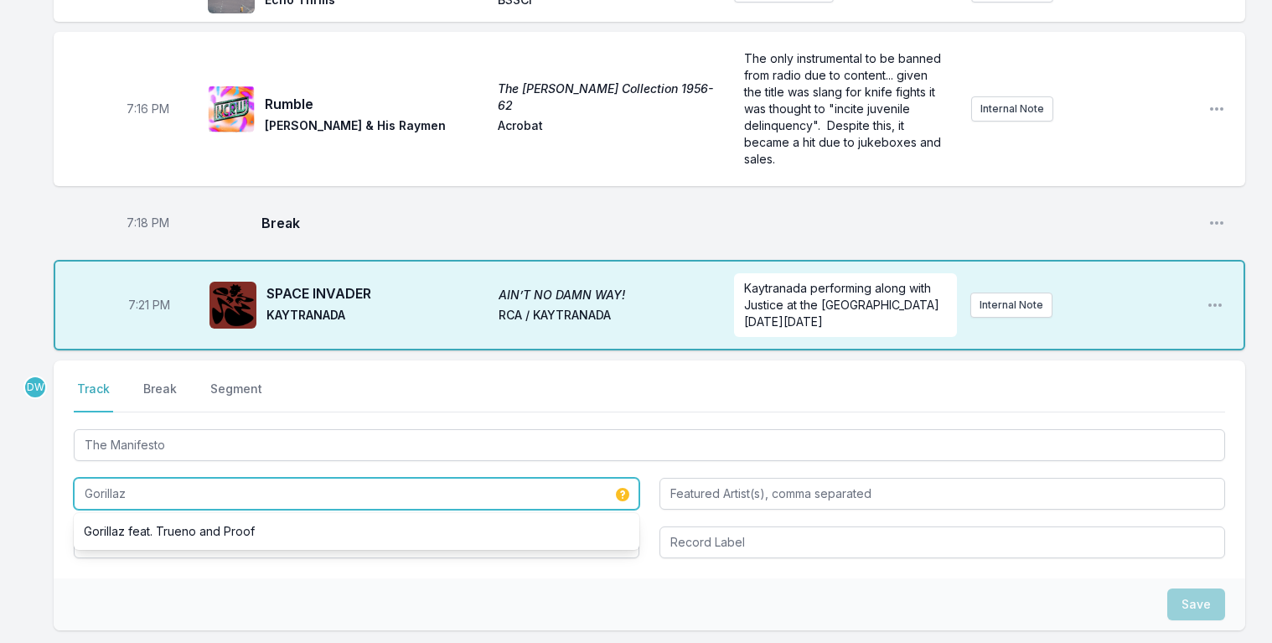
type input "Gorillaz"
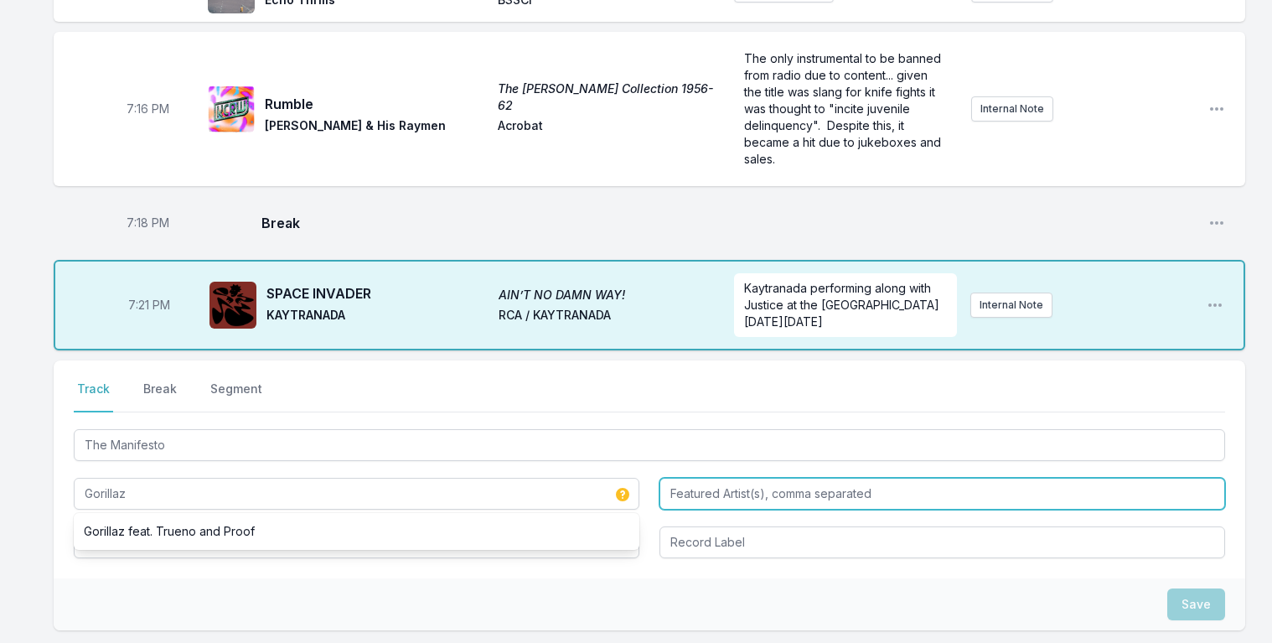
click at [727, 478] on input "Featured Artist(s), comma separated" at bounding box center [943, 494] width 566 height 32
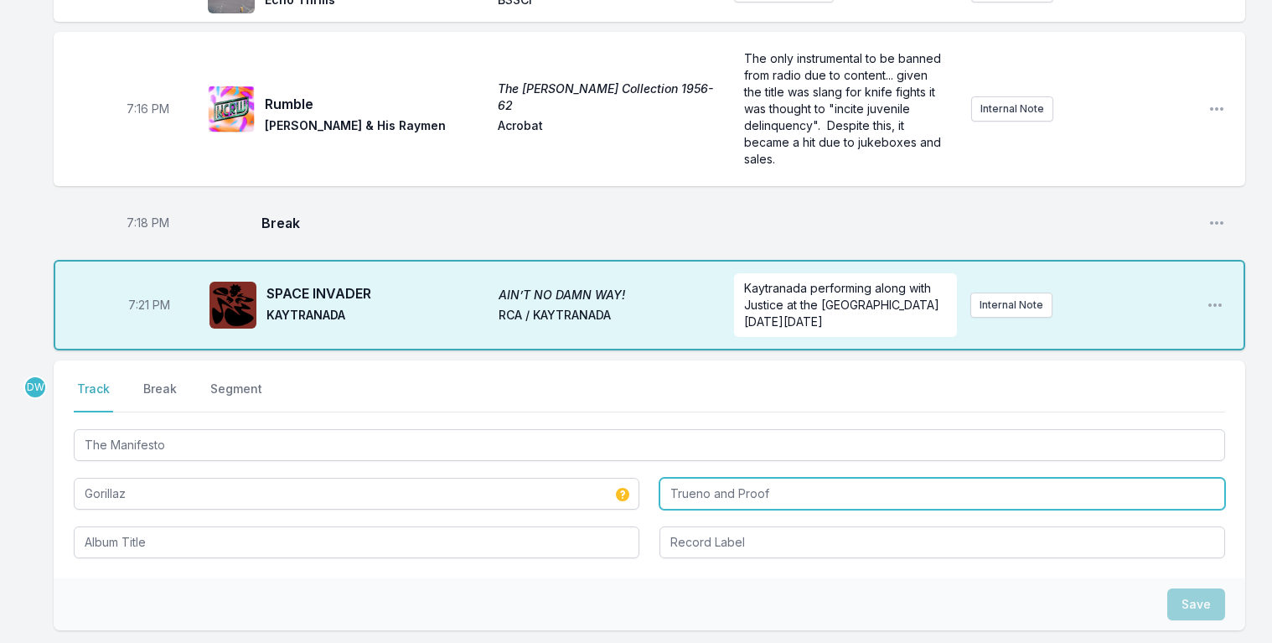
type input "Trueno and Proof"
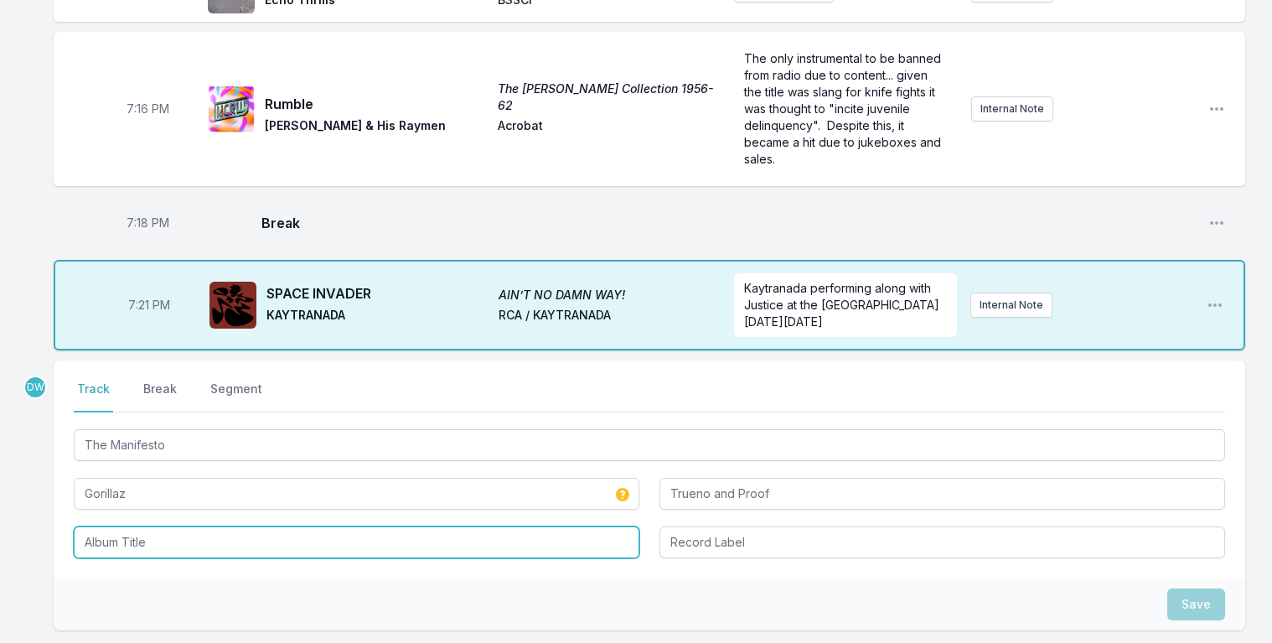
click at [112, 526] on input "Album Title" at bounding box center [357, 542] width 566 height 32
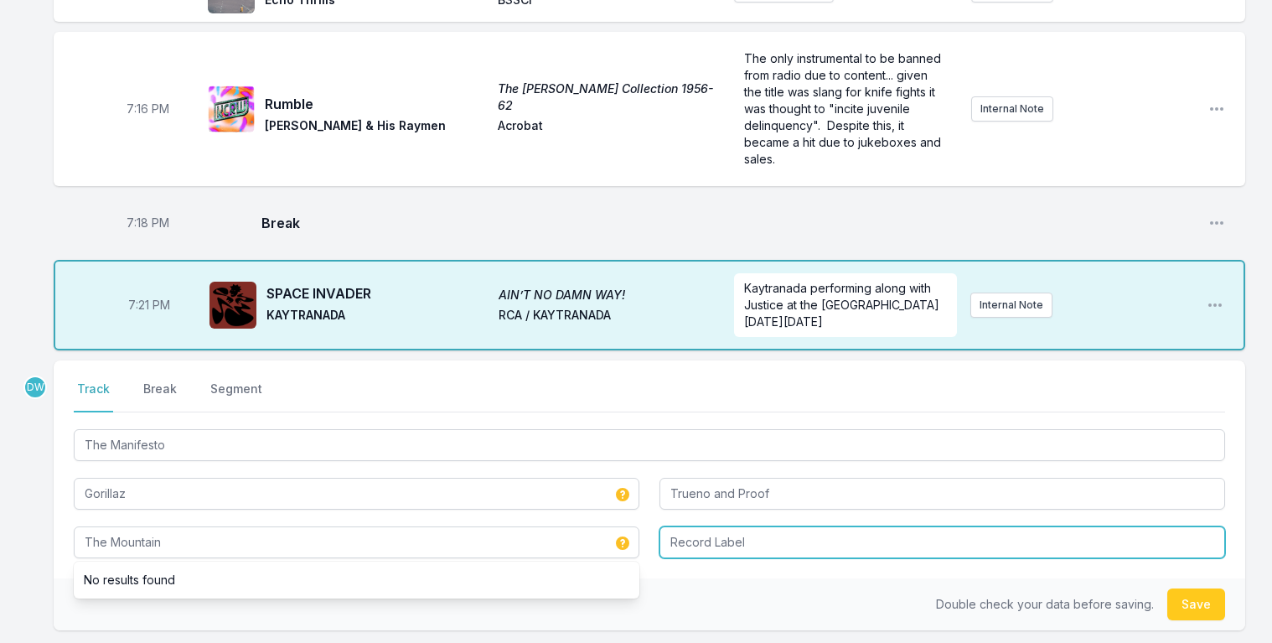
type input "The Mountain"
type input "Kong"
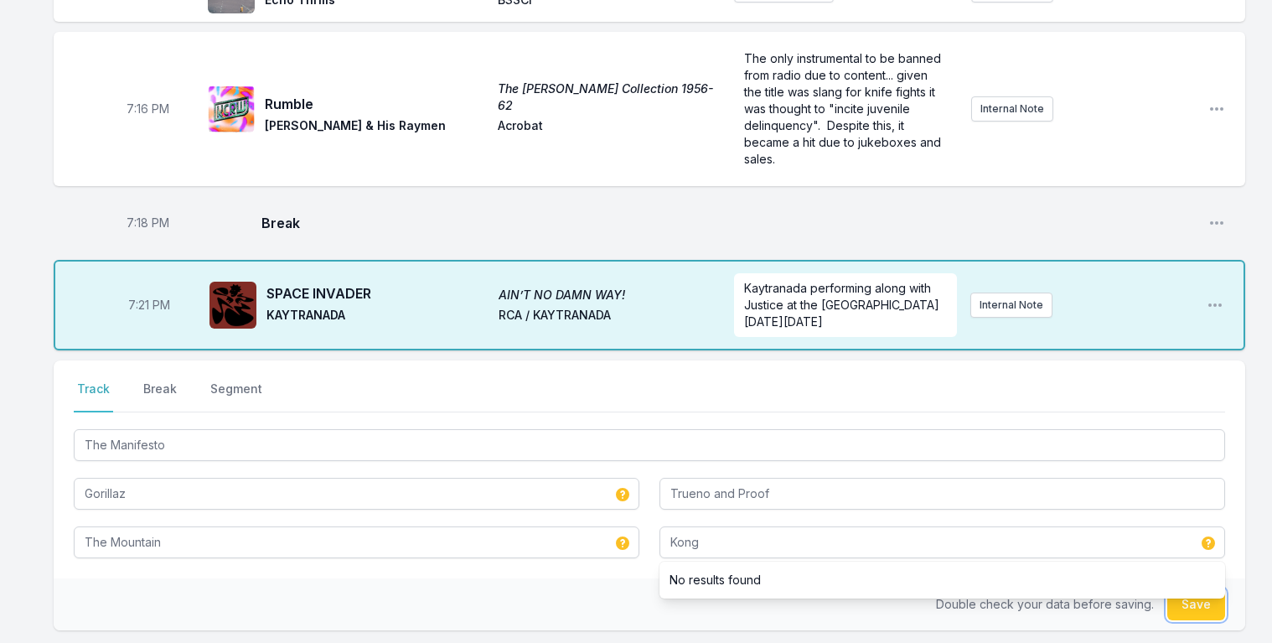
click at [1184, 588] on button "Save" at bounding box center [1197, 604] width 58 height 32
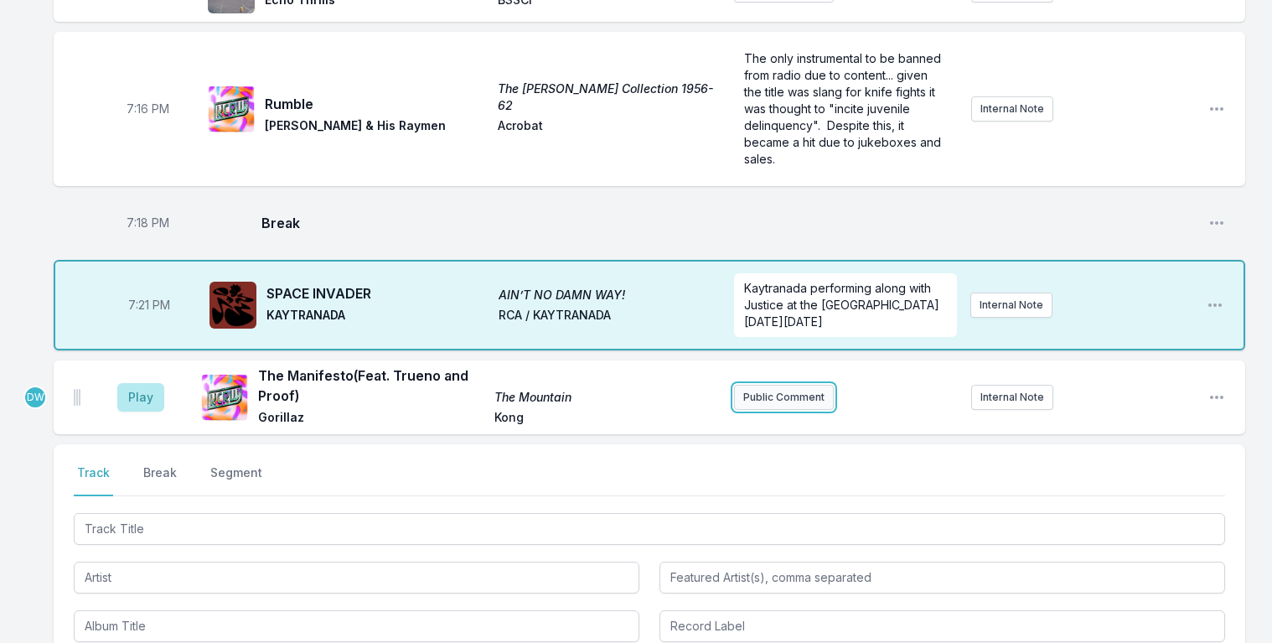
click at [785, 385] on button "Public Comment" at bounding box center [784, 397] width 100 height 25
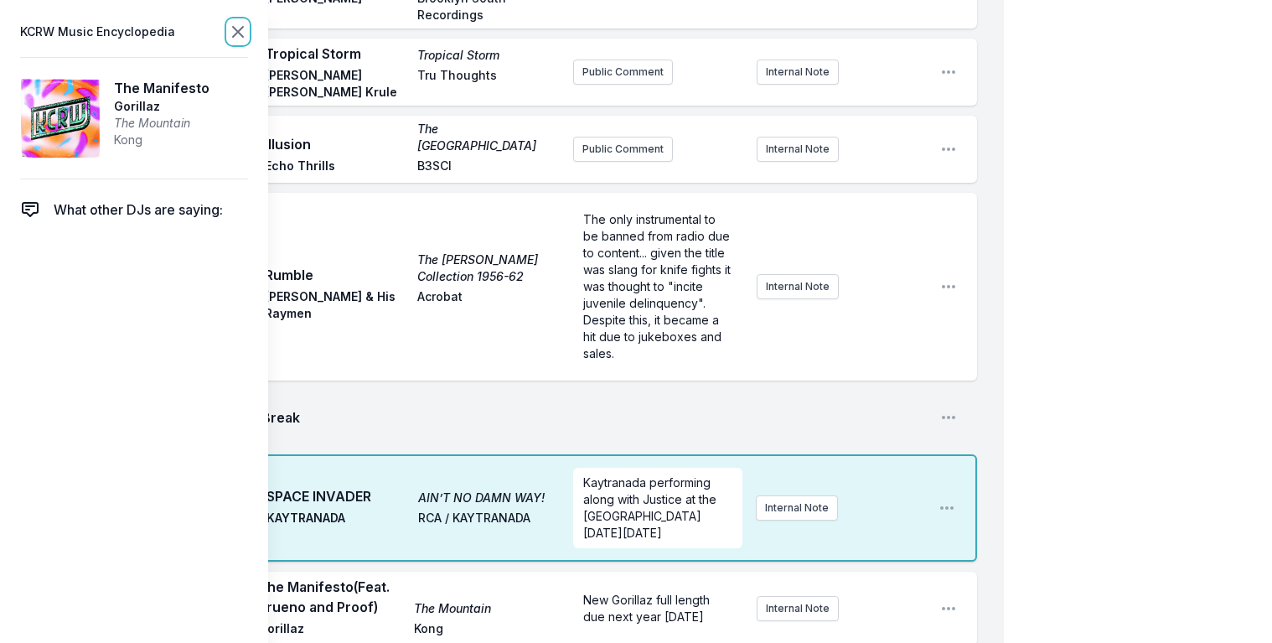
click at [239, 30] on icon at bounding box center [238, 32] width 10 height 10
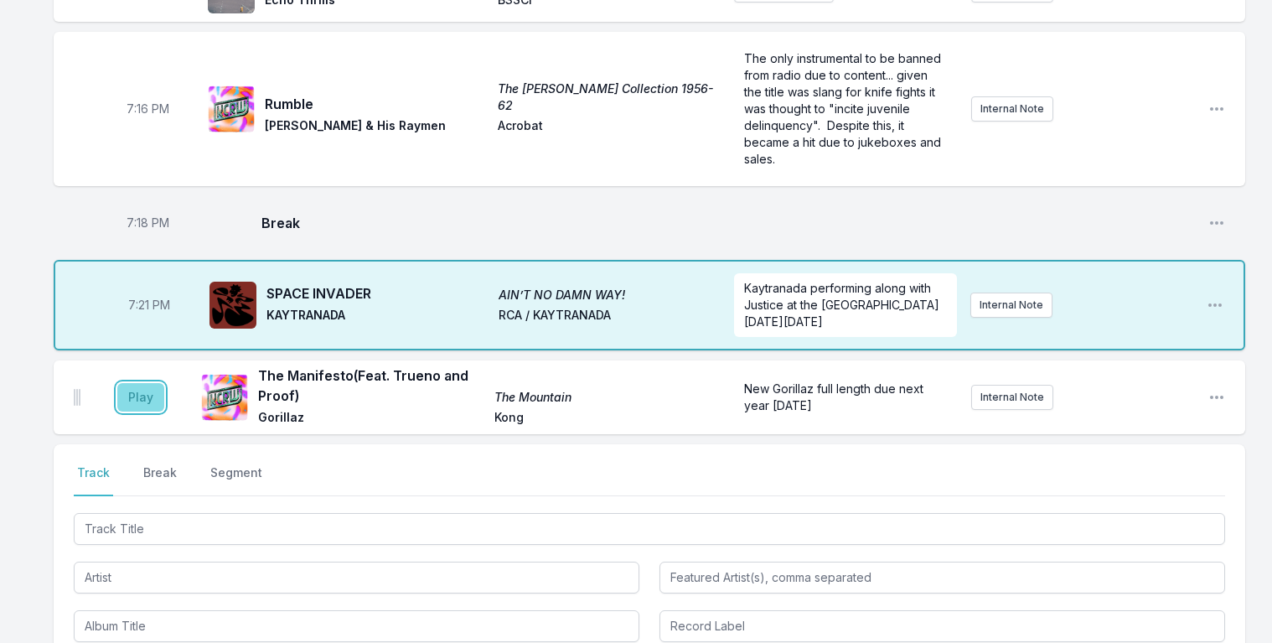
click at [125, 383] on button "Play" at bounding box center [140, 397] width 47 height 29
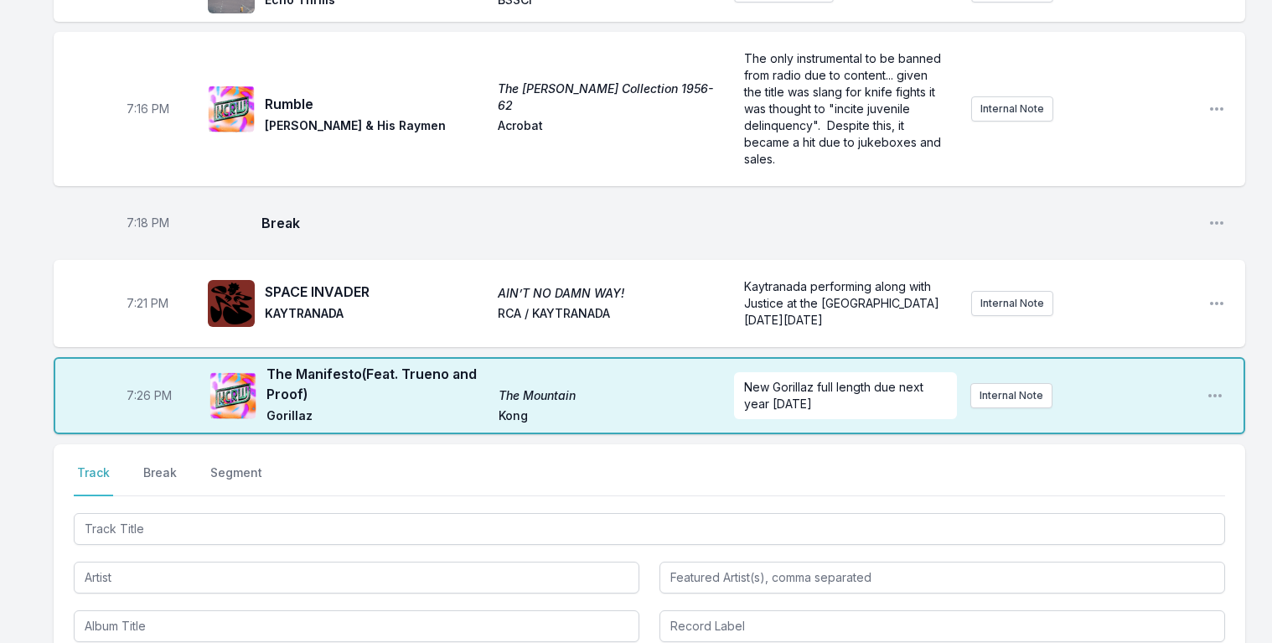
click at [143, 387] on span "7:26 PM" at bounding box center [149, 395] width 45 height 17
click at [139, 380] on input "19:26" at bounding box center [149, 396] width 94 height 32
type input "19:25"
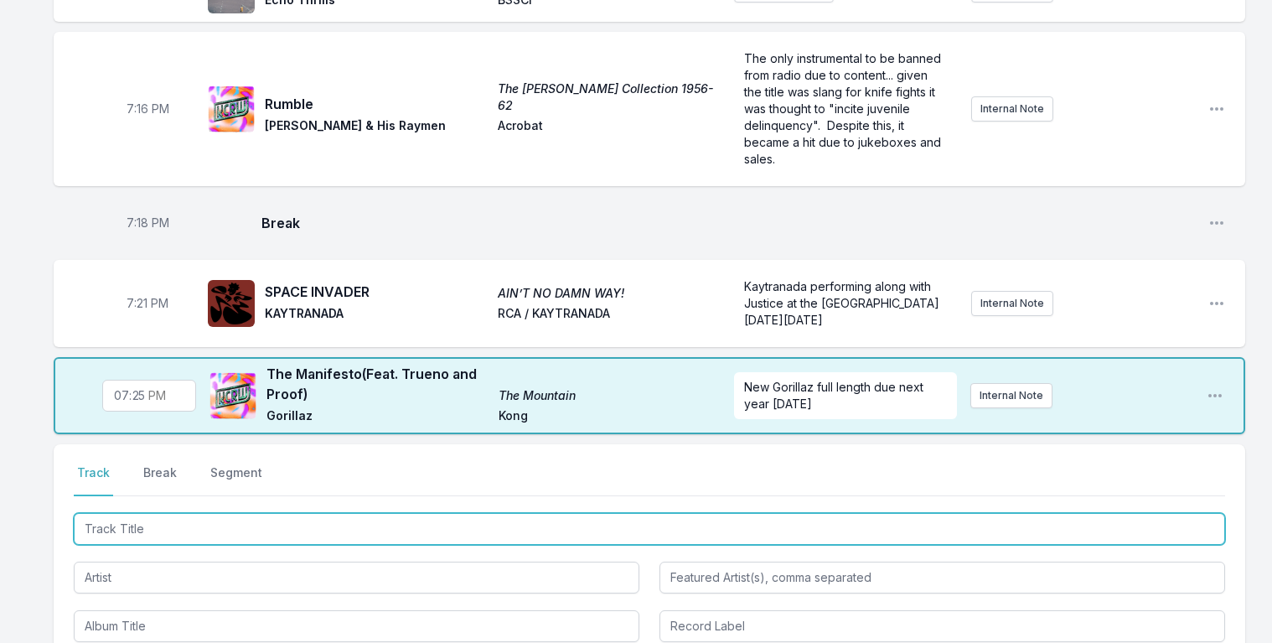
click at [143, 513] on input "Track Title" at bounding box center [650, 529] width 1152 height 32
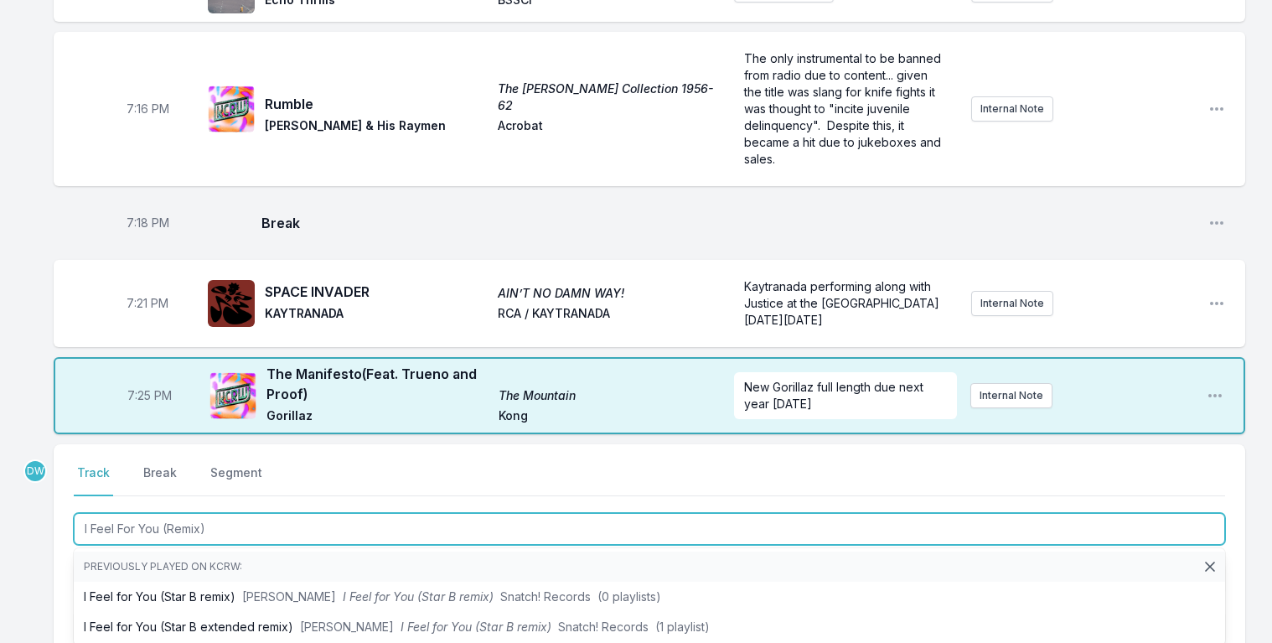
type input "I Feel For You (Remix)"
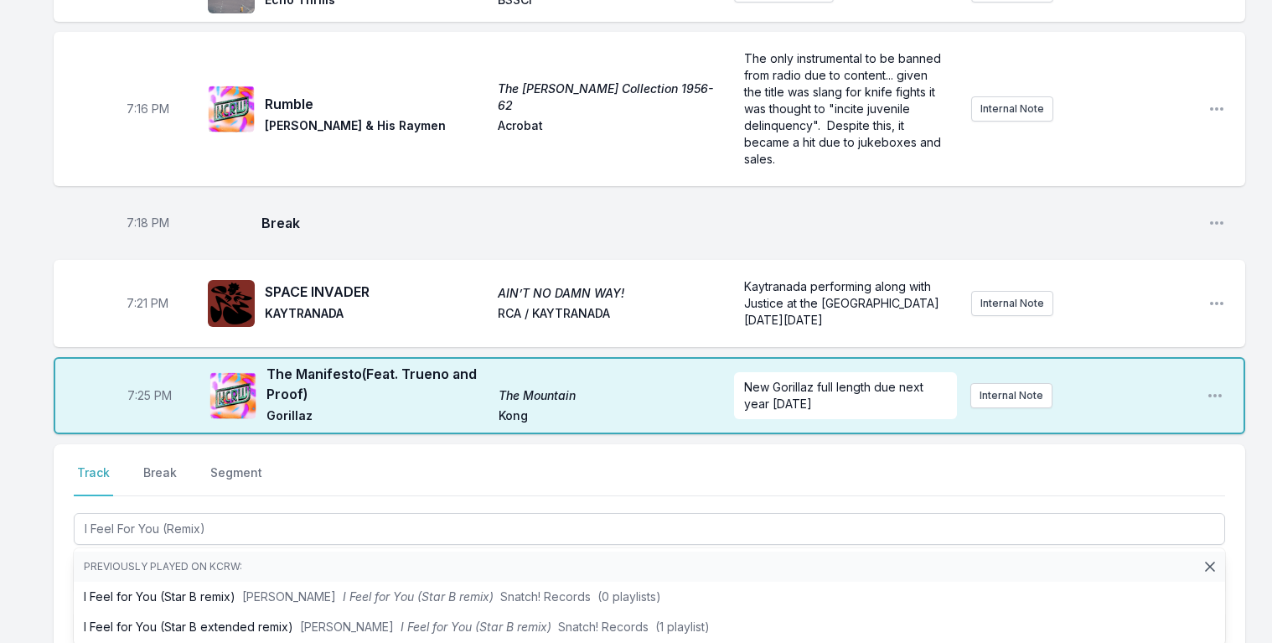
click at [1205, 558] on icon at bounding box center [1210, 566] width 17 height 17
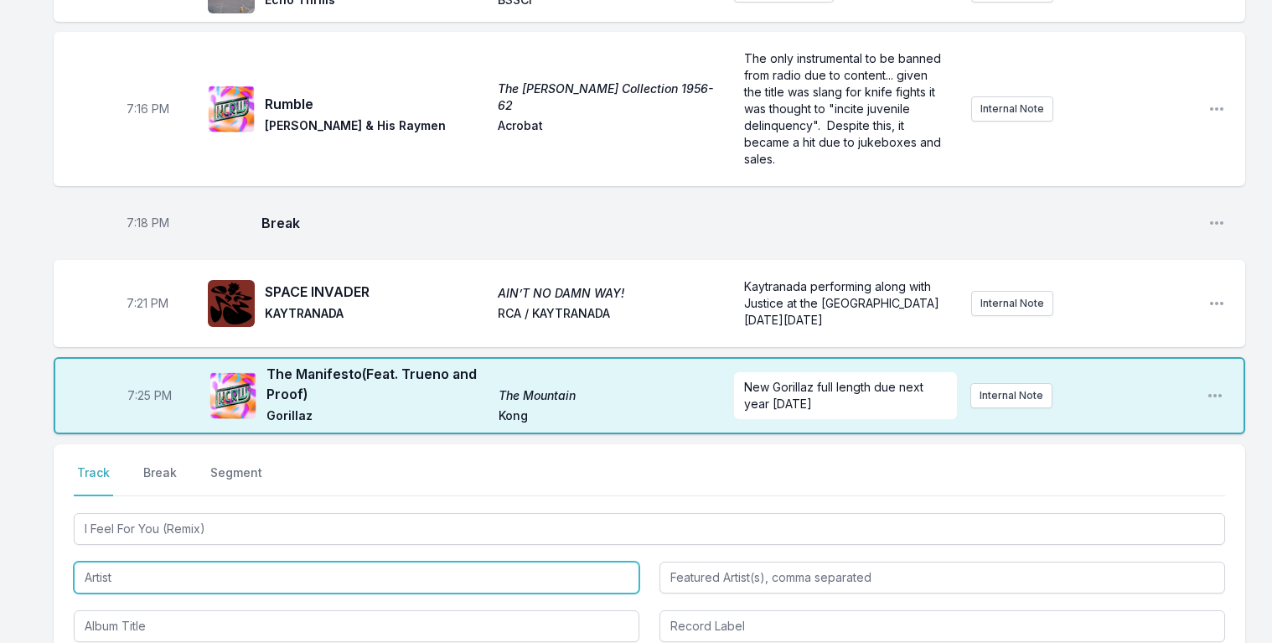
click at [177, 562] on input "Artist" at bounding box center [357, 578] width 566 height 32
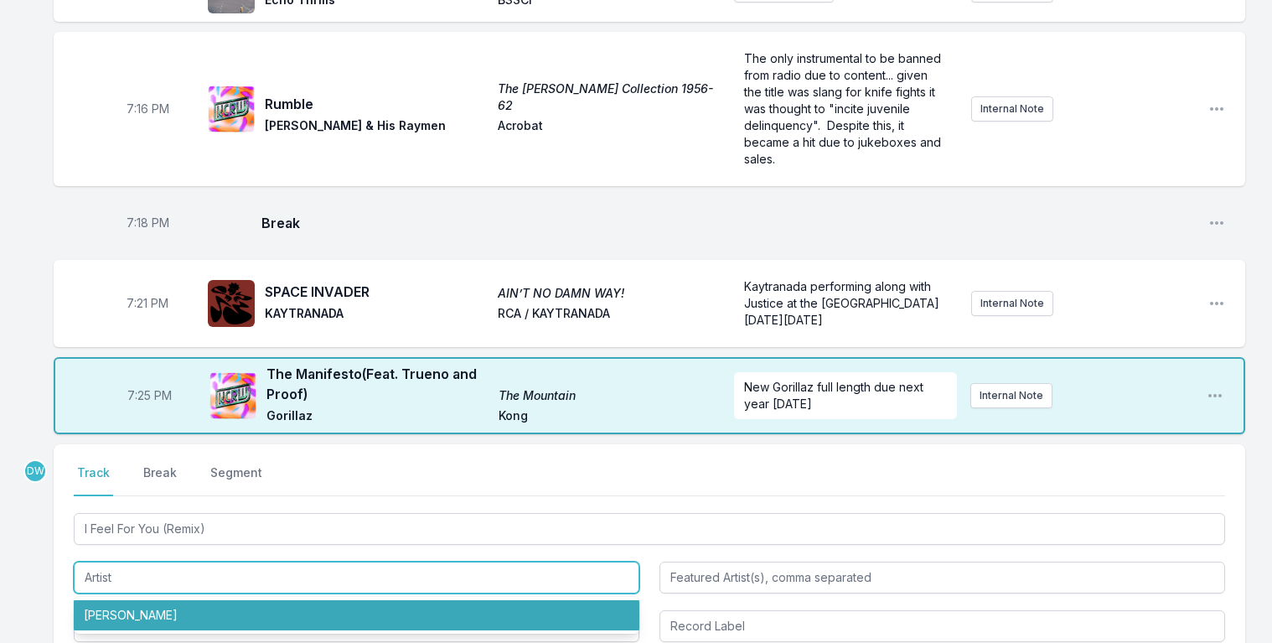
click at [140, 600] on li "Chaka Khan" at bounding box center [357, 615] width 566 height 30
type input "Chaka Khan"
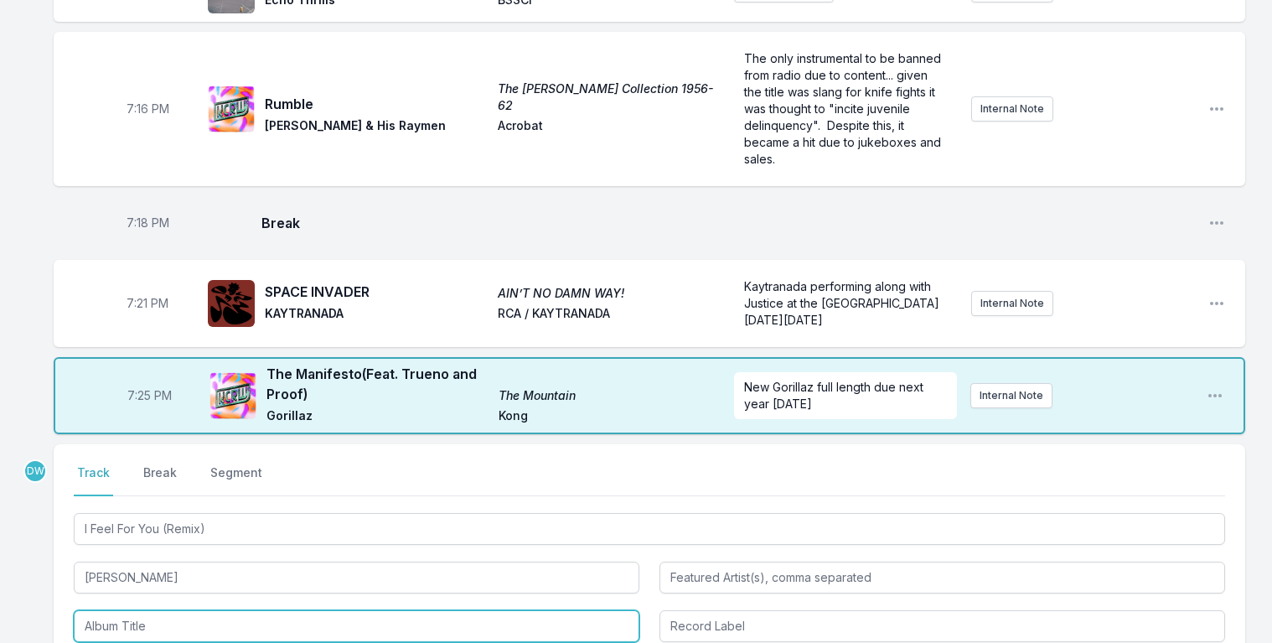
click at [137, 610] on input "Album Title" at bounding box center [357, 626] width 566 height 32
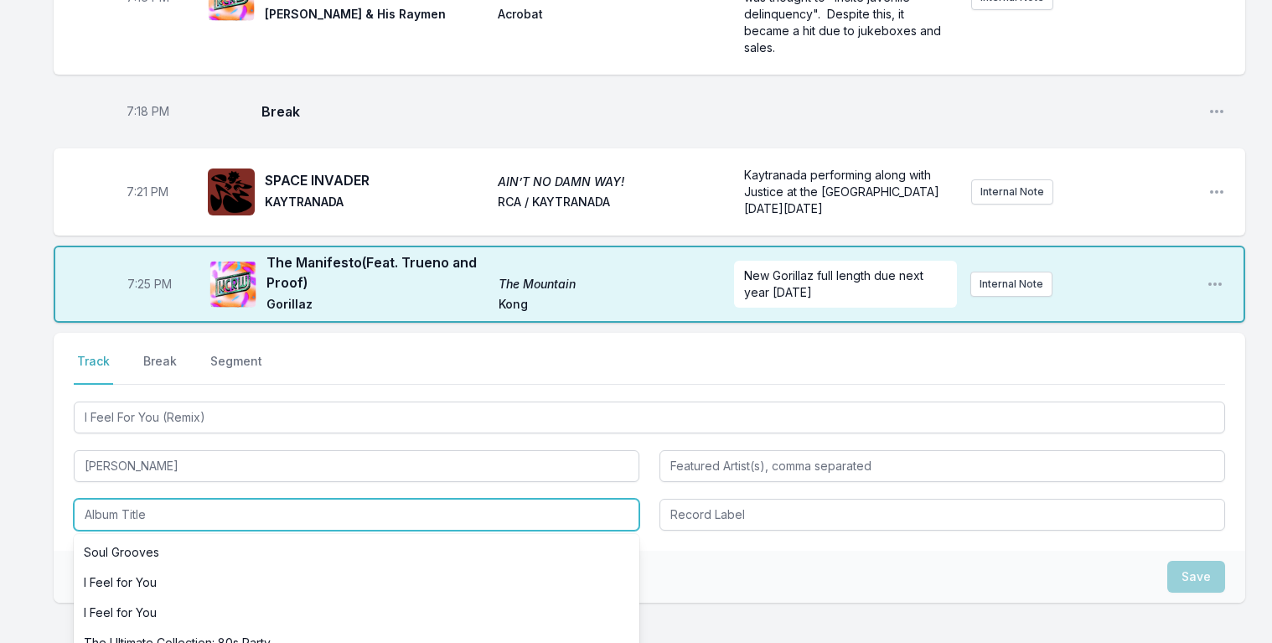
scroll to position [1734, 0]
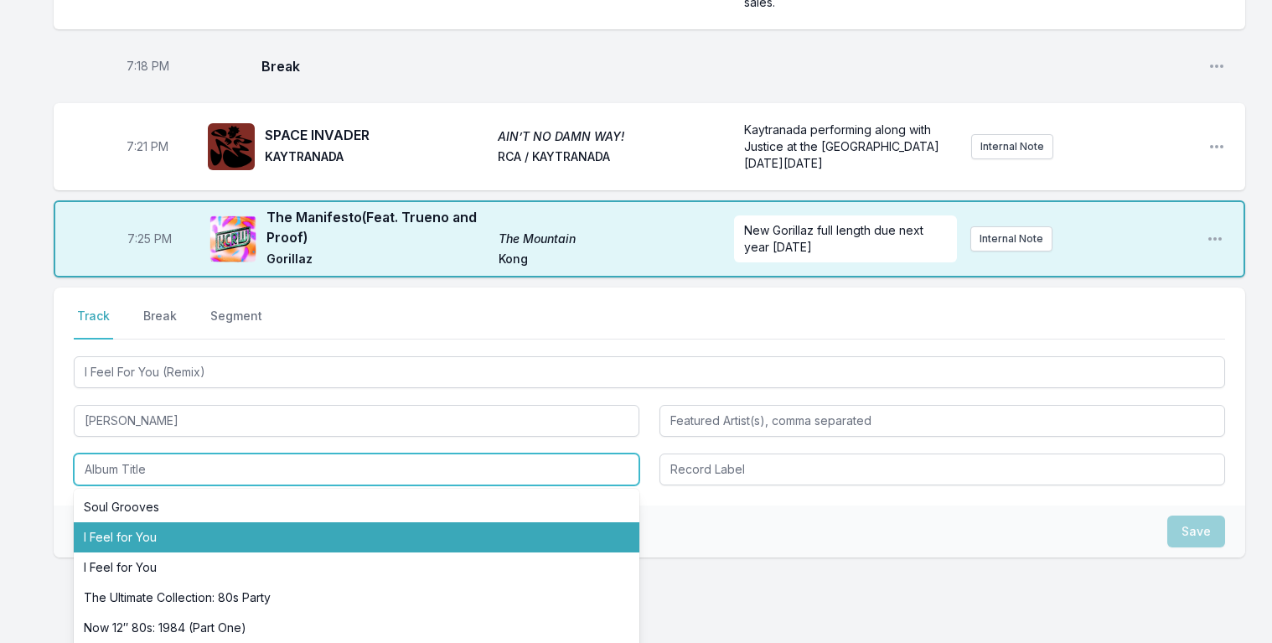
click at [114, 522] on li "I Feel for You" at bounding box center [357, 537] width 566 height 30
type input "I Feel for You"
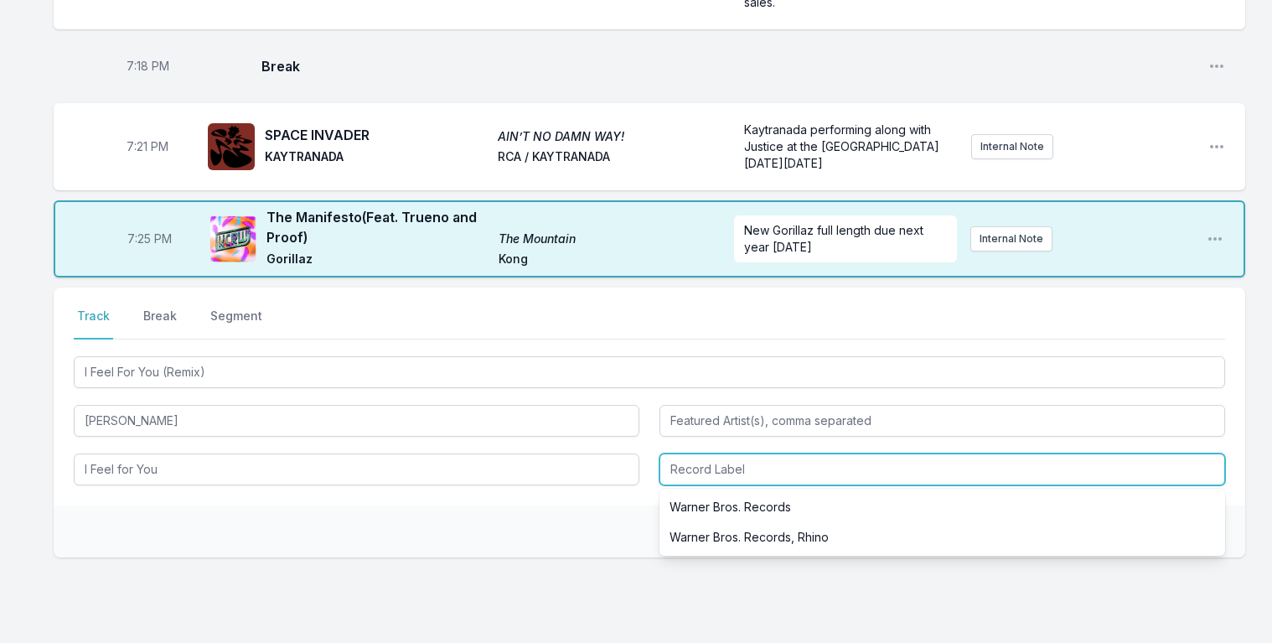
click at [717, 453] on input "Record Label" at bounding box center [943, 469] width 566 height 32
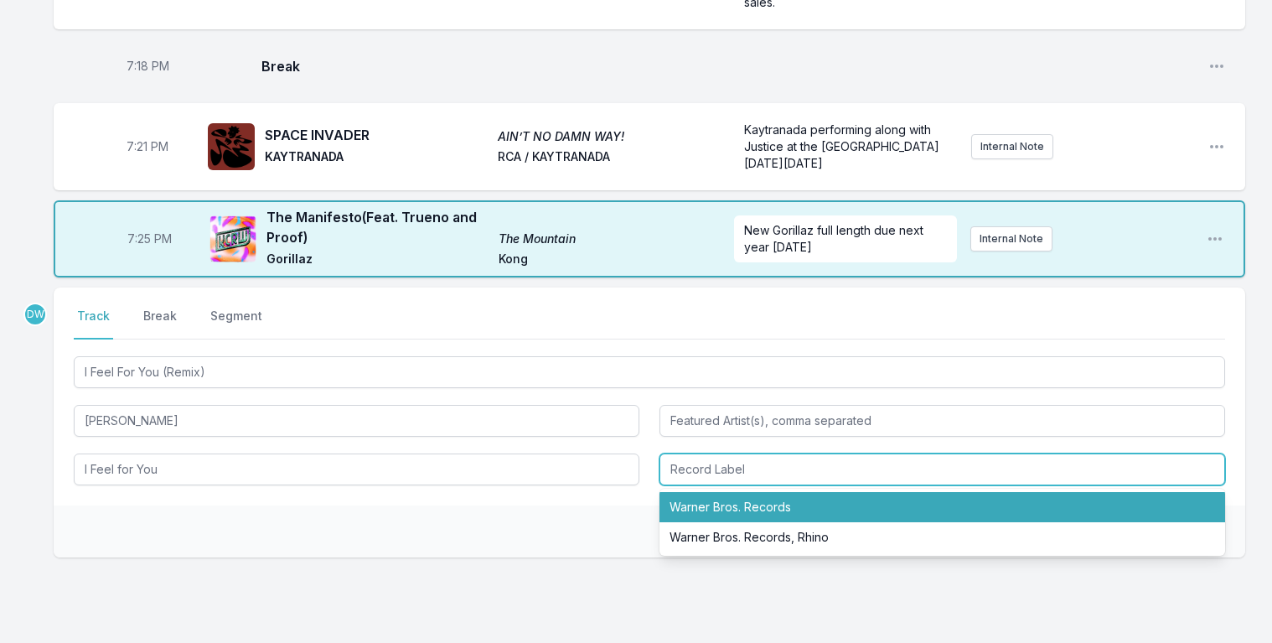
click at [723, 492] on li "Warner Bros. Records" at bounding box center [943, 507] width 566 height 30
type input "Warner Bros. Records"
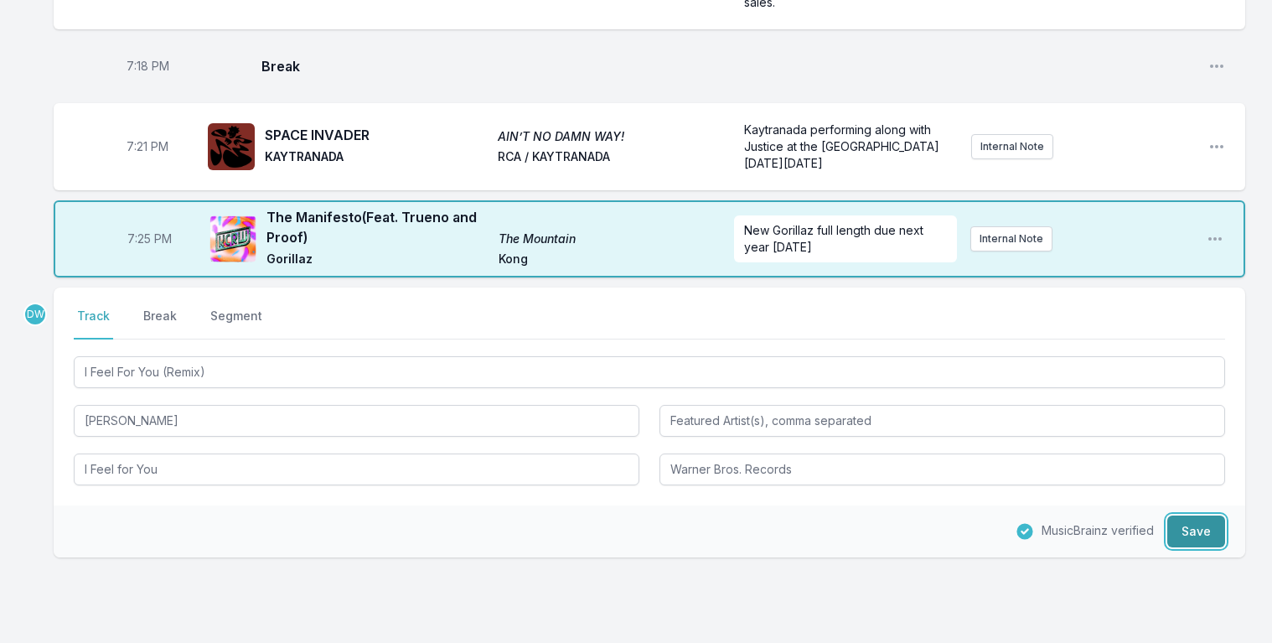
click at [1194, 516] on button "Save" at bounding box center [1197, 532] width 58 height 32
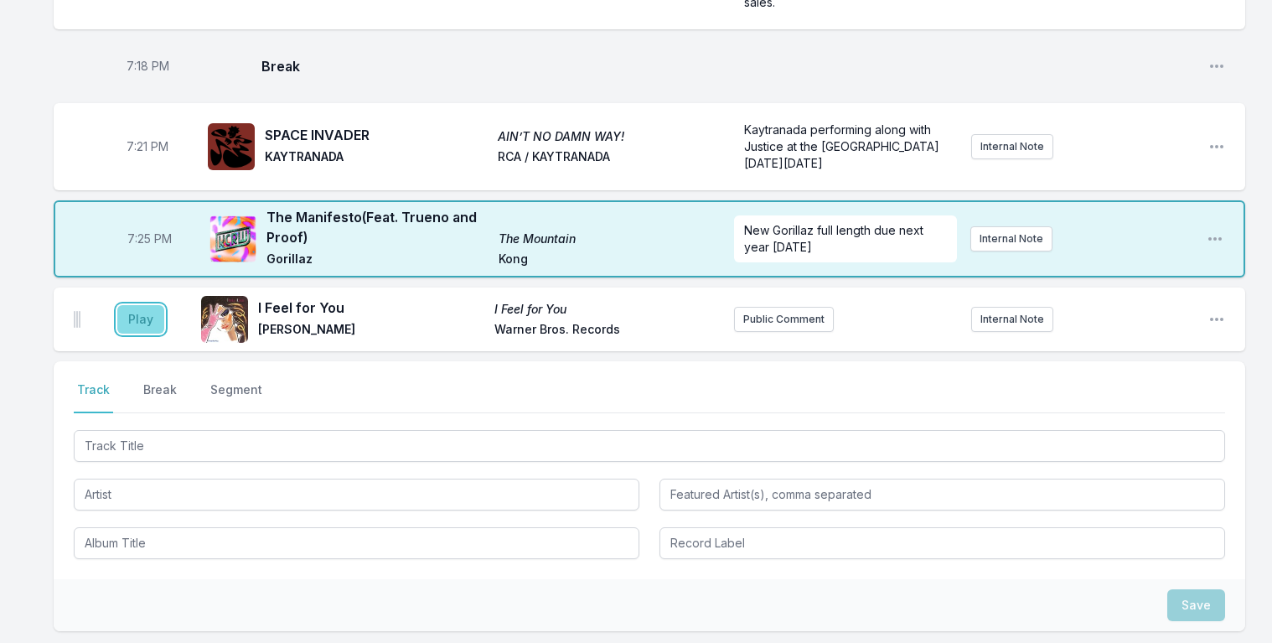
click at [140, 305] on button "Play" at bounding box center [140, 319] width 47 height 29
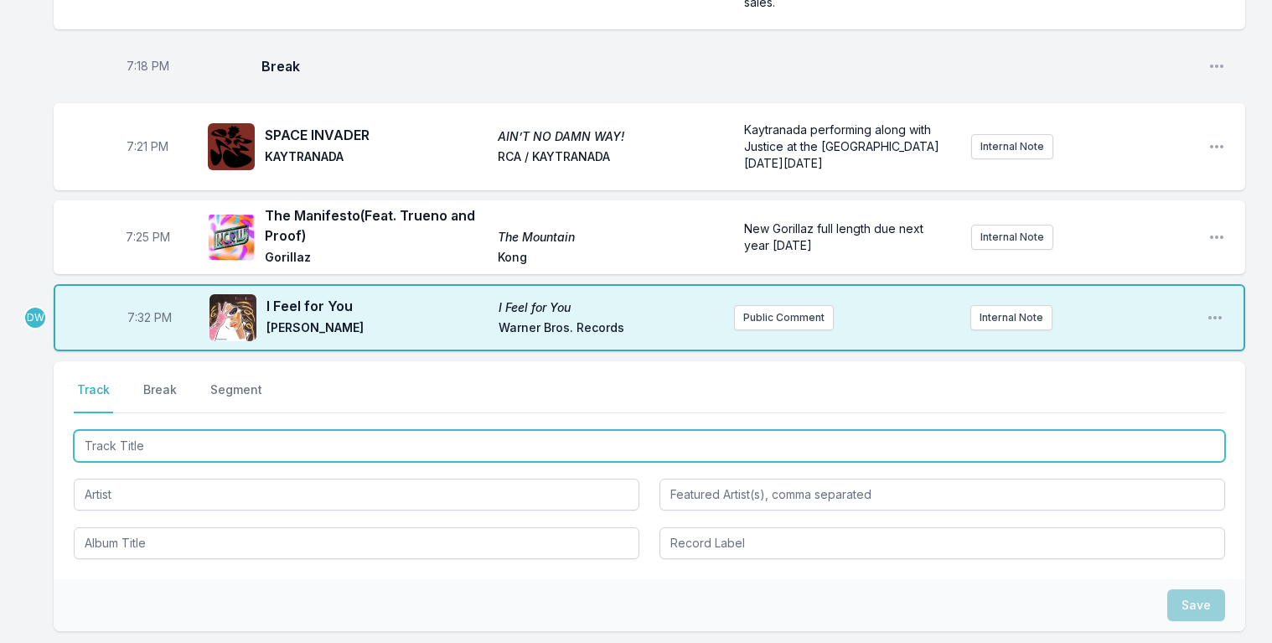
click at [136, 430] on input "Track Title" at bounding box center [650, 446] width 1152 height 32
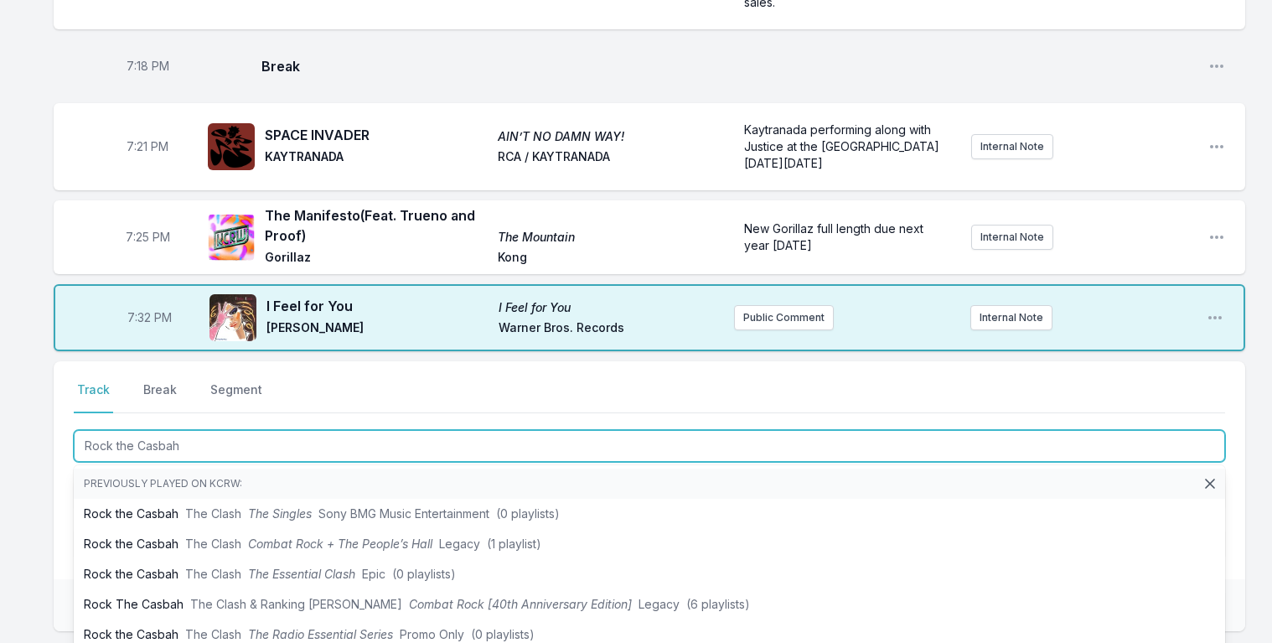
type input "Rock the Casbah"
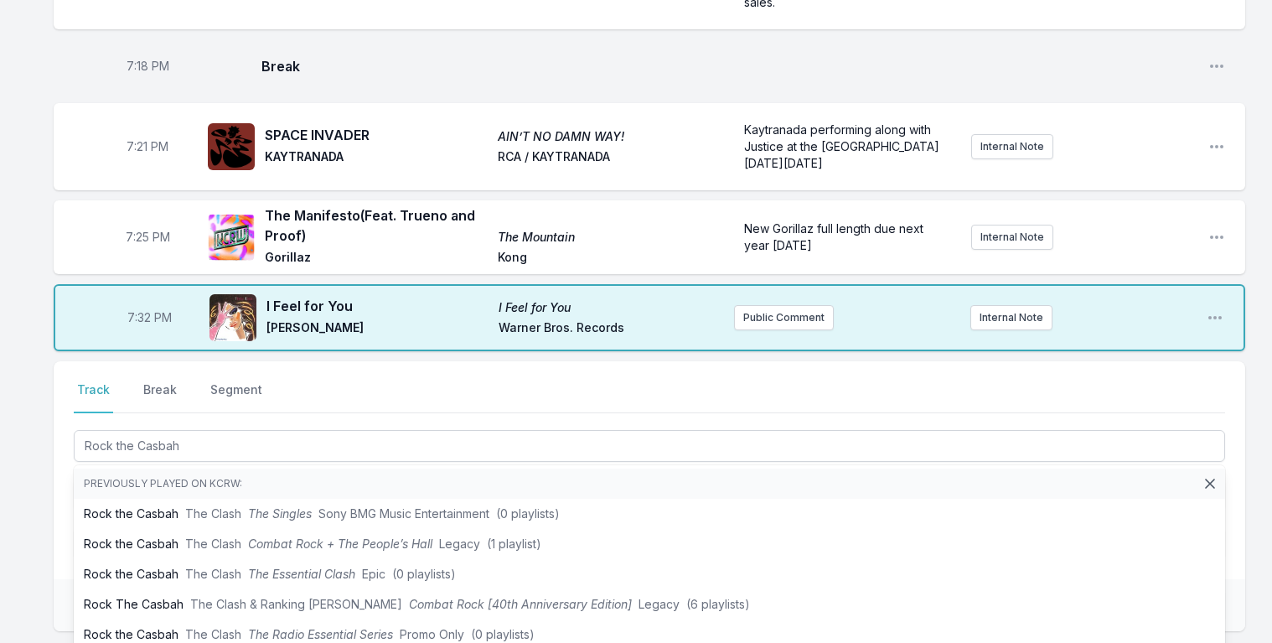
click at [1202, 475] on icon at bounding box center [1210, 483] width 17 height 17
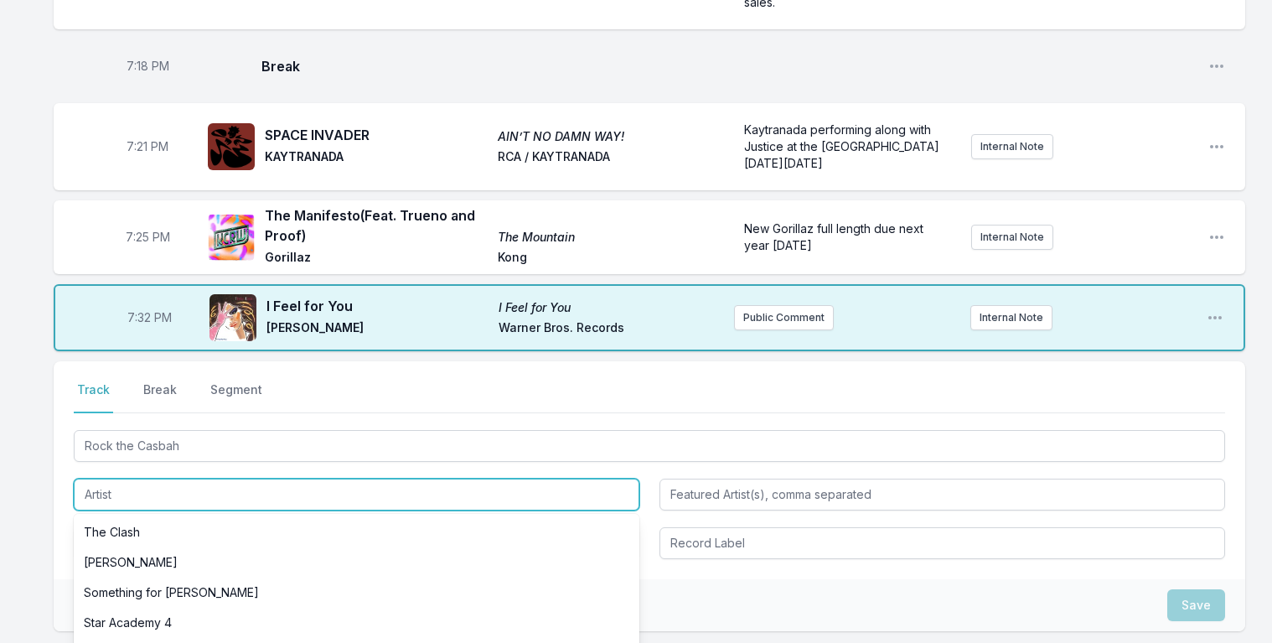
click at [106, 479] on input "Artist" at bounding box center [357, 495] width 566 height 32
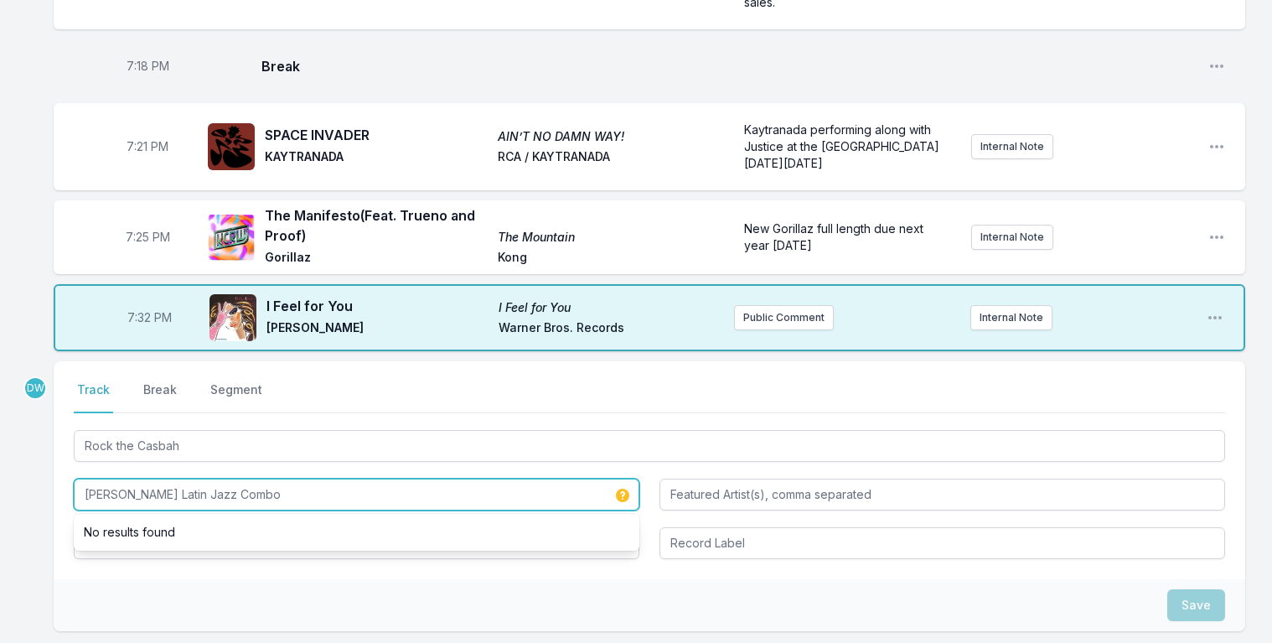
type input "Paolo Marini Latin Jazz Combo"
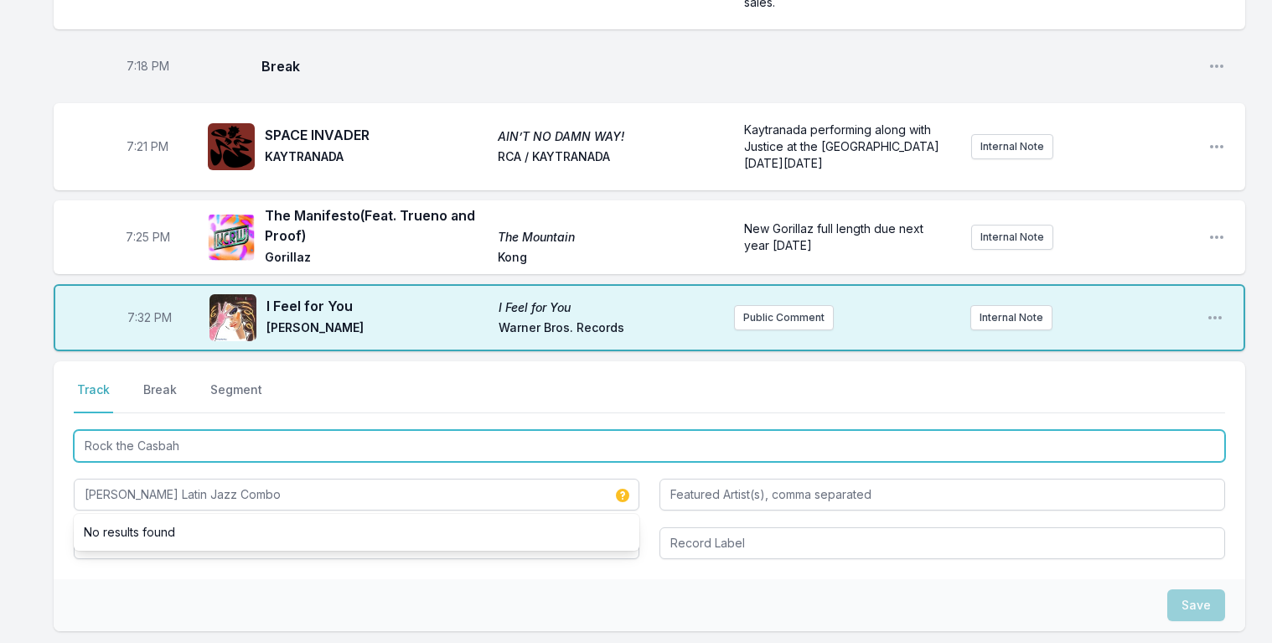
drag, startPoint x: 191, startPoint y: 413, endPoint x: -70, endPoint y: 237, distance: 315.3
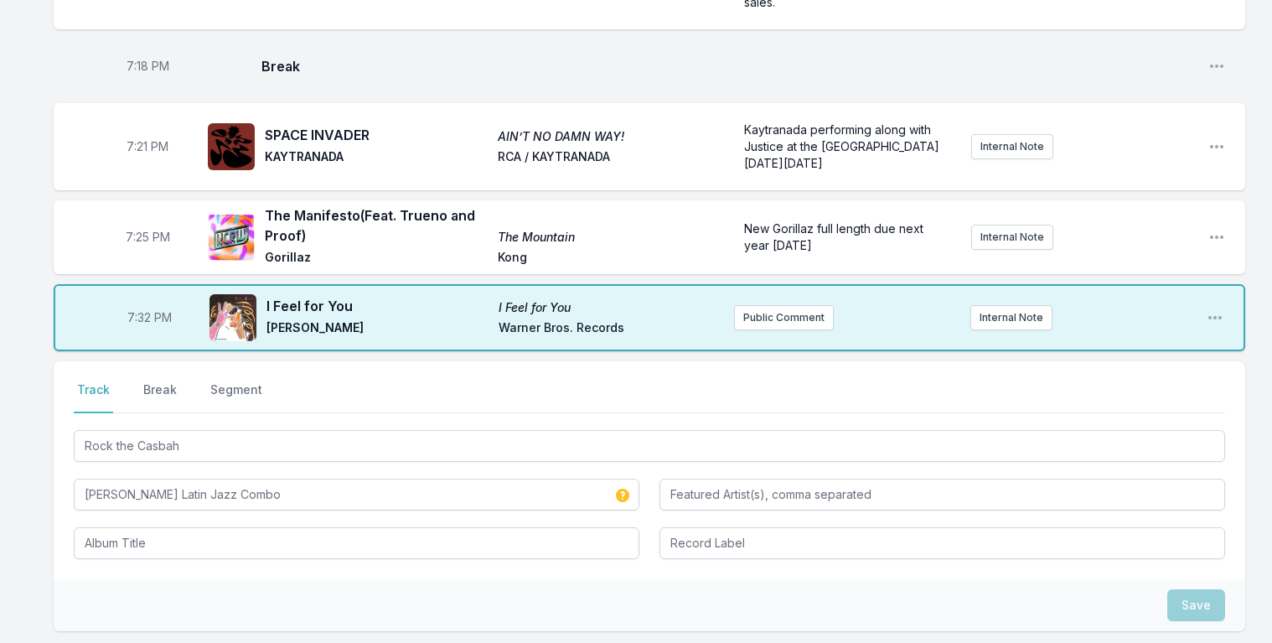
click at [144, 524] on div at bounding box center [357, 541] width 566 height 35
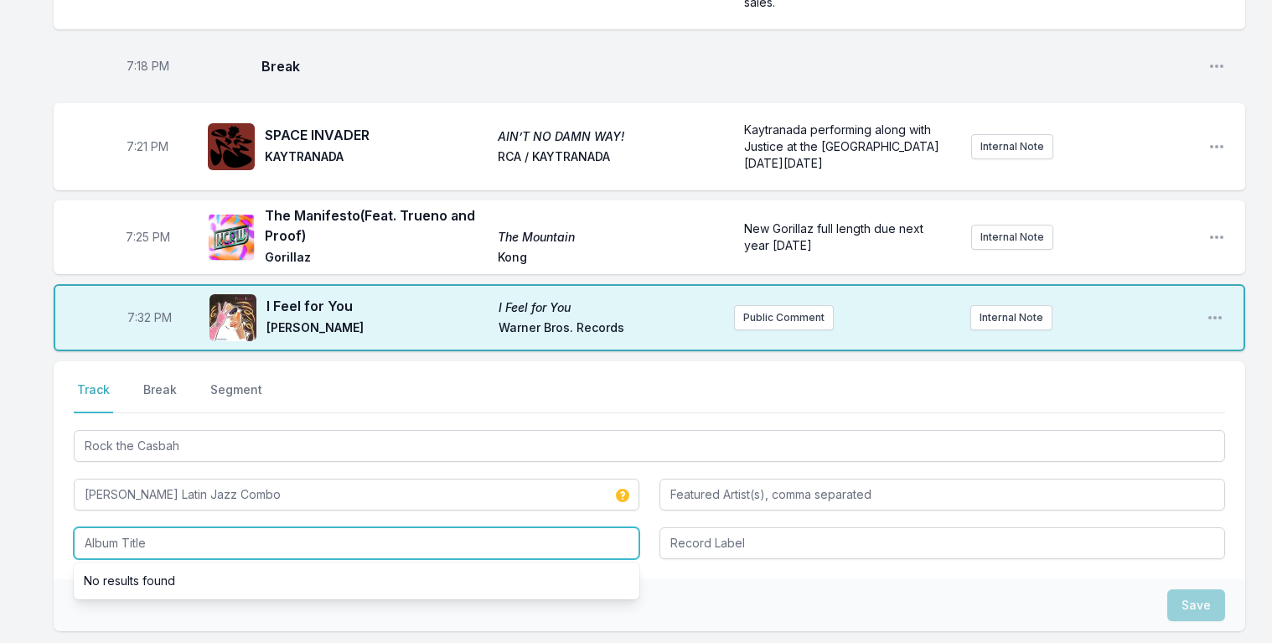
click at [143, 527] on input "Album Title" at bounding box center [357, 543] width 566 height 32
paste input "Rock the Casbah"
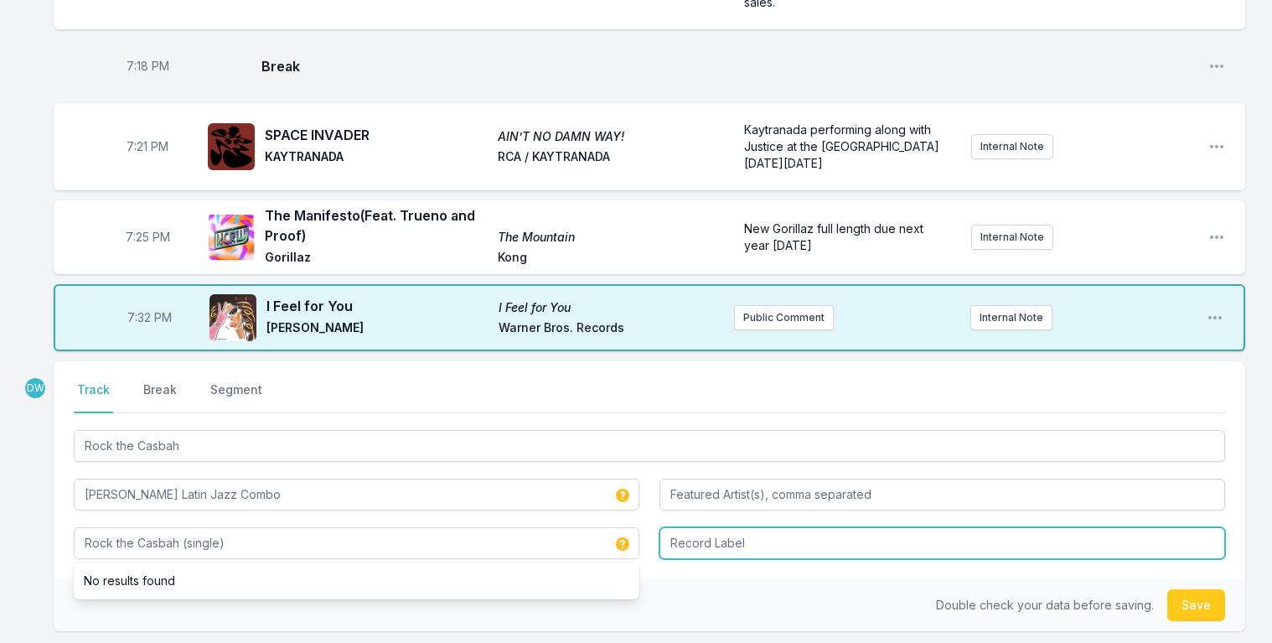
type input "Rock the Casbah (single)"
type input "Irma Records"
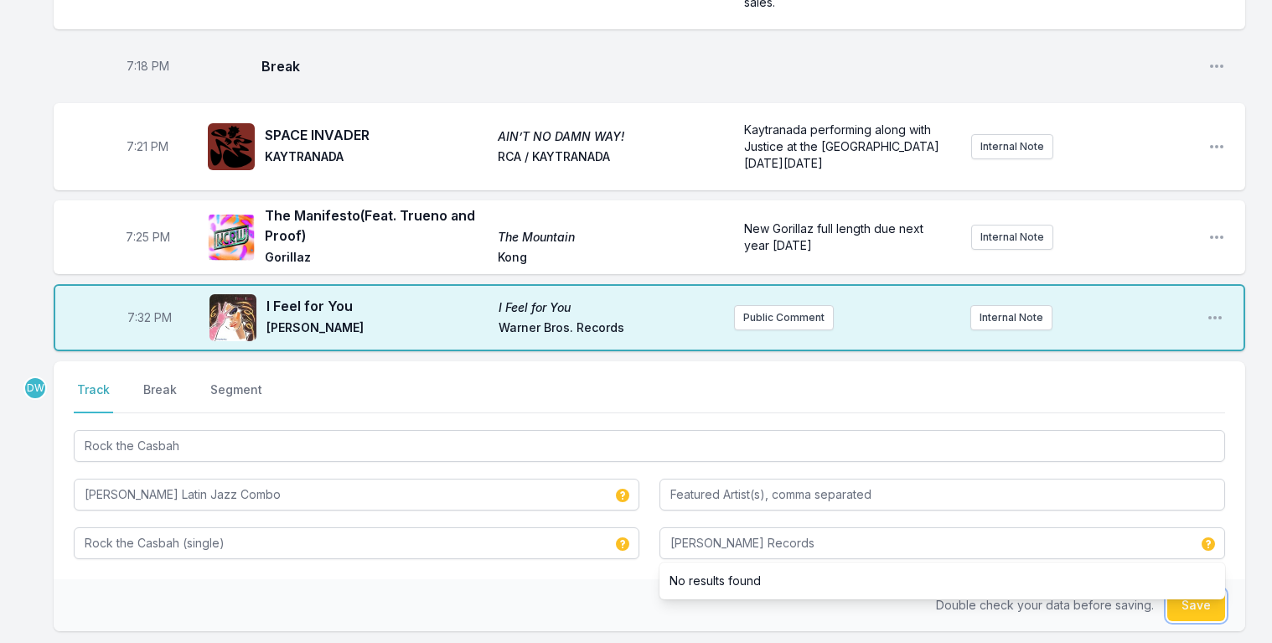
click at [1201, 589] on button "Save" at bounding box center [1197, 605] width 58 height 32
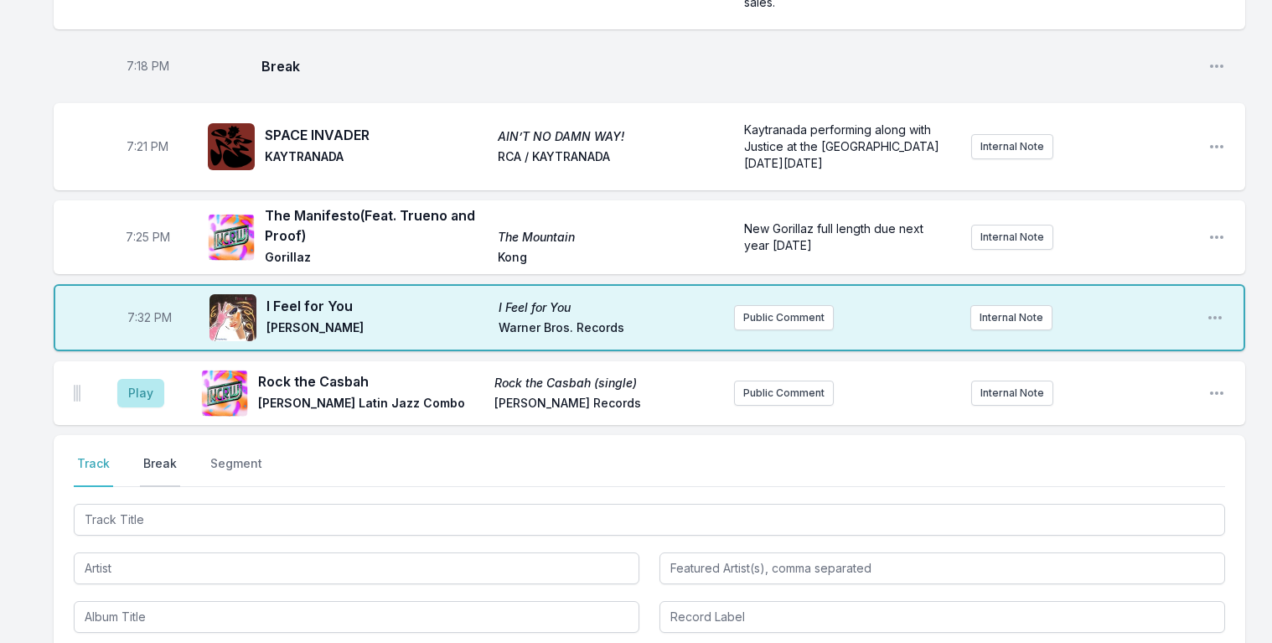
click at [149, 455] on button "Break" at bounding box center [160, 471] width 40 height 32
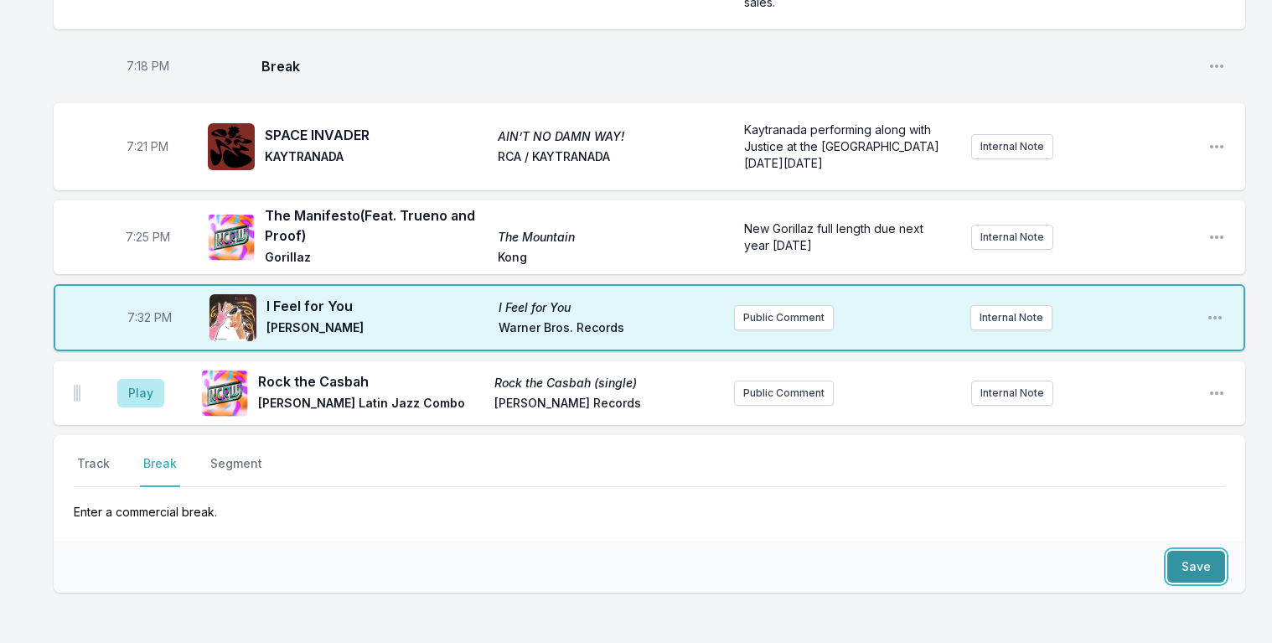
click at [1200, 551] on button "Save" at bounding box center [1197, 567] width 58 height 32
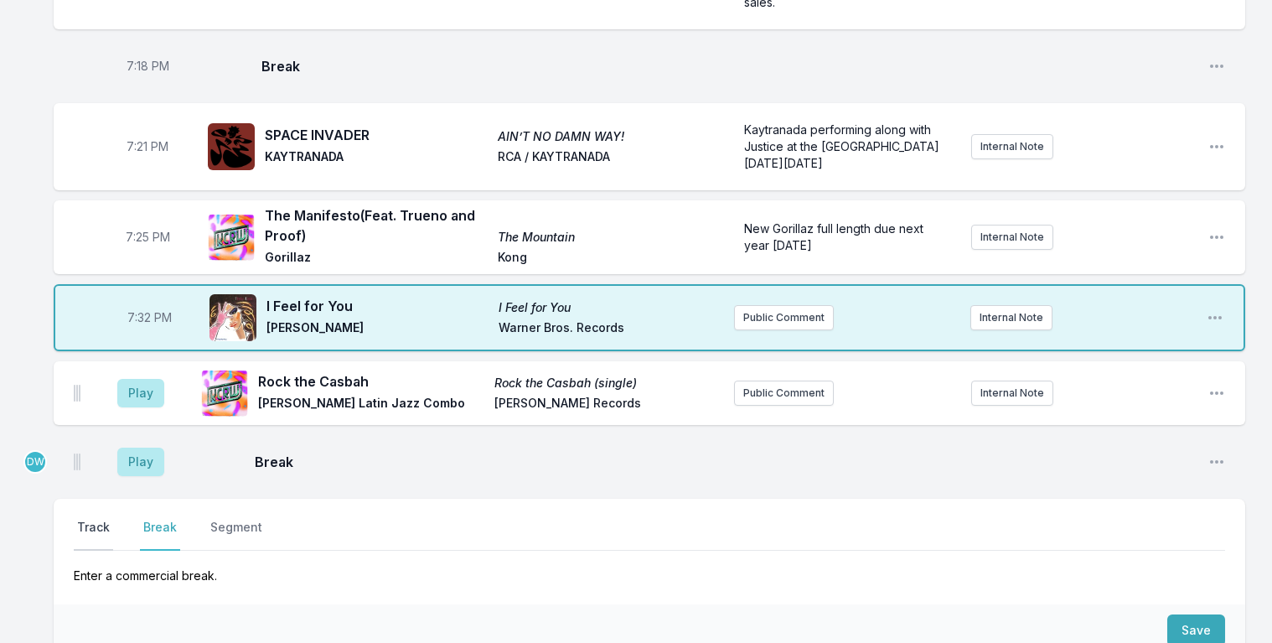
click at [92, 519] on button "Track" at bounding box center [93, 535] width 39 height 32
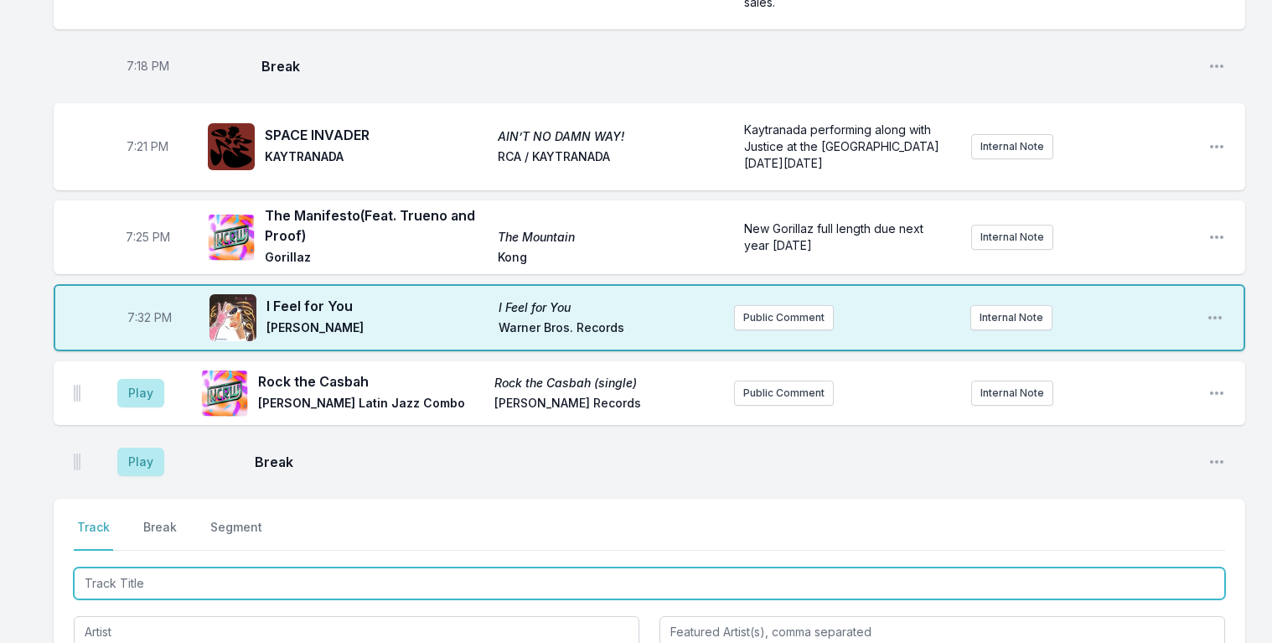
click at [109, 567] on input "Track Title" at bounding box center [650, 583] width 1152 height 32
type input "In the Stars"
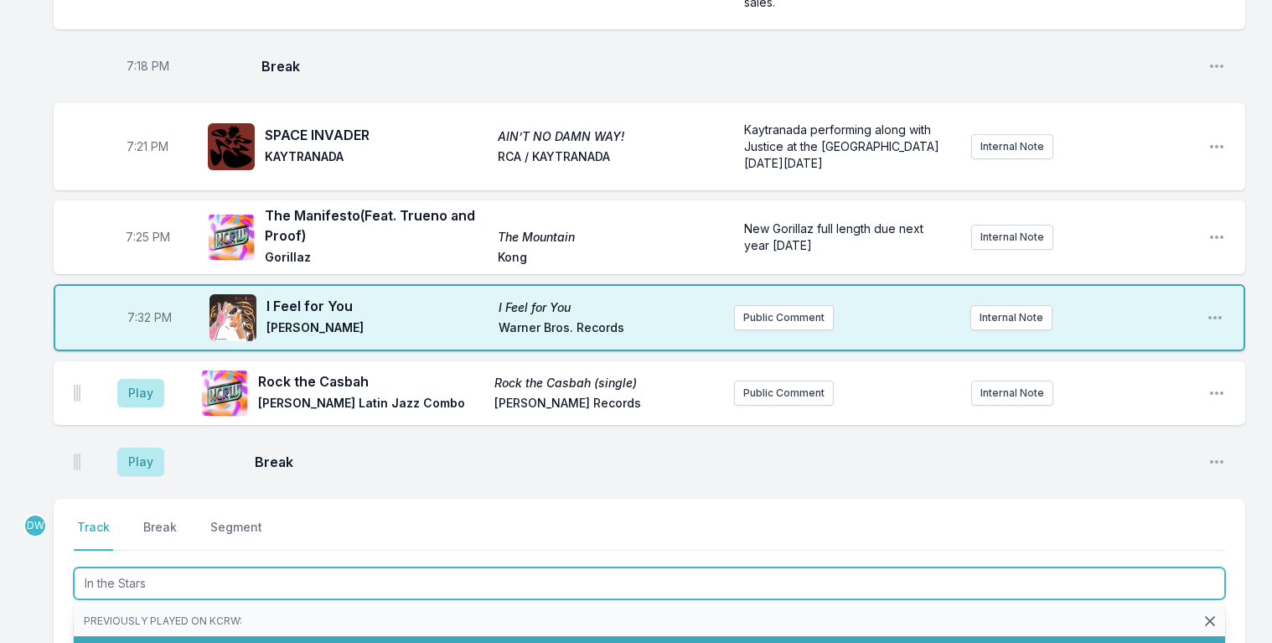
click at [281, 636] on li "In The Stars Melody's Echo Chamber In The Stars Domino (7 playlists)" at bounding box center [650, 651] width 1152 height 30
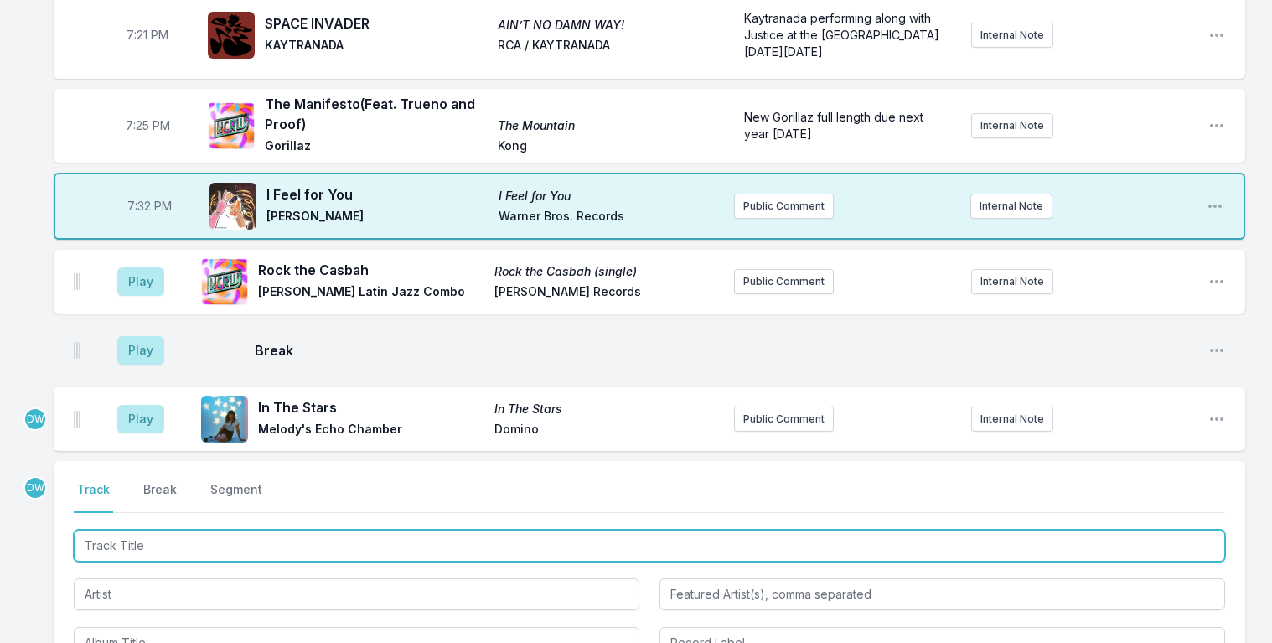
scroll to position [1890, 0]
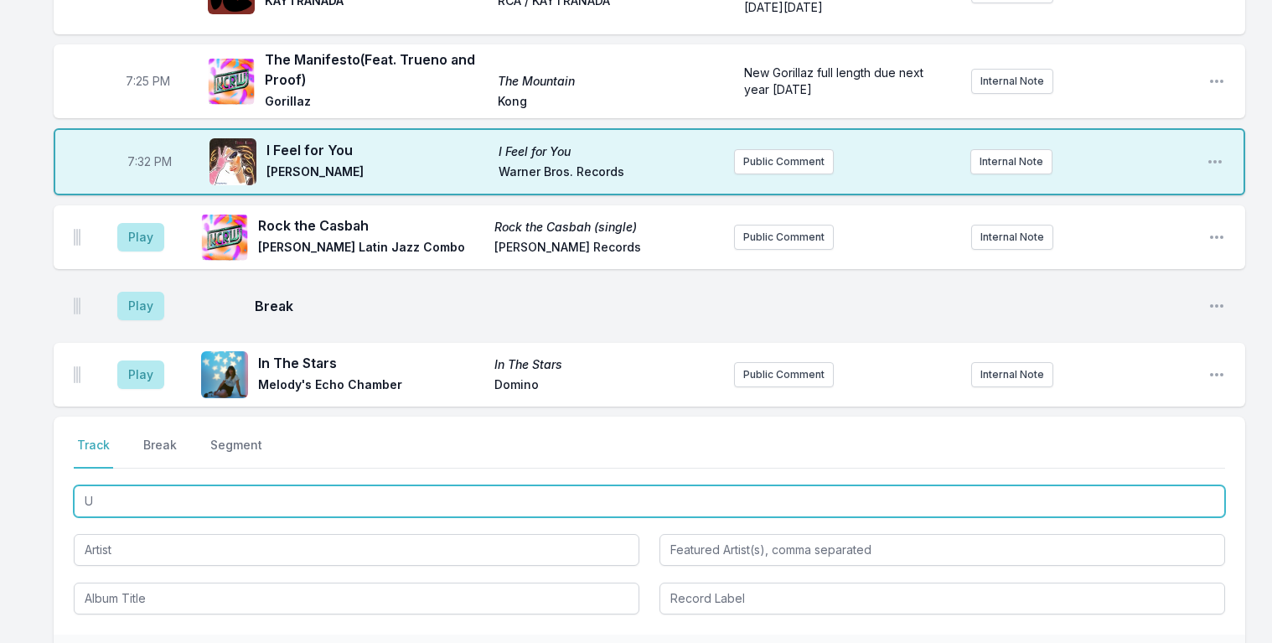
type input "Up"
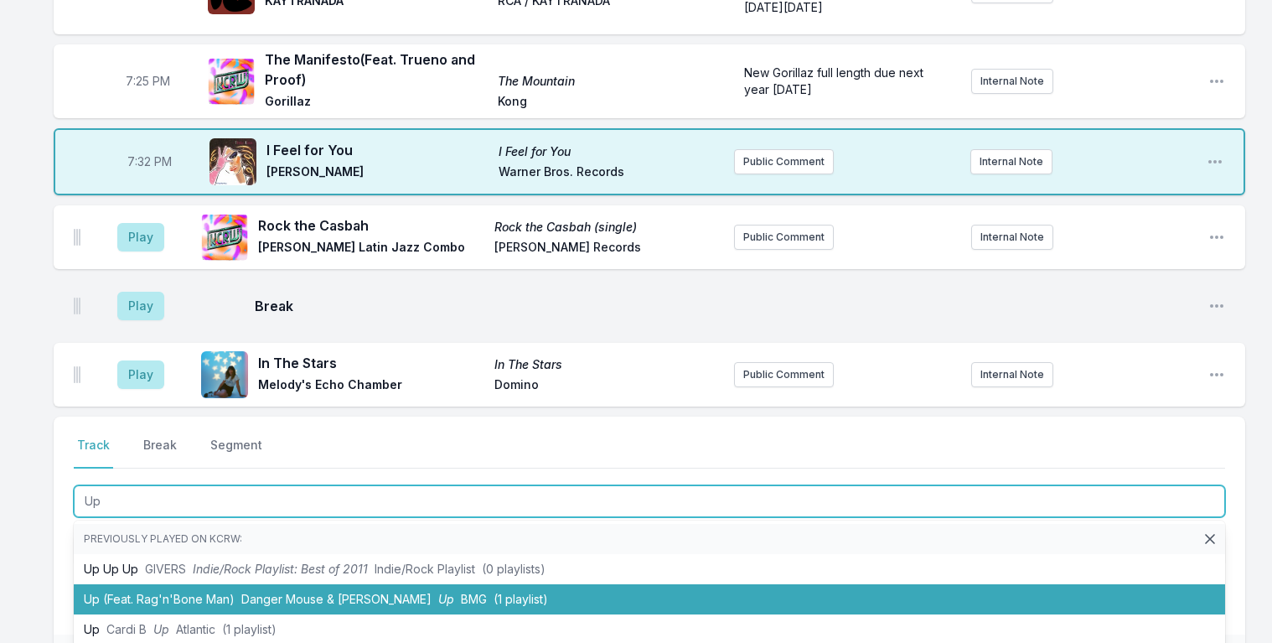
click at [307, 592] on span "Danger Mouse & Black Thought" at bounding box center [336, 599] width 190 height 14
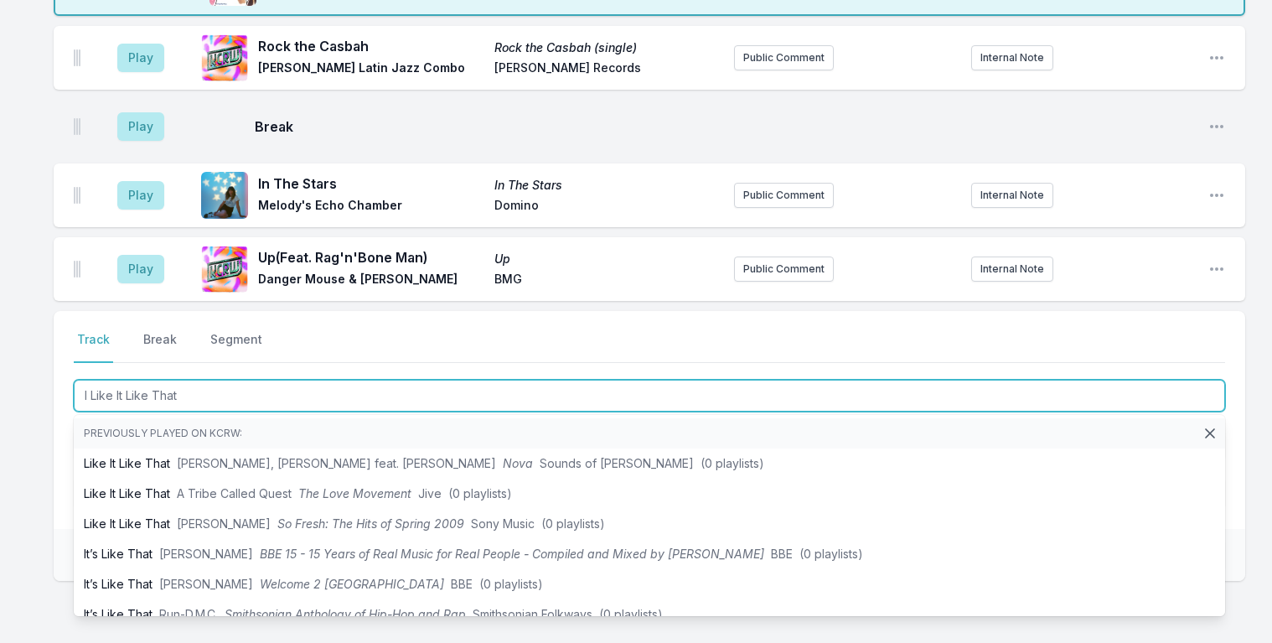
scroll to position [2137, 0]
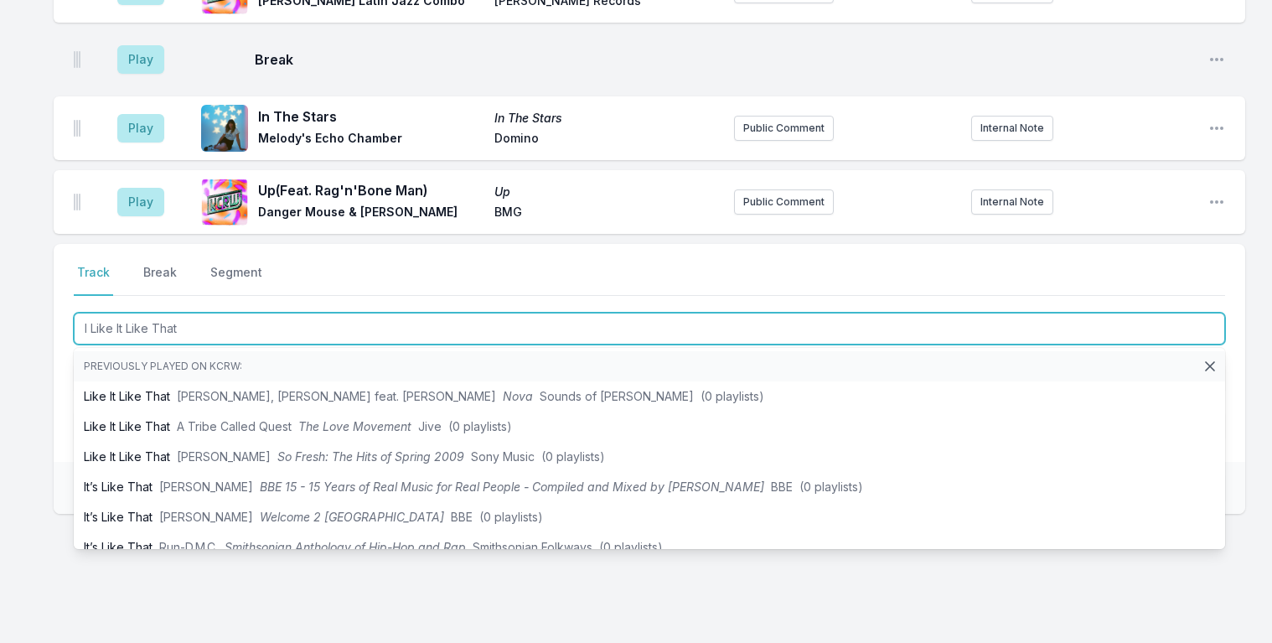
type input "I Like It Like That"
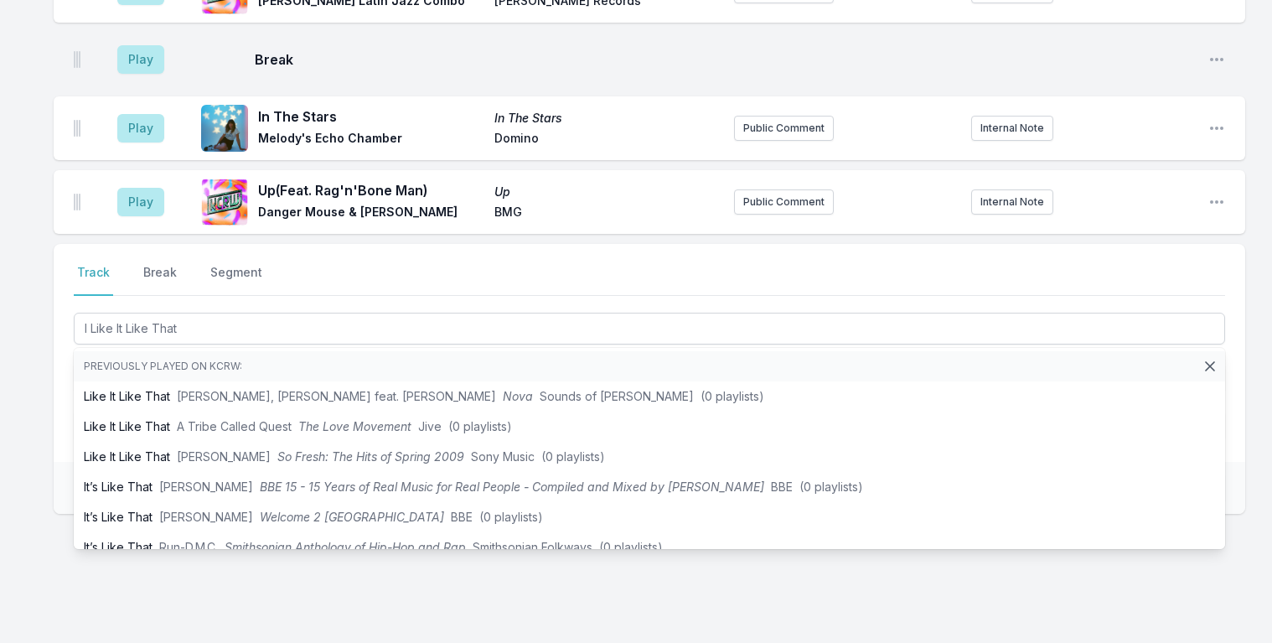
click at [1206, 362] on icon at bounding box center [1210, 366] width 8 height 8
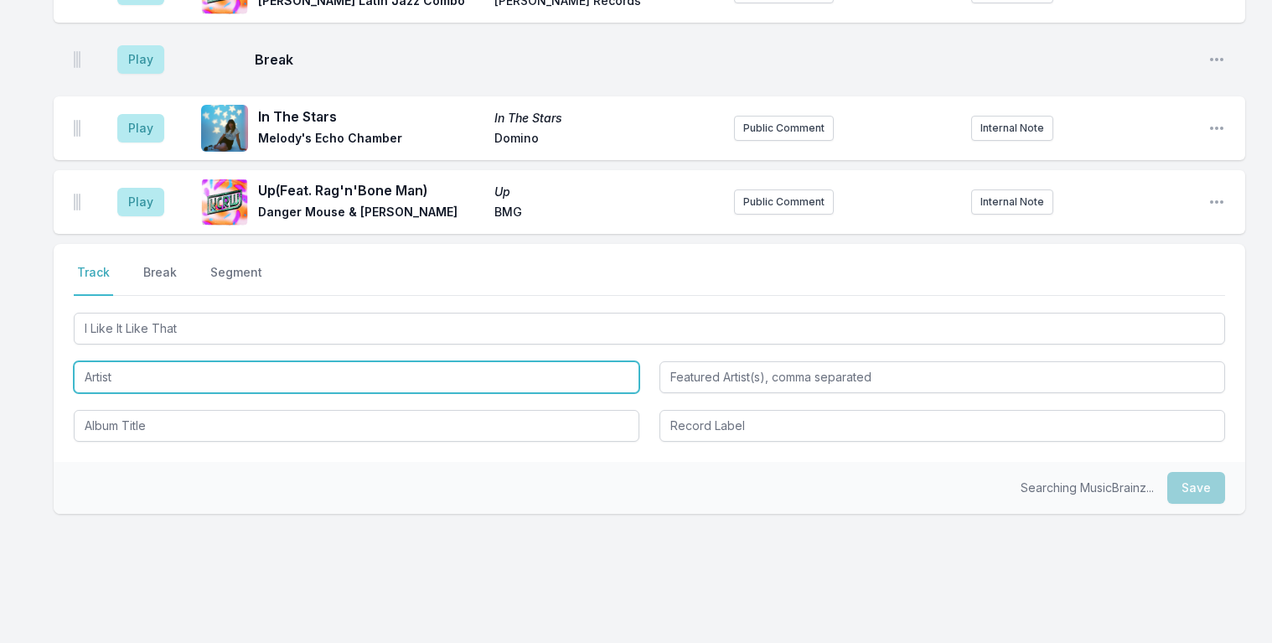
click at [203, 361] on input "Artist" at bounding box center [357, 377] width 566 height 32
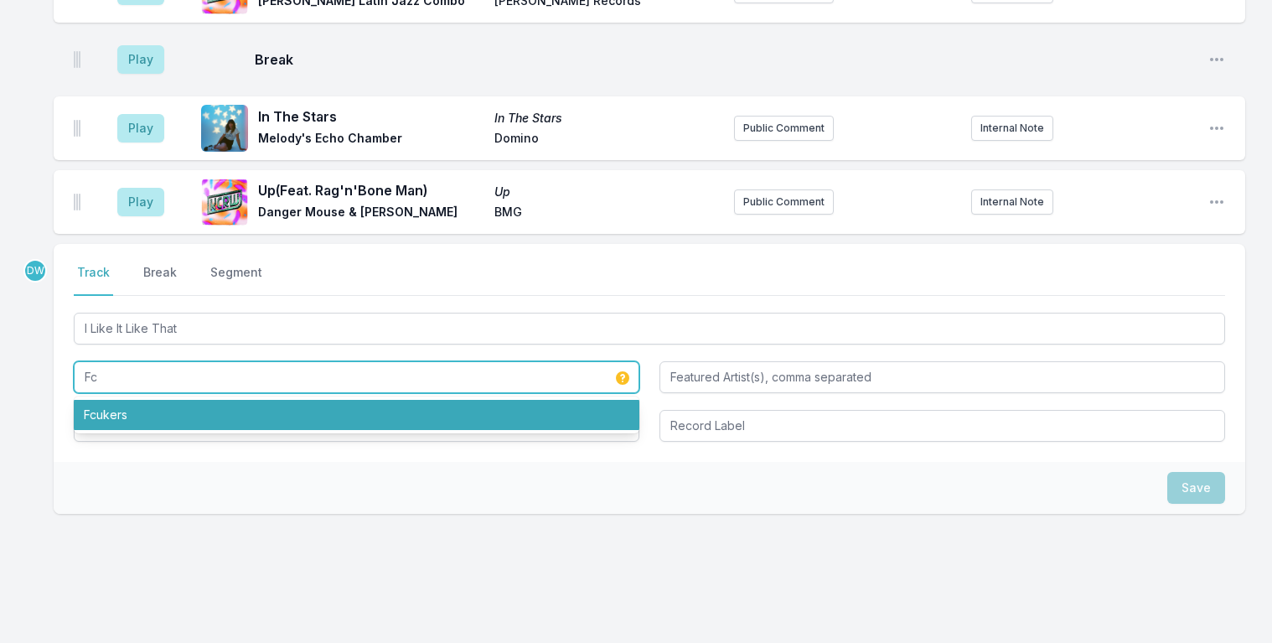
click at [118, 400] on li "Fcukers" at bounding box center [357, 415] width 566 height 30
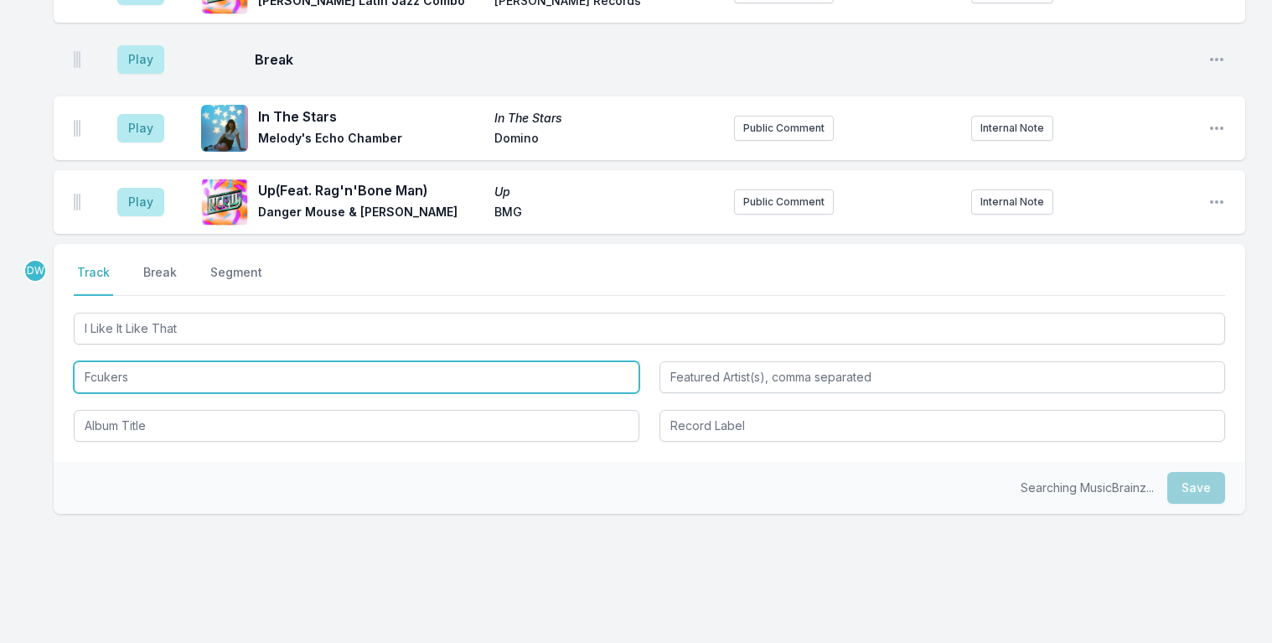
type input "Fcukers"
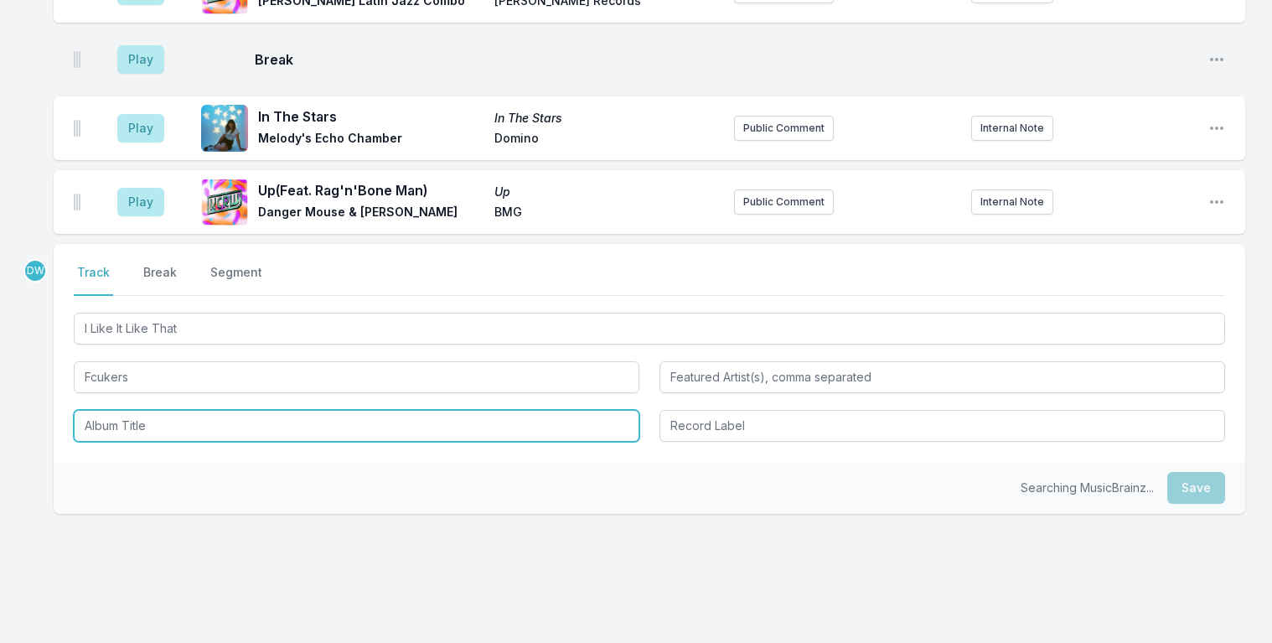
click at [127, 410] on input "Album Title" at bounding box center [357, 426] width 566 height 32
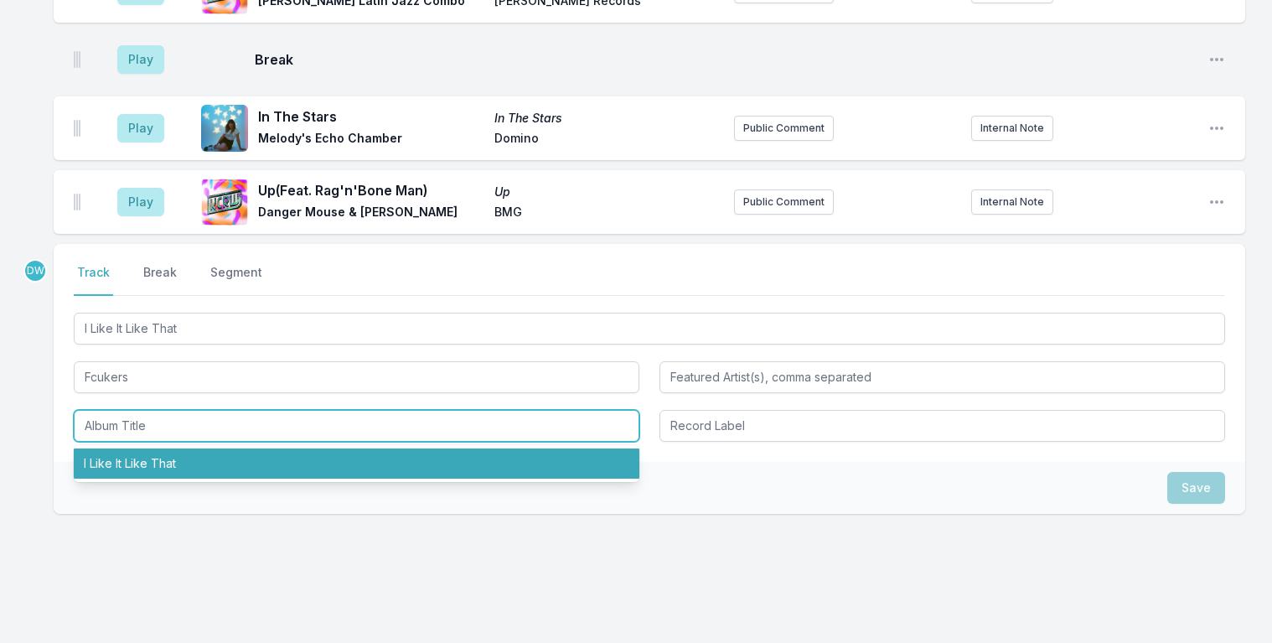
click at [152, 448] on li "I Like It Like That" at bounding box center [357, 463] width 566 height 30
type input "I Like It Like That"
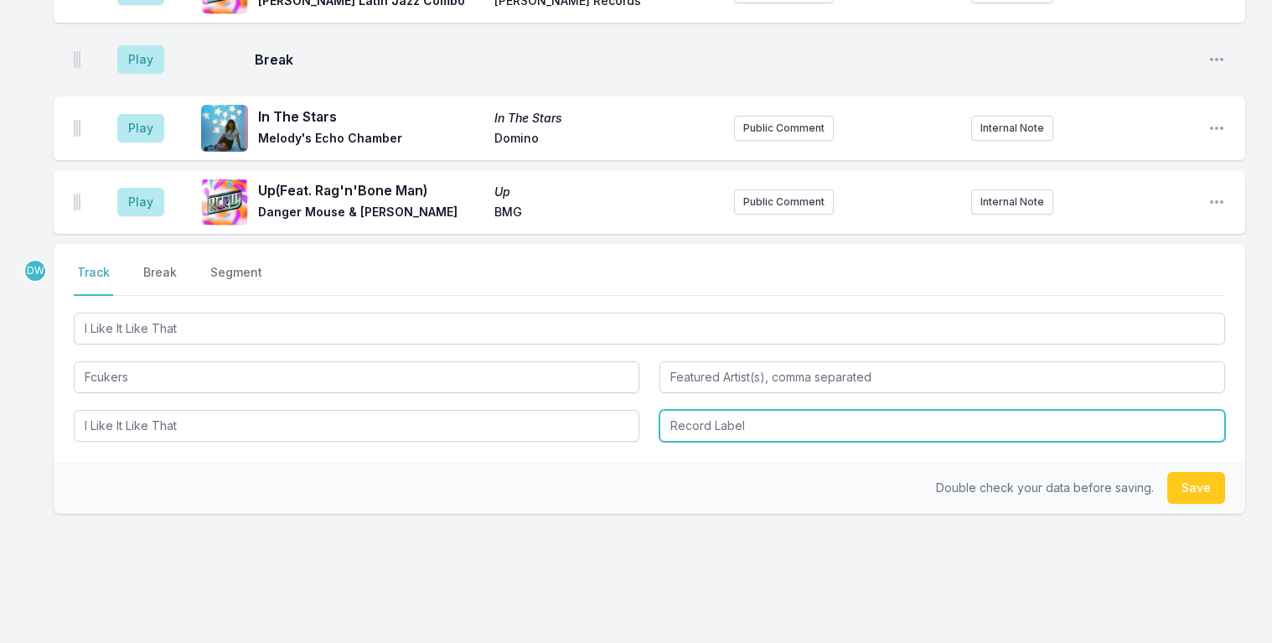
click at [718, 410] on input "Record Label" at bounding box center [943, 426] width 566 height 32
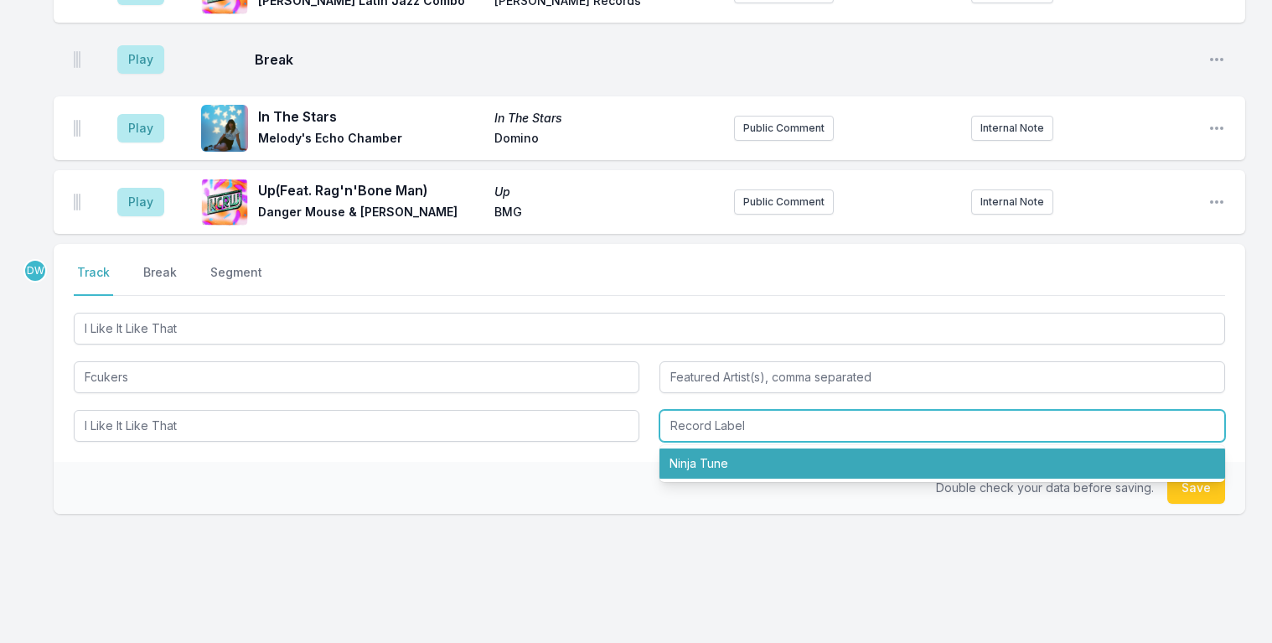
click at [697, 448] on li "Ninja Tune" at bounding box center [943, 463] width 566 height 30
type input "Ninja Tune"
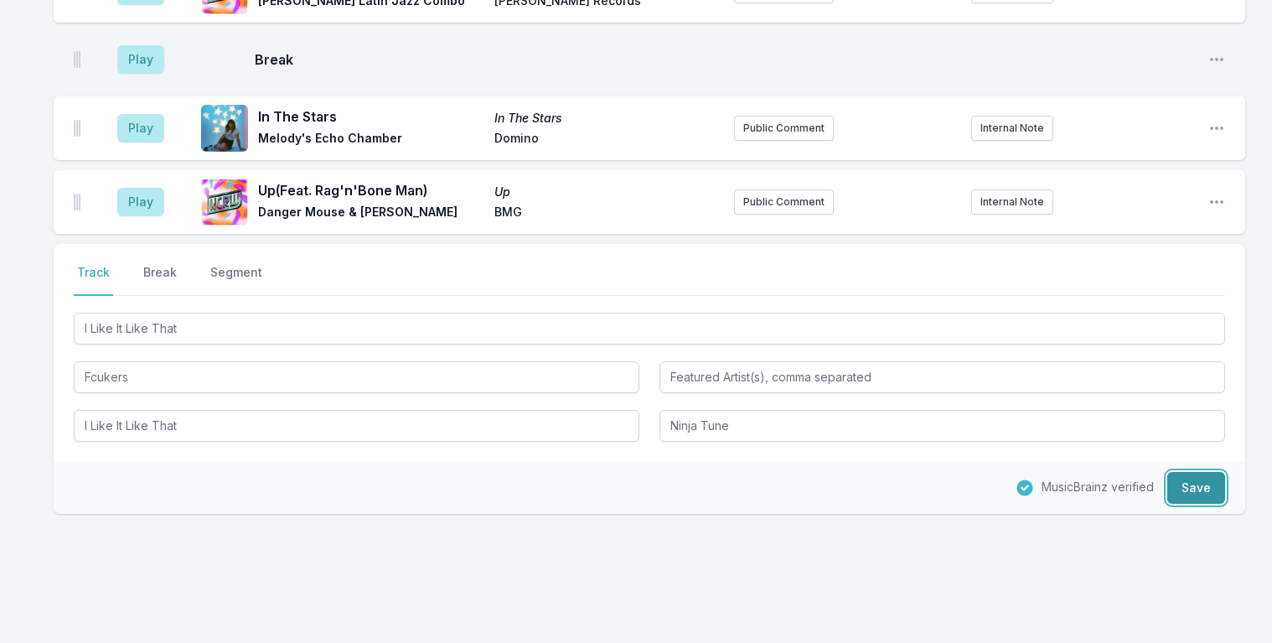
click at [1209, 472] on button "Save" at bounding box center [1197, 488] width 58 height 32
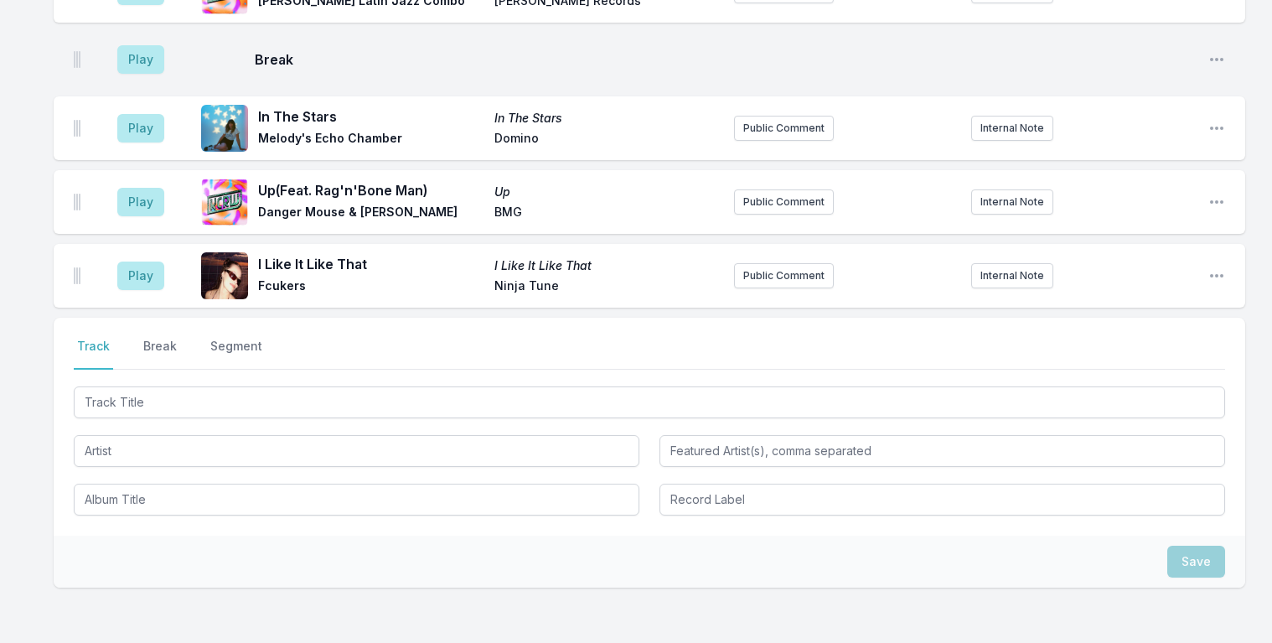
scroll to position [2210, 0]
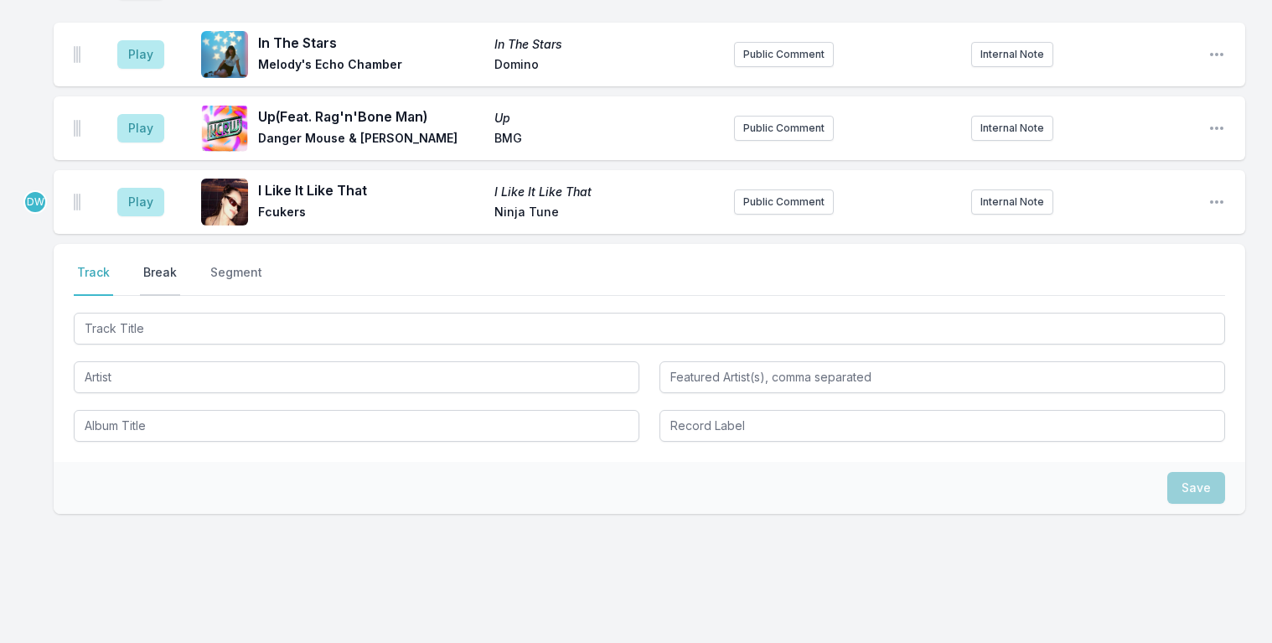
click at [147, 264] on button "Break" at bounding box center [160, 280] width 40 height 32
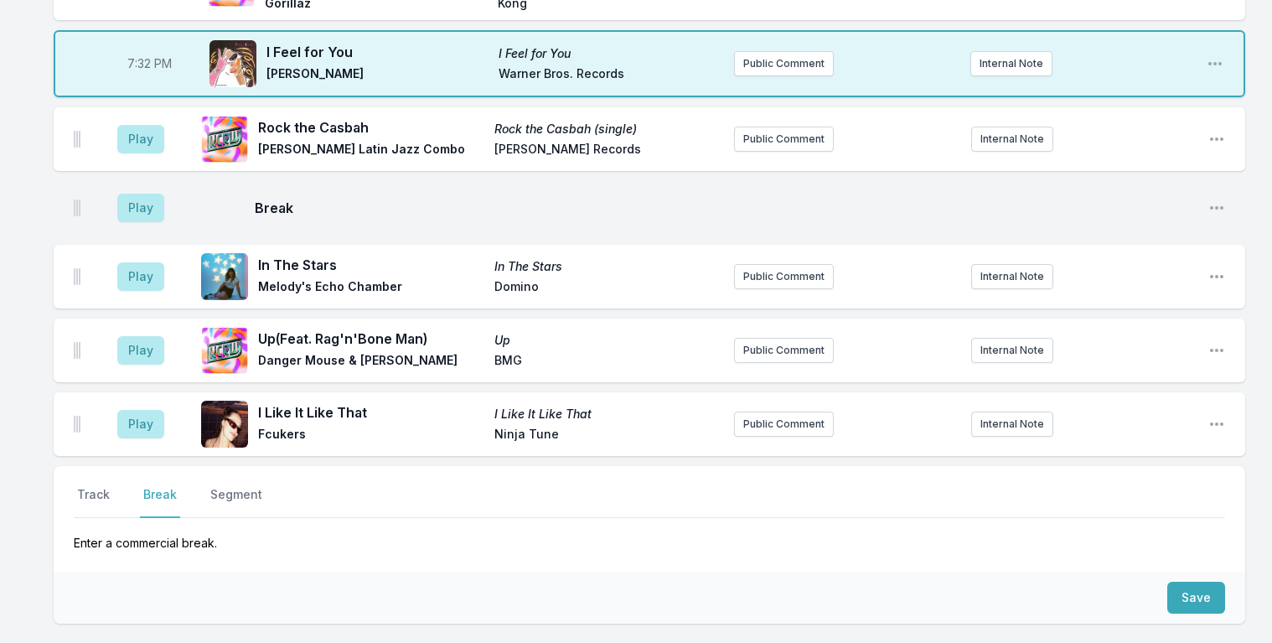
scroll to position [1955, 0]
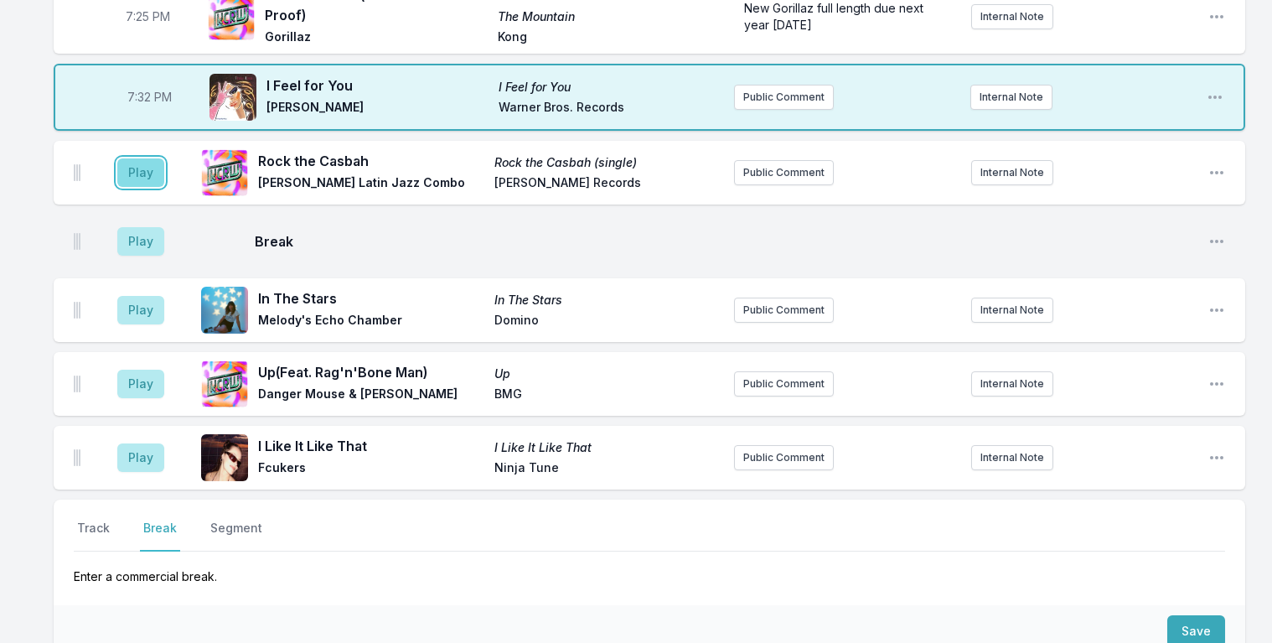
click at [139, 158] on button "Play" at bounding box center [140, 172] width 47 height 29
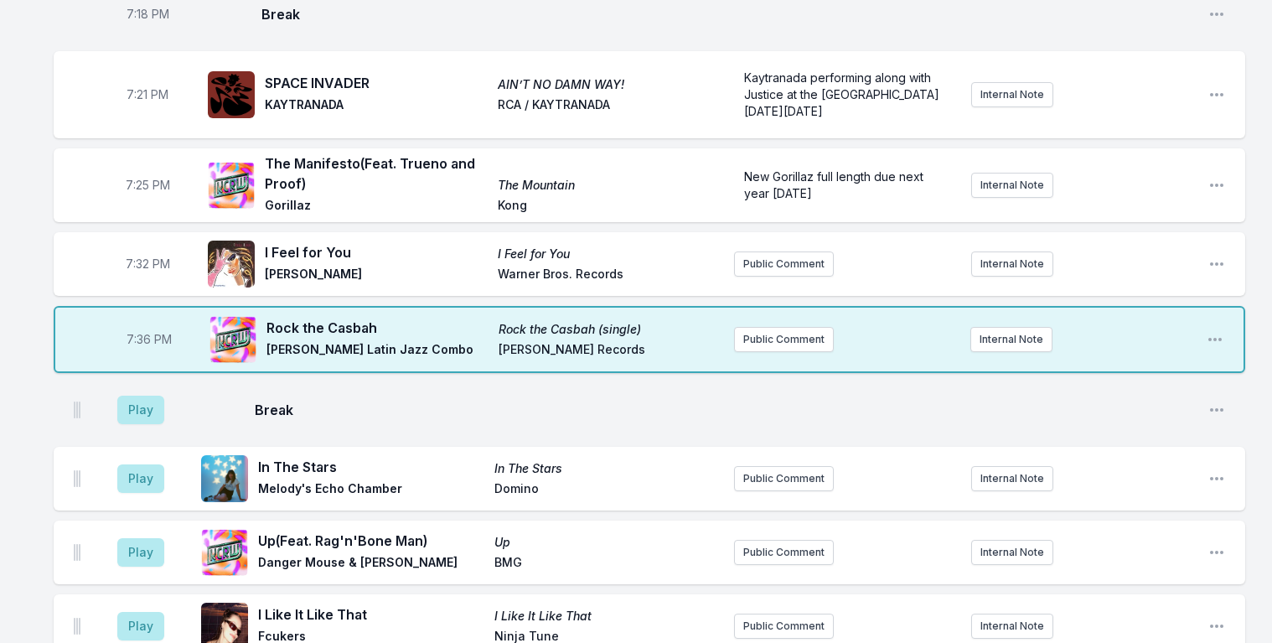
scroll to position [1775, 0]
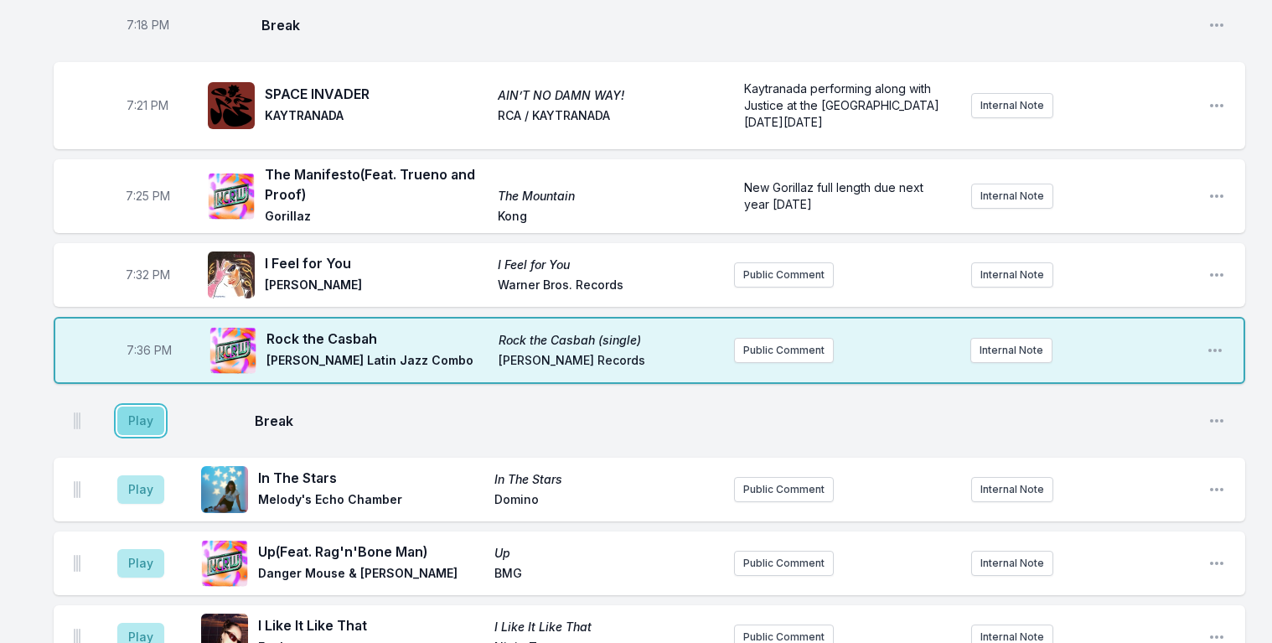
click at [140, 407] on button "Play" at bounding box center [140, 421] width 47 height 29
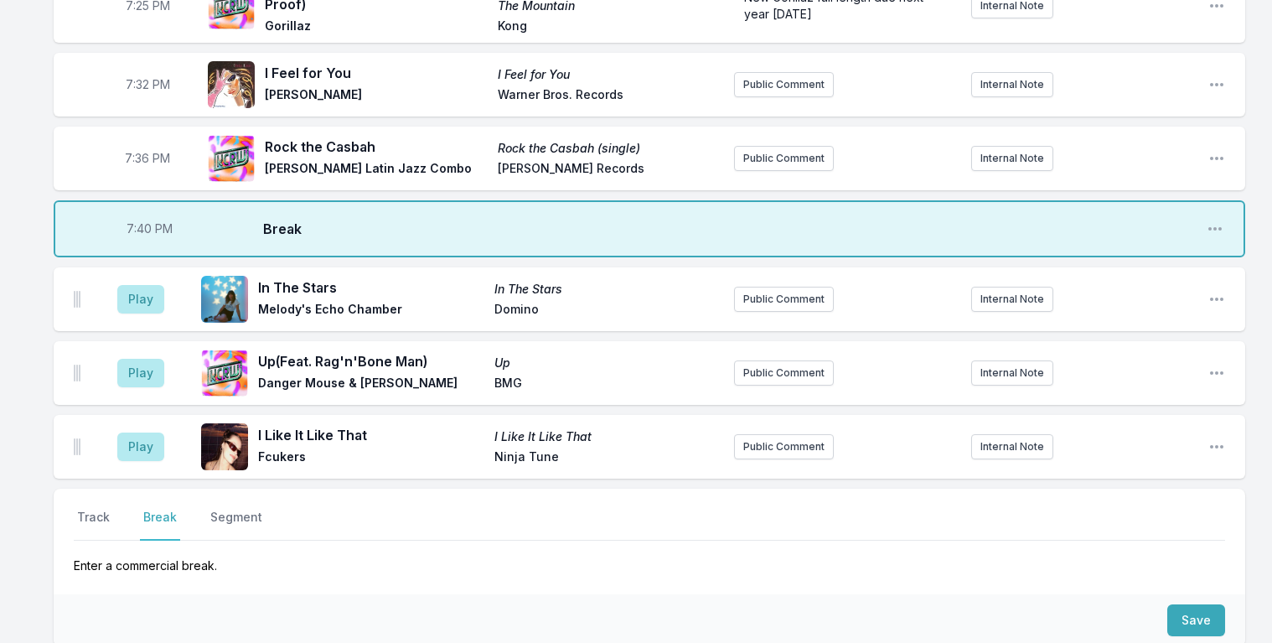
scroll to position [2100, 0]
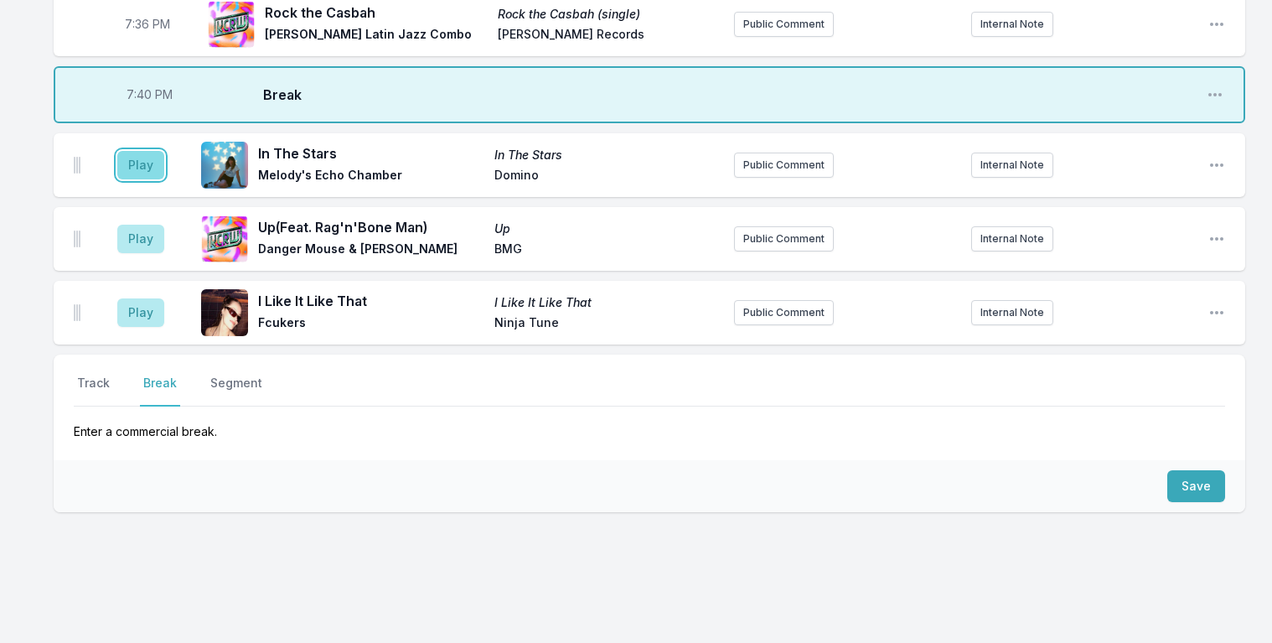
click at [135, 151] on button "Play" at bounding box center [140, 165] width 47 height 29
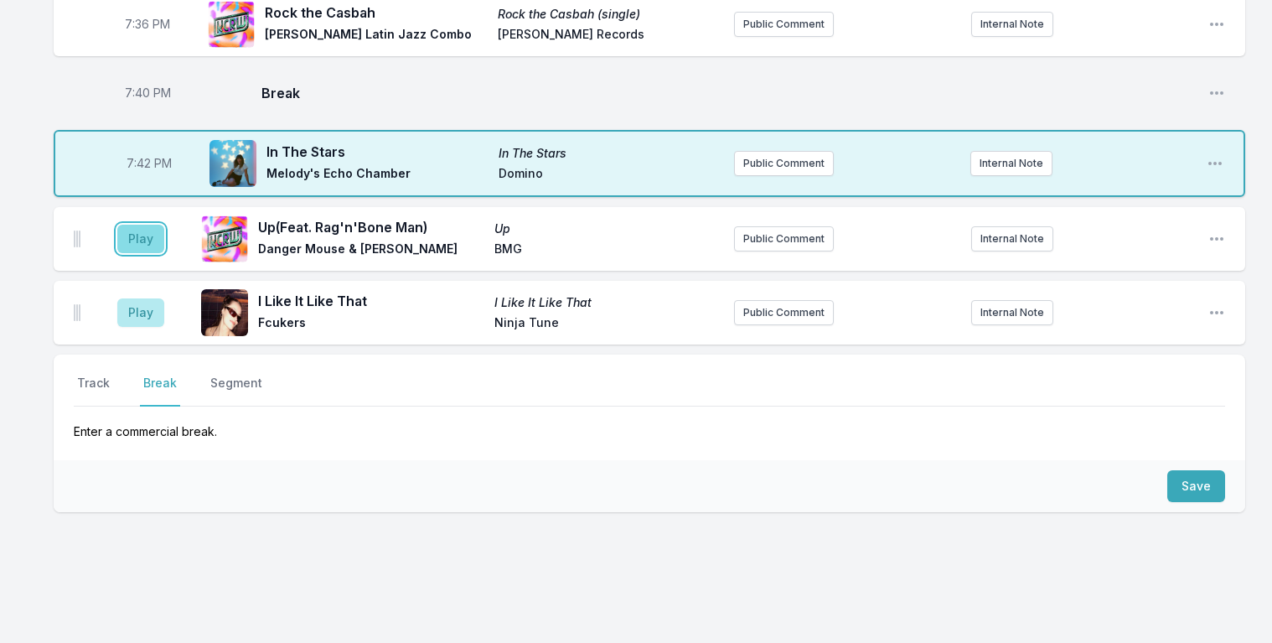
click at [132, 225] on button "Play" at bounding box center [140, 239] width 47 height 29
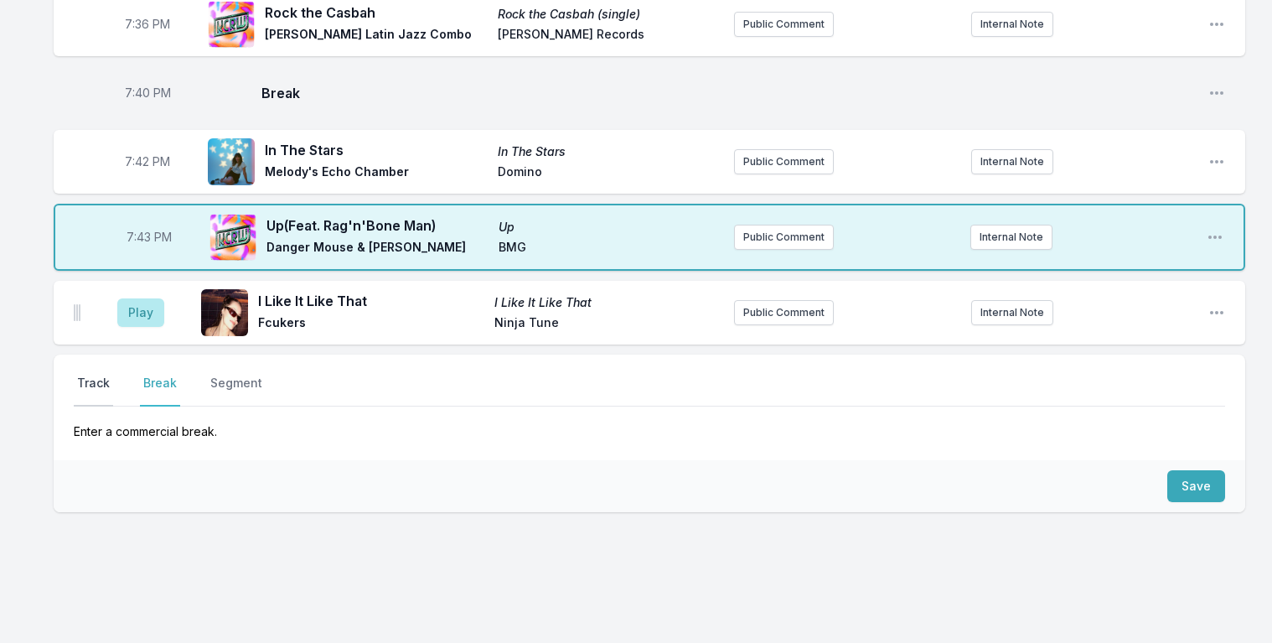
click at [90, 375] on button "Track" at bounding box center [93, 391] width 39 height 32
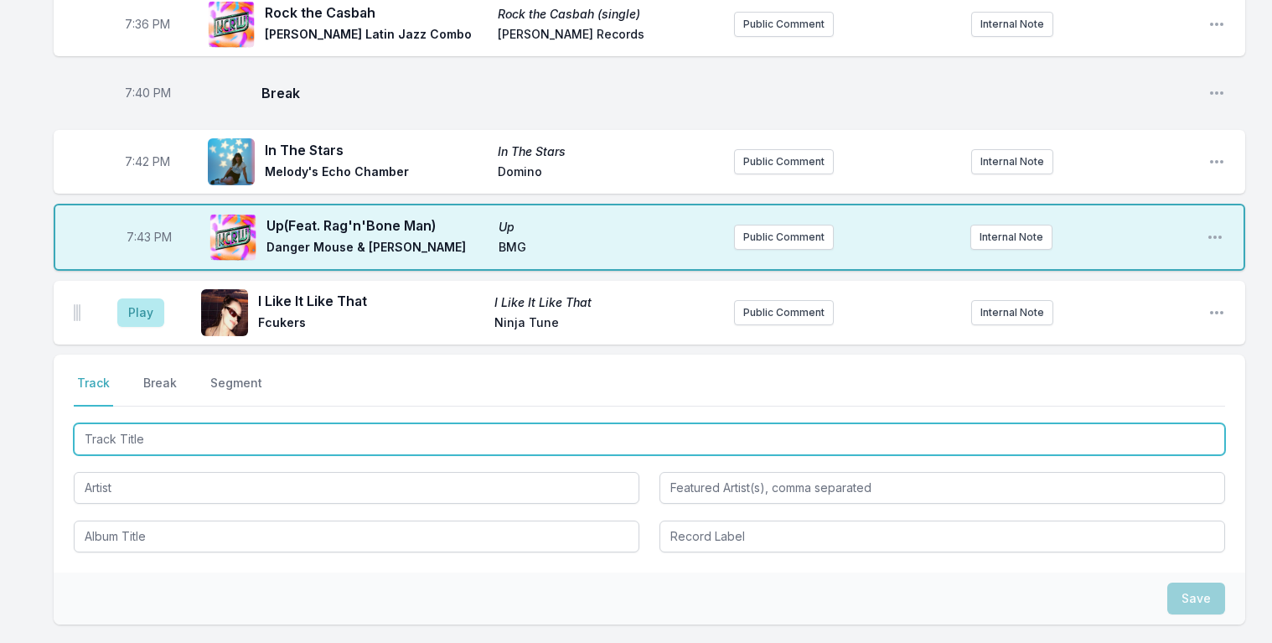
click at [168, 423] on input "Track Title" at bounding box center [650, 439] width 1152 height 32
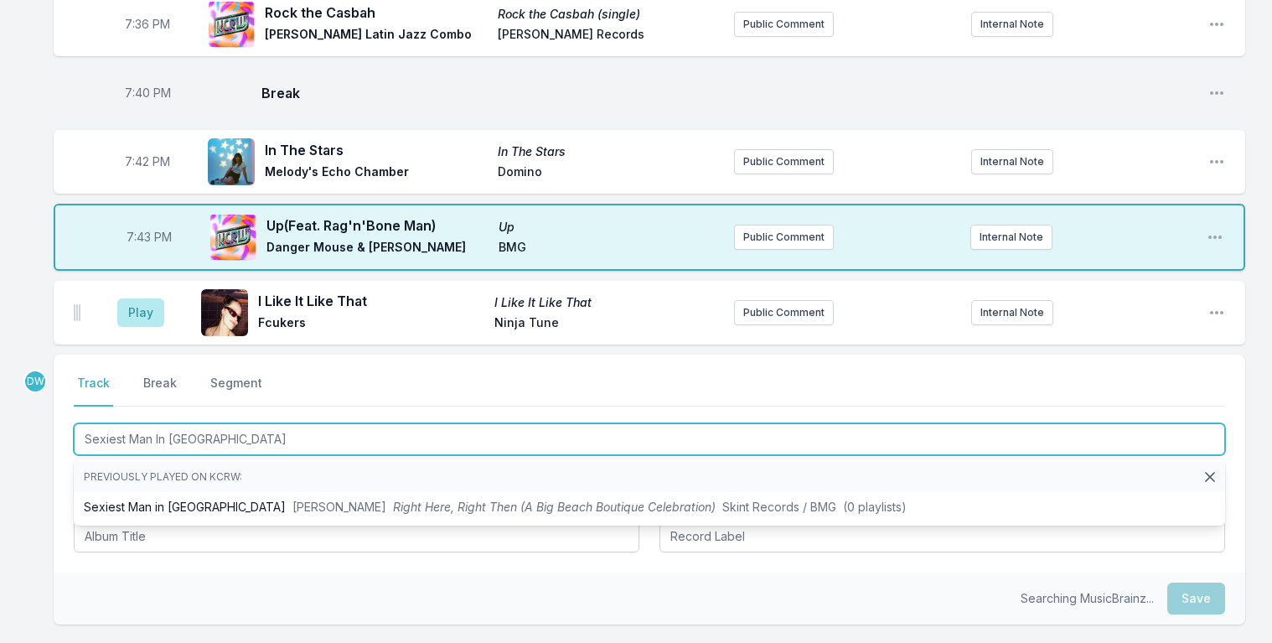
type input "Sexiest Man In Jamaica"
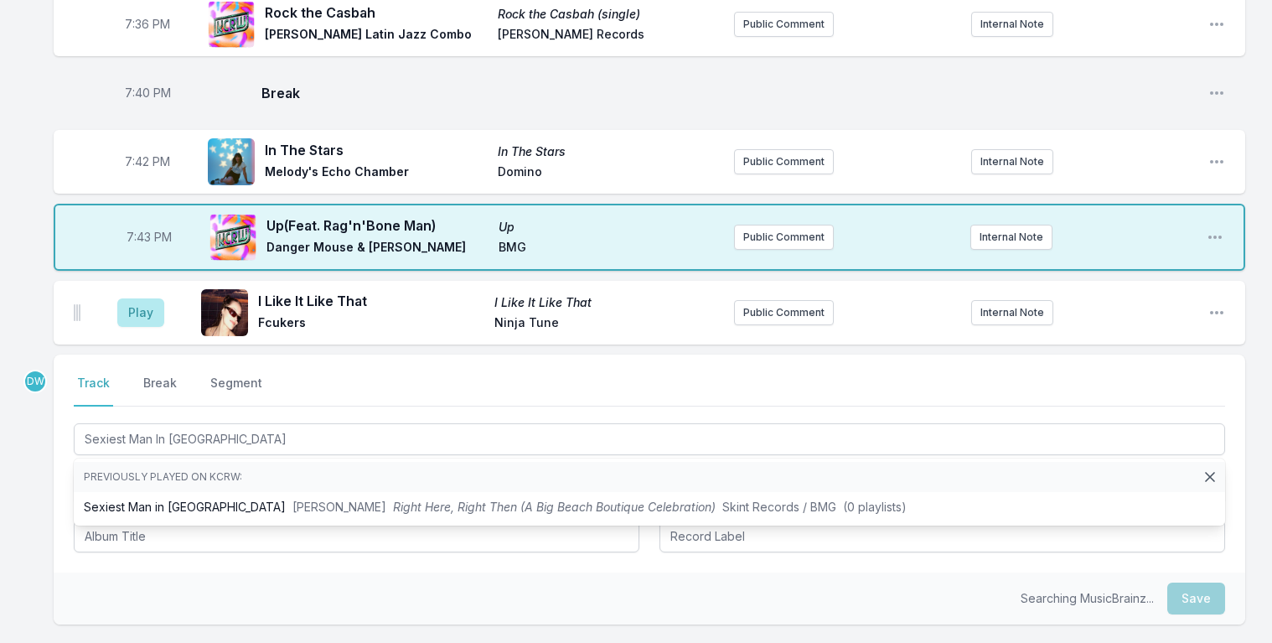
click at [1209, 473] on icon at bounding box center [1210, 477] width 8 height 8
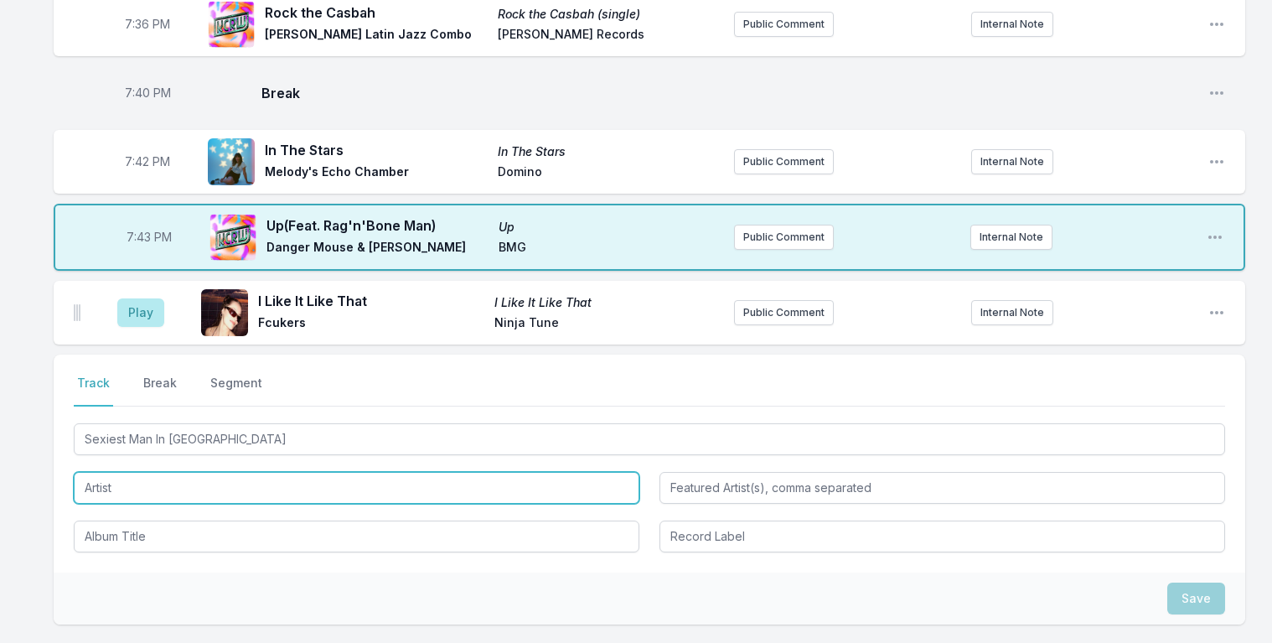
click at [169, 472] on input "Artist" at bounding box center [357, 488] width 566 height 32
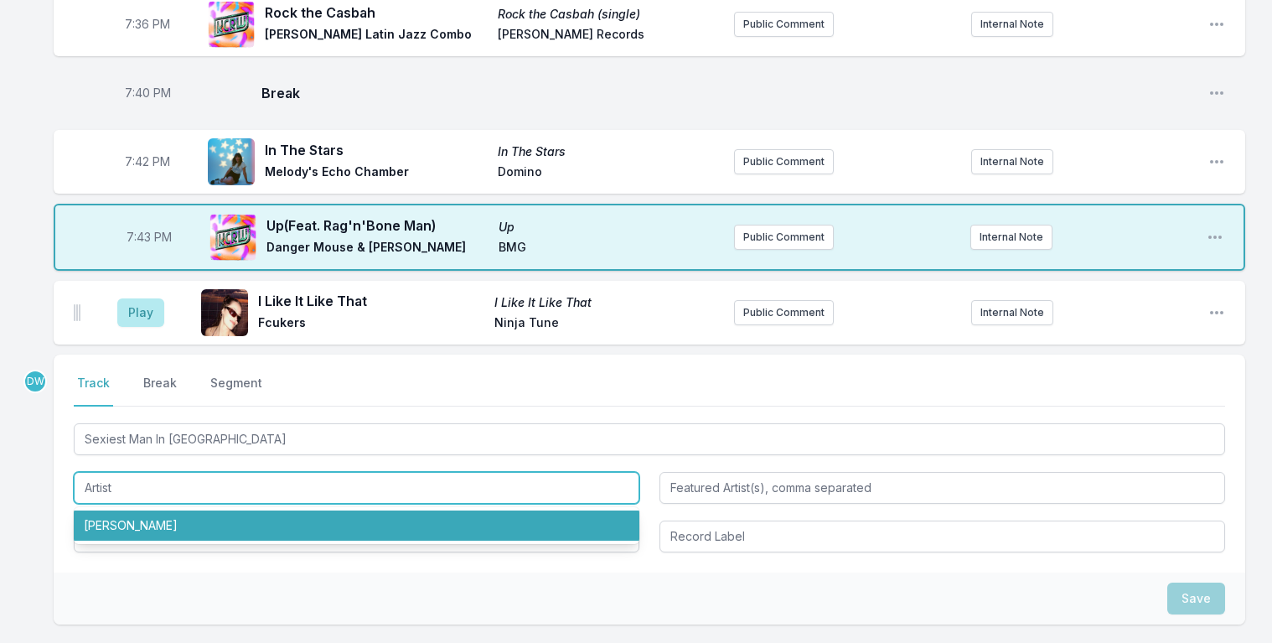
click at [115, 510] on li "Mint Royale" at bounding box center [357, 525] width 566 height 30
type input "Mint Royale"
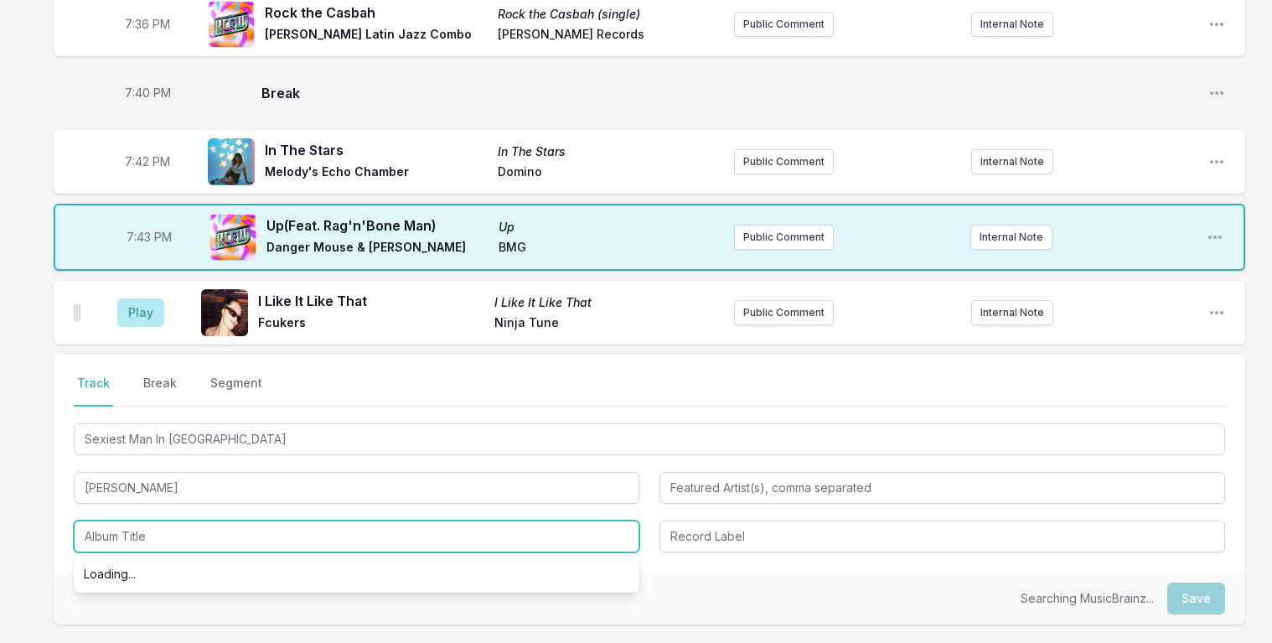
click at [135, 521] on input "Album Title" at bounding box center [357, 537] width 566 height 32
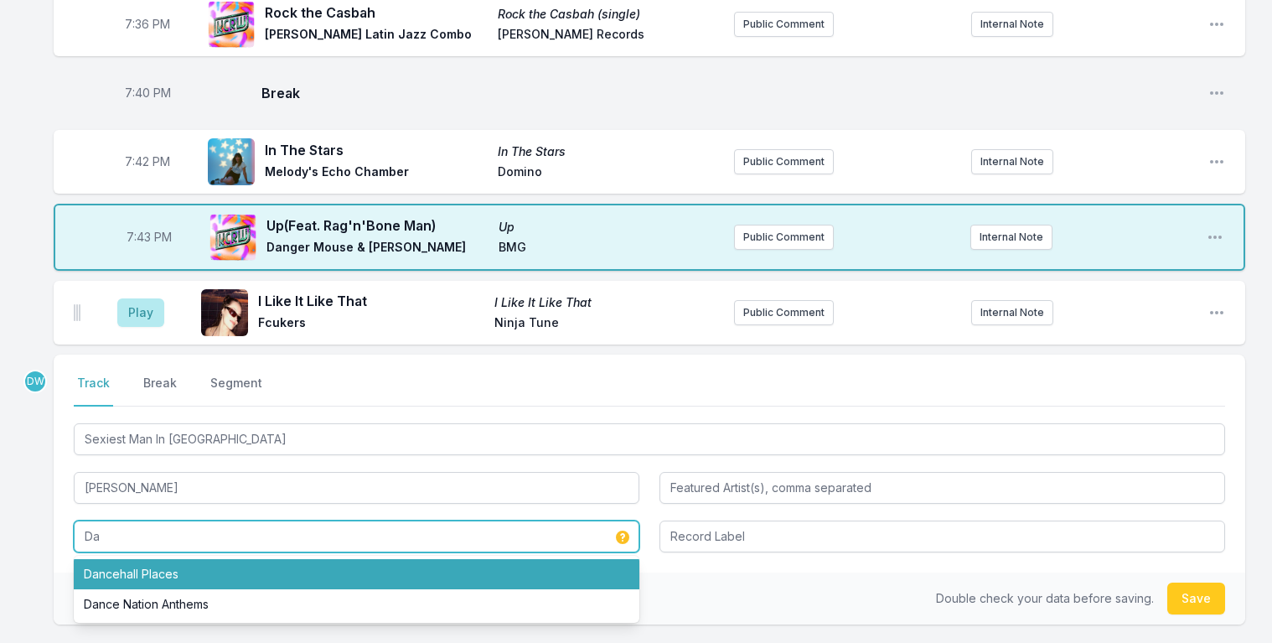
click at [152, 559] on li "Dancehall Places" at bounding box center [357, 574] width 566 height 30
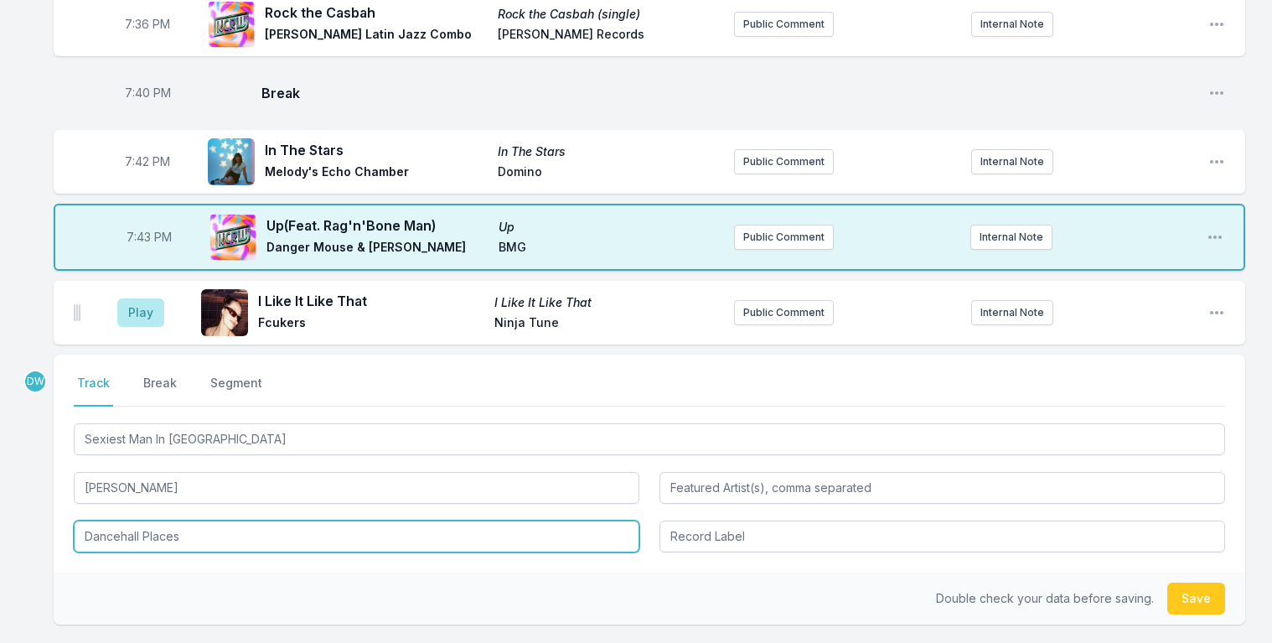
type input "Dancehall Places"
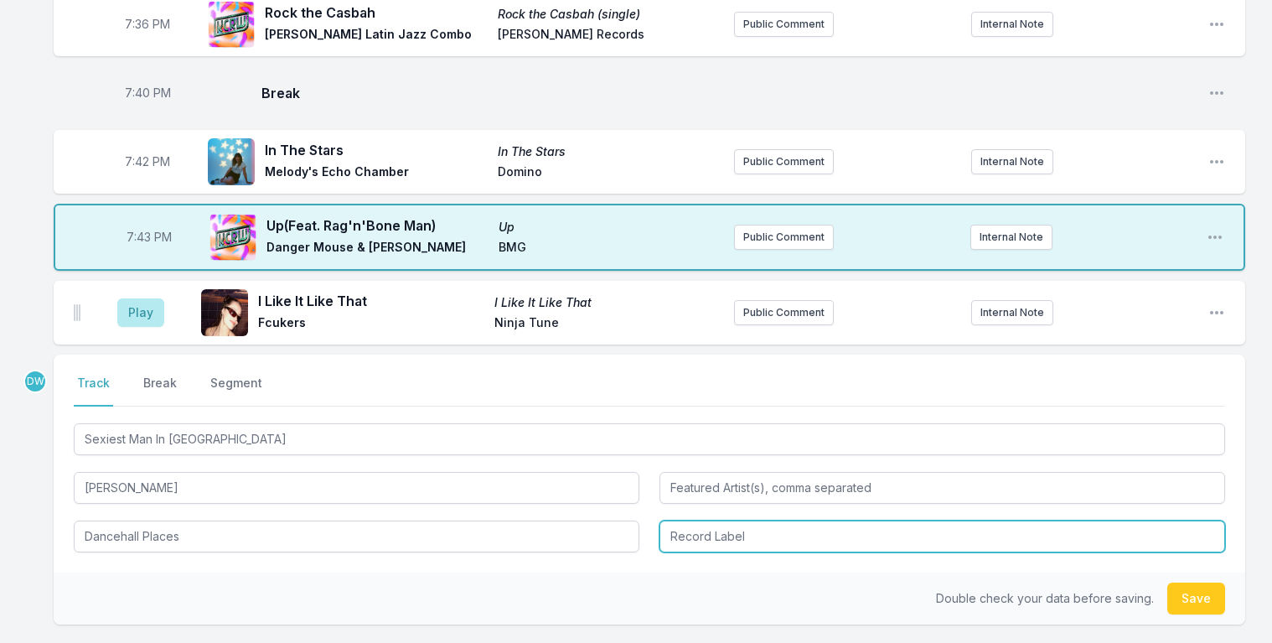
click at [706, 521] on input "Record Label" at bounding box center [943, 537] width 566 height 32
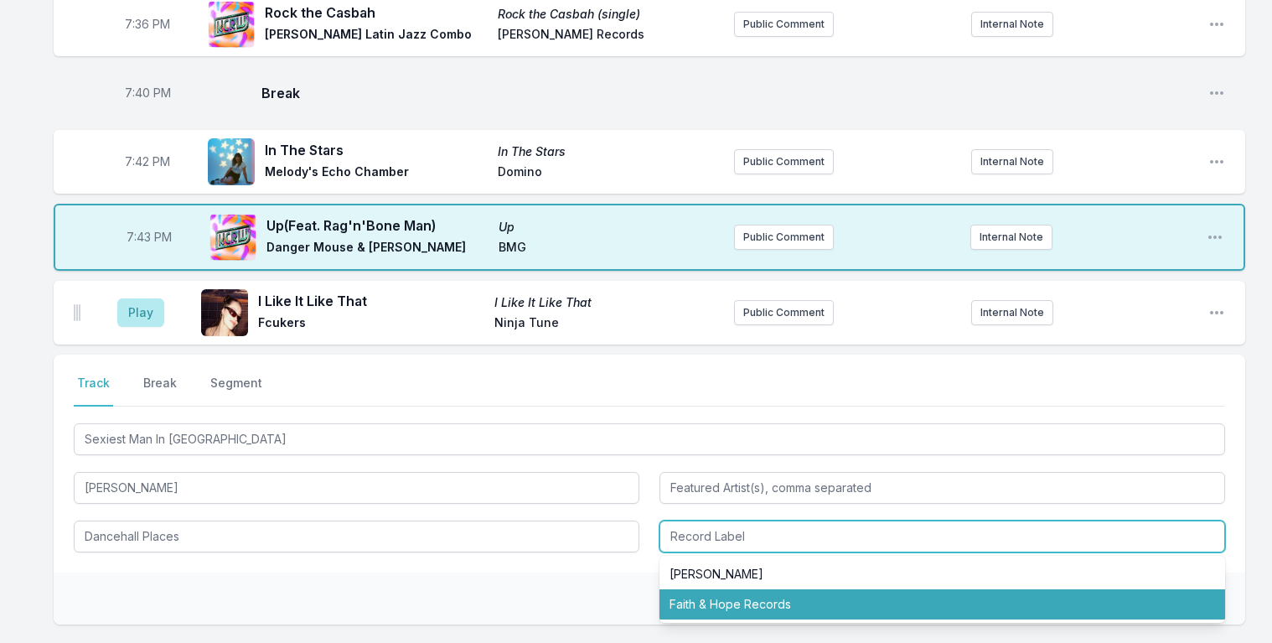
click at [709, 589] on li "Faith & Hope Records" at bounding box center [943, 604] width 566 height 30
type input "Faith & Hope Records"
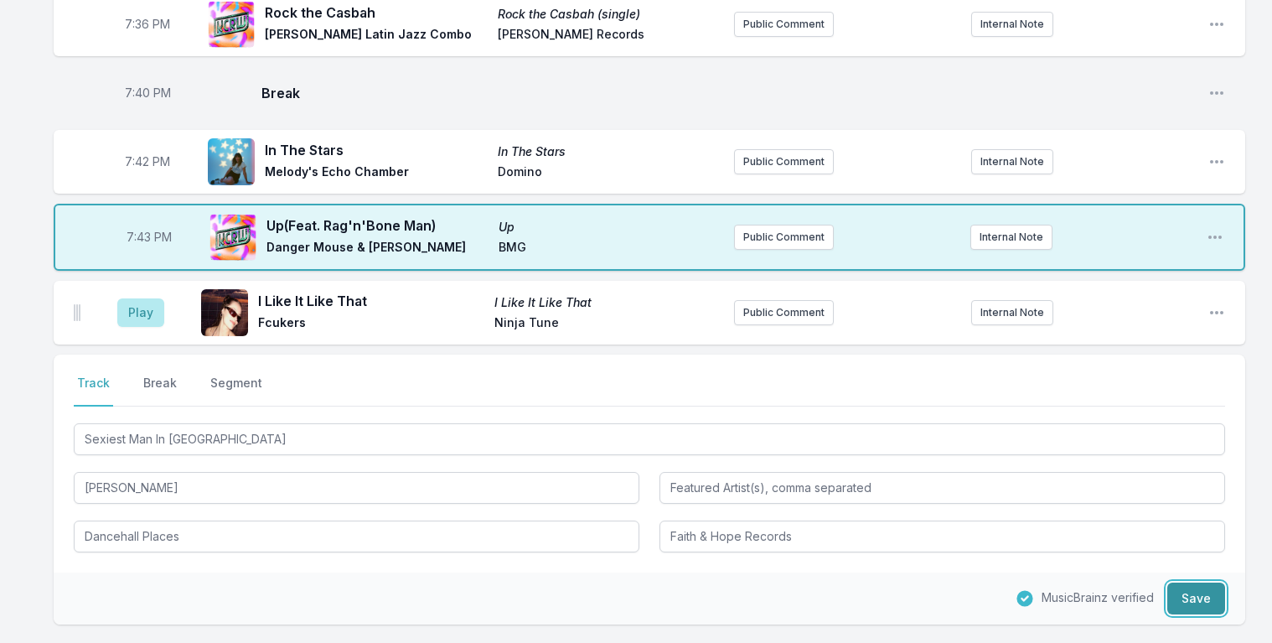
click at [1189, 583] on button "Save" at bounding box center [1197, 599] width 58 height 32
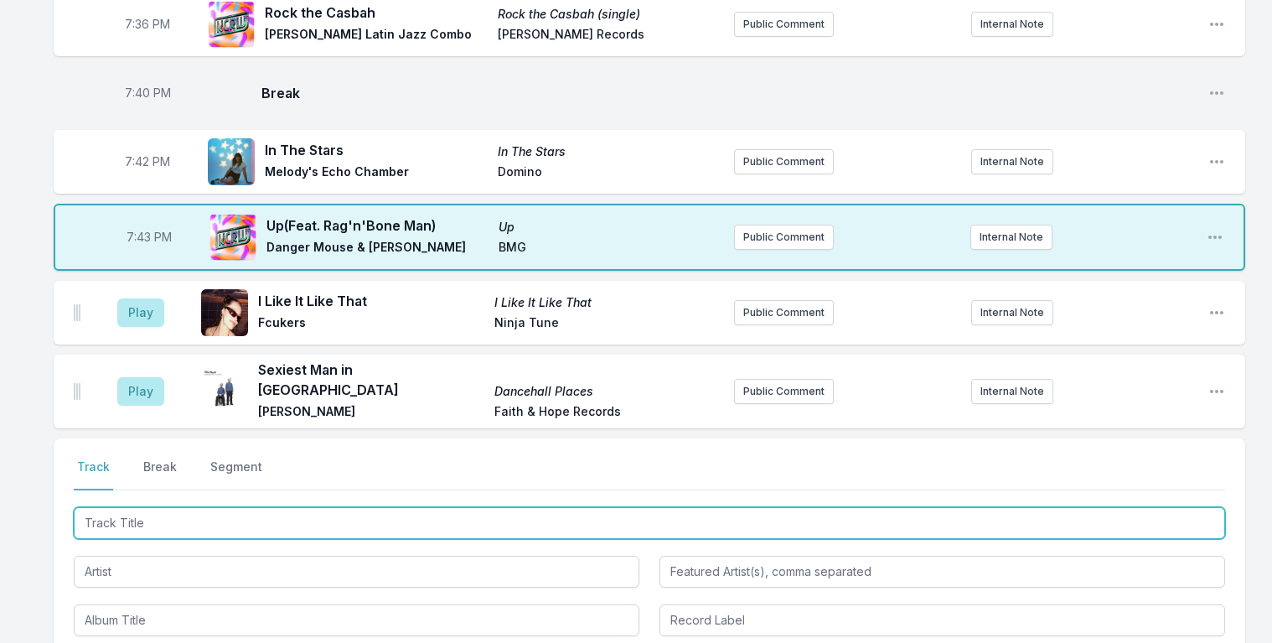
click at [127, 507] on input "Track Title" at bounding box center [650, 523] width 1152 height 32
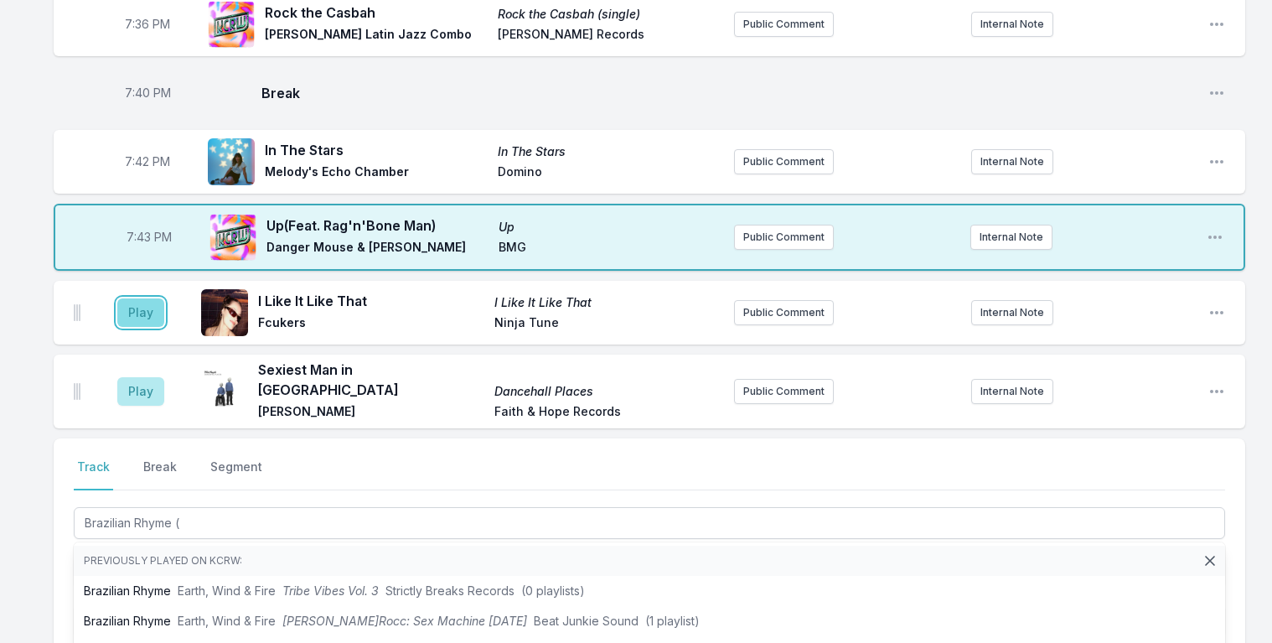
drag, startPoint x: 125, startPoint y: 280, endPoint x: 111, endPoint y: 278, distance: 14.3
click at [125, 298] on button "Play" at bounding box center [140, 312] width 47 height 29
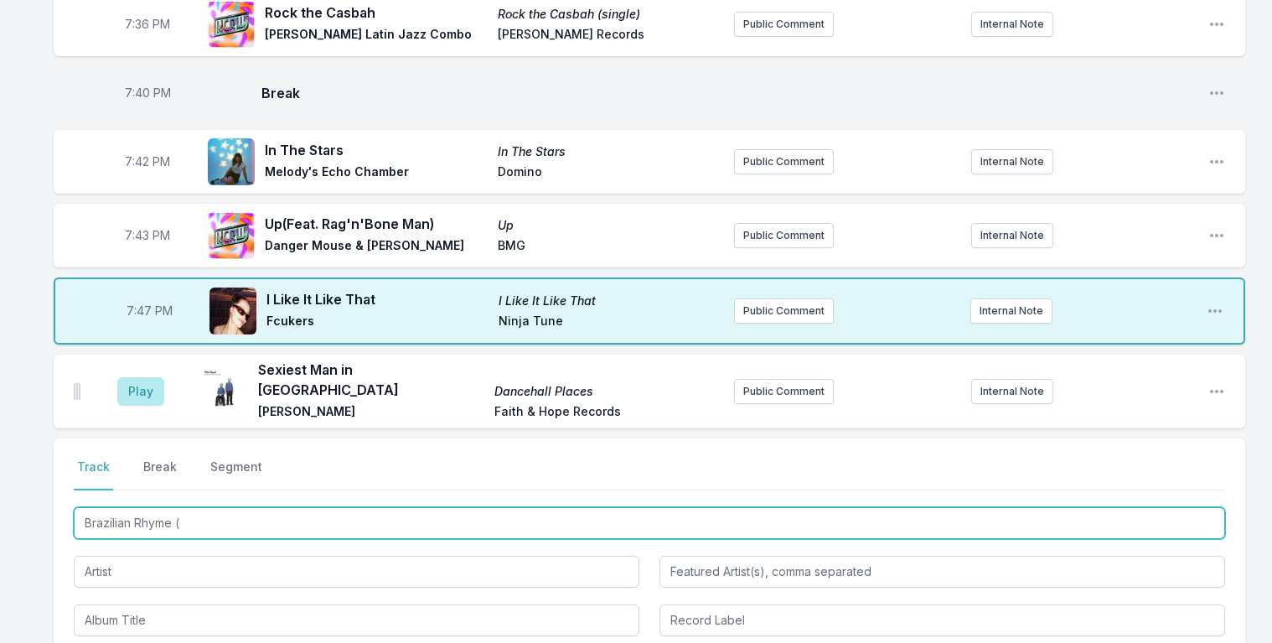
click at [231, 507] on input "Brazilian Rhyme (" at bounding box center [650, 523] width 1152 height 32
type input "Brazilian Rhyme (Miggedy's Full Dizko Slap)"
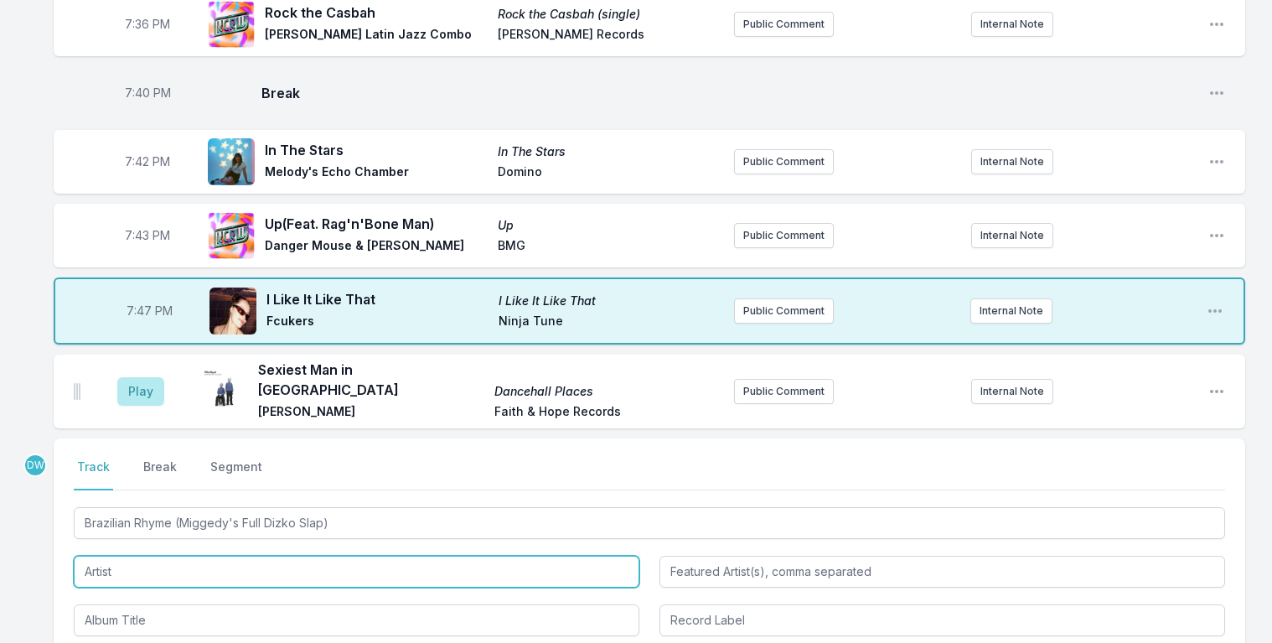
click at [128, 556] on input "Artist" at bounding box center [357, 572] width 566 height 32
type input "Morttimer Snerd III"
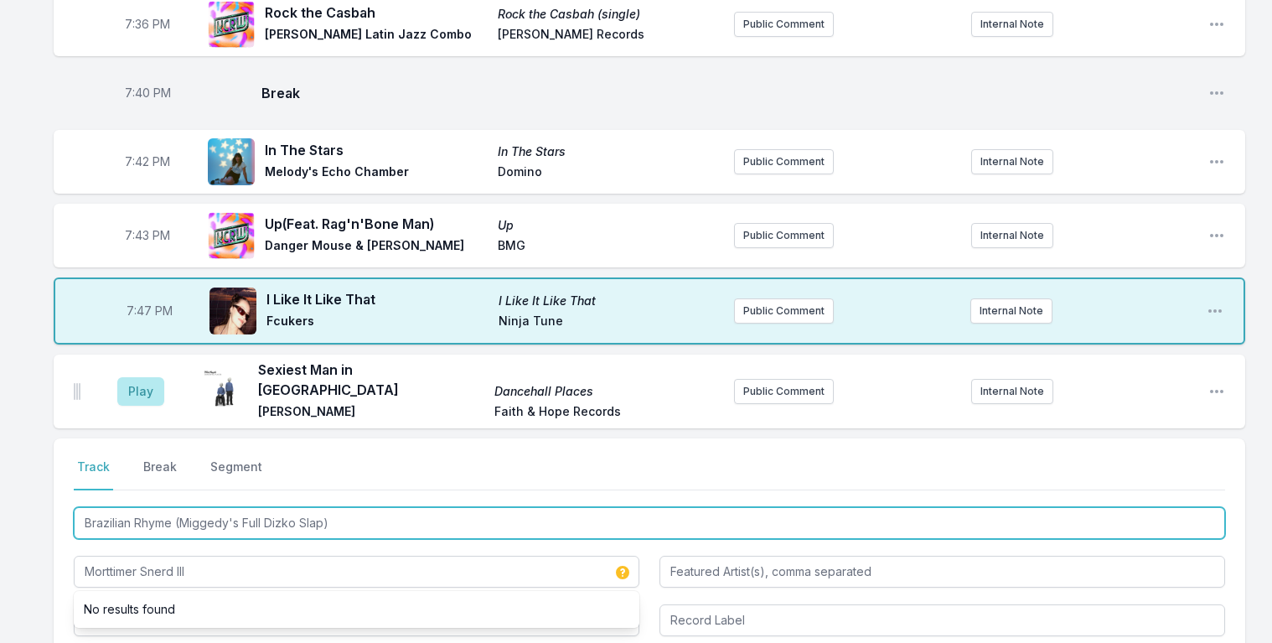
drag, startPoint x: 329, startPoint y: 482, endPoint x: -45, endPoint y: 227, distance: 452.4
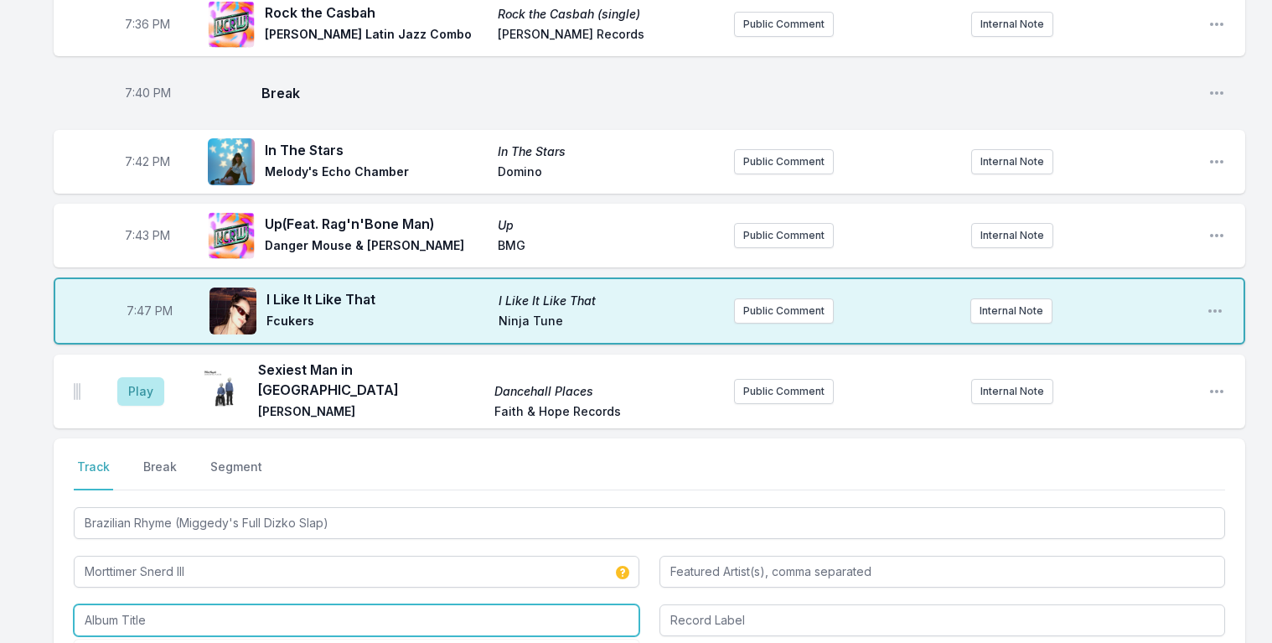
click at [110, 604] on input "Album Title" at bounding box center [357, 620] width 566 height 32
paste input "Brazilian Rhyme (Miggedy's Full Dizko Slap)"
drag, startPoint x: 343, startPoint y: 580, endPoint x: 173, endPoint y: 586, distance: 170.3
click at [173, 604] on input "Brazilian Rhyme (Miggedy's Full Dizko Slap)" at bounding box center [357, 620] width 566 height 32
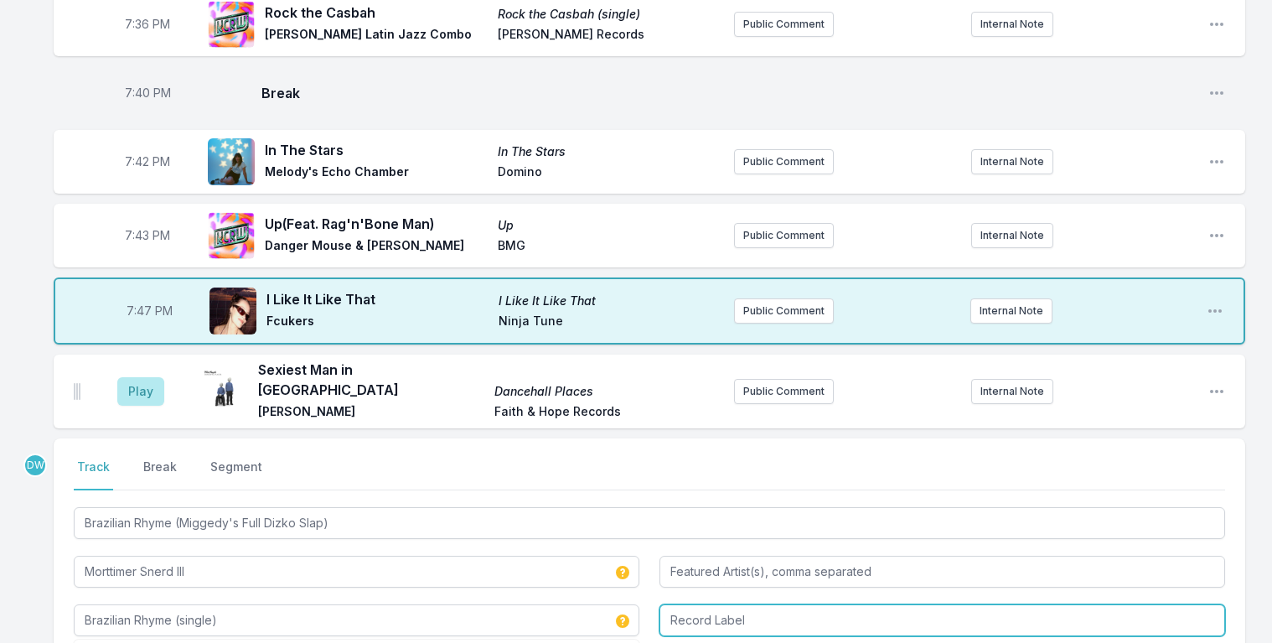
type input "Brazilian Rhyme (single)"
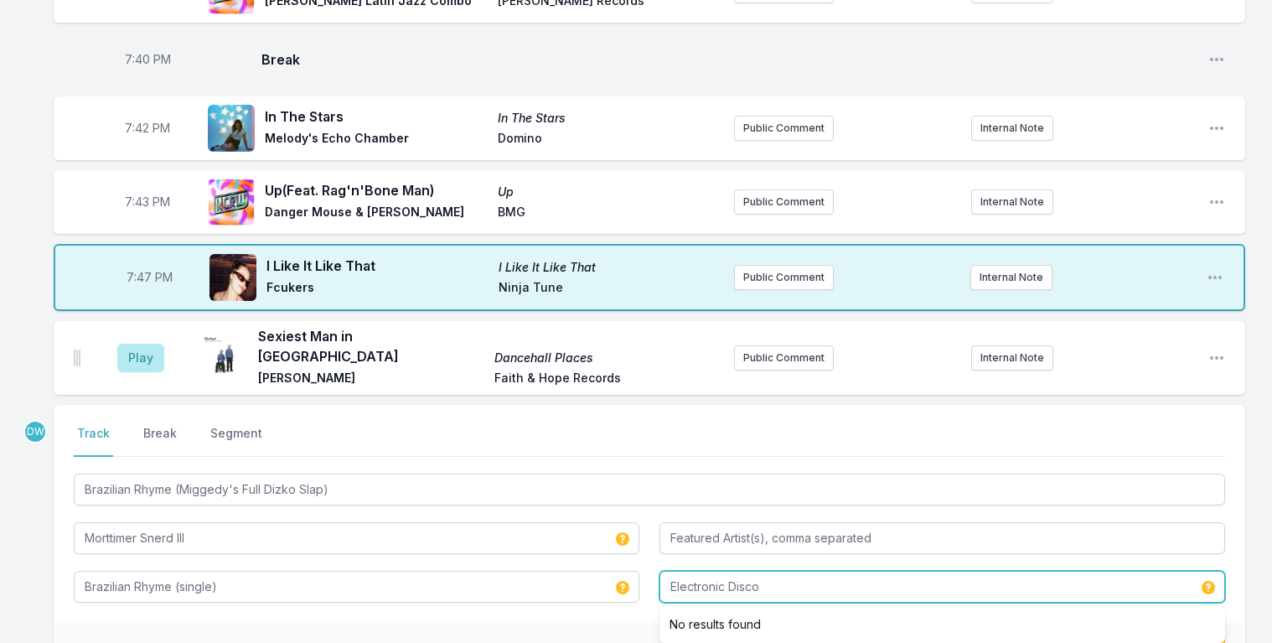
scroll to position [2223, 0]
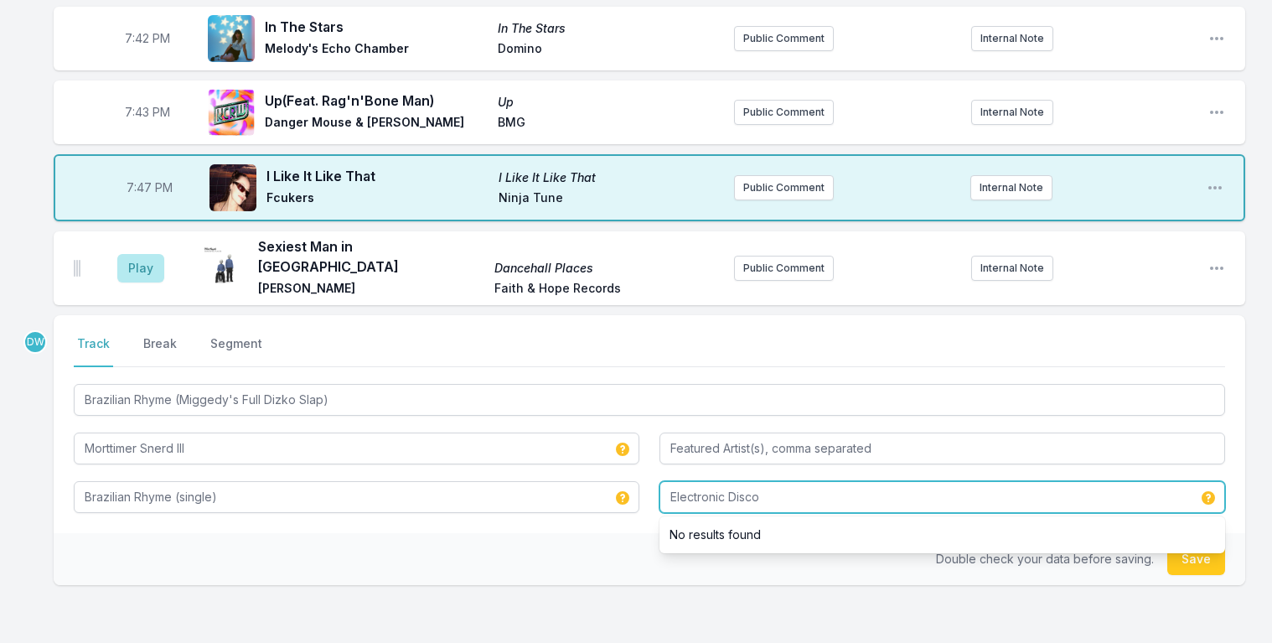
type input "Electronic Disco"
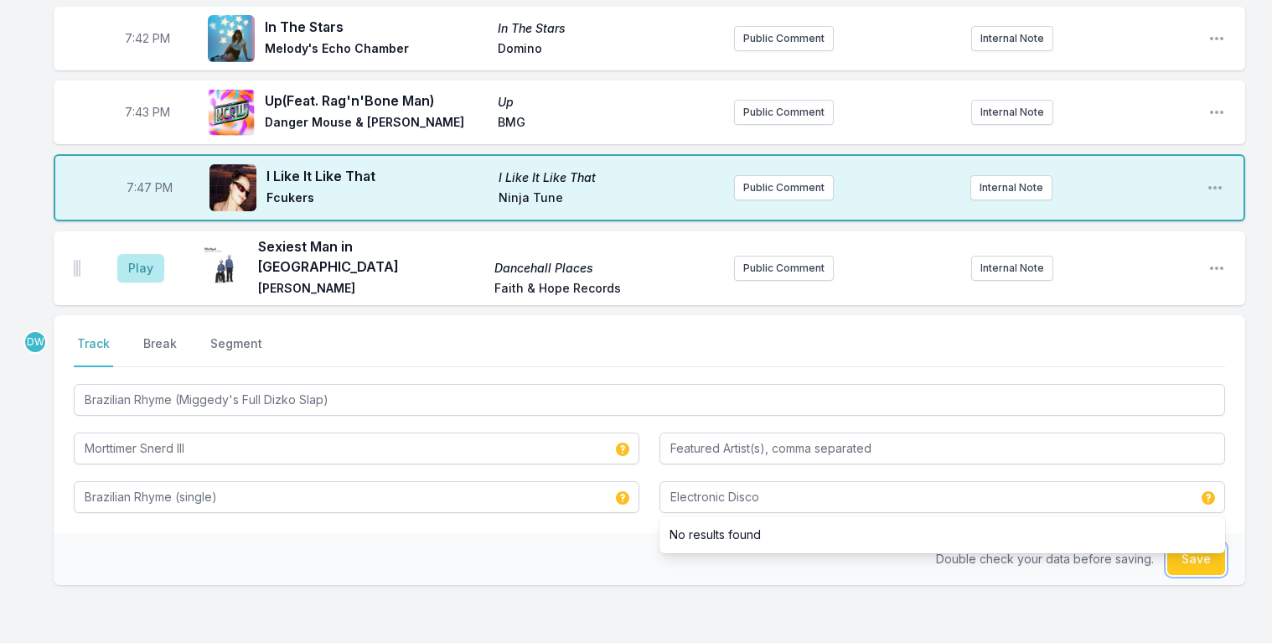
click at [1205, 543] on button "Save" at bounding box center [1197, 559] width 58 height 32
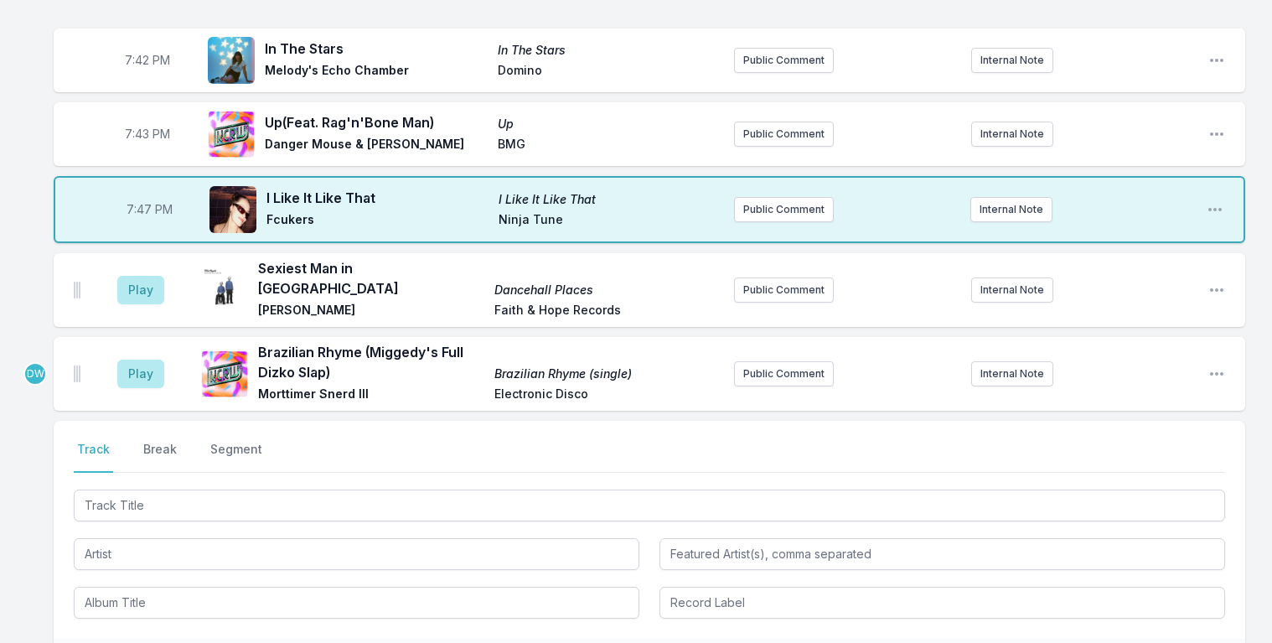
scroll to position [2189, 0]
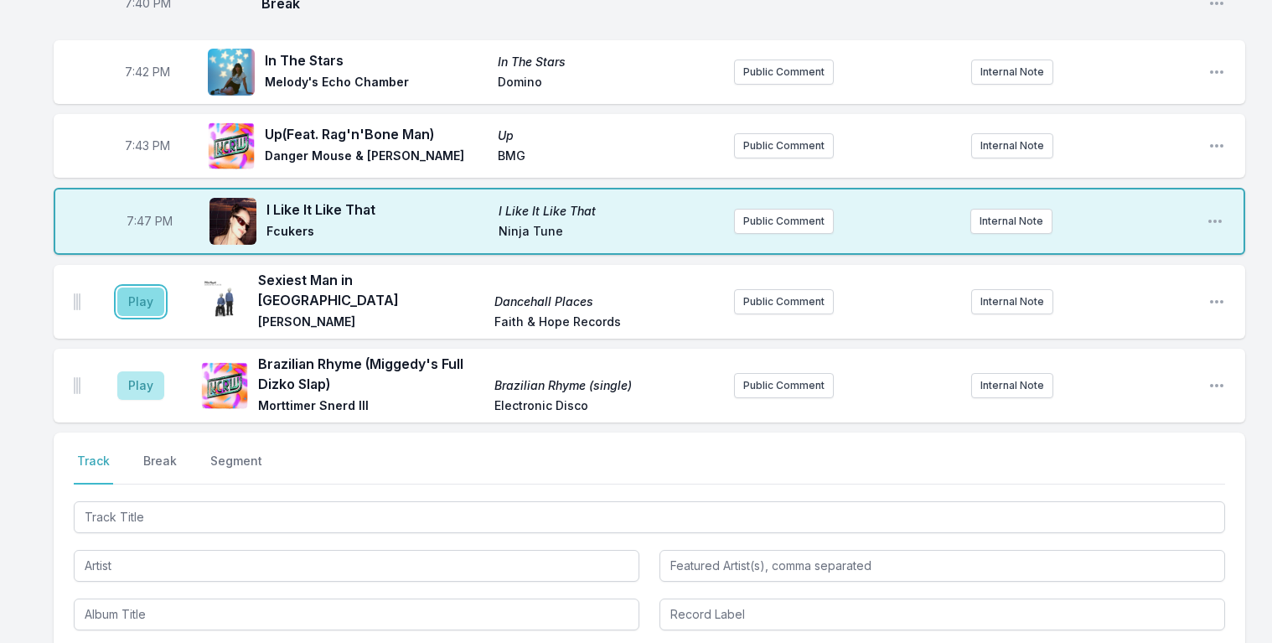
click at [147, 288] on button "Play" at bounding box center [140, 302] width 47 height 29
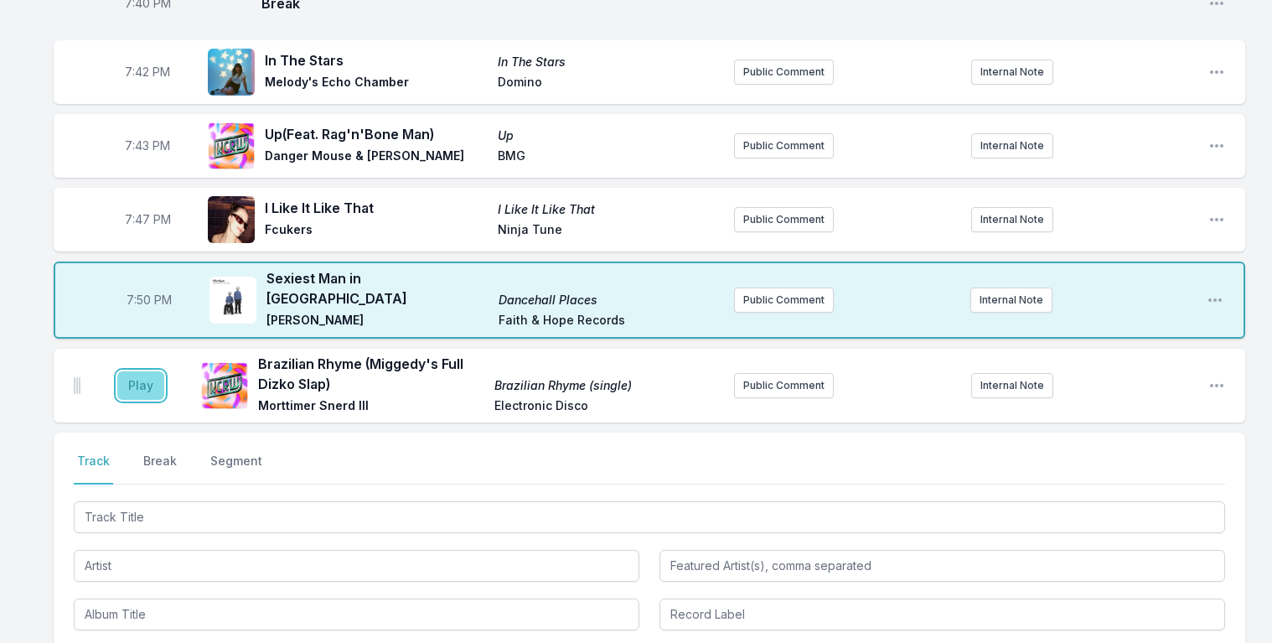
click at [146, 371] on button "Play" at bounding box center [140, 385] width 47 height 29
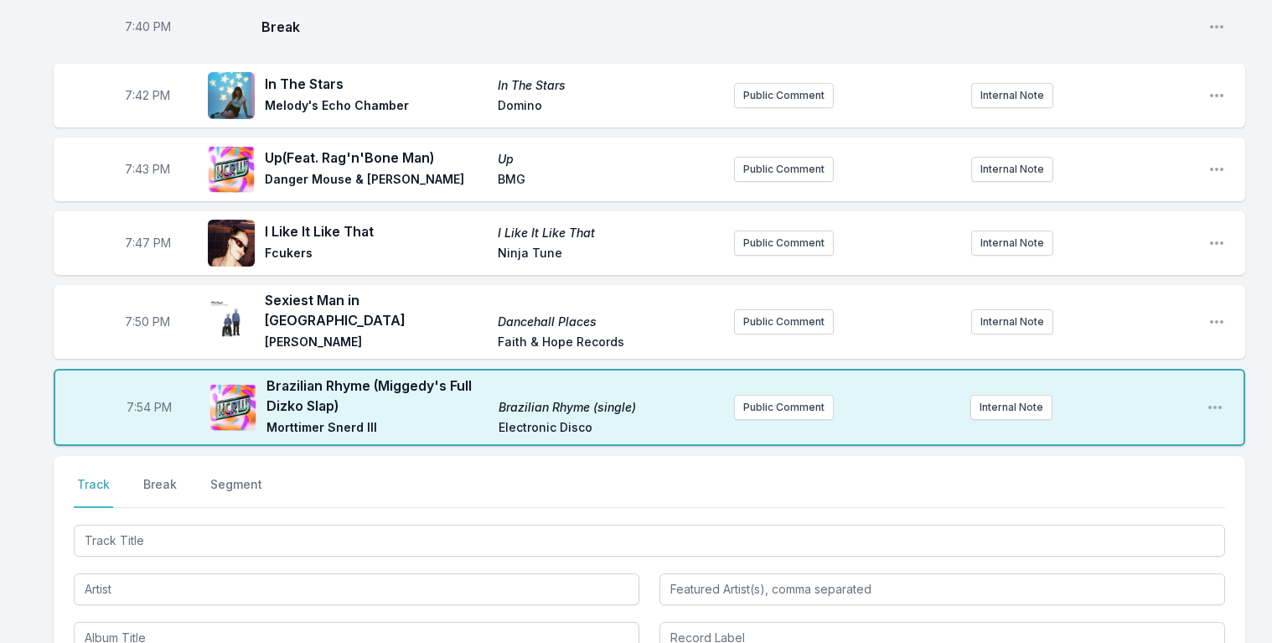
scroll to position [2156, 0]
